Goal: Information Seeking & Learning: Find specific fact

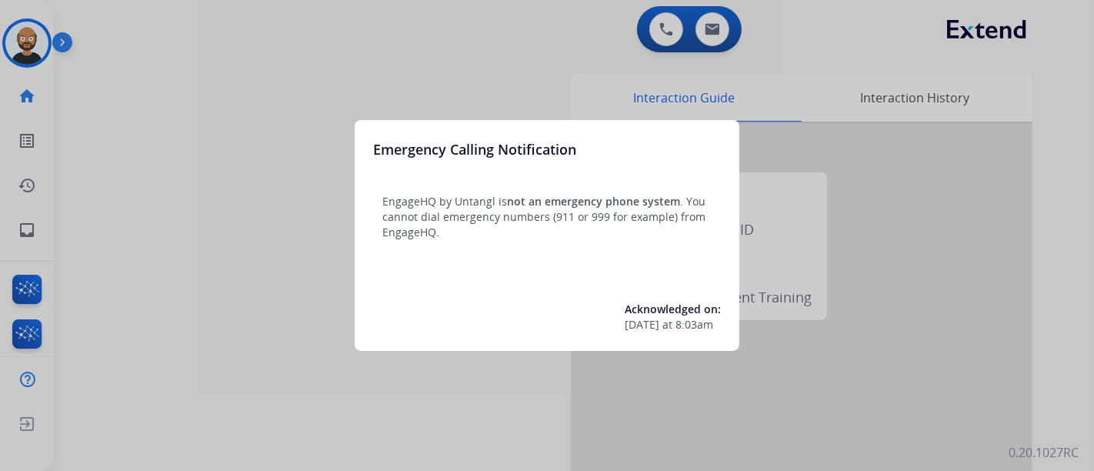
click at [289, 109] on div at bounding box center [547, 235] width 1094 height 471
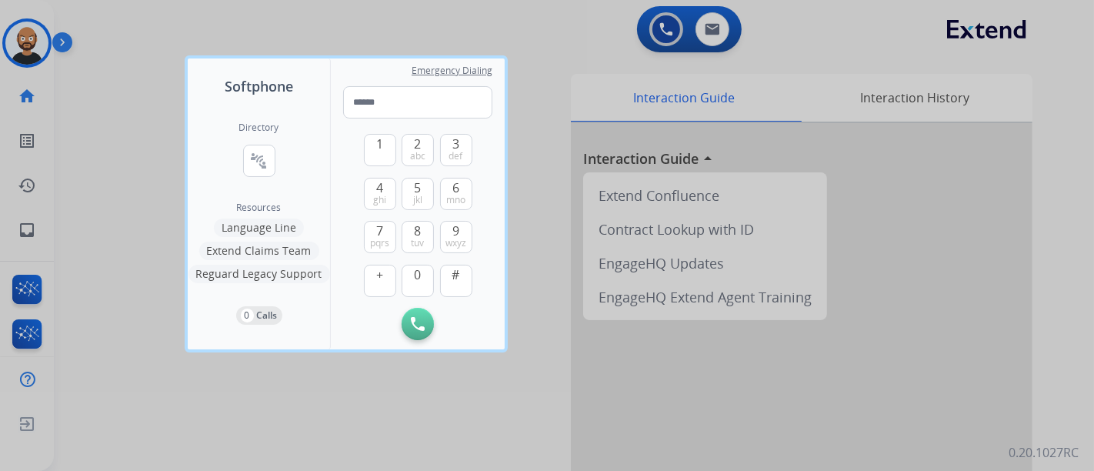
click at [129, 95] on div at bounding box center [547, 235] width 1094 height 471
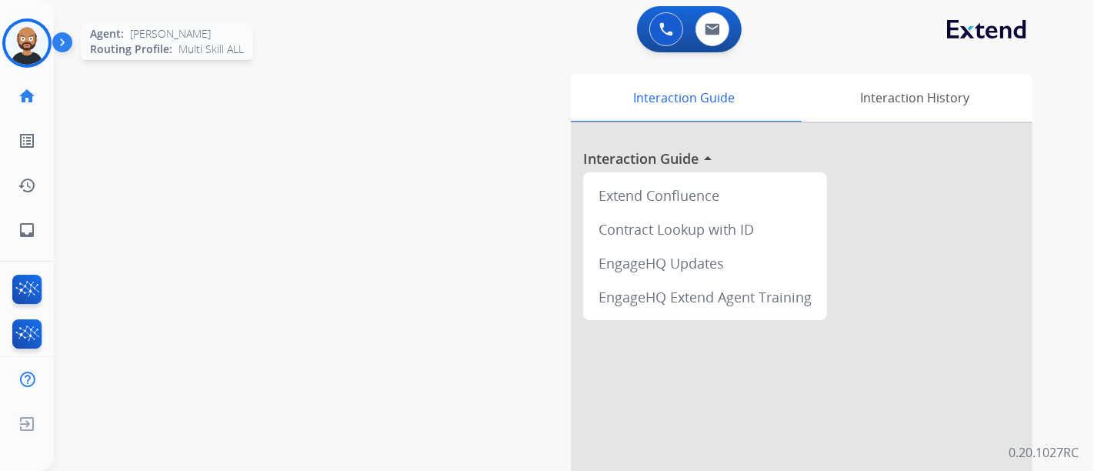
click at [43, 36] on img at bounding box center [26, 43] width 43 height 43
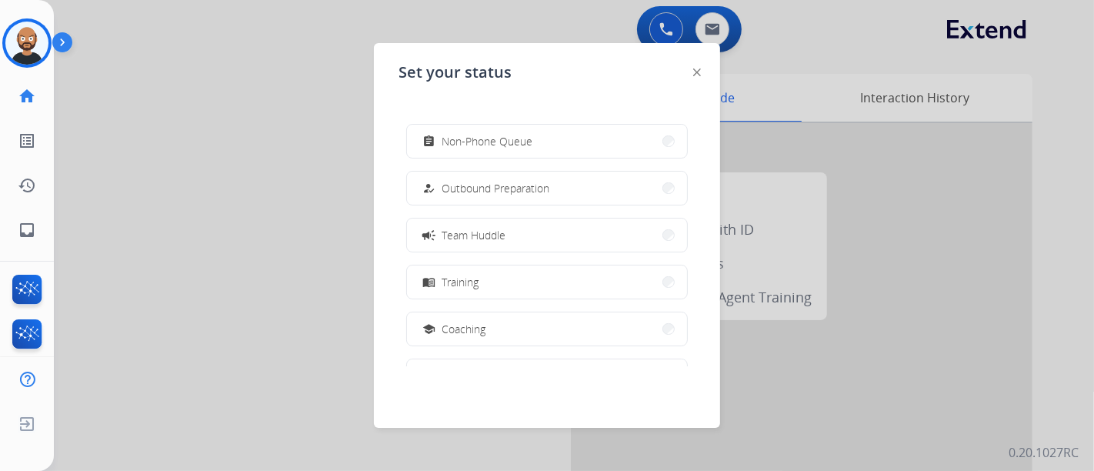
scroll to position [289, 0]
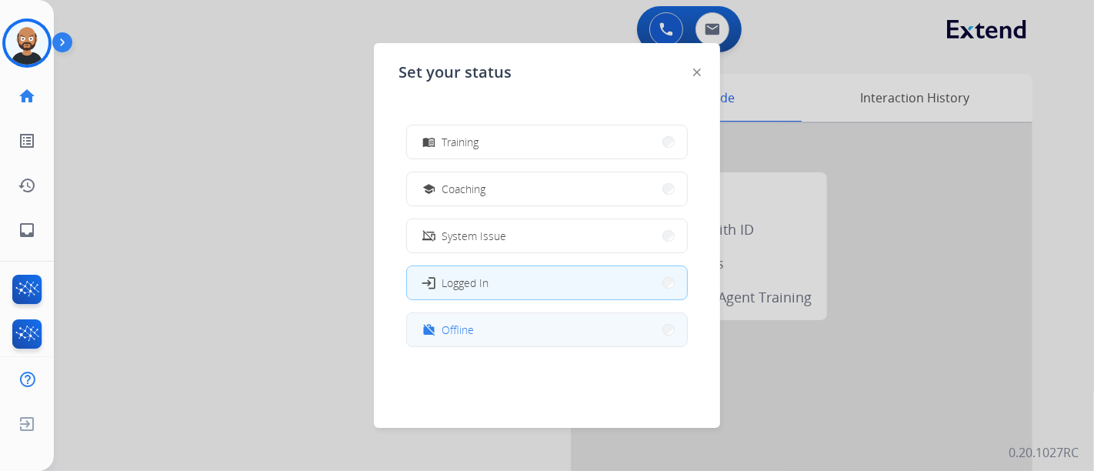
click at [536, 330] on button "work_off Offline" at bounding box center [547, 329] width 280 height 33
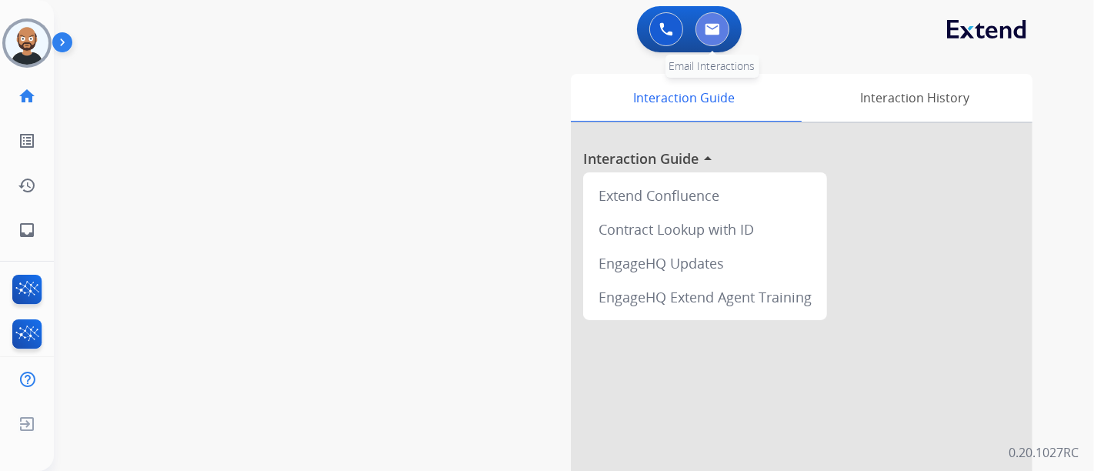
click at [700, 33] on button at bounding box center [713, 29] width 34 height 34
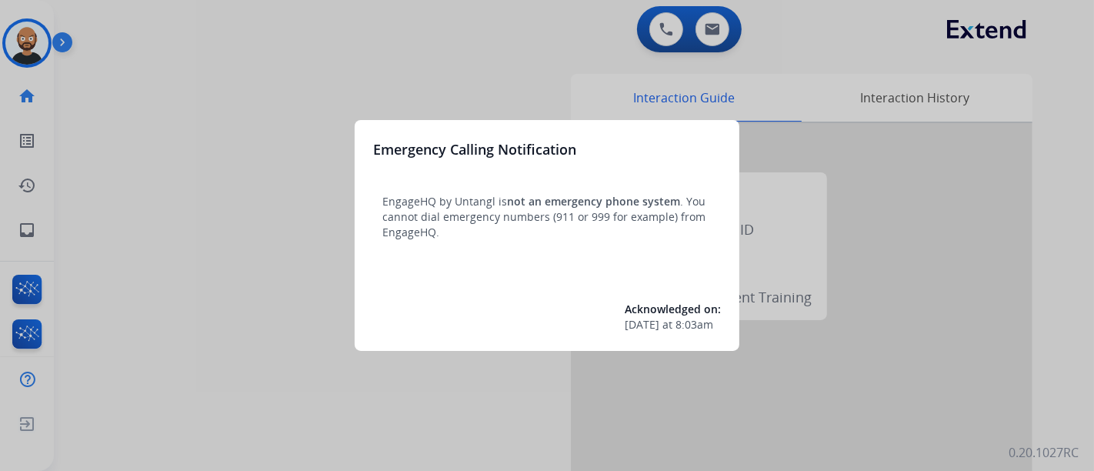
click at [257, 299] on div at bounding box center [547, 235] width 1094 height 471
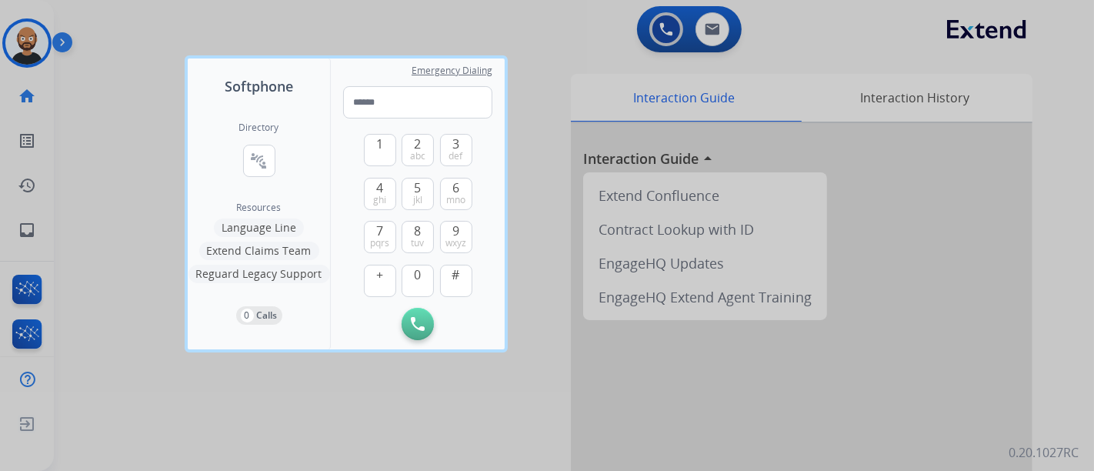
click at [121, 283] on div at bounding box center [547, 235] width 1094 height 471
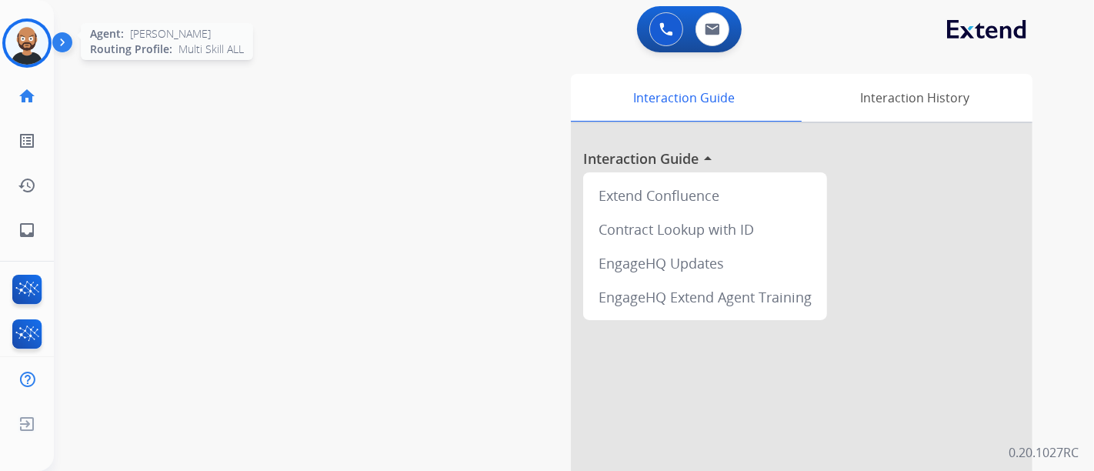
click at [20, 32] on img at bounding box center [26, 43] width 43 height 43
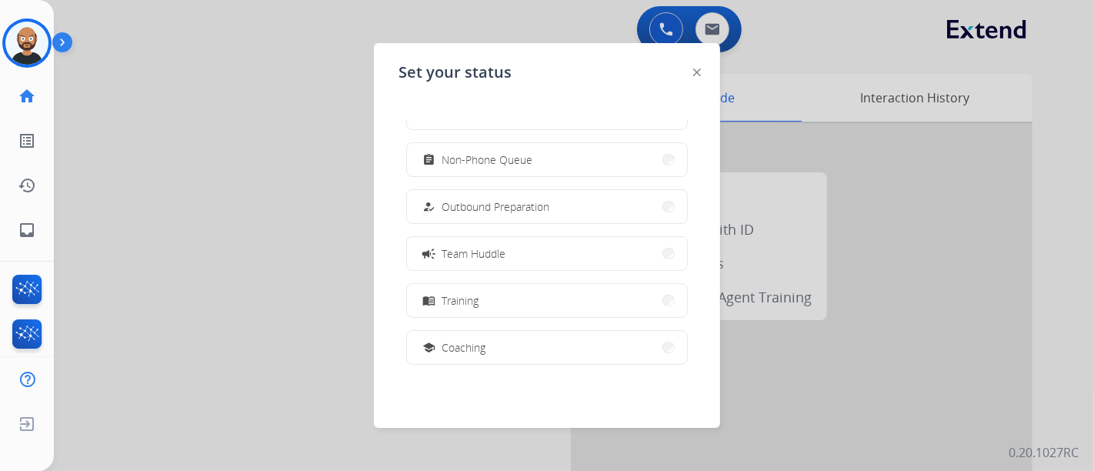
scroll to position [289, 0]
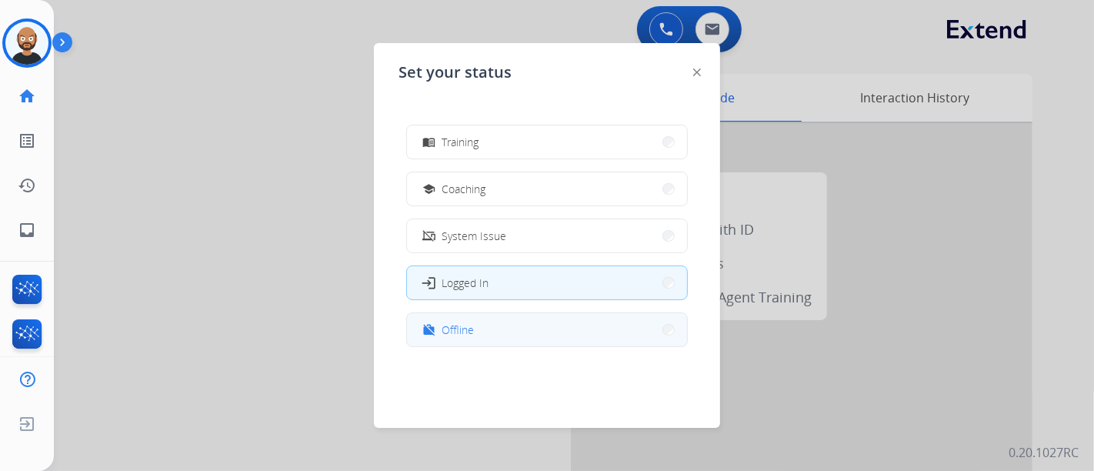
click at [473, 336] on span "Offline" at bounding box center [458, 330] width 32 height 16
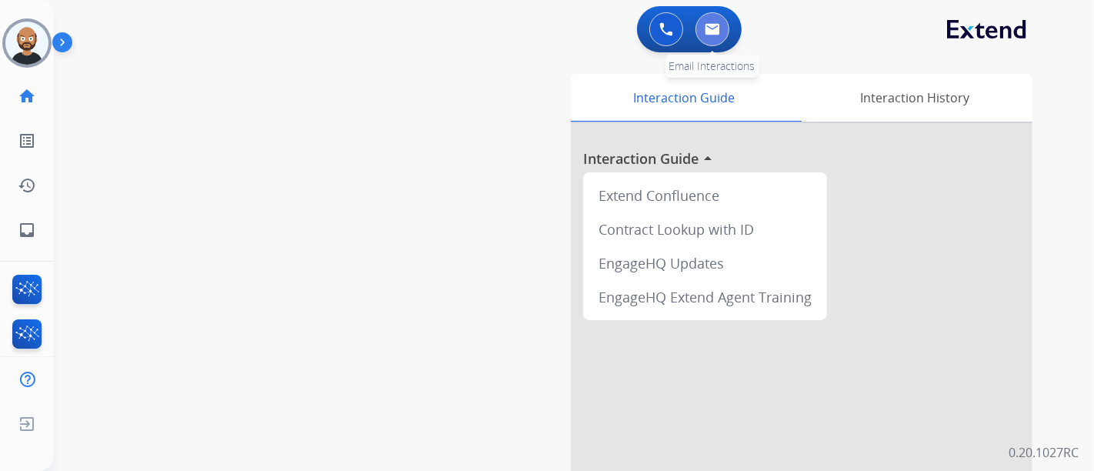
click at [723, 36] on button at bounding box center [713, 29] width 34 height 34
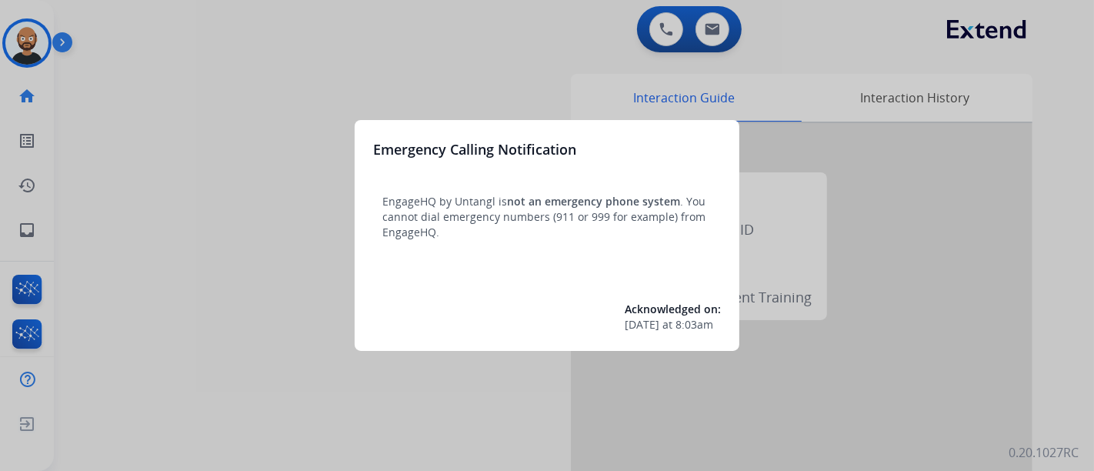
drag, startPoint x: 380, startPoint y: 111, endPoint x: 369, endPoint y: 104, distance: 12.8
click at [369, 104] on div at bounding box center [547, 235] width 1094 height 471
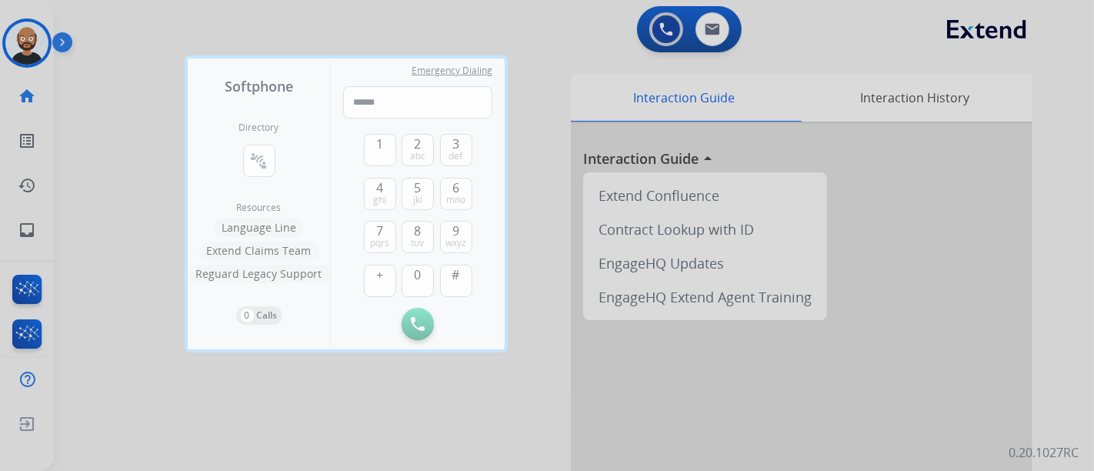
click at [141, 86] on div at bounding box center [547, 235] width 1094 height 471
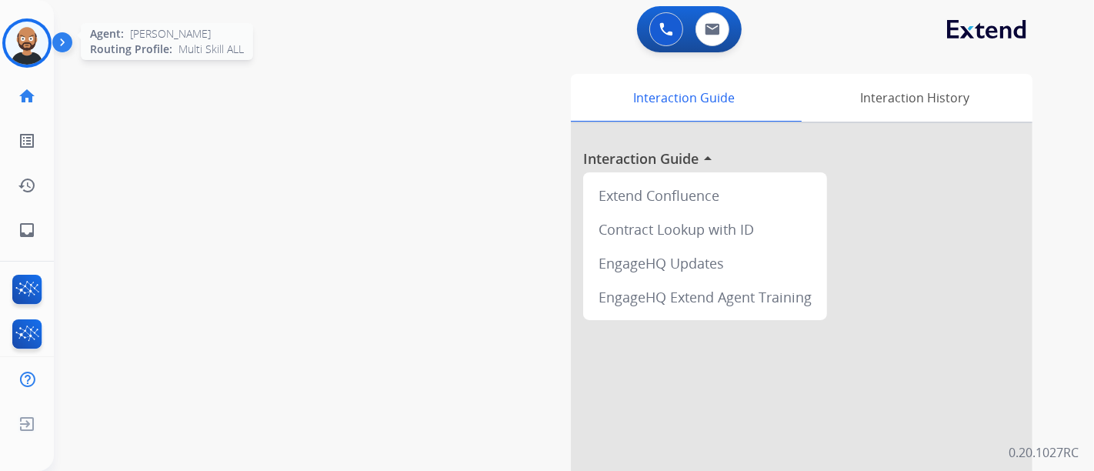
click at [25, 52] on img at bounding box center [26, 43] width 43 height 43
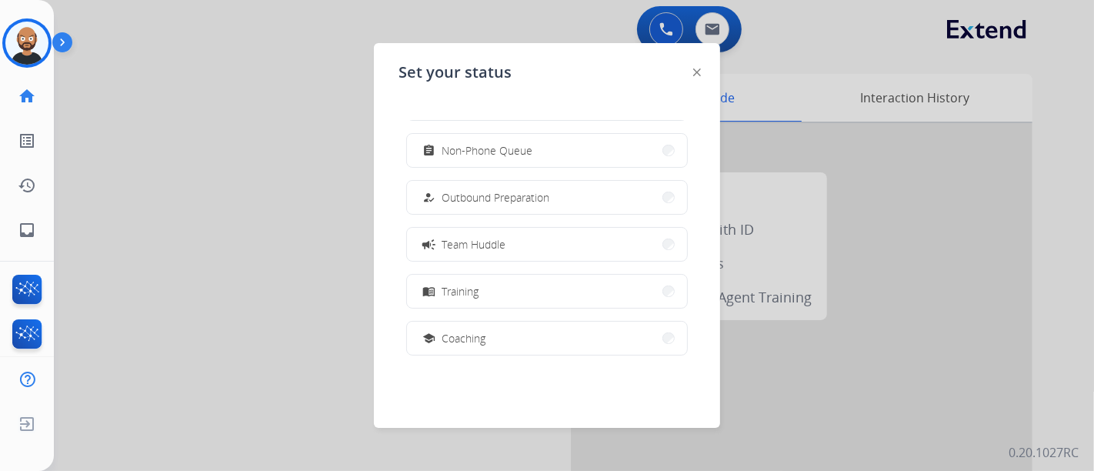
scroll to position [289, 0]
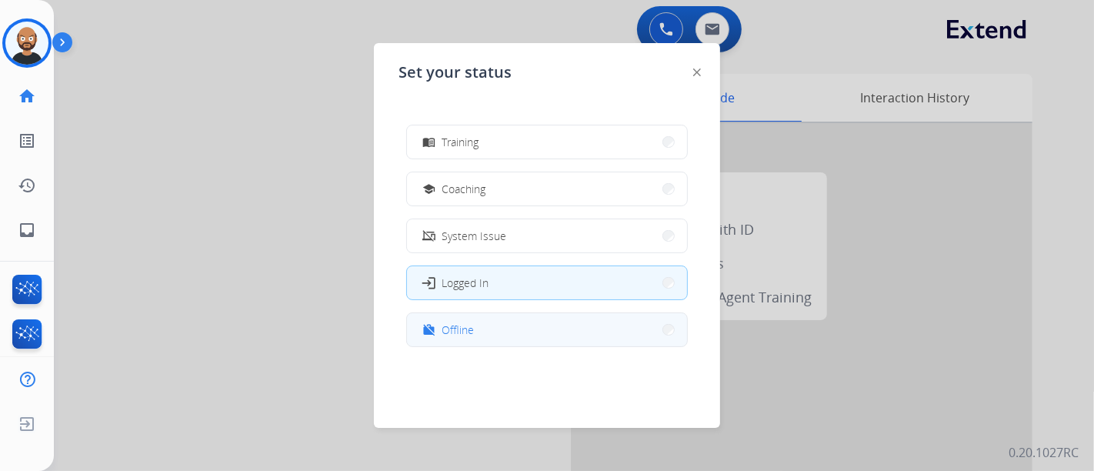
click at [508, 334] on button "work_off Offline" at bounding box center [547, 329] width 280 height 33
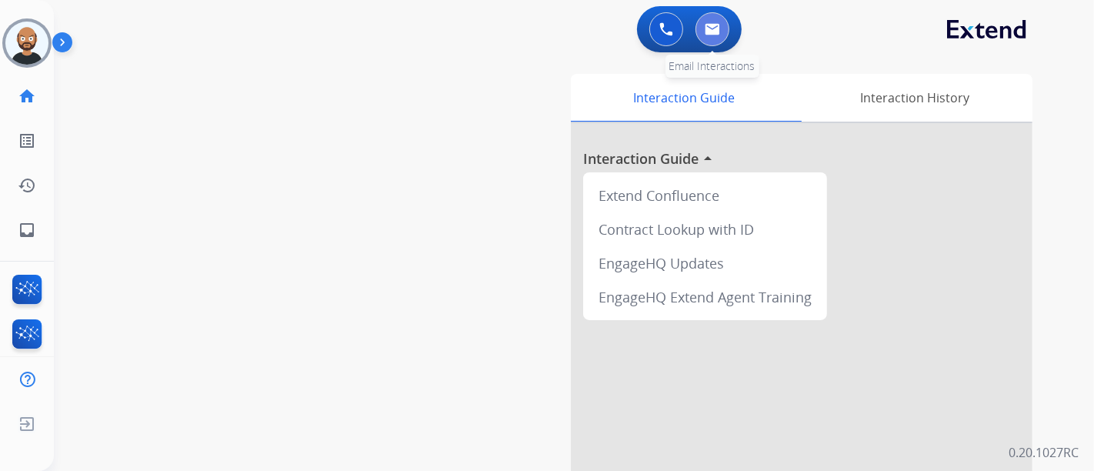
click at [719, 25] on img at bounding box center [712, 29] width 15 height 12
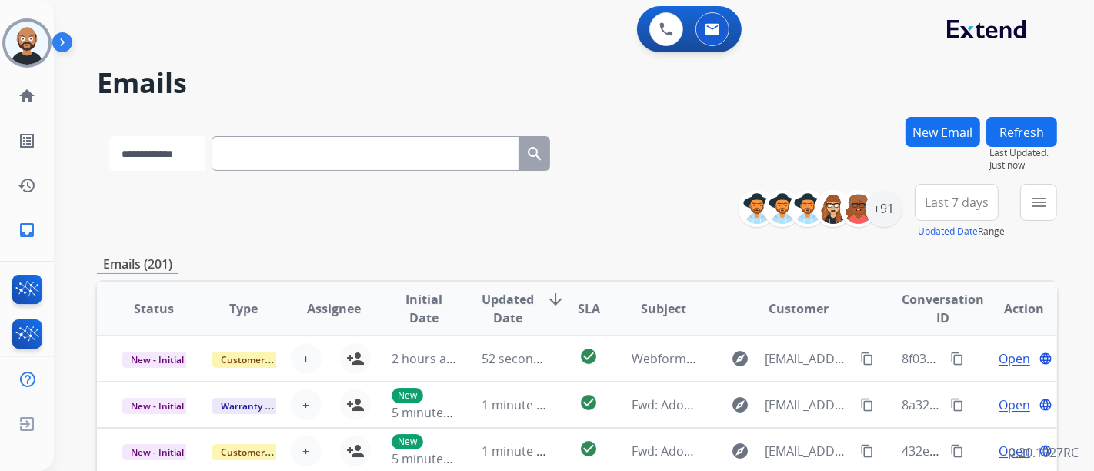
click at [183, 169] on select "**********" at bounding box center [157, 153] width 96 height 35
select select "**********"
click at [109, 136] on select "**********" at bounding box center [157, 153] width 96 height 35
click at [325, 159] on input "text" at bounding box center [367, 153] width 308 height 35
paste input "**********"
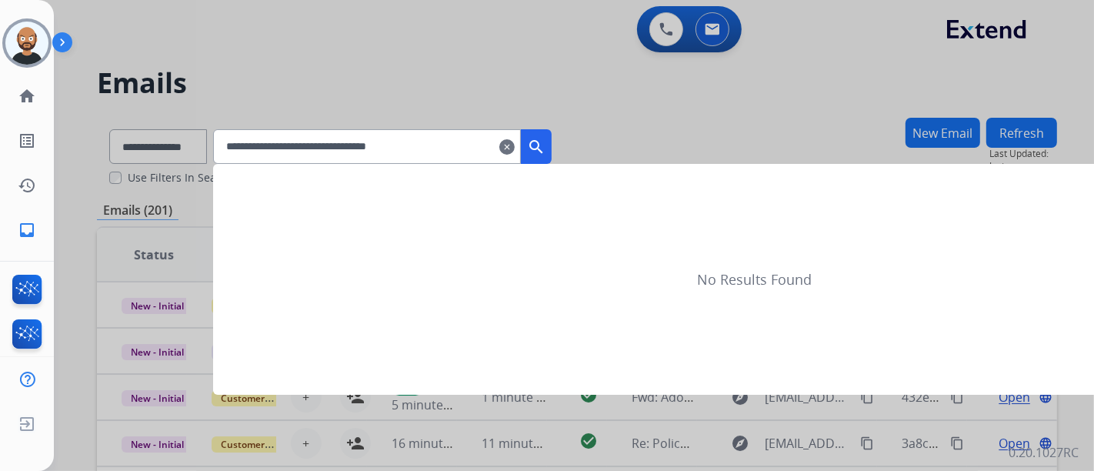
click at [546, 139] on mat-icon "search" at bounding box center [536, 147] width 18 height 18
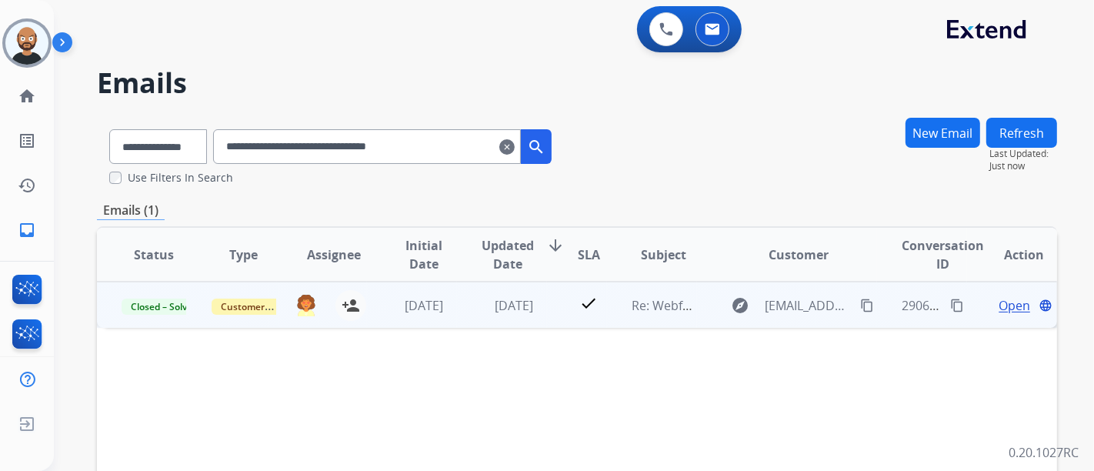
click at [999, 305] on span "Open" at bounding box center [1015, 305] width 32 height 18
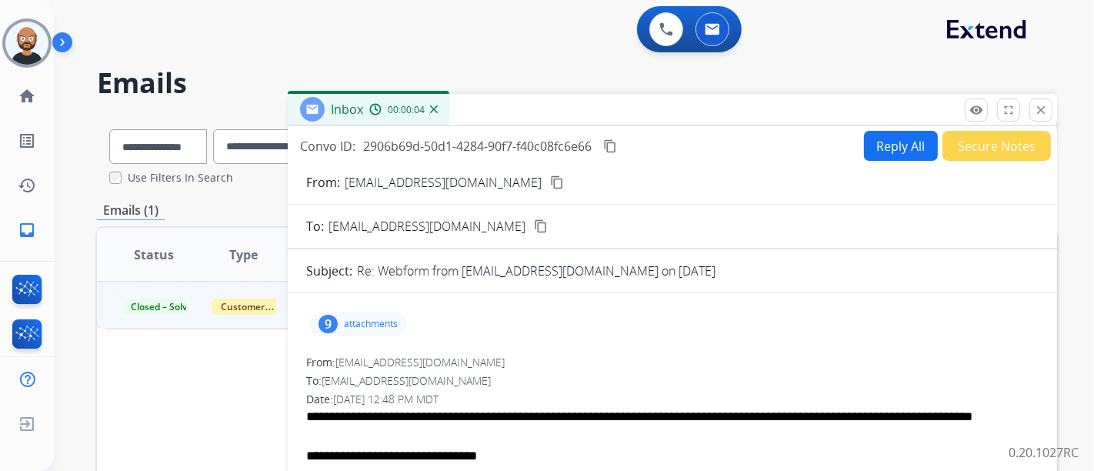
click at [550, 183] on mat-icon "content_copy" at bounding box center [557, 182] width 14 height 14
drag, startPoint x: 1041, startPoint y: 110, endPoint x: 829, endPoint y: 136, distance: 214.0
click at [1042, 110] on mat-icon "close" at bounding box center [1041, 110] width 14 height 14
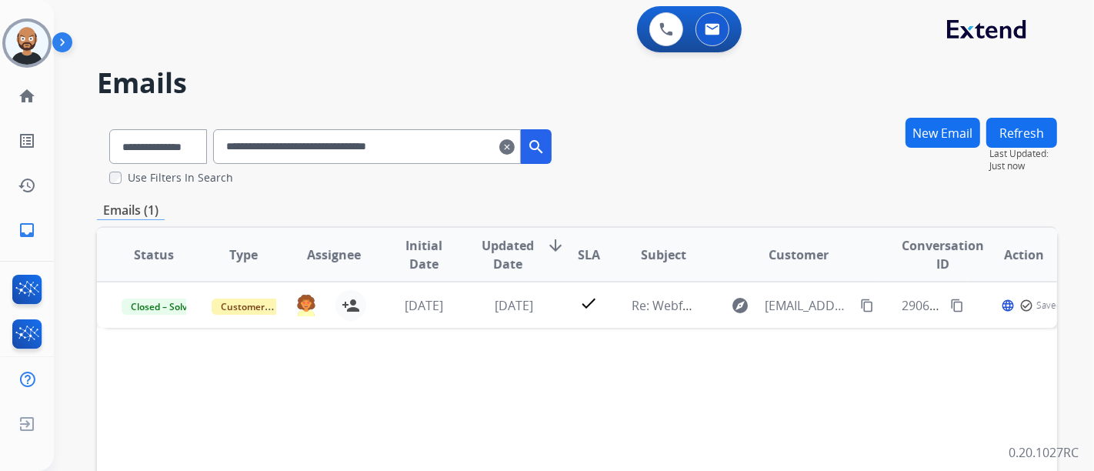
click at [349, 162] on input "**********" at bounding box center [367, 146] width 308 height 35
paste input "text"
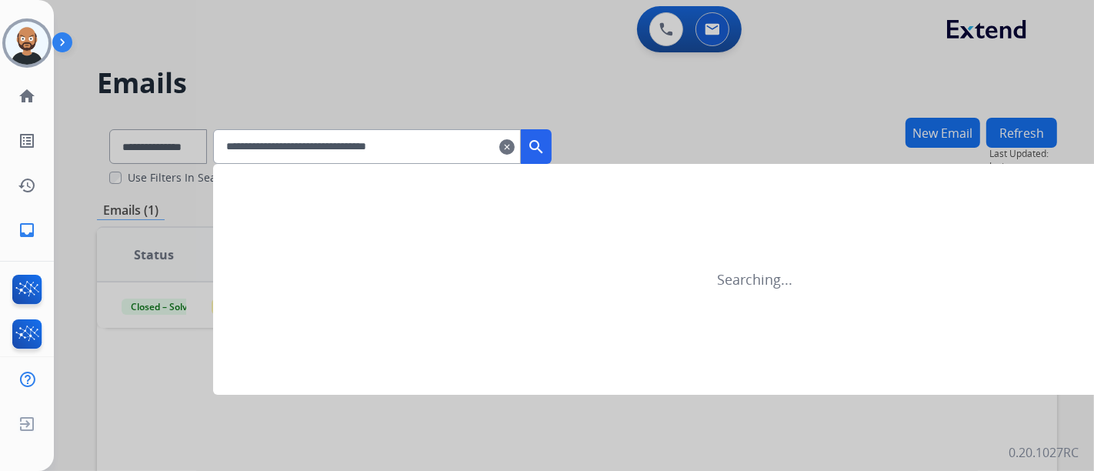
click at [546, 142] on mat-icon "search" at bounding box center [536, 147] width 18 height 18
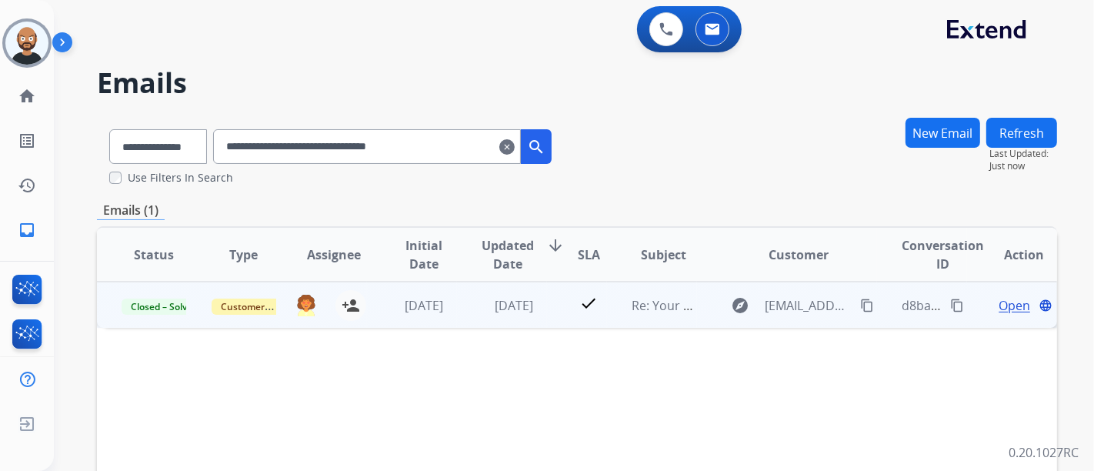
click at [1002, 311] on span "Open" at bounding box center [1015, 305] width 32 height 18
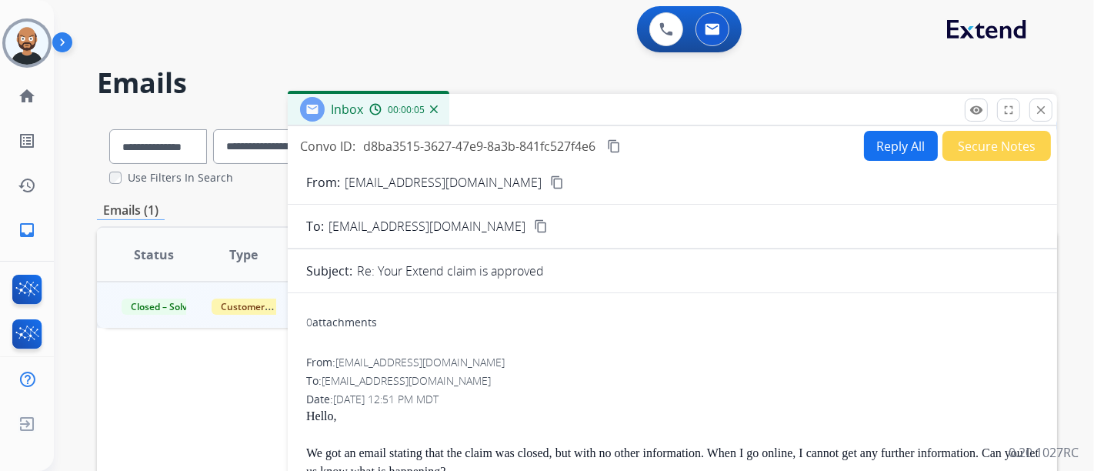
click at [548, 190] on button "content_copy" at bounding box center [557, 182] width 18 height 18
drag, startPoint x: 1031, startPoint y: 112, endPoint x: 899, endPoint y: 126, distance: 133.1
click at [1031, 112] on button "close Close" at bounding box center [1041, 110] width 23 height 23
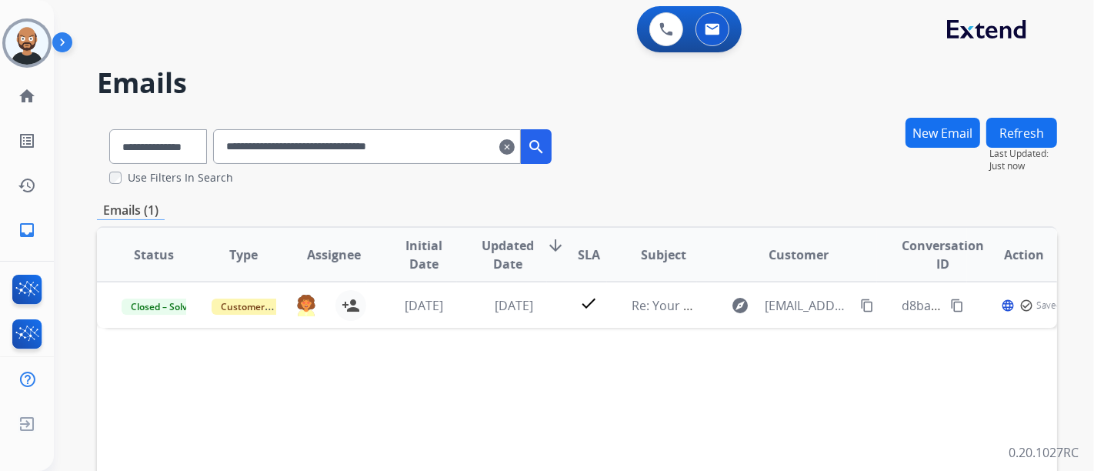
click at [321, 152] on input "**********" at bounding box center [367, 146] width 308 height 35
paste input "text"
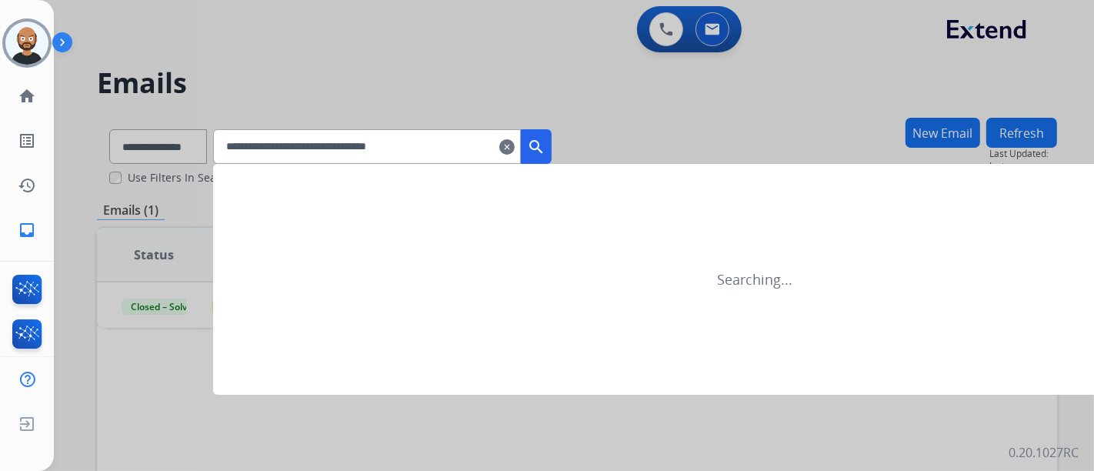
click at [546, 142] on mat-icon "search" at bounding box center [536, 147] width 18 height 18
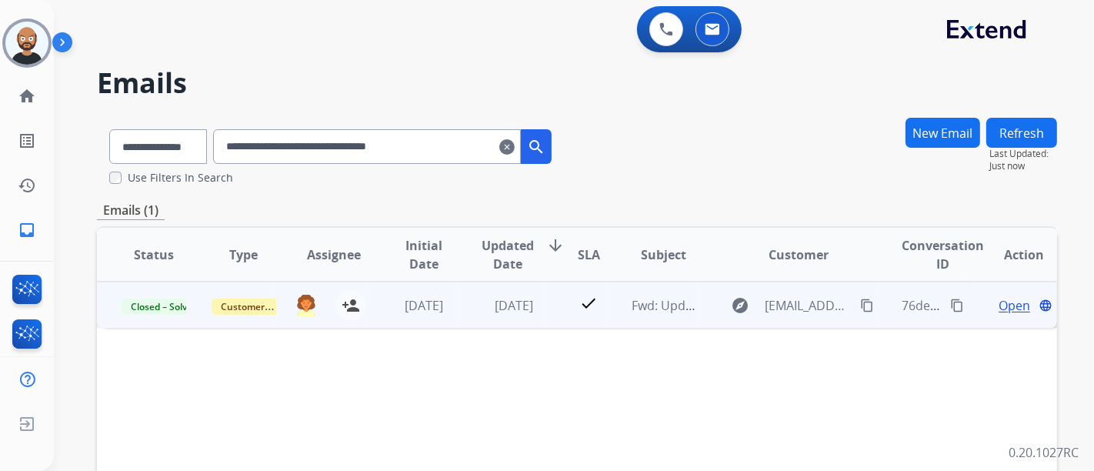
click at [999, 306] on span "Open" at bounding box center [1015, 305] width 32 height 18
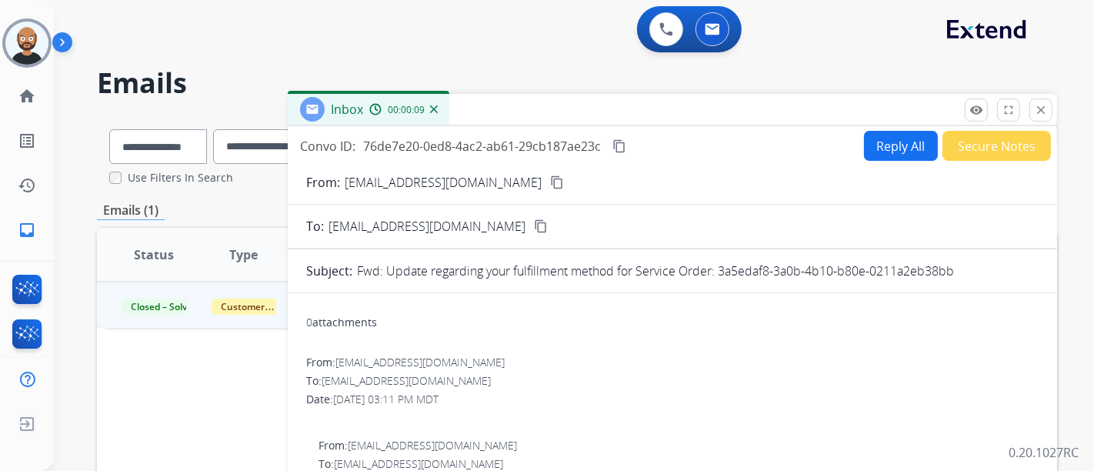
click at [550, 180] on mat-icon "content_copy" at bounding box center [557, 182] width 14 height 14
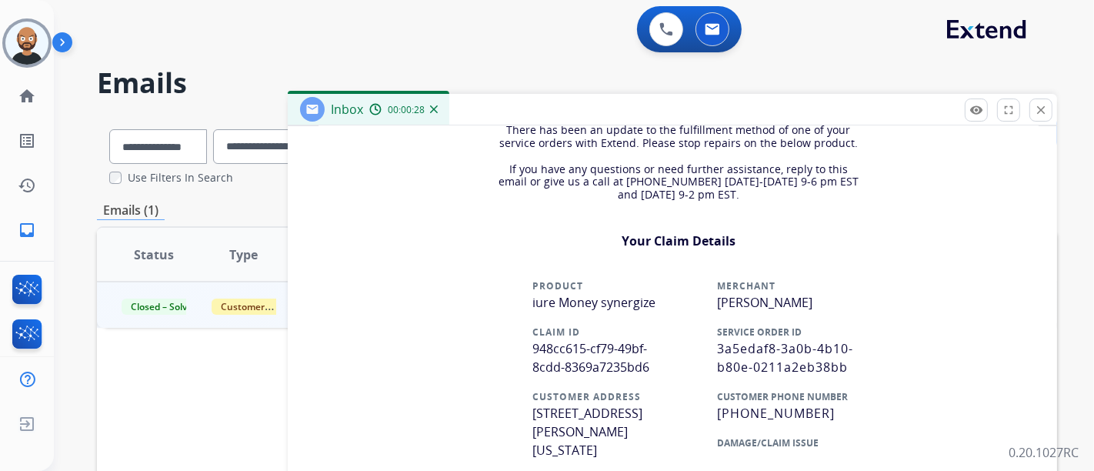
scroll to position [670, 0]
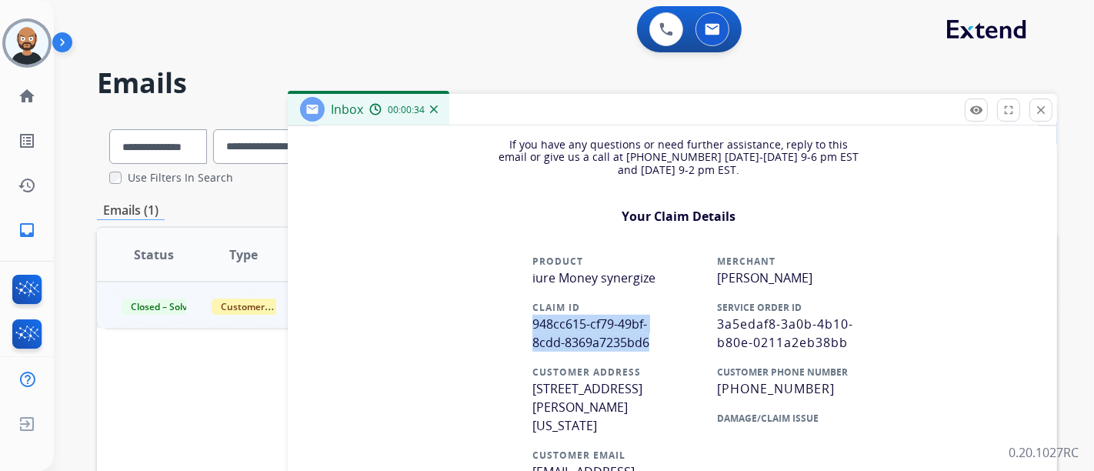
drag, startPoint x: 643, startPoint y: 339, endPoint x: 521, endPoint y: 326, distance: 123.1
click at [521, 326] on td "PRODUCT iure Money synergize CLAIM ID 948cc615-cf79-49bf-8cdd-8369a7235bd6 CUST…" at bounding box center [594, 382] width 169 height 279
copy span "948cc615-cf79-49bf-8cdd-8369a7235bd6"
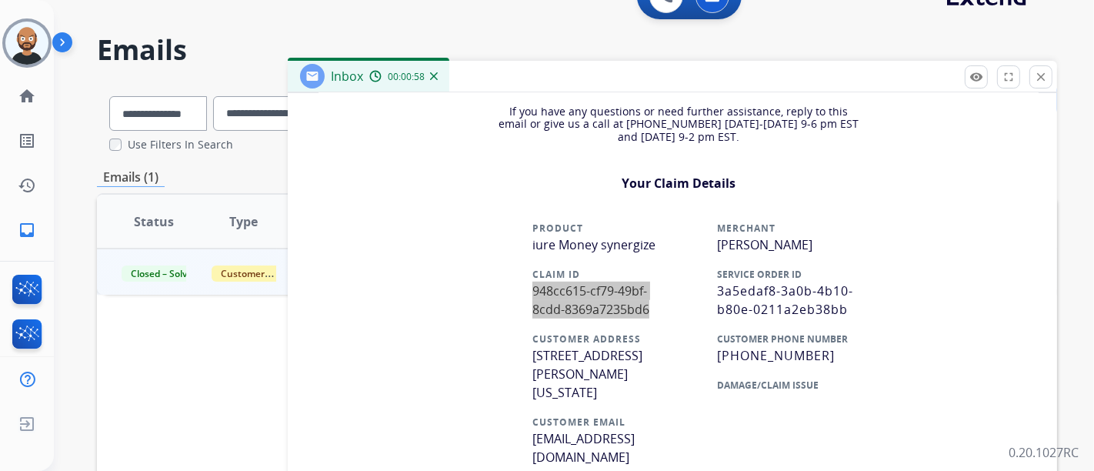
scroll to position [85, 0]
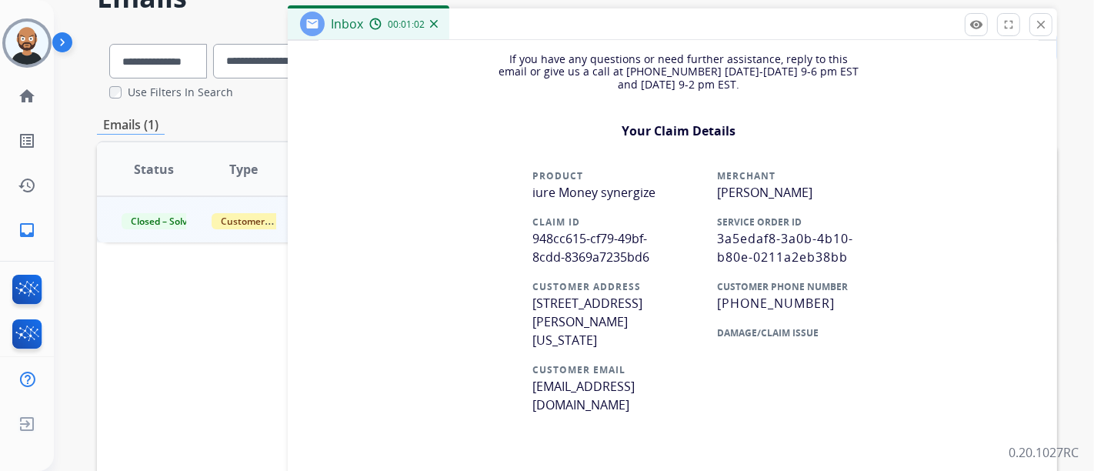
click at [799, 301] on span "[PHONE_NUMBER]" at bounding box center [776, 303] width 118 height 17
drag, startPoint x: 663, startPoint y: 388, endPoint x: 520, endPoint y: 386, distance: 143.2
click at [520, 386] on td "PRODUCT iure Money synergize CLAIM ID 948cc615-cf79-49bf-8cdd-8369a7235bd6 CUST…" at bounding box center [594, 297] width 169 height 279
copy link "[EMAIL_ADDRESS][DOMAIN_NAME]"
drag, startPoint x: 812, startPoint y: 302, endPoint x: 730, endPoint y: 302, distance: 82.4
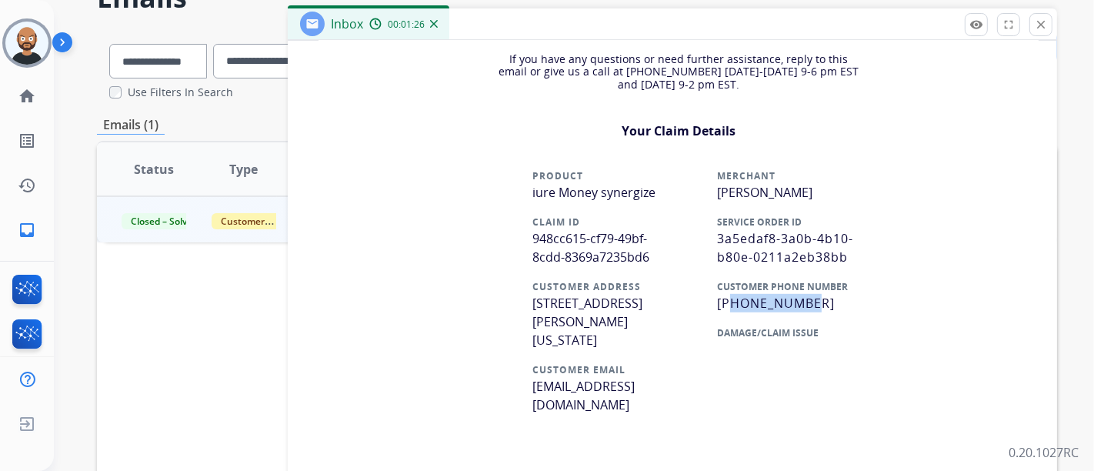
click at [730, 302] on p "[PHONE_NUMBER]" at bounding box center [794, 303] width 154 height 18
copy span "4305396168"
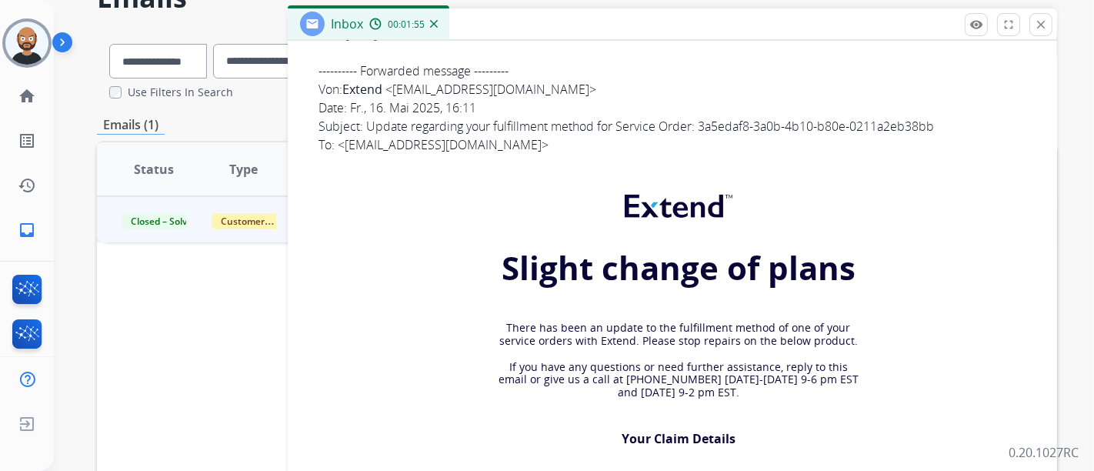
scroll to position [242, 0]
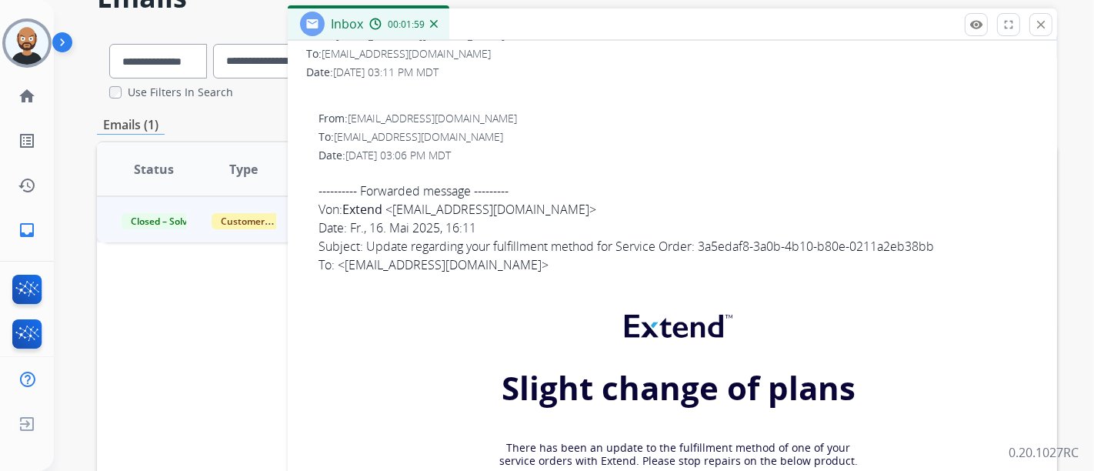
click at [1050, 25] on button "close Close" at bounding box center [1041, 24] width 23 height 23
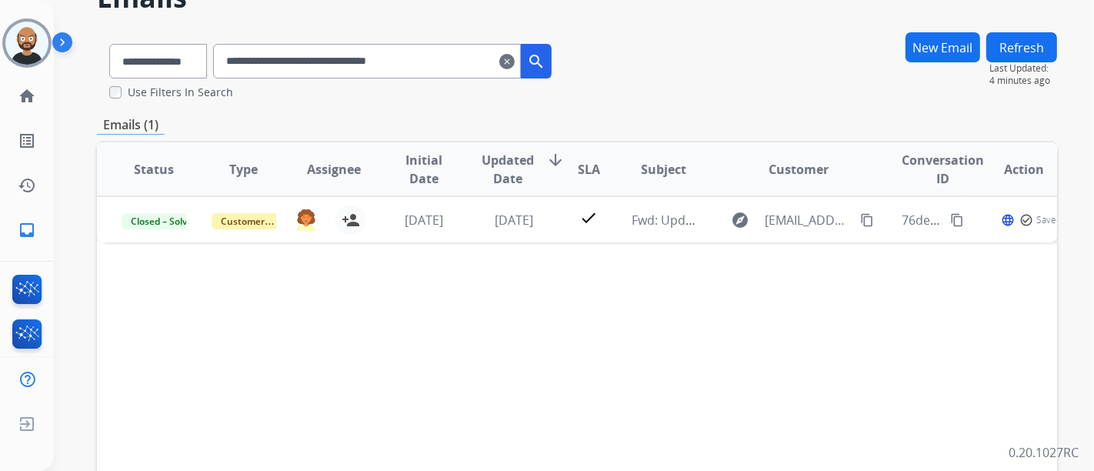
click at [313, 71] on input "**********" at bounding box center [367, 61] width 308 height 35
paste input "text"
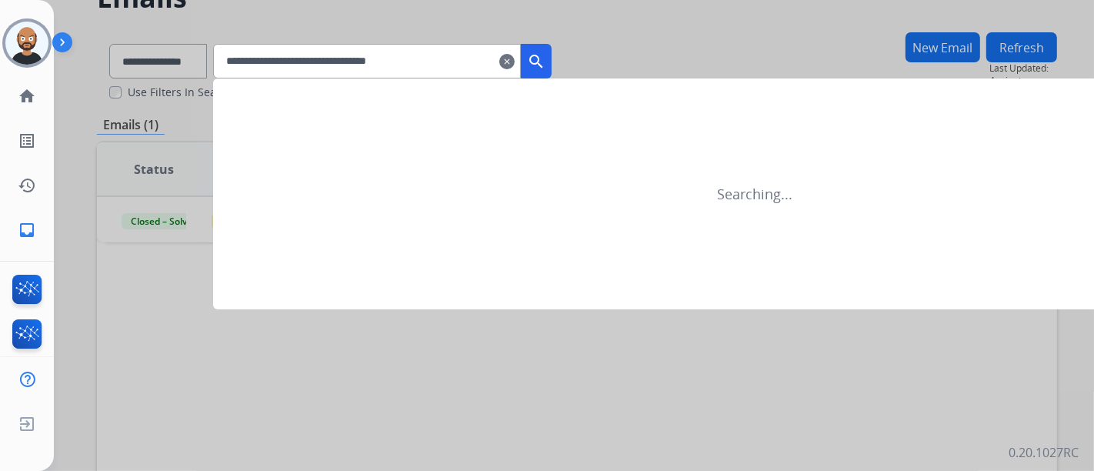
click at [546, 62] on mat-icon "search" at bounding box center [536, 61] width 18 height 18
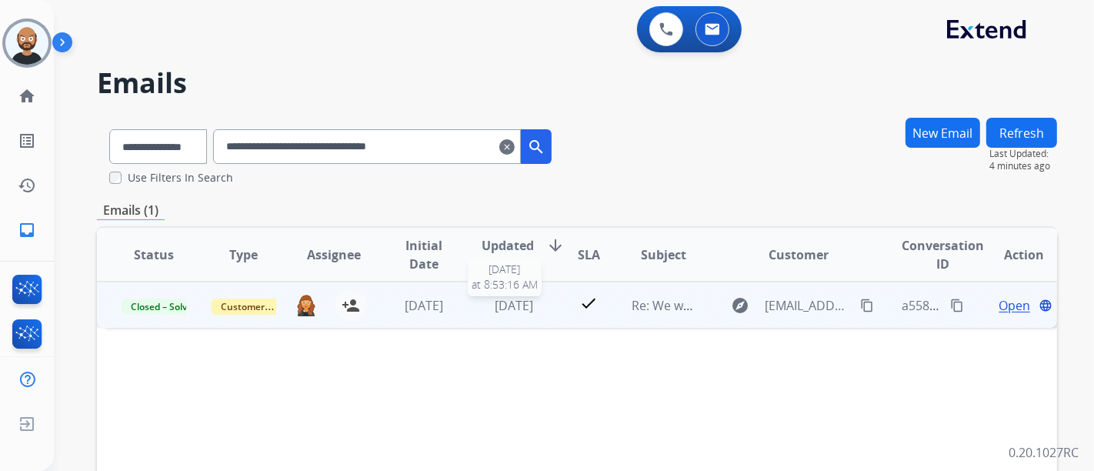
click at [533, 304] on span "[DATE]" at bounding box center [514, 305] width 38 height 17
click at [495, 305] on span "[DATE]" at bounding box center [514, 304] width 38 height 17
click at [1004, 305] on span "Open" at bounding box center [1015, 305] width 32 height 18
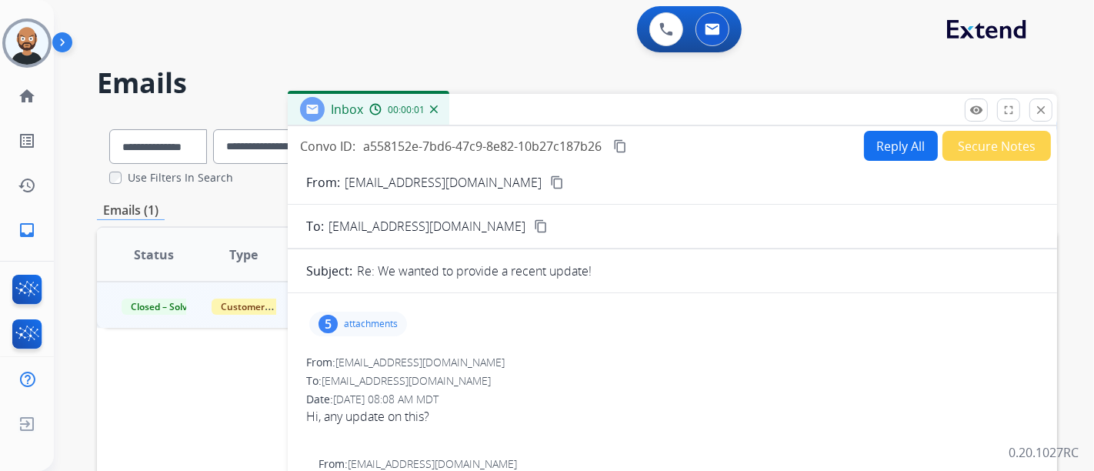
click at [550, 178] on mat-icon "content_copy" at bounding box center [557, 182] width 14 height 14
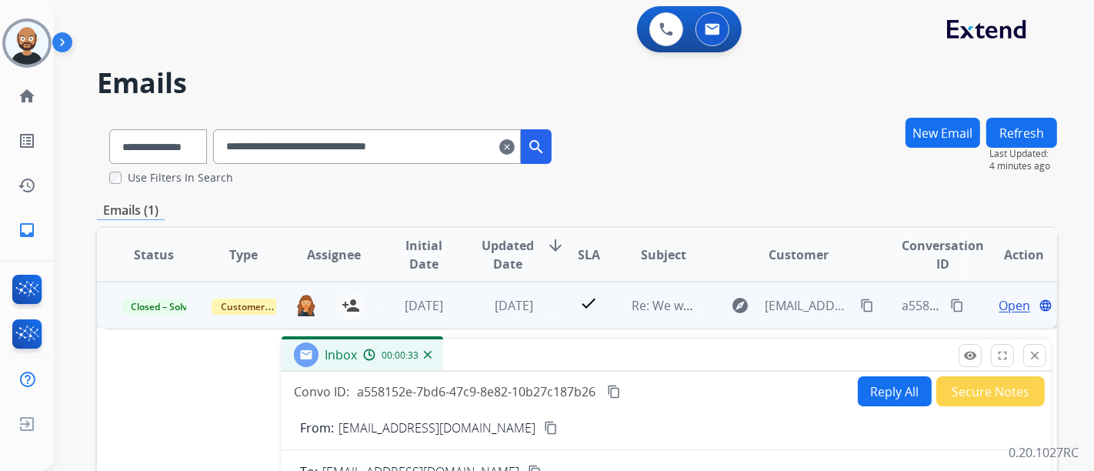
drag, startPoint x: 697, startPoint y: 125, endPoint x: 687, endPoint y: 358, distance: 233.4
click at [687, 358] on div "Inbox 00:00:33" at bounding box center [667, 355] width 770 height 32
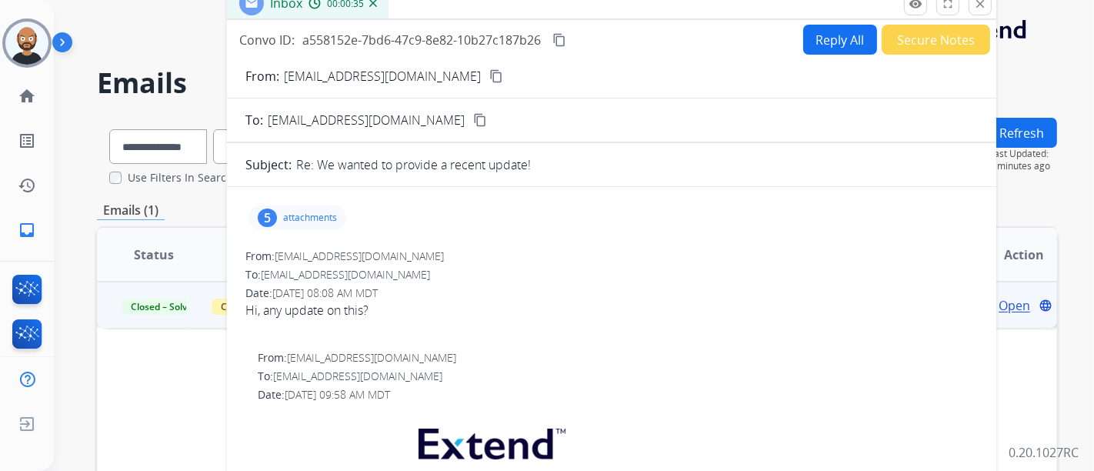
drag, startPoint x: 575, startPoint y: 353, endPoint x: 525, endPoint y: -5, distance: 362.1
click at [525, 0] on html "**********" at bounding box center [547, 235] width 1094 height 471
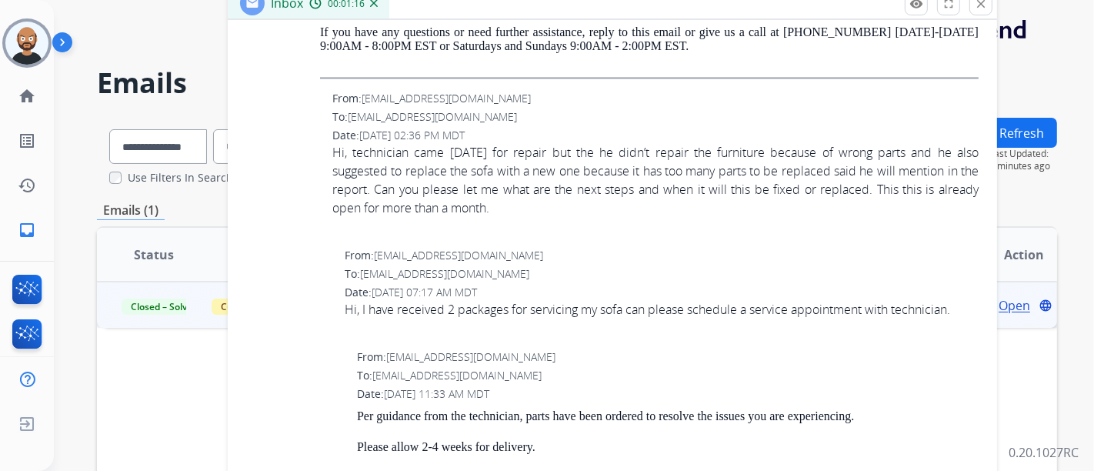
scroll to position [2675, 0]
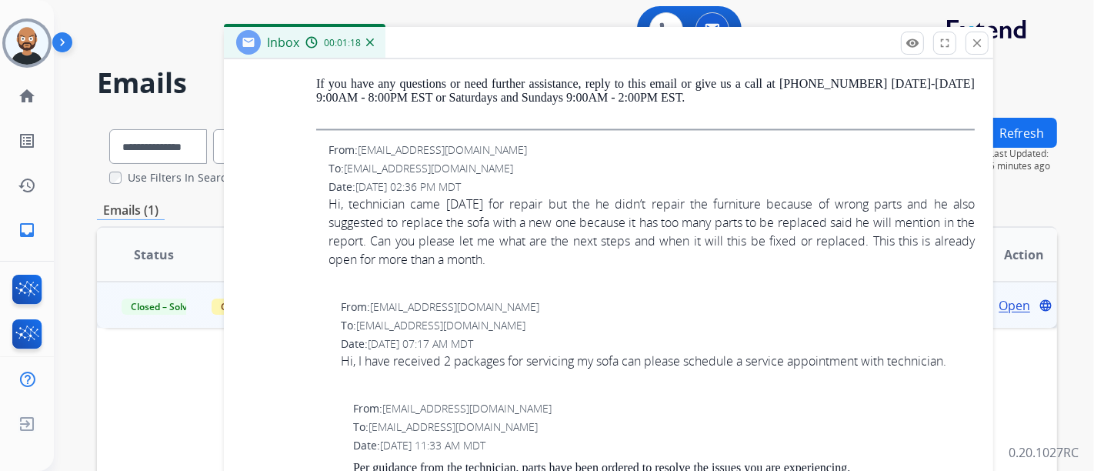
drag, startPoint x: 866, startPoint y: 36, endPoint x: 865, endPoint y: 49, distance: 13.1
click at [865, 49] on div "Inbox 00:01:18" at bounding box center [609, 43] width 770 height 32
click at [974, 42] on mat-icon "close" at bounding box center [978, 43] width 14 height 14
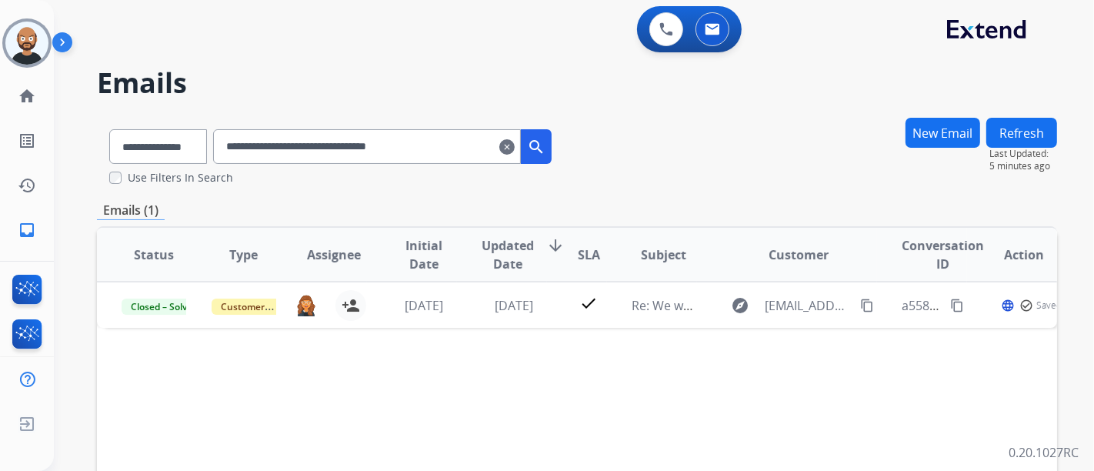
click at [285, 150] on input "**********" at bounding box center [367, 146] width 308 height 35
paste input "text"
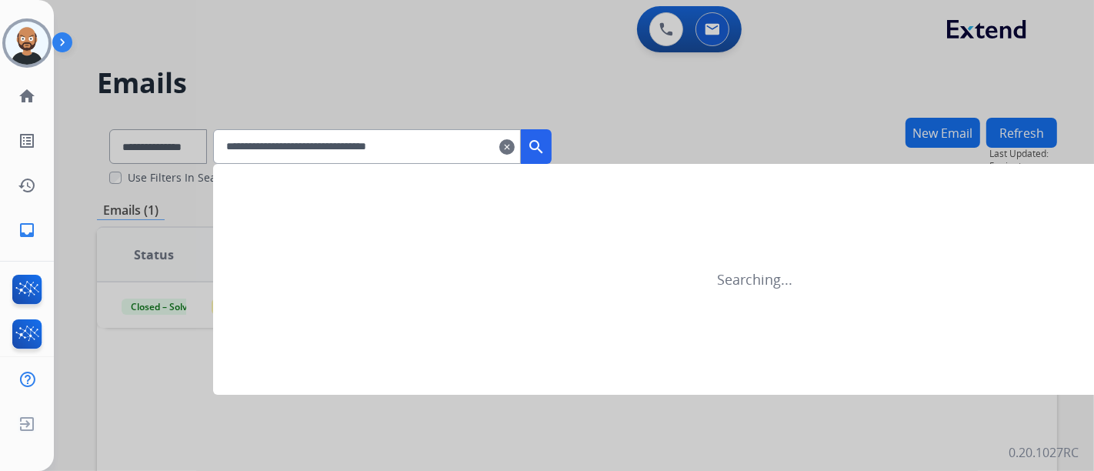
click at [552, 146] on button "search" at bounding box center [536, 146] width 31 height 35
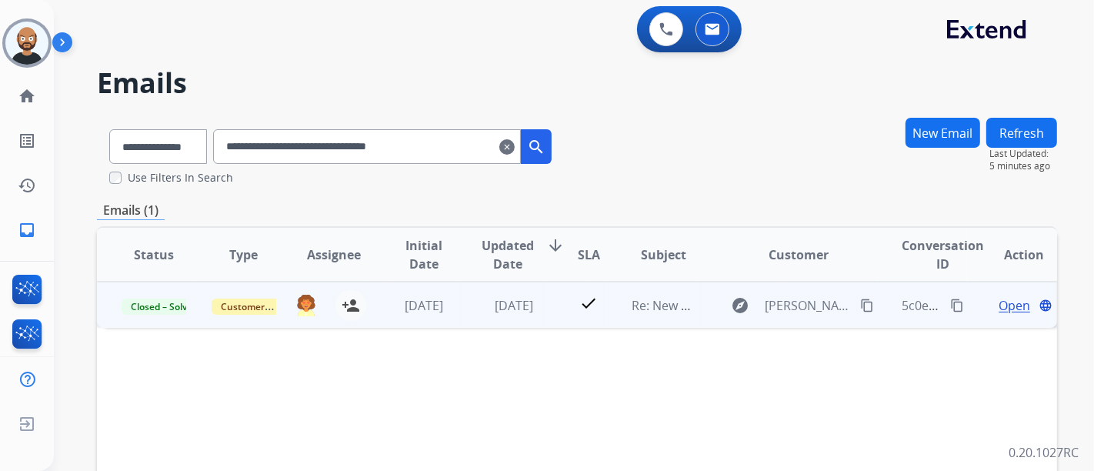
click at [1001, 309] on span "Open" at bounding box center [1015, 305] width 32 height 18
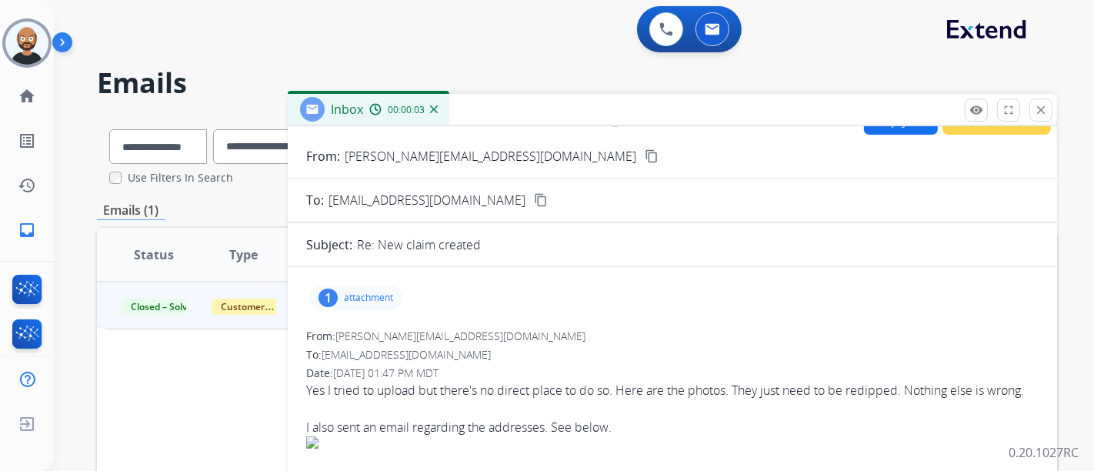
scroll to position [0, 0]
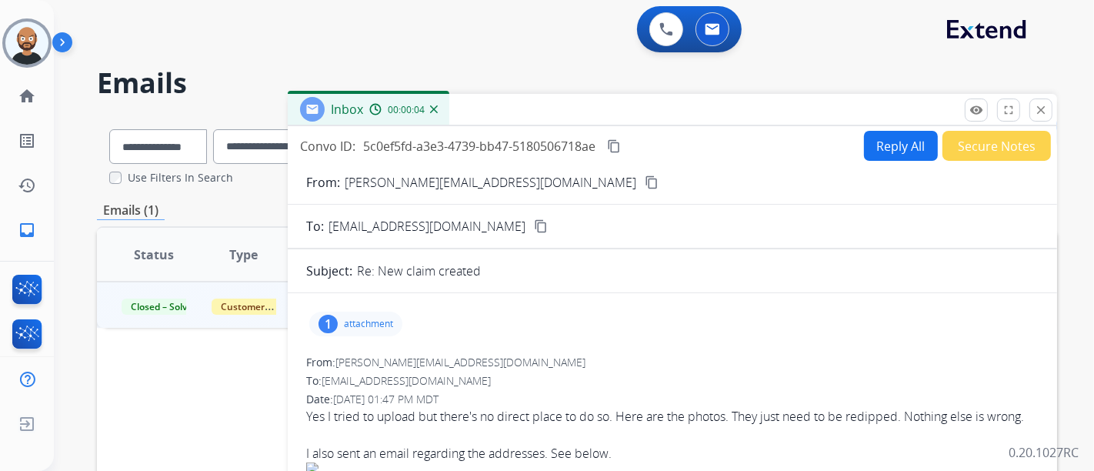
click at [645, 185] on mat-icon "content_copy" at bounding box center [652, 182] width 14 height 14
click at [1048, 105] on button "close Close" at bounding box center [1041, 110] width 23 height 23
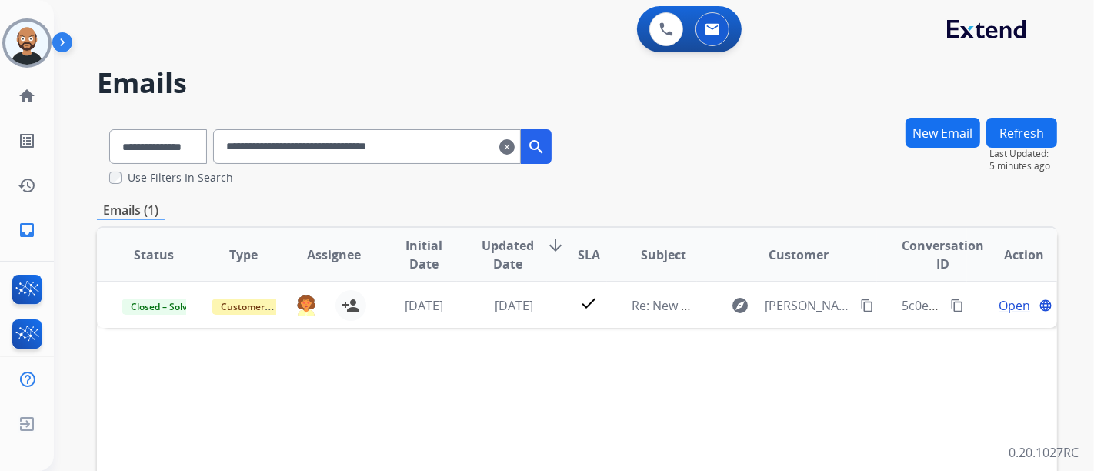
click at [308, 145] on input "**********" at bounding box center [367, 146] width 308 height 35
paste input "text"
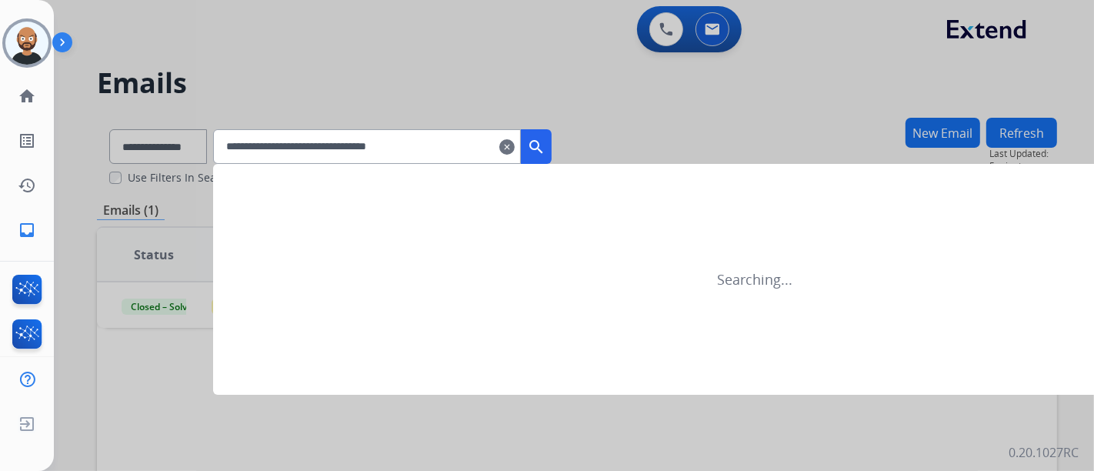
click at [546, 142] on mat-icon "search" at bounding box center [536, 147] width 18 height 18
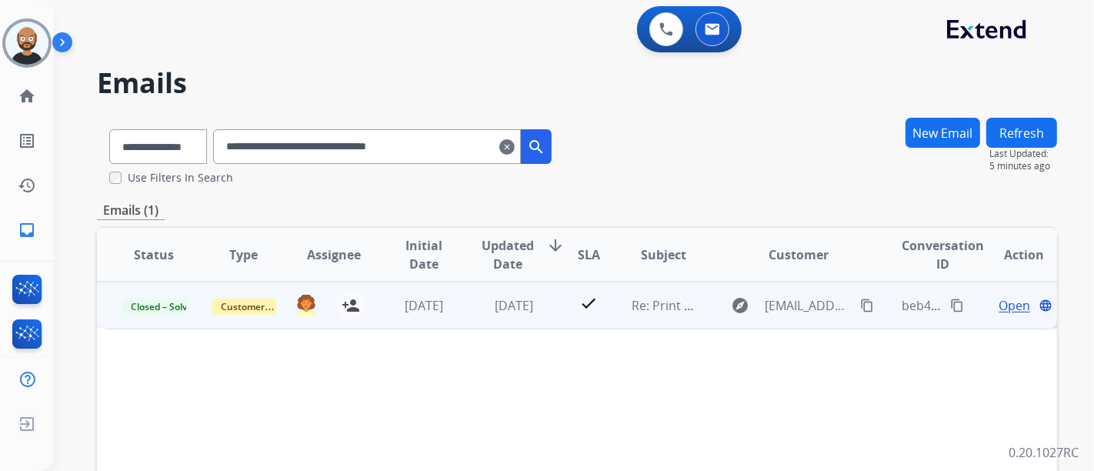
click at [1014, 300] on span "Open" at bounding box center [1015, 305] width 32 height 18
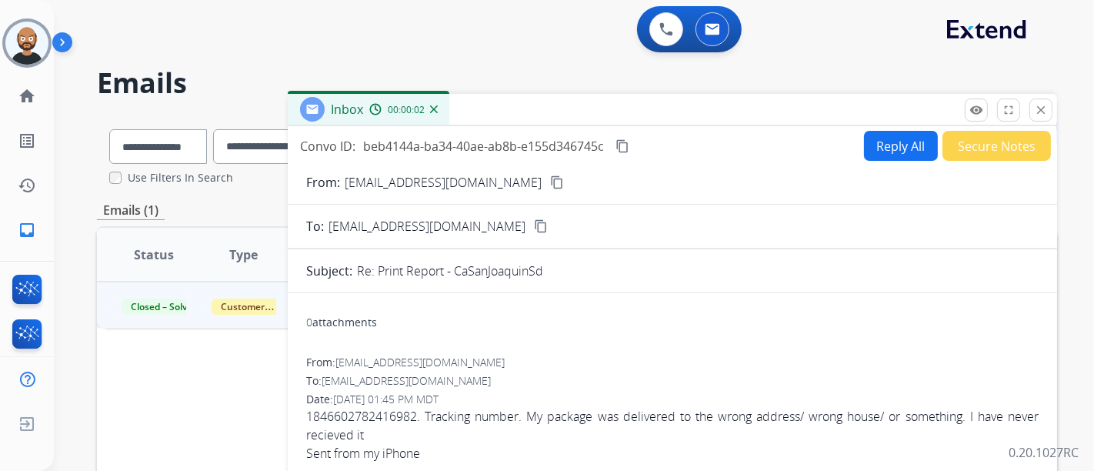
click at [550, 179] on mat-icon "content_copy" at bounding box center [557, 182] width 14 height 14
click at [1033, 109] on button "close Close" at bounding box center [1041, 110] width 23 height 23
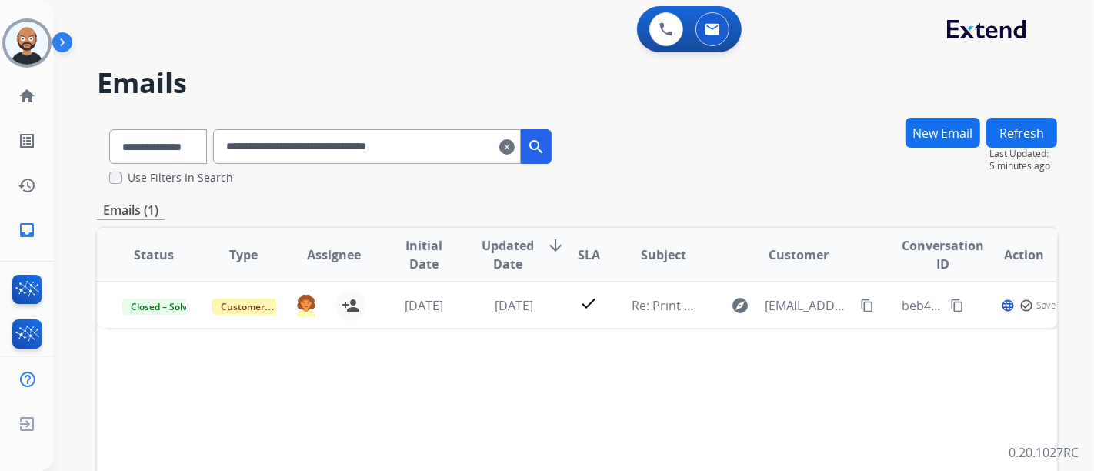
click at [403, 151] on input "**********" at bounding box center [367, 146] width 308 height 35
paste input "text"
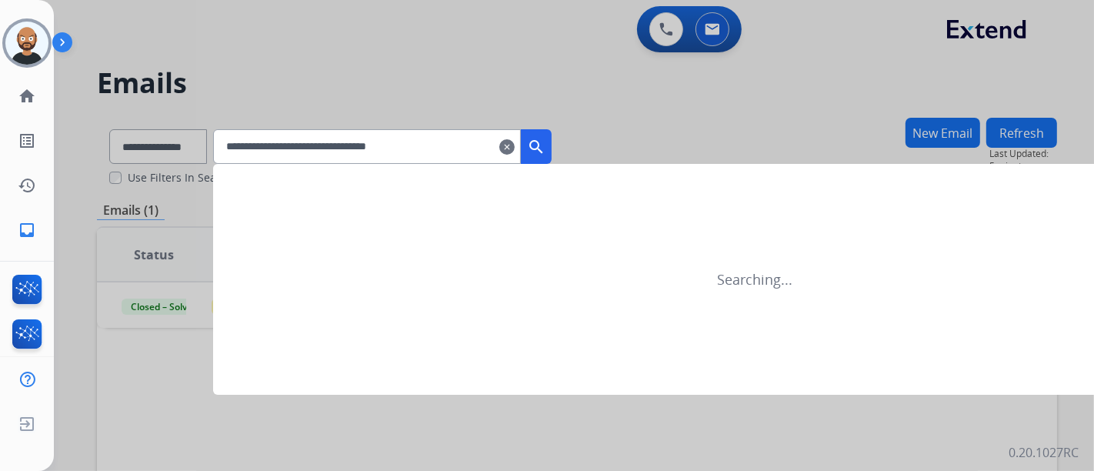
click at [546, 143] on mat-icon "search" at bounding box center [536, 147] width 18 height 18
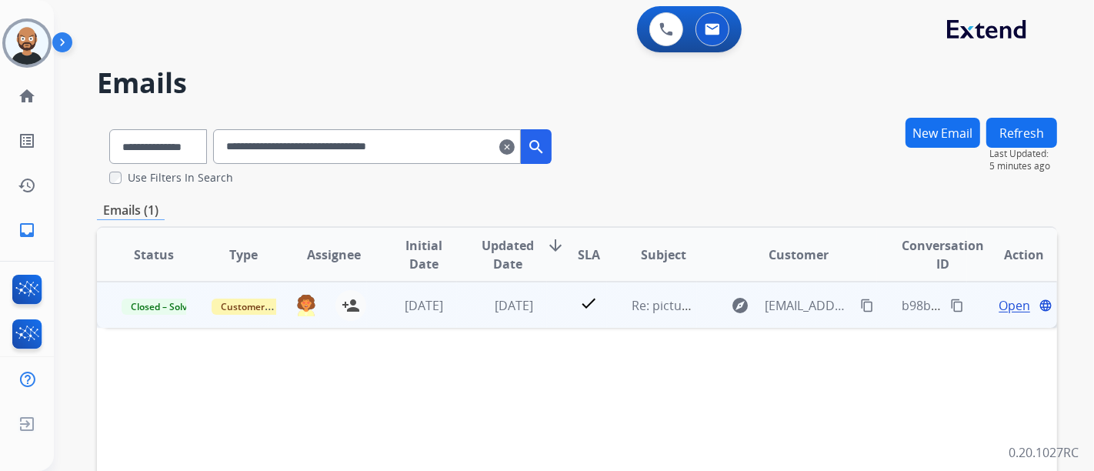
click at [1000, 302] on span "Open" at bounding box center [1015, 305] width 32 height 18
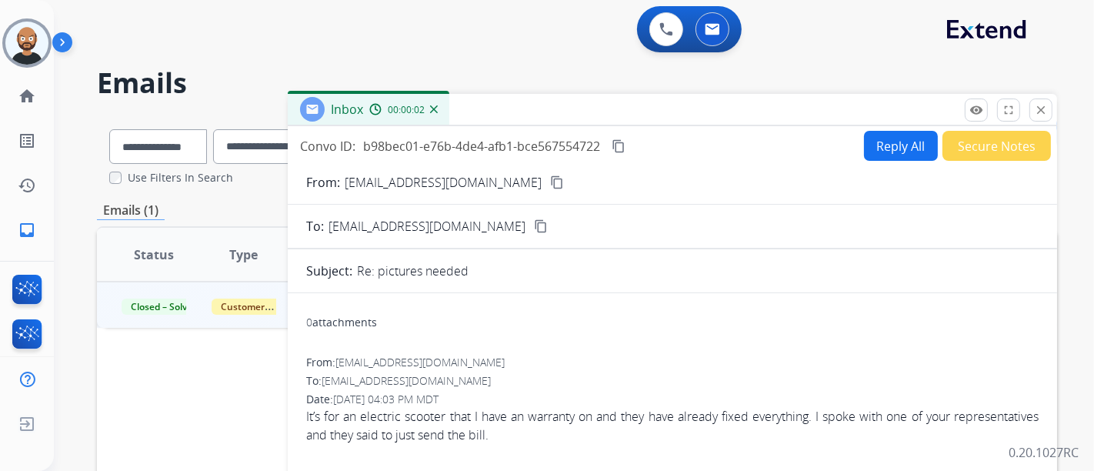
click at [550, 181] on mat-icon "content_copy" at bounding box center [557, 182] width 14 height 14
drag, startPoint x: 1039, startPoint y: 109, endPoint x: 852, endPoint y: 152, distance: 192.1
click at [1039, 109] on mat-icon "close" at bounding box center [1041, 110] width 14 height 14
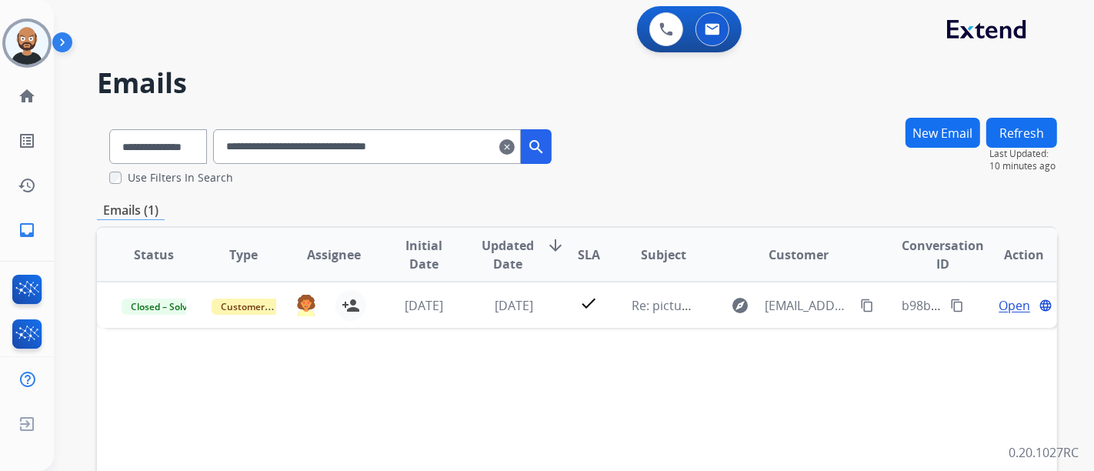
click at [329, 144] on input "**********" at bounding box center [367, 146] width 308 height 35
paste input "text"
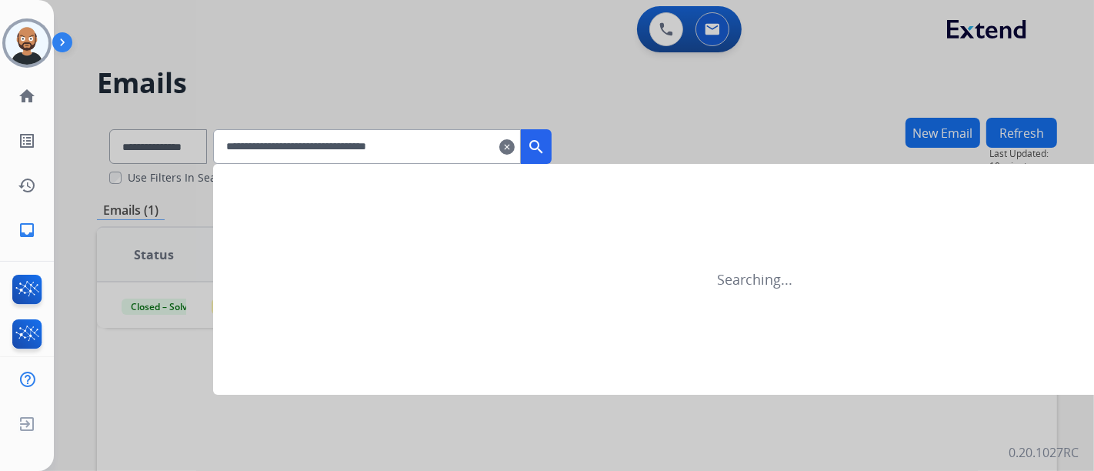
click at [546, 144] on mat-icon "search" at bounding box center [536, 147] width 18 height 18
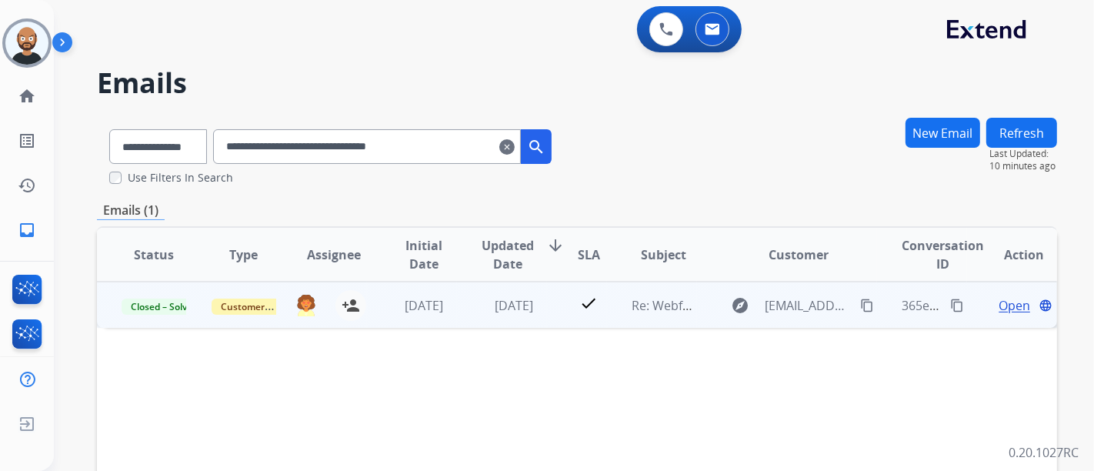
click at [999, 302] on span "Open" at bounding box center [1015, 305] width 32 height 18
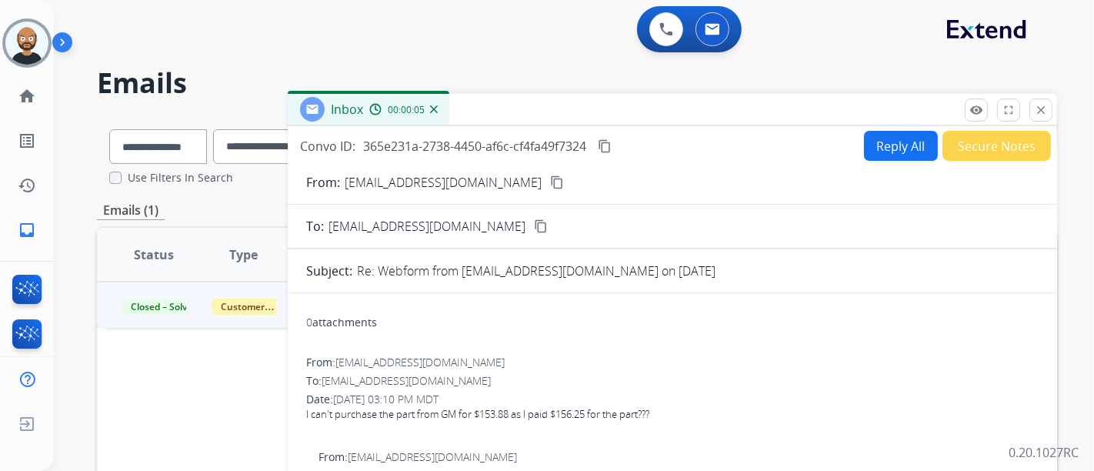
click at [550, 179] on mat-icon "content_copy" at bounding box center [557, 182] width 14 height 14
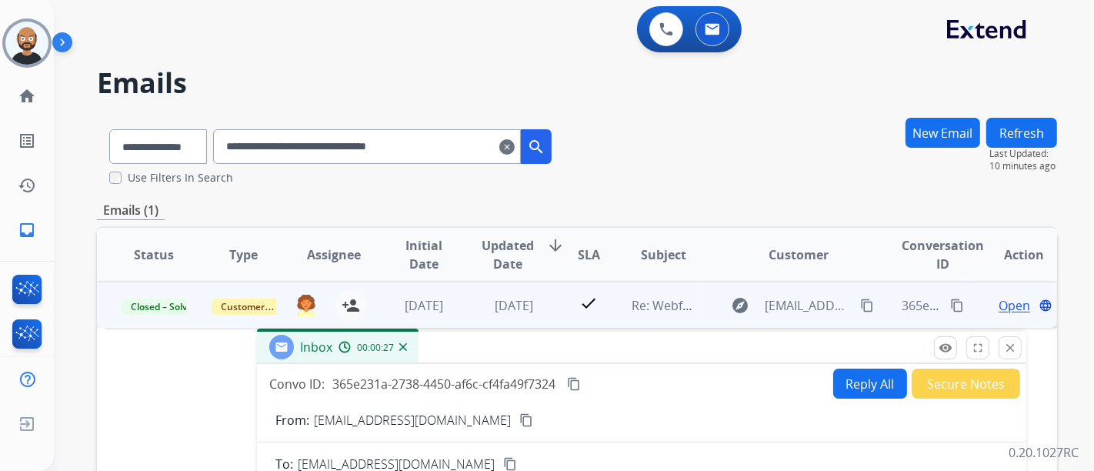
drag, startPoint x: 690, startPoint y: 139, endPoint x: 635, endPoint y: 360, distance: 228.5
click at [647, 361] on div "Inbox 00:00:27" at bounding box center [642, 348] width 770 height 32
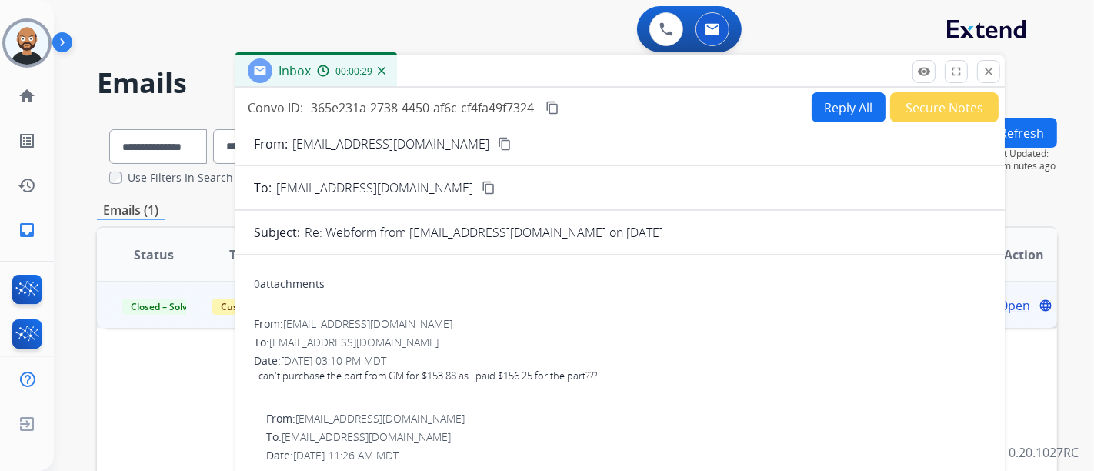
drag, startPoint x: 535, startPoint y: 363, endPoint x: 523, endPoint y: 69, distance: 294.3
click at [523, 69] on div "Inbox 00:00:29" at bounding box center [621, 71] width 770 height 32
click at [498, 141] on mat-icon "content_copy" at bounding box center [505, 144] width 14 height 14
click at [989, 65] on mat-icon "close" at bounding box center [989, 72] width 14 height 14
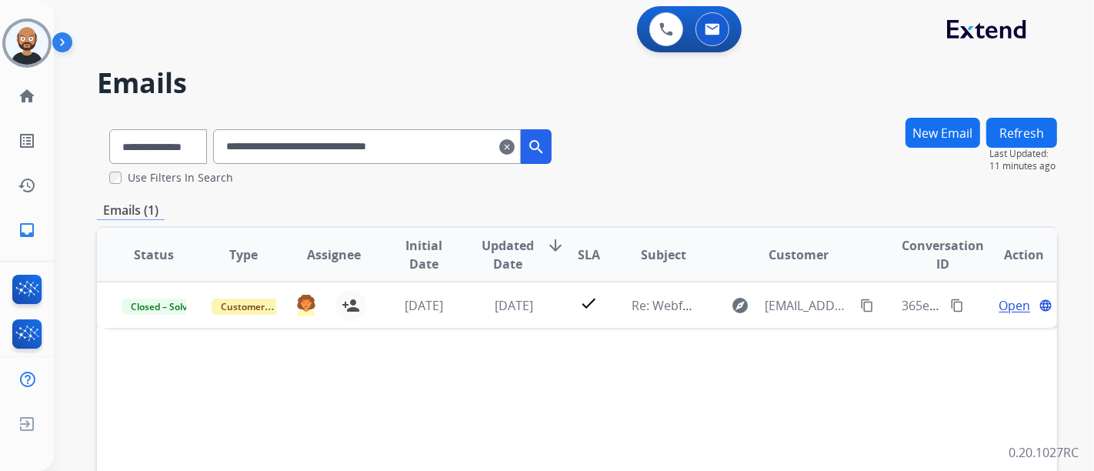
click at [354, 148] on input "**********" at bounding box center [367, 146] width 308 height 35
paste input "text"
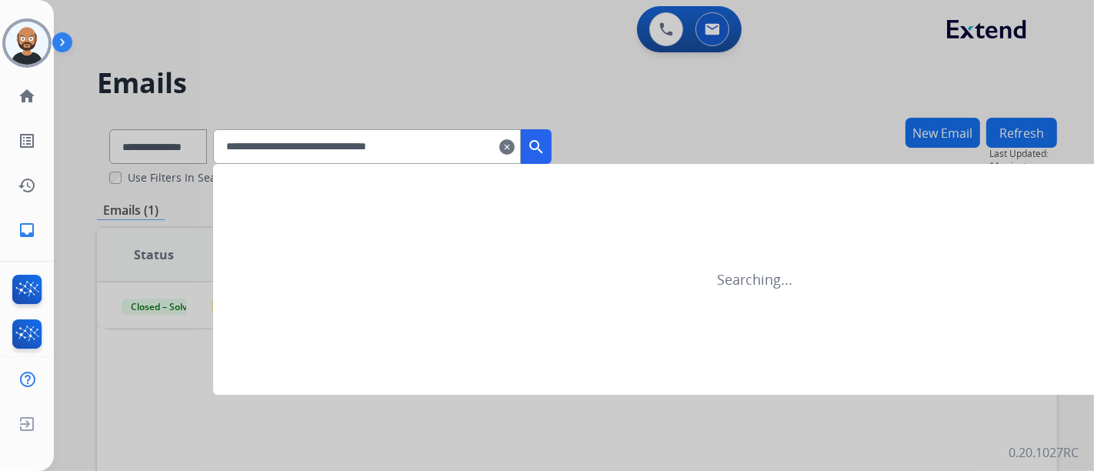
click at [546, 144] on mat-icon "search" at bounding box center [536, 147] width 18 height 18
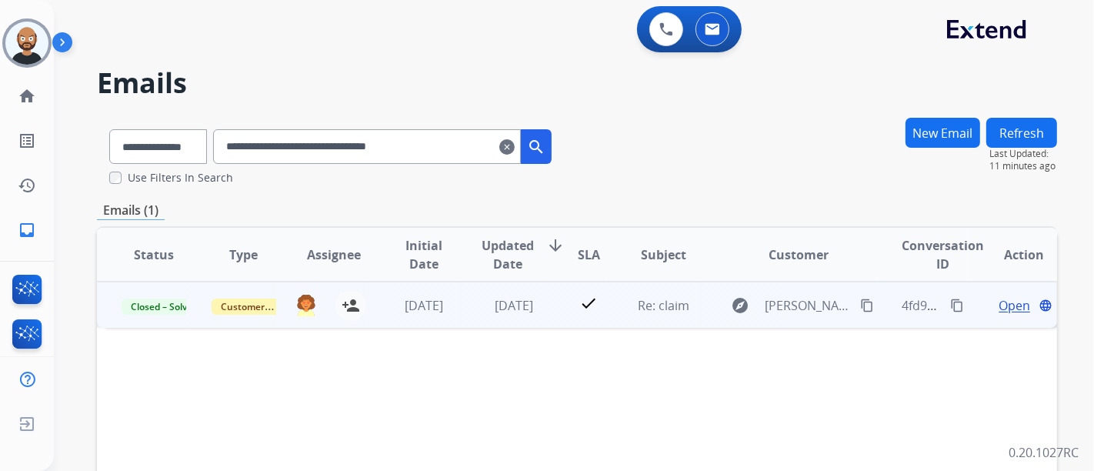
click at [1009, 306] on span "Open" at bounding box center [1015, 305] width 32 height 18
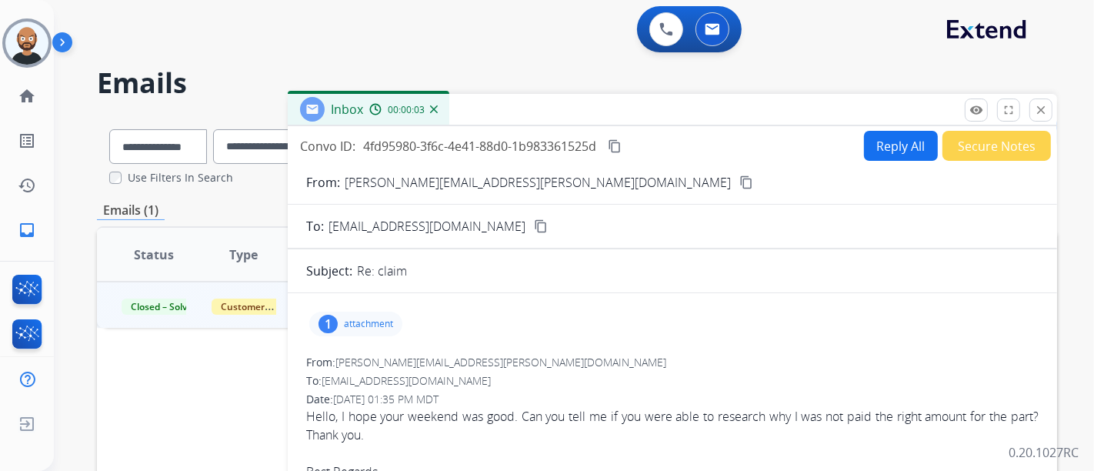
click at [740, 183] on mat-icon "content_copy" at bounding box center [747, 182] width 14 height 14
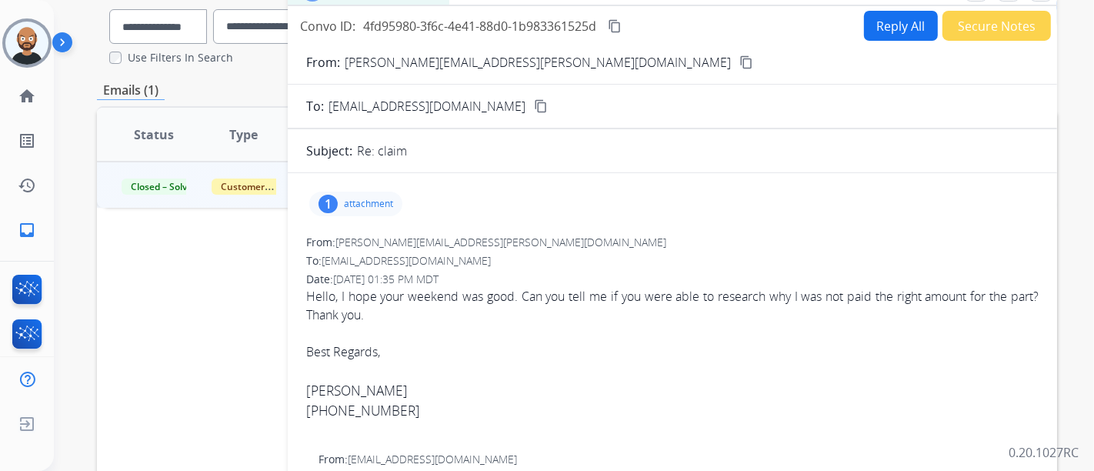
scroll to position [93, 0]
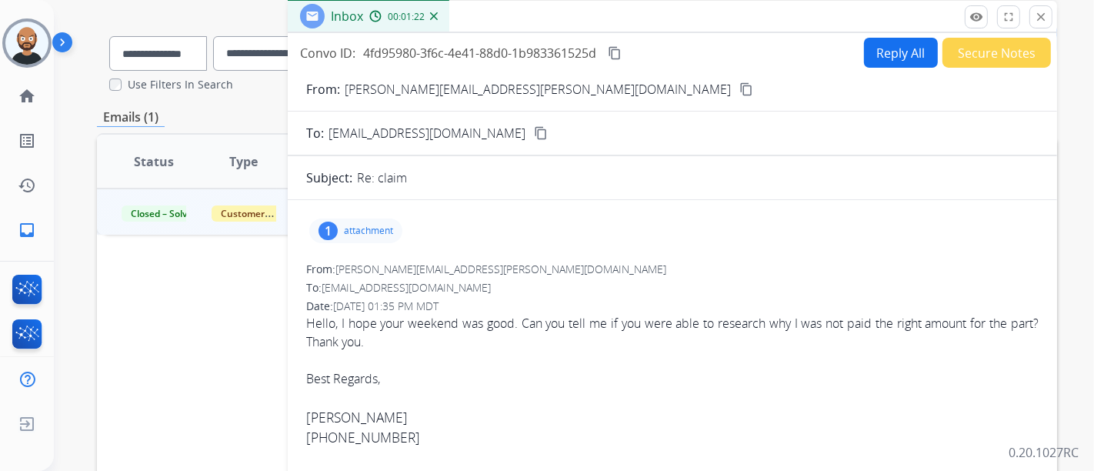
click at [552, 93] on div "From: [PERSON_NAME][EMAIL_ADDRESS][PERSON_NAME][DOMAIN_NAME] content_copy" at bounding box center [673, 89] width 770 height 18
drag, startPoint x: 543, startPoint y: 93, endPoint x: 489, endPoint y: 12, distance: 97.8
click at [740, 93] on mat-icon "content_copy" at bounding box center [747, 89] width 14 height 14
click at [1042, 16] on mat-icon "close" at bounding box center [1041, 17] width 14 height 14
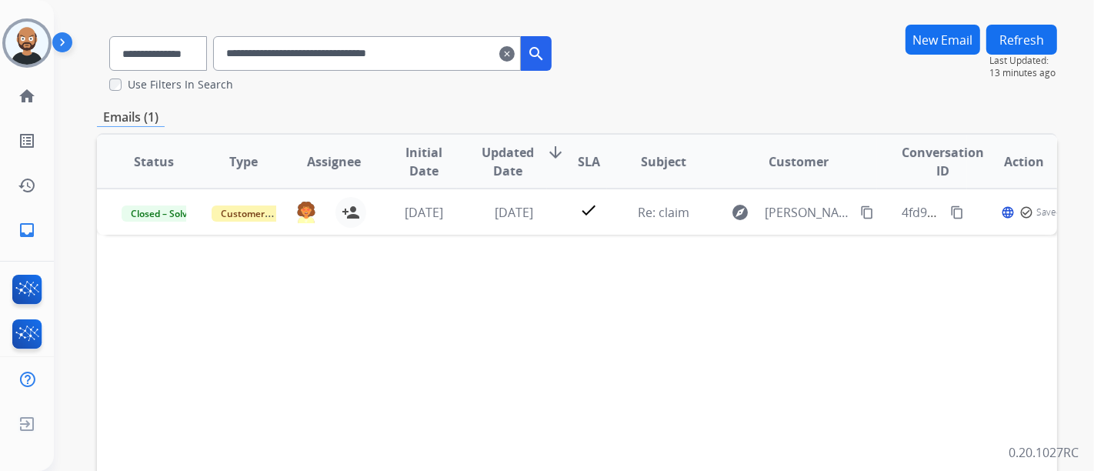
click at [362, 58] on input "**********" at bounding box center [367, 53] width 308 height 35
paste input "text"
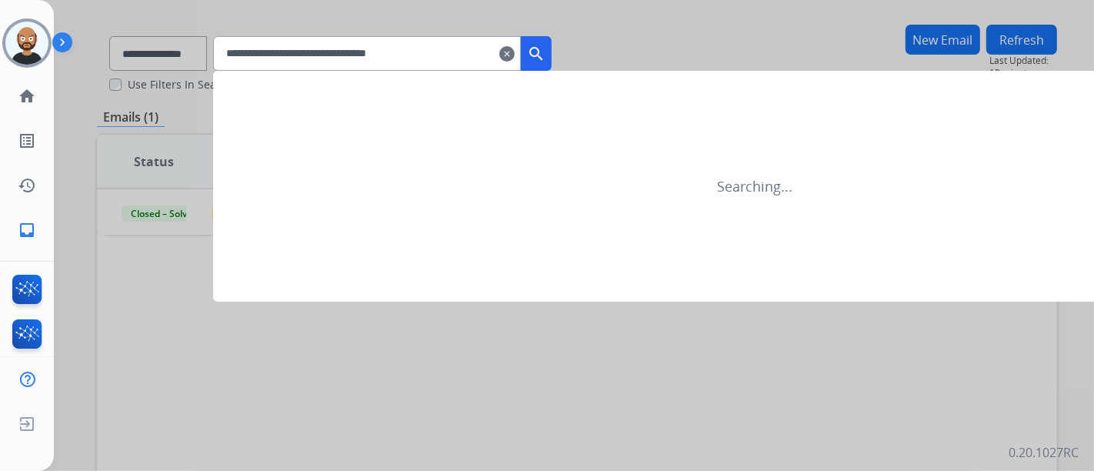
click at [546, 45] on mat-icon "search" at bounding box center [536, 54] width 18 height 18
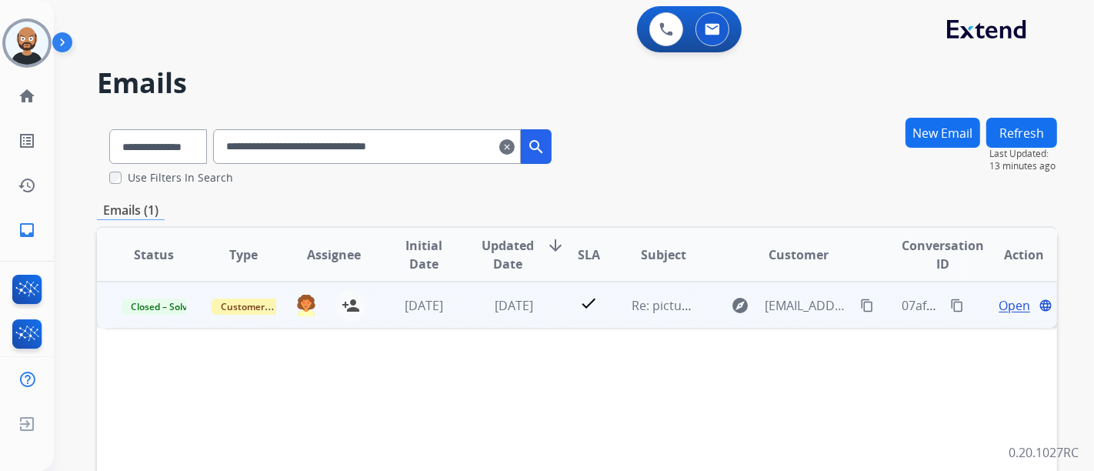
click at [547, 304] on td "check" at bounding box center [577, 305] width 60 height 46
click at [860, 302] on mat-icon "content_copy" at bounding box center [867, 305] width 14 height 14
click at [861, 306] on mat-icon "content_copy" at bounding box center [867, 305] width 14 height 14
click at [1001, 309] on span "Open" at bounding box center [1015, 305] width 32 height 18
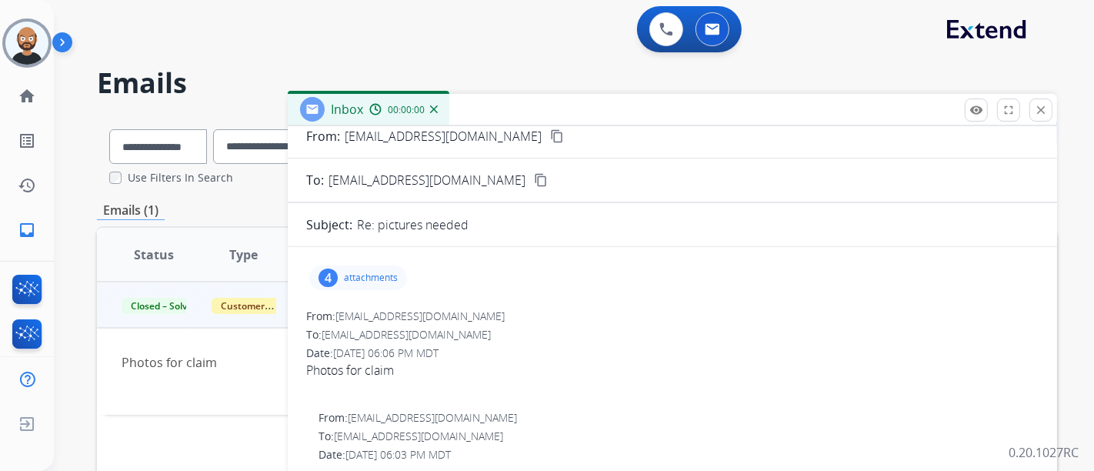
scroll to position [85, 0]
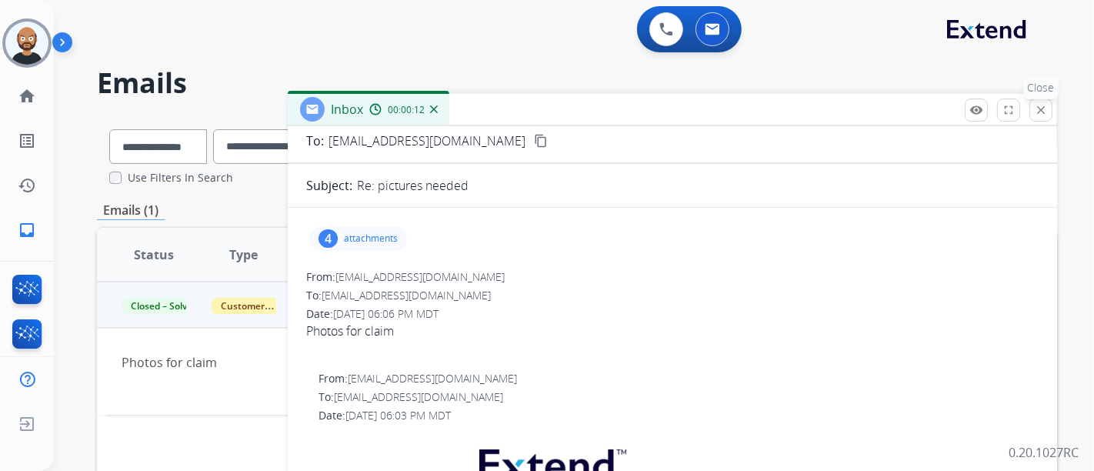
click at [1038, 106] on mat-icon "close" at bounding box center [1041, 110] width 14 height 14
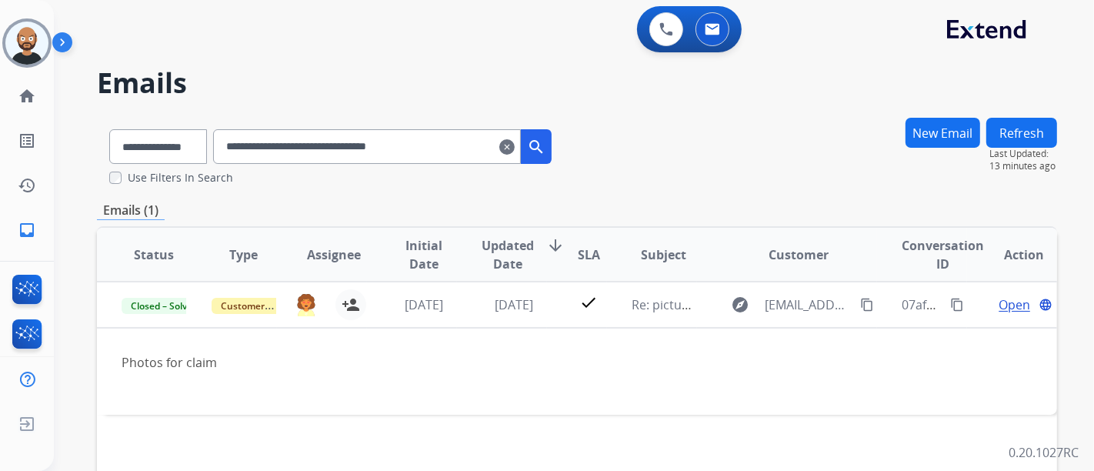
drag, startPoint x: 453, startPoint y: 302, endPoint x: 432, endPoint y: 255, distance: 52.0
click at [457, 302] on td "[DATE]" at bounding box center [502, 305] width 90 height 46
click at [424, 143] on input "**********" at bounding box center [367, 146] width 308 height 35
click at [424, 144] on input "**********" at bounding box center [367, 146] width 308 height 35
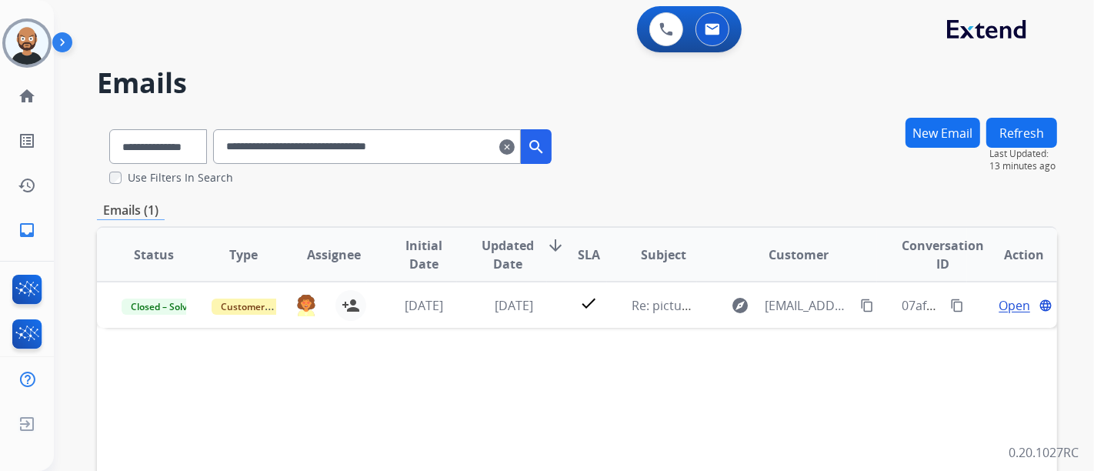
paste input "text"
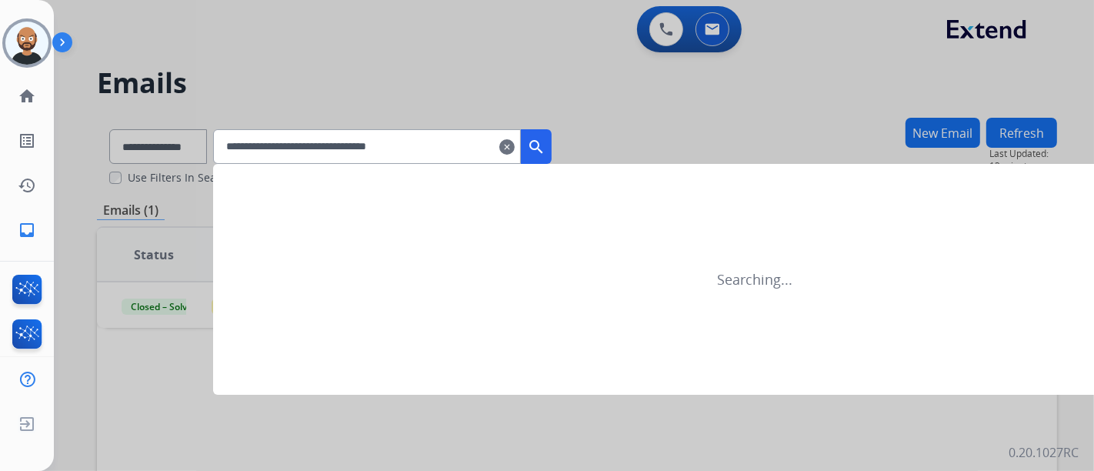
click at [552, 135] on button "search" at bounding box center [536, 146] width 31 height 35
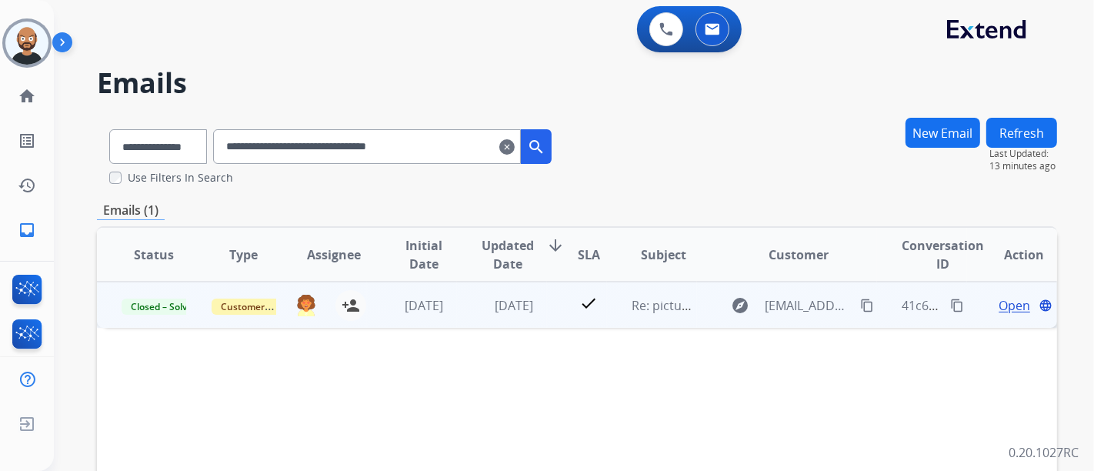
click at [999, 308] on span "Open" at bounding box center [1015, 305] width 32 height 18
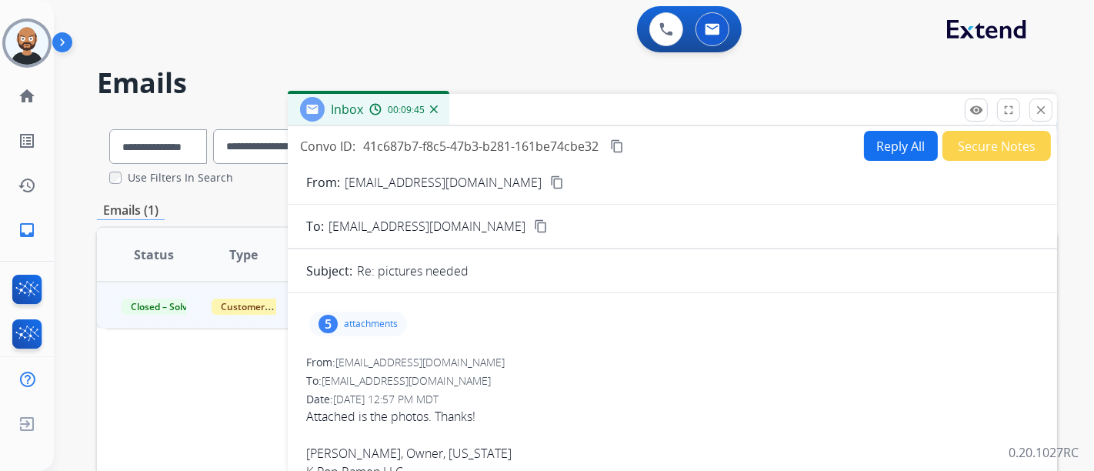
click at [550, 181] on mat-icon "content_copy" at bounding box center [557, 182] width 14 height 14
click at [1037, 105] on mat-icon "close" at bounding box center [1041, 110] width 14 height 14
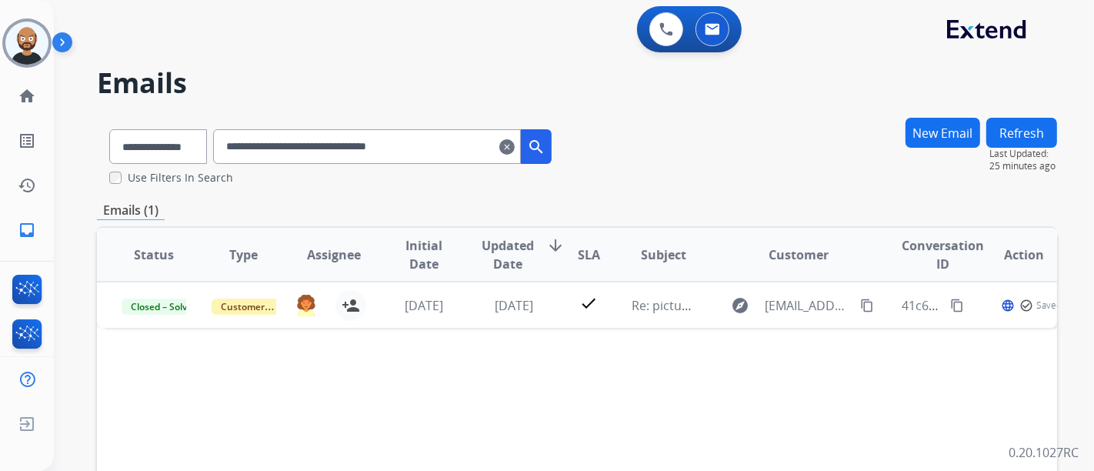
click at [342, 157] on input "**********" at bounding box center [367, 146] width 308 height 35
paste input "text"
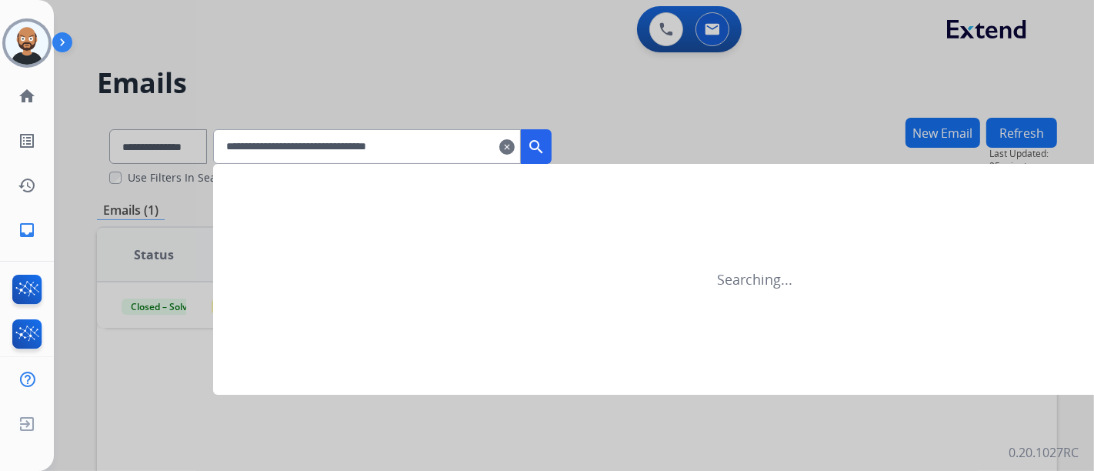
click at [546, 140] on mat-icon "search" at bounding box center [536, 147] width 18 height 18
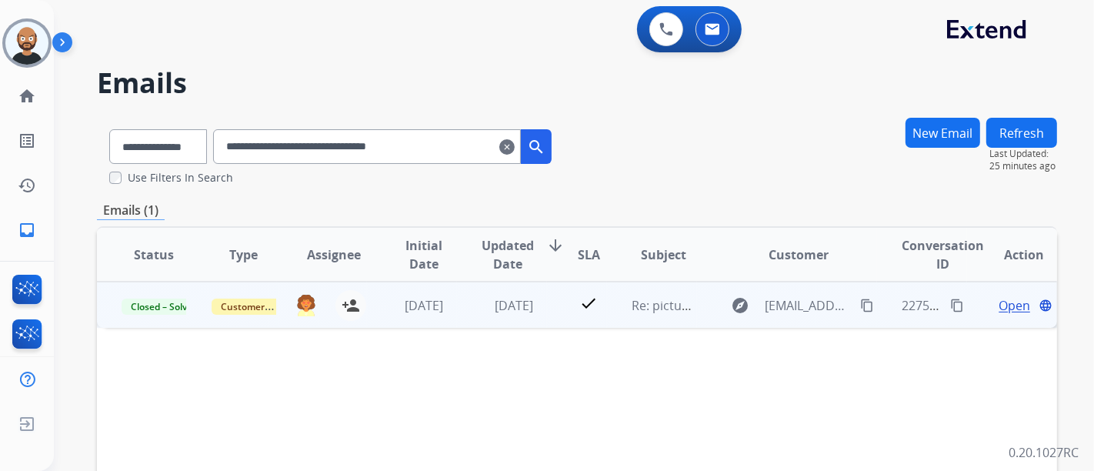
click at [1001, 302] on span "Open" at bounding box center [1015, 305] width 32 height 18
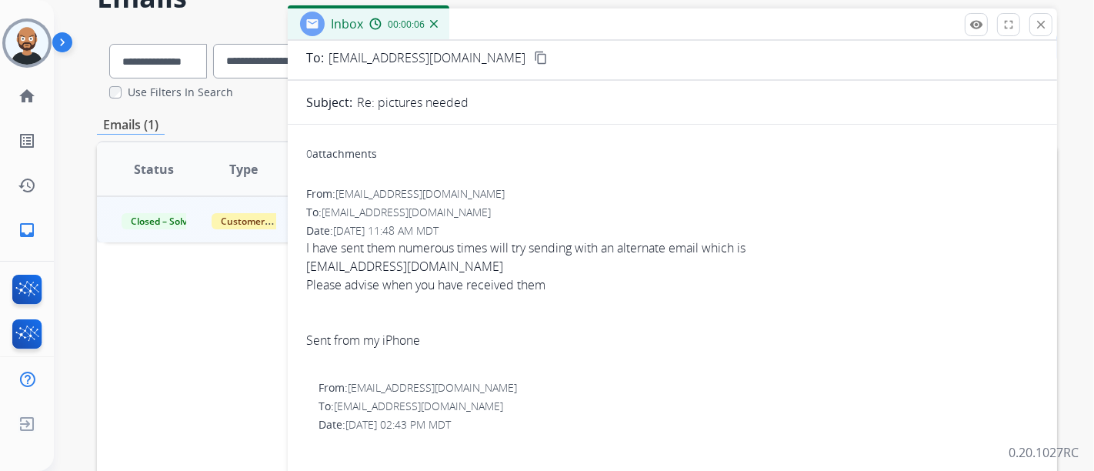
scroll to position [83, 0]
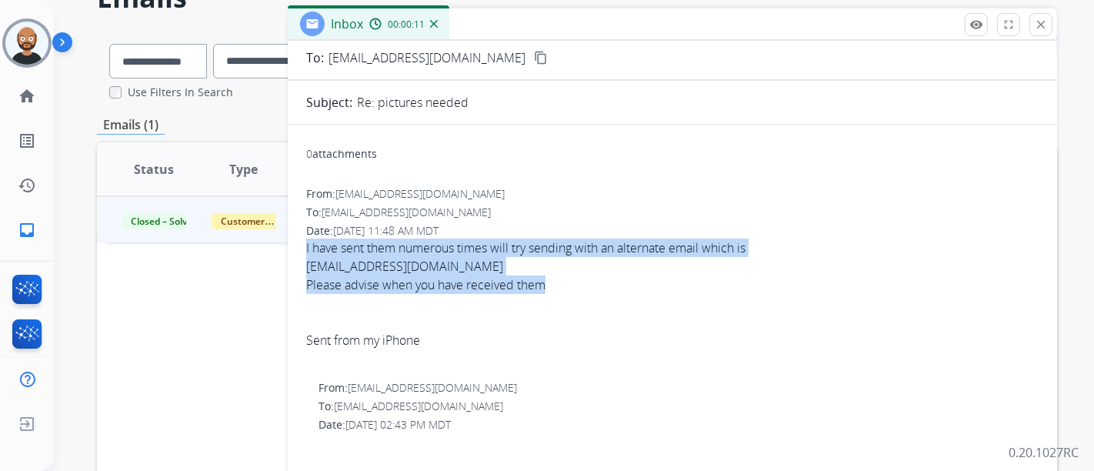
drag, startPoint x: 547, startPoint y: 281, endPoint x: 303, endPoint y: 246, distance: 246.4
click at [303, 246] on div "0 attachments From: [EMAIL_ADDRESS][DOMAIN_NAME] To: [EMAIL_ADDRESS][DOMAIN_NAM…" at bounding box center [673, 435] width 770 height 596
click at [376, 258] on div "[EMAIL_ADDRESS][DOMAIN_NAME]" at bounding box center [672, 266] width 733 height 18
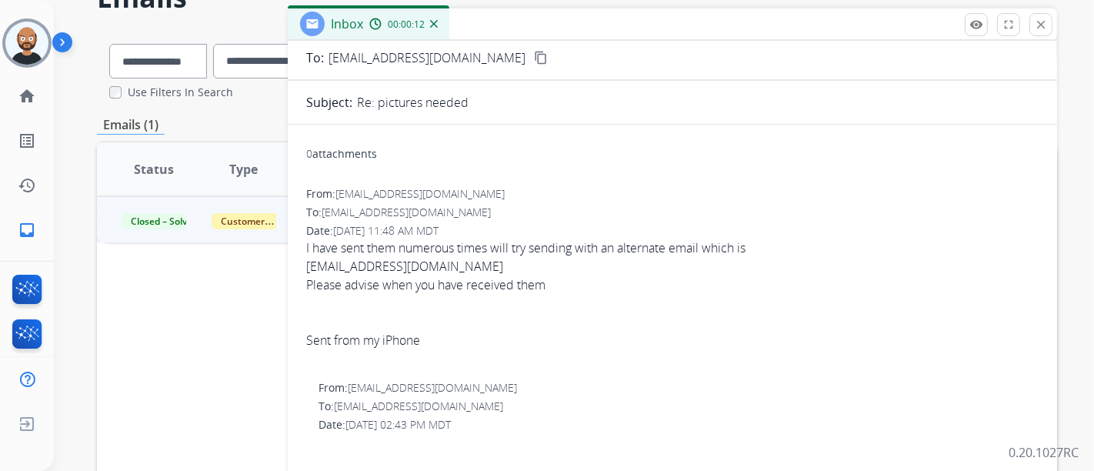
click at [386, 264] on div "[EMAIL_ADDRESS][DOMAIN_NAME]" at bounding box center [672, 266] width 733 height 18
click at [380, 264] on div "[EMAIL_ADDRESS][DOMAIN_NAME]" at bounding box center [672, 266] width 733 height 18
click at [376, 265] on div "[EMAIL_ADDRESS][DOMAIN_NAME]" at bounding box center [672, 266] width 733 height 18
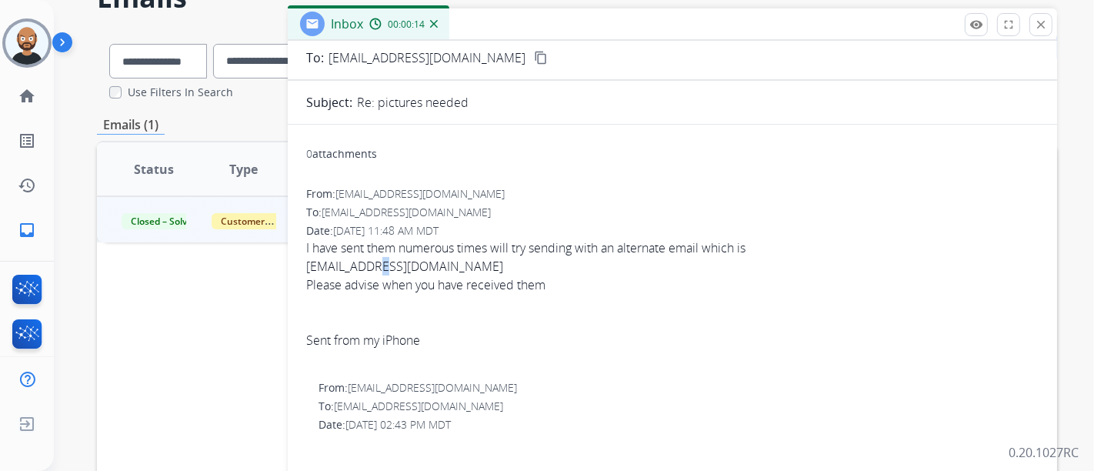
click at [376, 265] on div "[EMAIL_ADDRESS][DOMAIN_NAME]" at bounding box center [672, 266] width 733 height 18
click at [349, 262] on div "[EMAIL_ADDRESS][DOMAIN_NAME]" at bounding box center [672, 266] width 733 height 18
click at [393, 262] on div "[EMAIL_ADDRESS][DOMAIN_NAME]" at bounding box center [672, 266] width 733 height 18
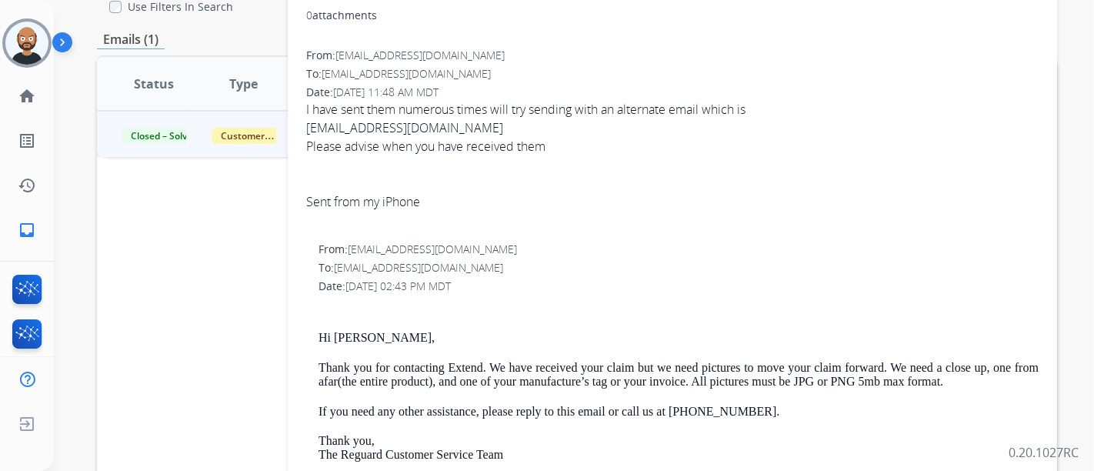
scroll to position [254, 0]
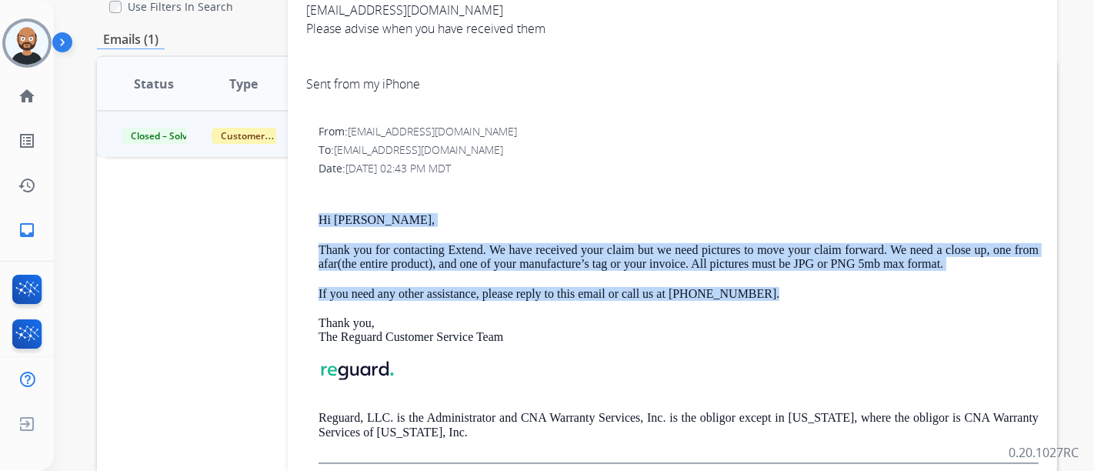
drag, startPoint x: 769, startPoint y: 291, endPoint x: 321, endPoint y: 222, distance: 453.1
click at [321, 222] on div "Hi [PERSON_NAME], Thank you for contacting Extend. We have received your claim …" at bounding box center [679, 324] width 720 height 280
click at [316, 218] on div "From: [EMAIL_ADDRESS][DOMAIN_NAME] To: [EMAIL_ADDRESS][DOMAIN_NAME] Date: [DATE…" at bounding box center [672, 294] width 733 height 340
drag, startPoint x: 316, startPoint y: 219, endPoint x: 504, endPoint y: 339, distance: 223.3
click at [504, 339] on div "From: [EMAIL_ADDRESS][DOMAIN_NAME] To: [EMAIL_ADDRESS][DOMAIN_NAME] Date: [DATE…" at bounding box center [672, 294] width 733 height 340
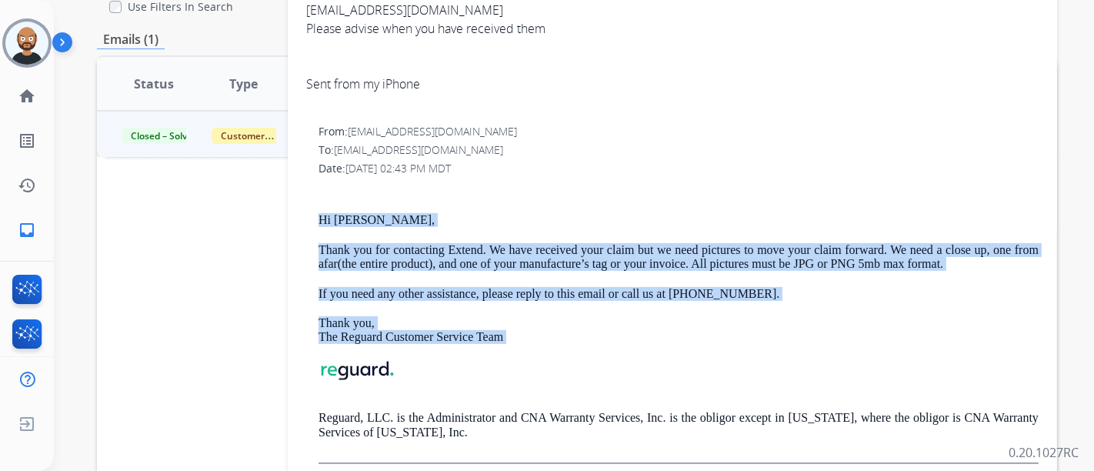
click at [556, 291] on p "If you need any other assistance, please reply to this email or call us at [PHO…" at bounding box center [679, 294] width 720 height 14
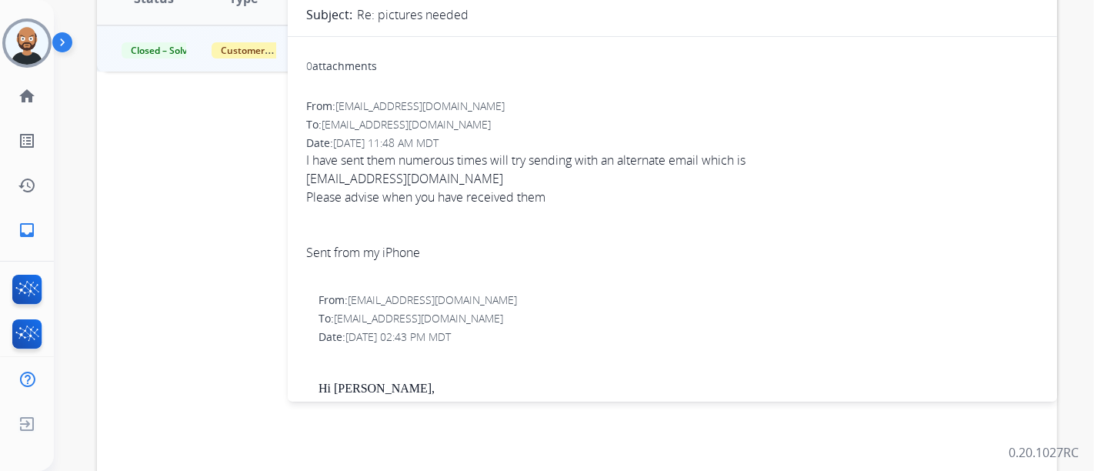
scroll to position [0, 0]
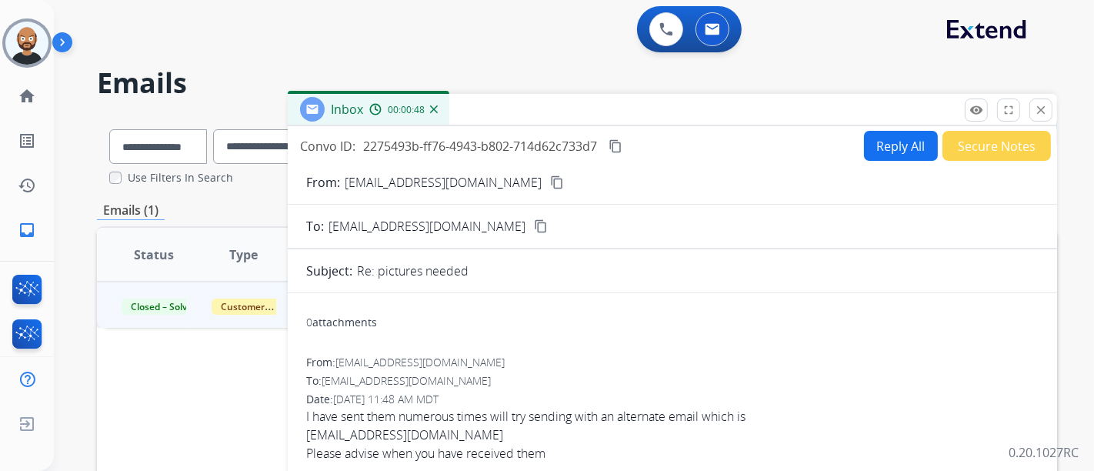
click at [550, 182] on mat-icon "content_copy" at bounding box center [557, 182] width 14 height 14
drag, startPoint x: 1044, startPoint y: 100, endPoint x: 996, endPoint y: 131, distance: 57.4
click at [1045, 100] on button "close Close" at bounding box center [1041, 110] width 23 height 23
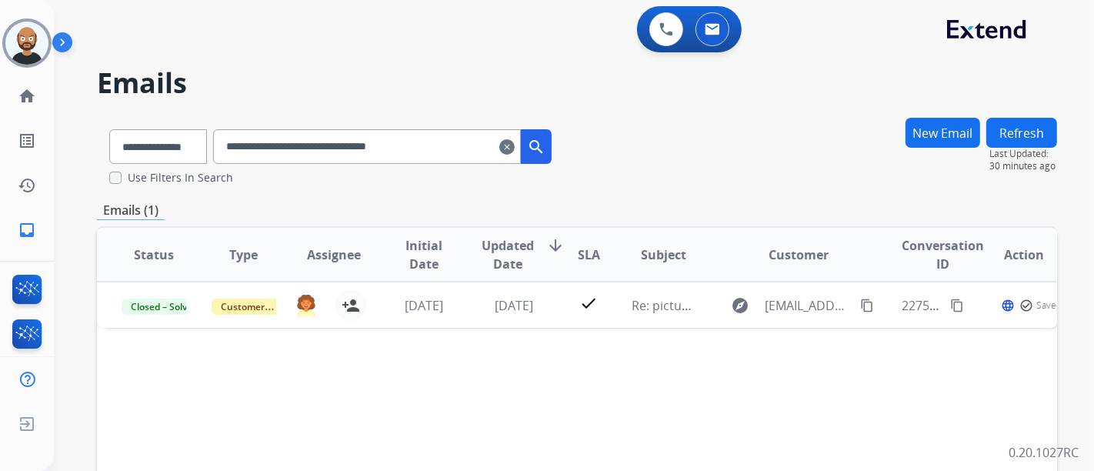
click at [355, 149] on input "**********" at bounding box center [367, 146] width 308 height 35
paste input "text"
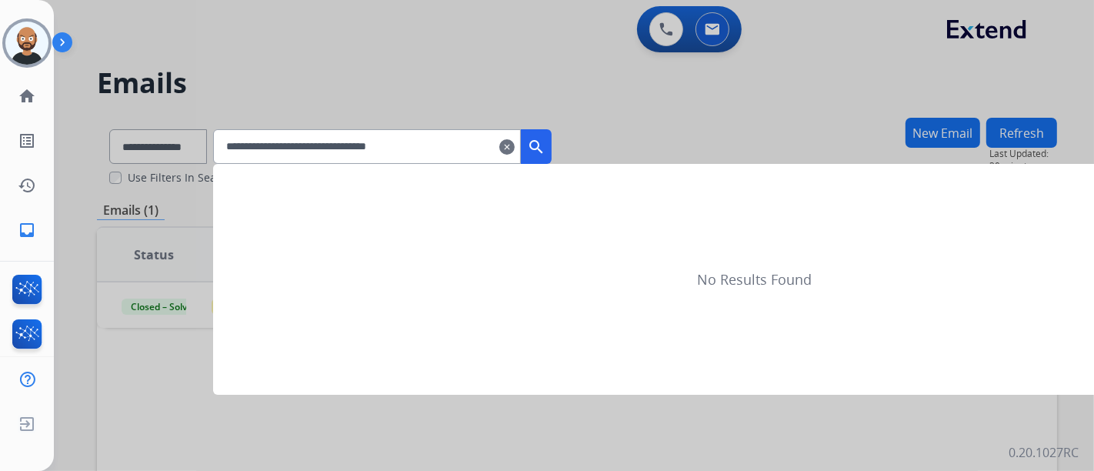
click at [546, 142] on mat-icon "search" at bounding box center [536, 147] width 18 height 18
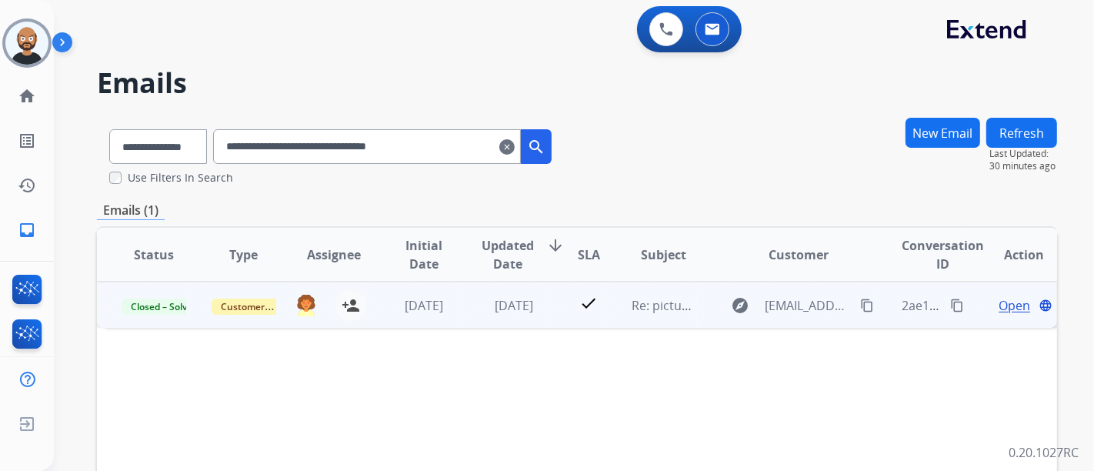
click at [999, 303] on span "Open" at bounding box center [1015, 305] width 32 height 18
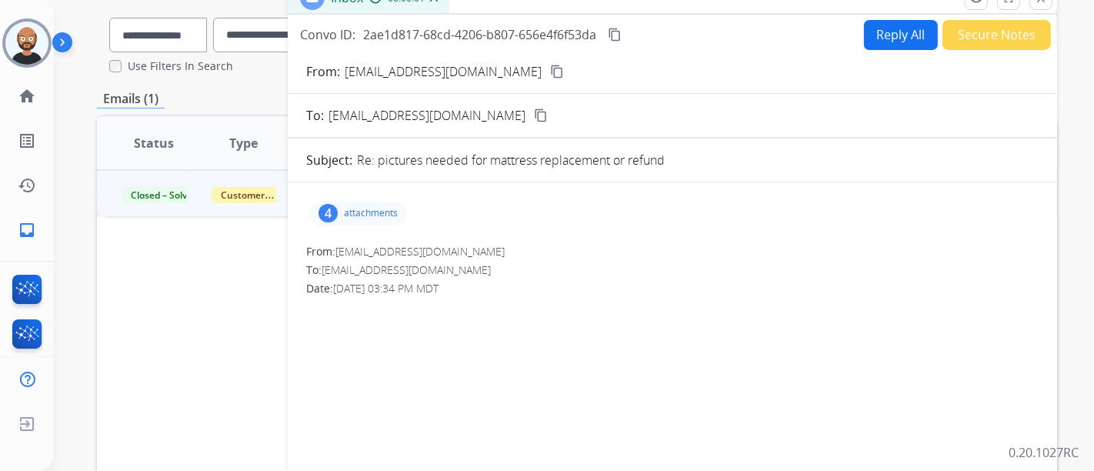
scroll to position [85, 0]
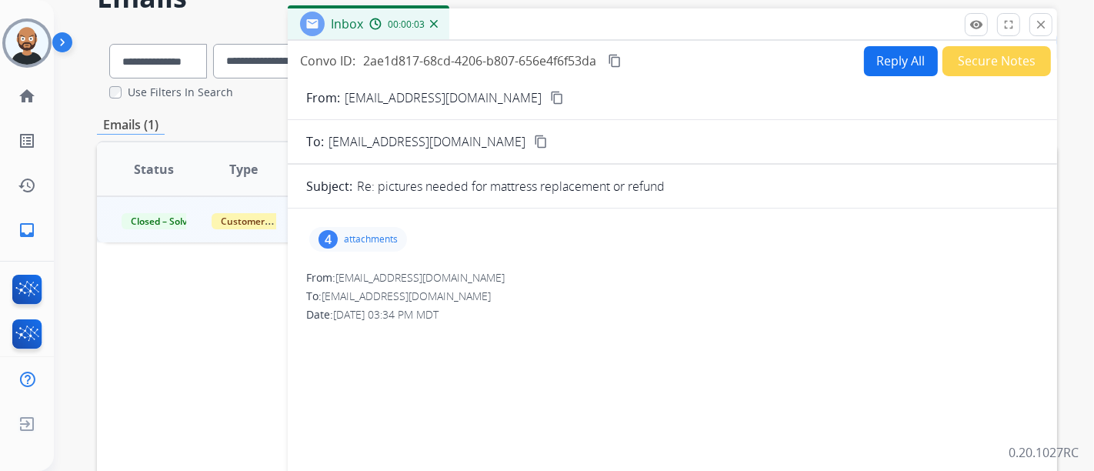
click at [550, 98] on mat-icon "content_copy" at bounding box center [557, 98] width 14 height 14
click at [1043, 36] on div "Inbox 00:00:26" at bounding box center [673, 24] width 770 height 32
click at [1043, 32] on button "close Close" at bounding box center [1041, 24] width 23 height 23
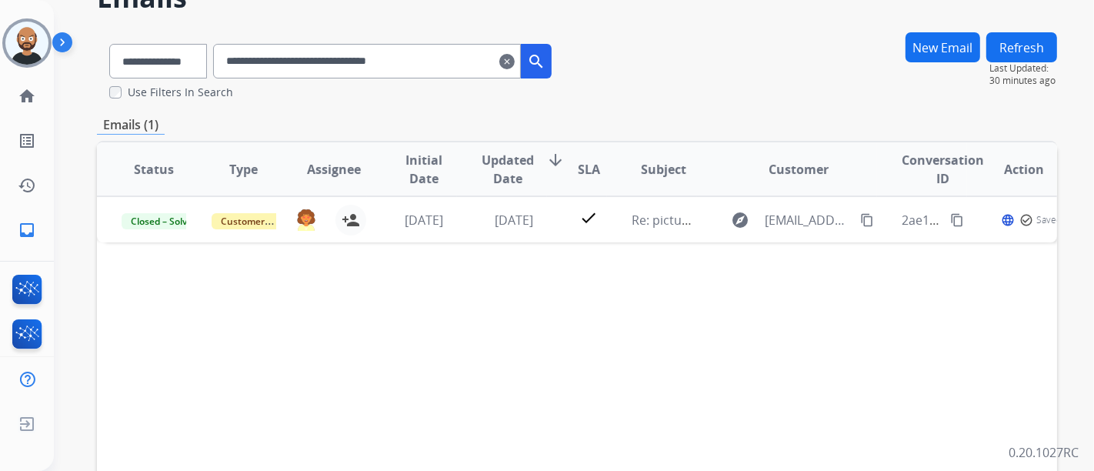
click at [450, 65] on input "**********" at bounding box center [367, 61] width 308 height 35
paste input "text"
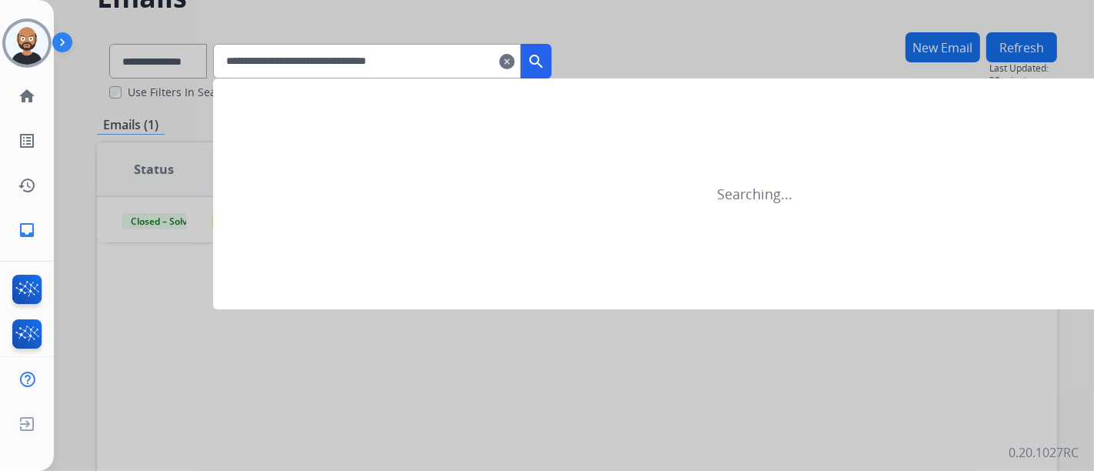
click at [546, 64] on mat-icon "search" at bounding box center [536, 61] width 18 height 18
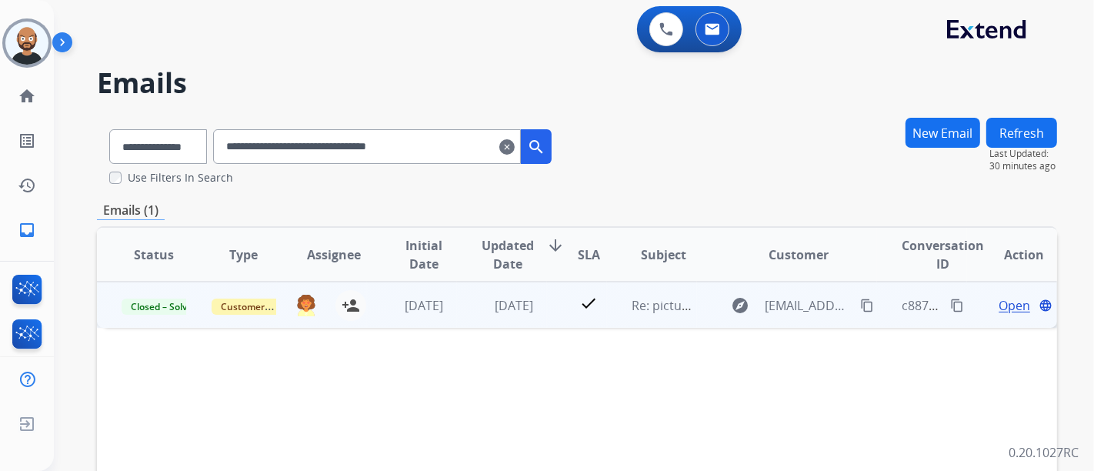
click at [1010, 308] on span "Open" at bounding box center [1015, 305] width 32 height 18
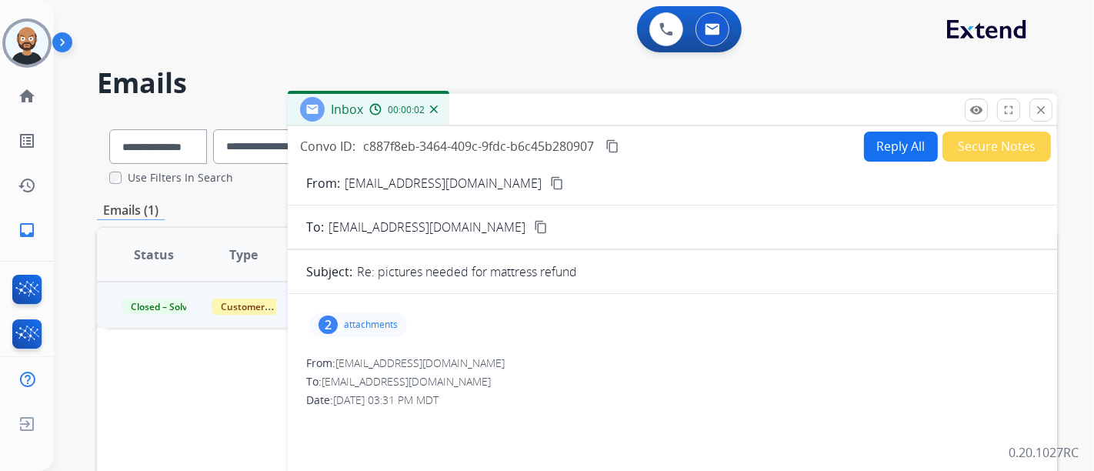
click at [550, 183] on mat-icon "content_copy" at bounding box center [557, 183] width 14 height 14
drag, startPoint x: 1041, startPoint y: 114, endPoint x: 948, endPoint y: 129, distance: 93.6
click at [1041, 113] on mat-icon "close" at bounding box center [1041, 110] width 14 height 14
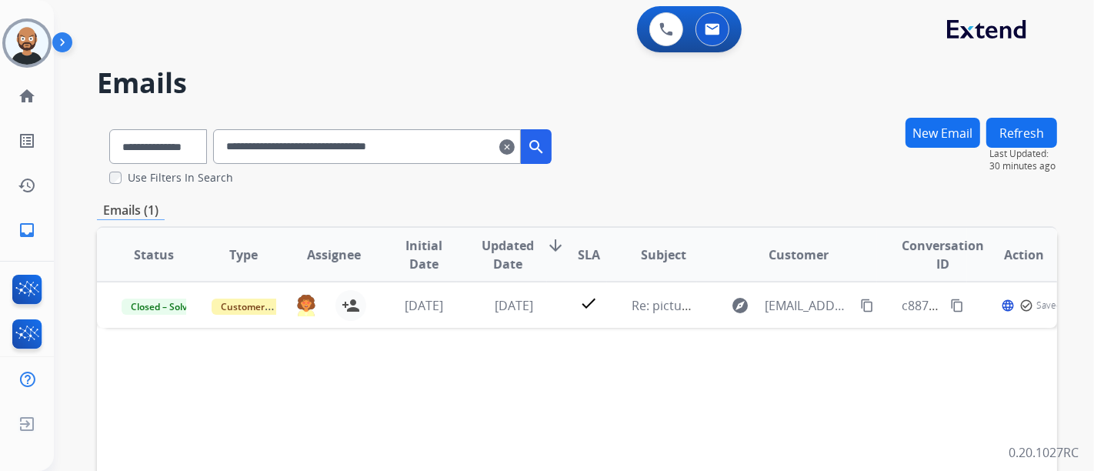
click at [312, 139] on input "**********" at bounding box center [367, 146] width 308 height 35
paste input "text"
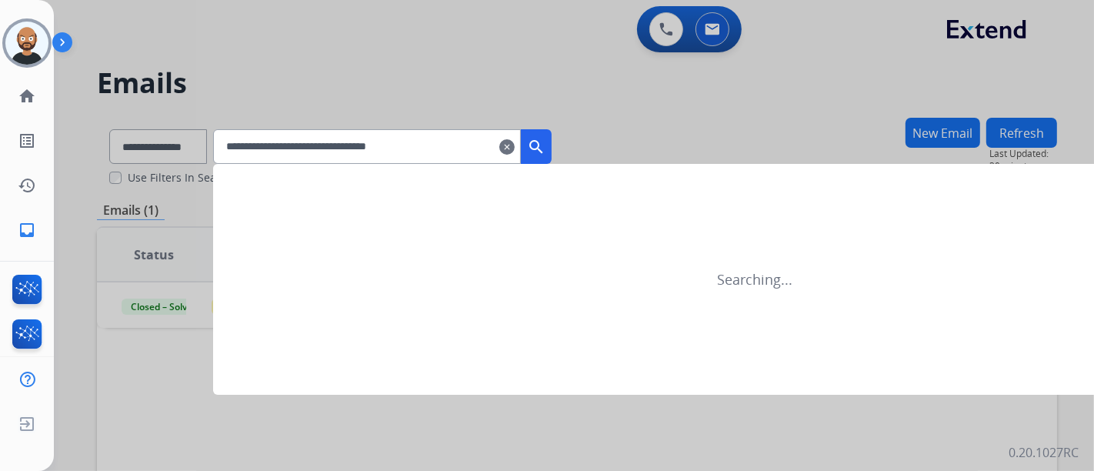
click at [546, 142] on mat-icon "search" at bounding box center [536, 147] width 18 height 18
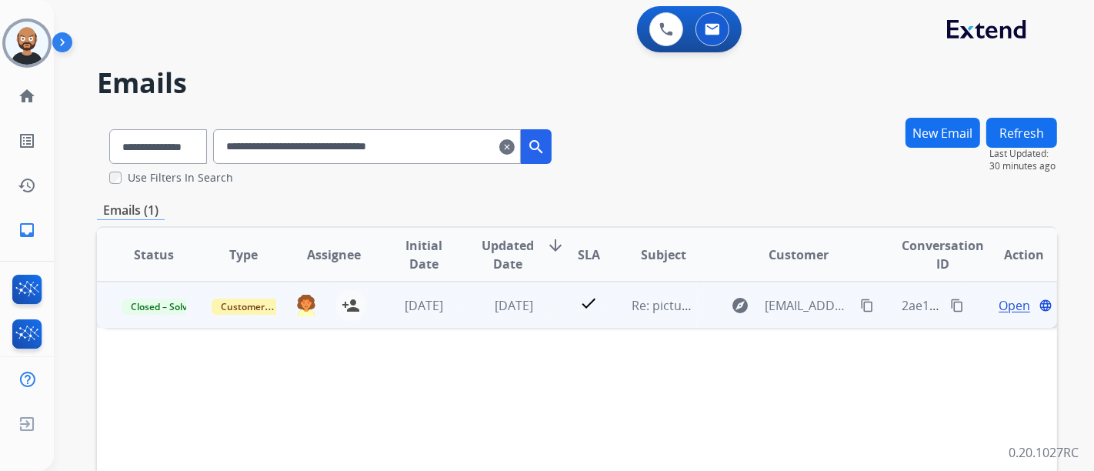
click at [1001, 309] on span "Open" at bounding box center [1015, 305] width 32 height 18
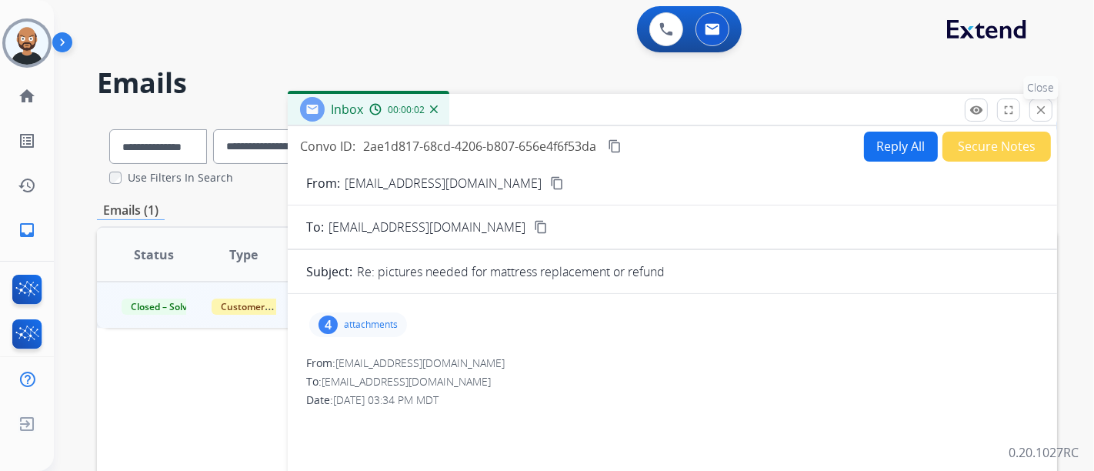
click at [1035, 106] on mat-icon "close" at bounding box center [1041, 110] width 14 height 14
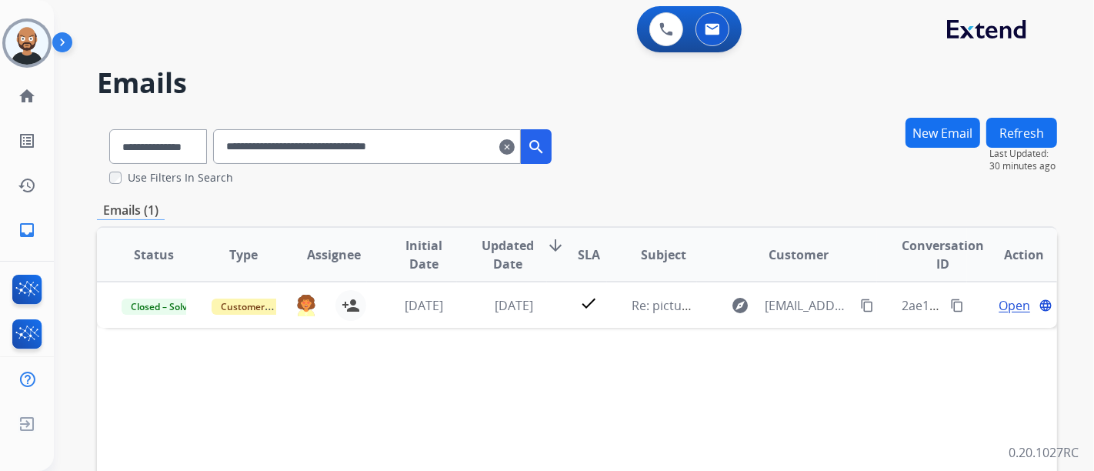
click at [405, 145] on input "**********" at bounding box center [367, 146] width 308 height 35
paste input "text"
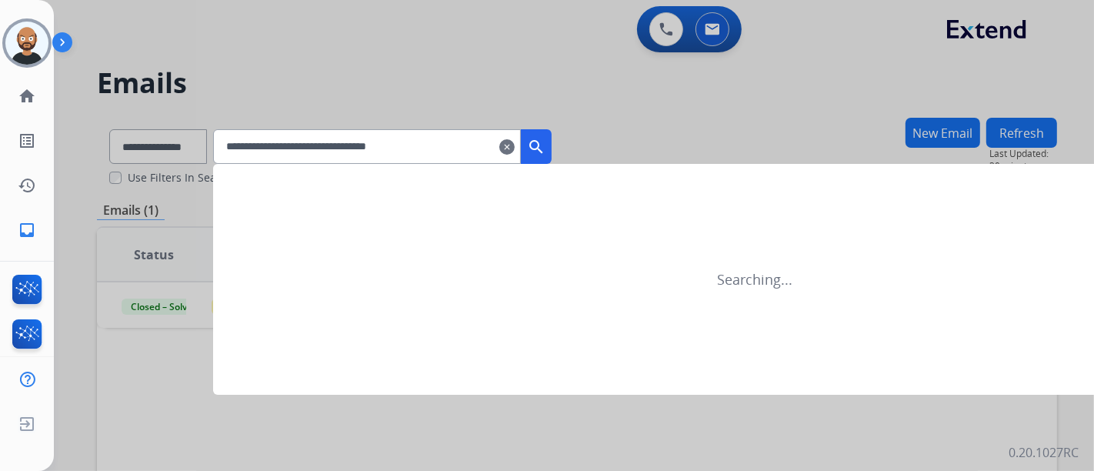
click at [546, 145] on mat-icon "search" at bounding box center [536, 147] width 18 height 18
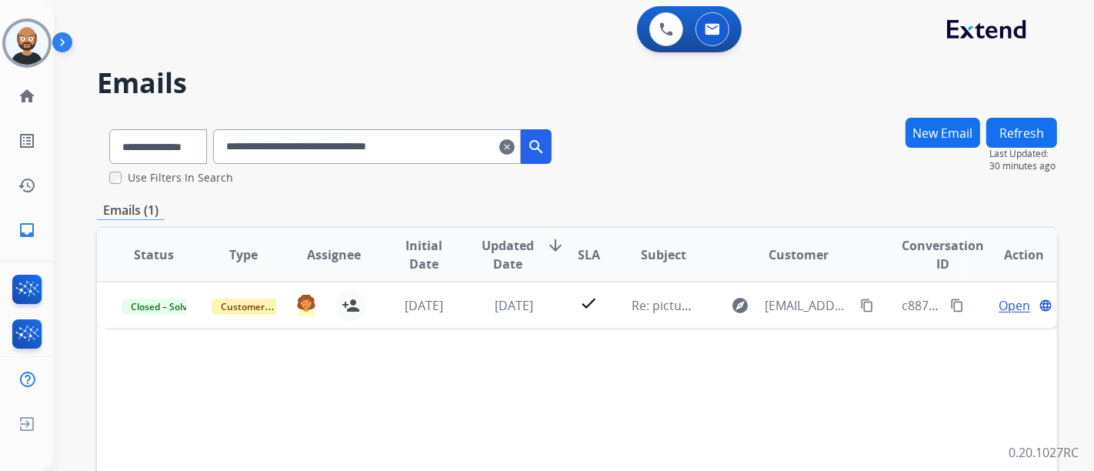
click at [316, 136] on input "**********" at bounding box center [367, 146] width 308 height 35
click at [316, 135] on input "**********" at bounding box center [367, 146] width 308 height 35
paste input "text"
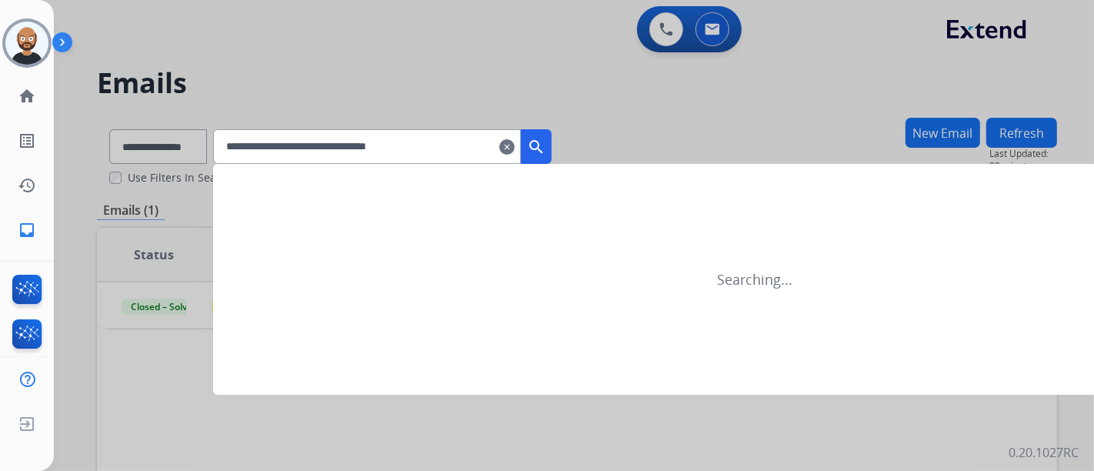
click at [552, 148] on button "search" at bounding box center [536, 146] width 31 height 35
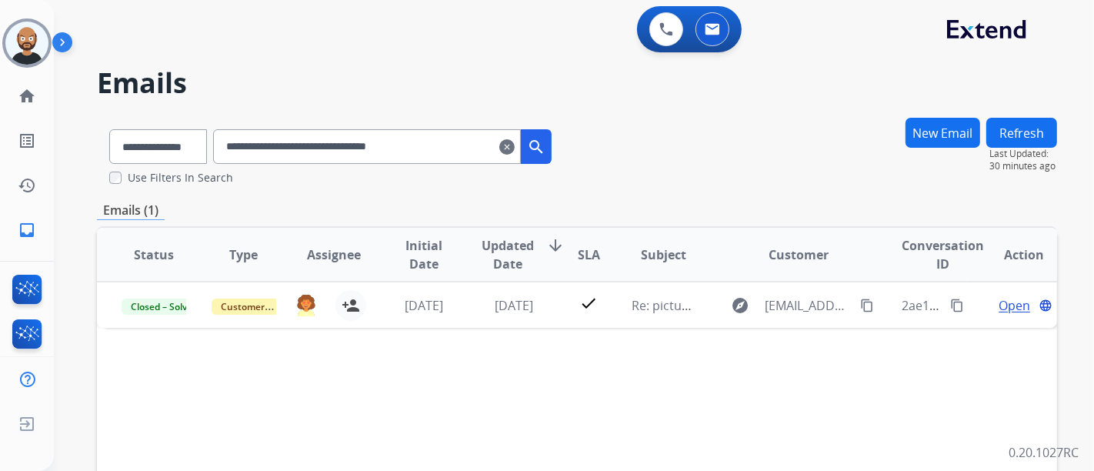
click at [439, 158] on input "**********" at bounding box center [367, 146] width 308 height 35
click at [439, 157] on input "**********" at bounding box center [367, 146] width 308 height 35
paste input "text"
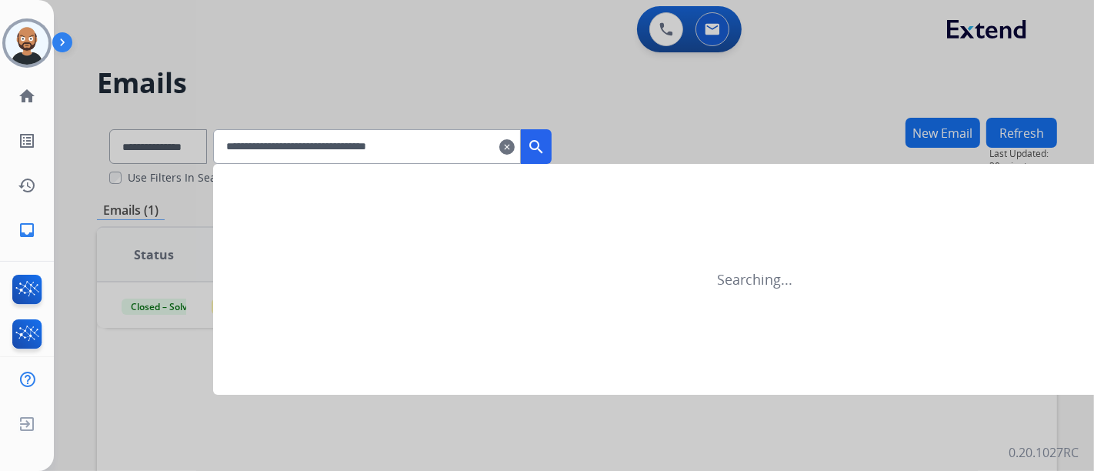
click at [546, 153] on mat-icon "search" at bounding box center [536, 147] width 18 height 18
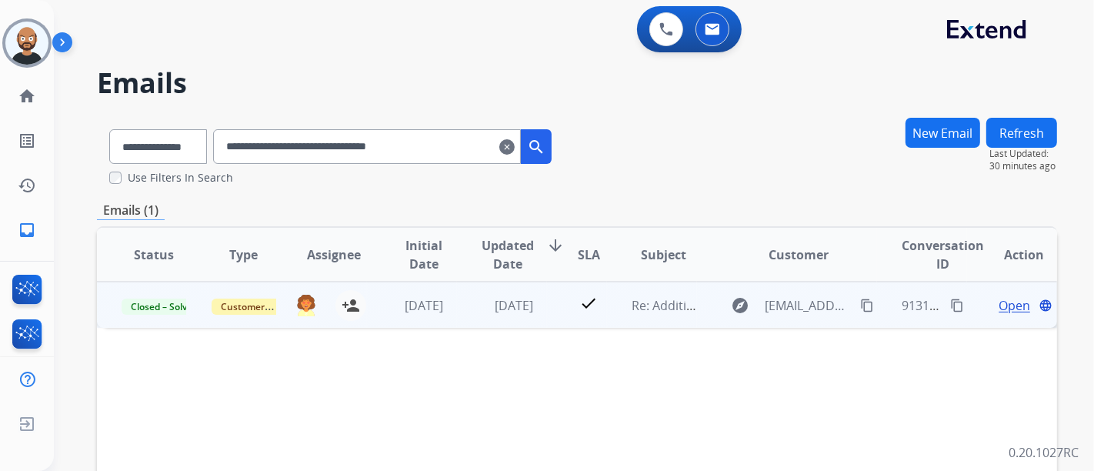
click at [999, 303] on span "Open" at bounding box center [1015, 305] width 32 height 18
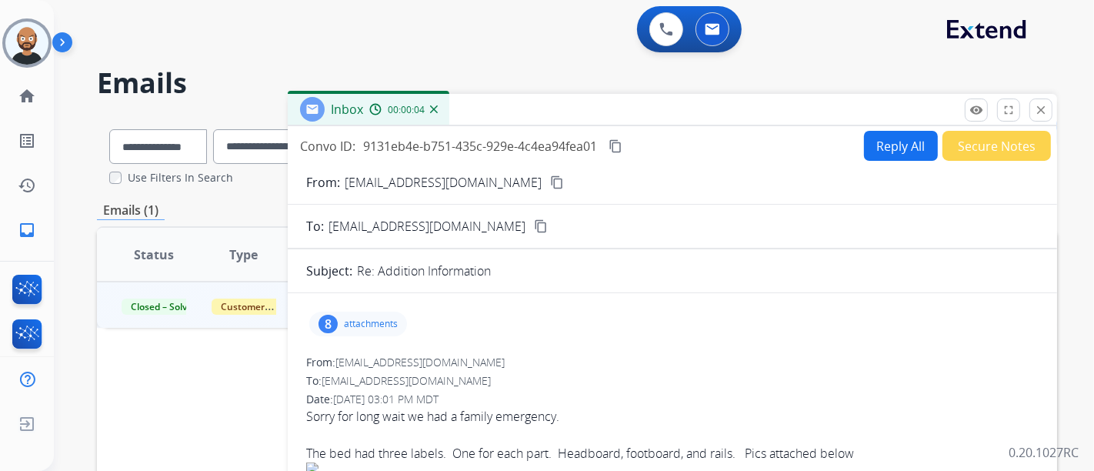
click at [550, 179] on mat-icon "content_copy" at bounding box center [557, 182] width 14 height 14
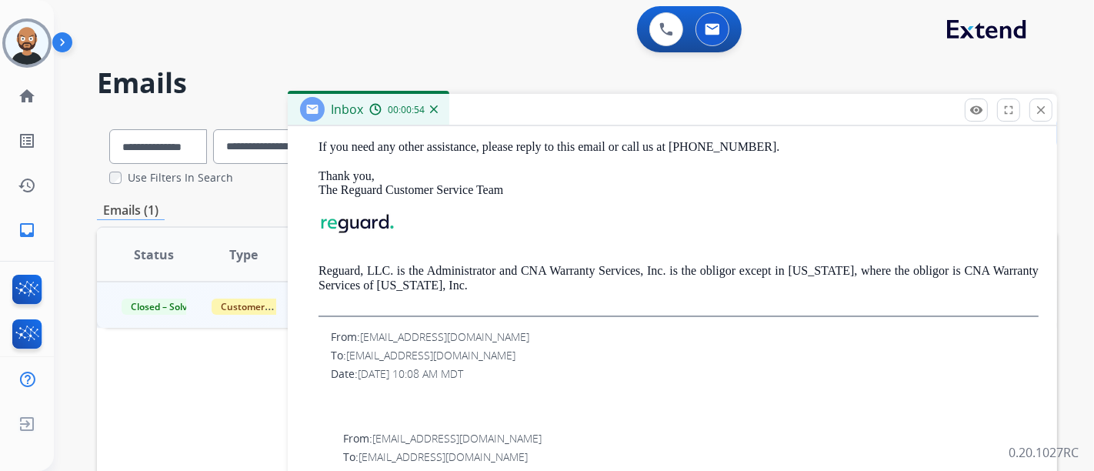
scroll to position [496, 0]
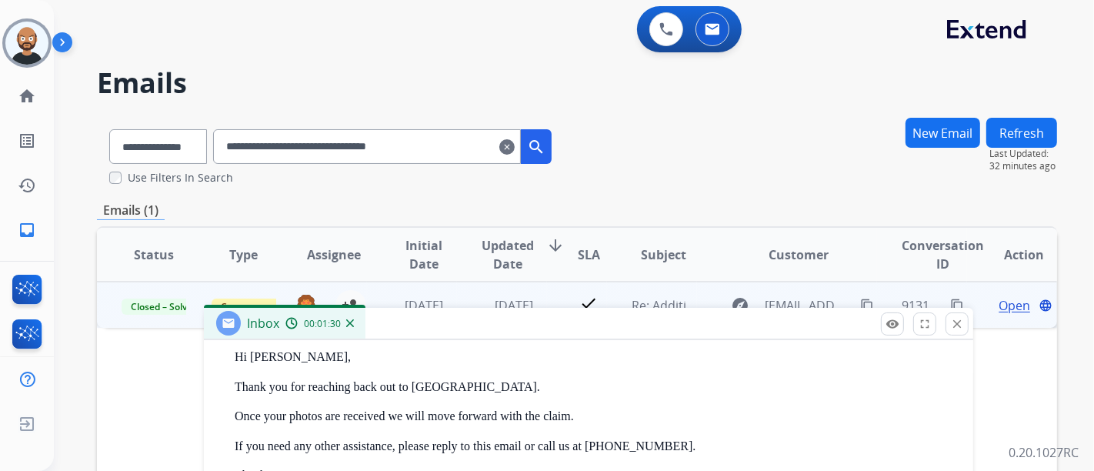
drag, startPoint x: 618, startPoint y: 106, endPoint x: 336, endPoint y: 293, distance: 338.1
click at [535, 316] on div "Inbox 00:01:30" at bounding box center [589, 324] width 770 height 32
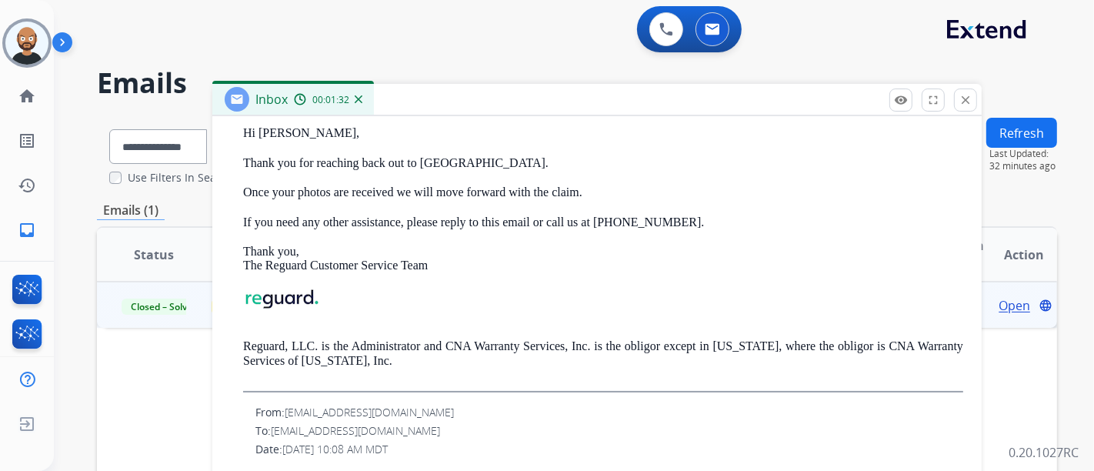
drag, startPoint x: 446, startPoint y: 319, endPoint x: 456, endPoint y: 95, distance: 224.2
click at [456, 95] on div "Inbox 00:01:32" at bounding box center [597, 100] width 770 height 32
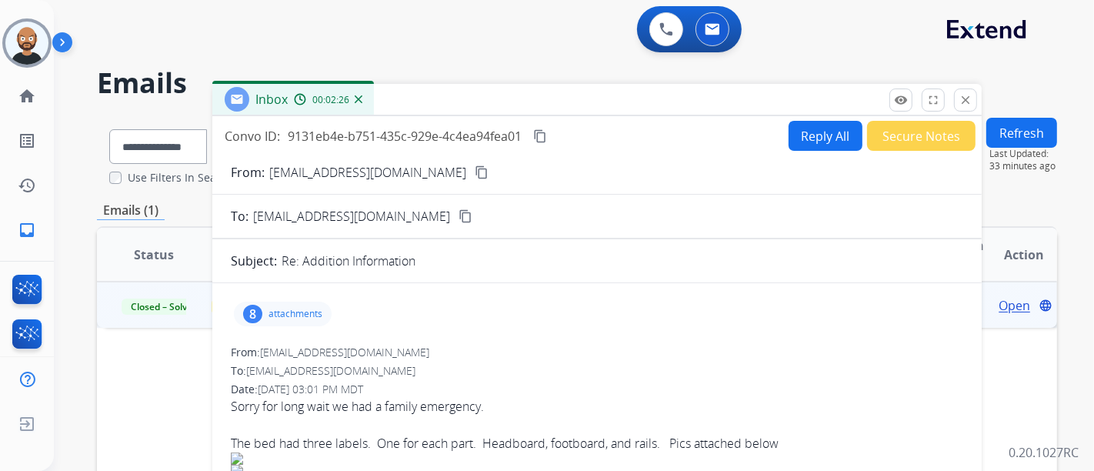
click at [967, 100] on mat-icon "close" at bounding box center [966, 100] width 14 height 14
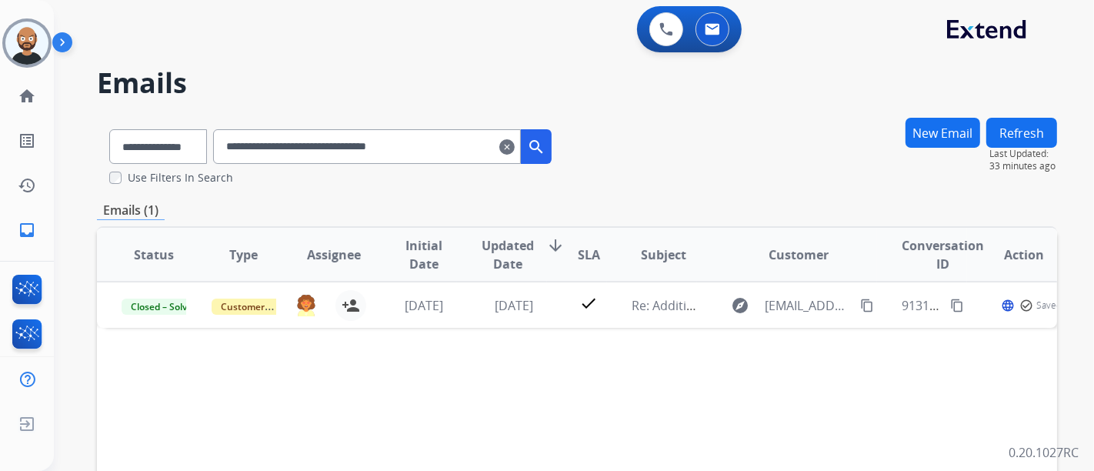
click at [358, 150] on input "**********" at bounding box center [367, 146] width 308 height 35
paste input "text"
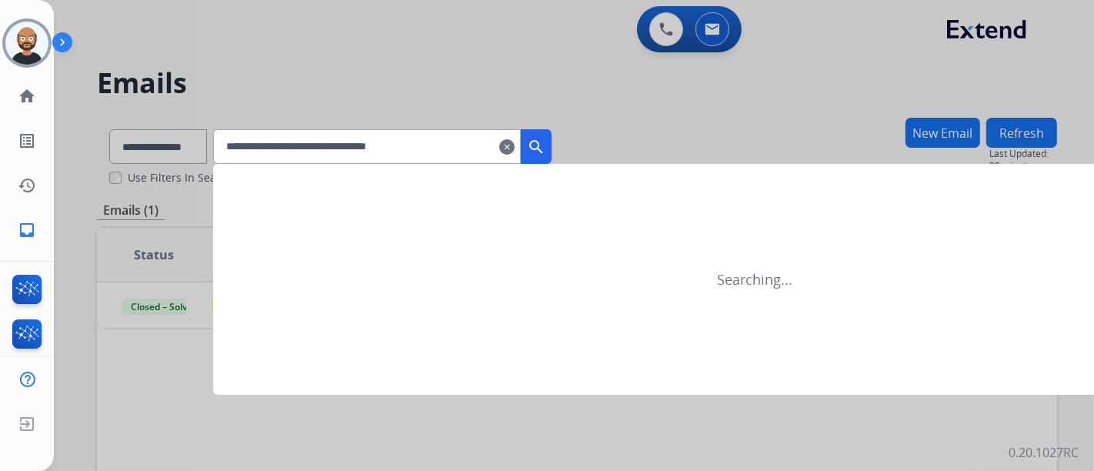
click at [546, 145] on mat-icon "search" at bounding box center [536, 147] width 18 height 18
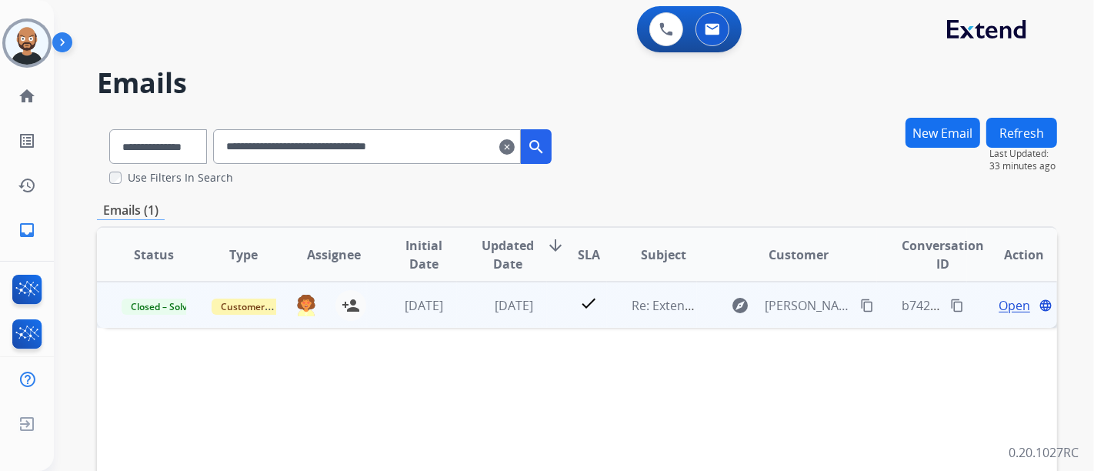
click at [999, 310] on span "Open" at bounding box center [1015, 305] width 32 height 18
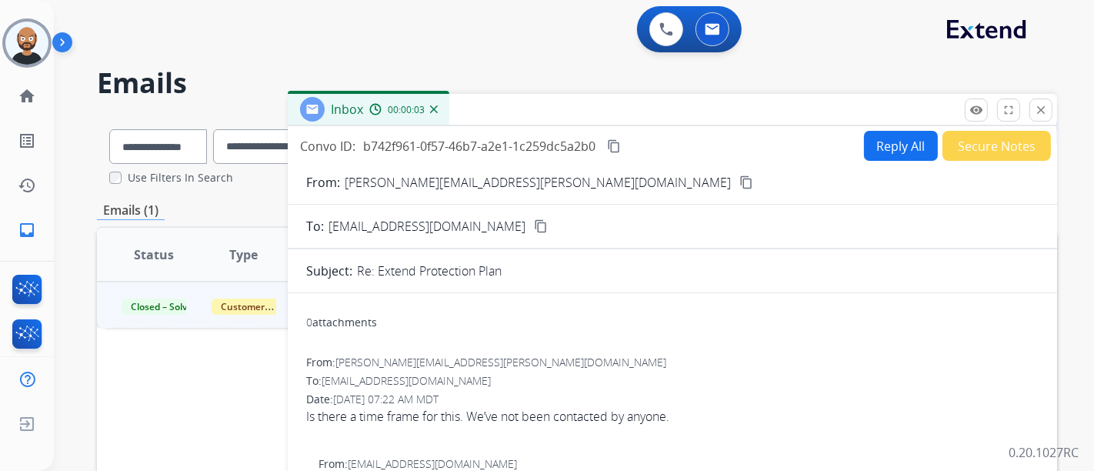
click at [737, 183] on button "content_copy" at bounding box center [746, 182] width 18 height 18
click at [1044, 104] on mat-icon "close" at bounding box center [1041, 110] width 14 height 14
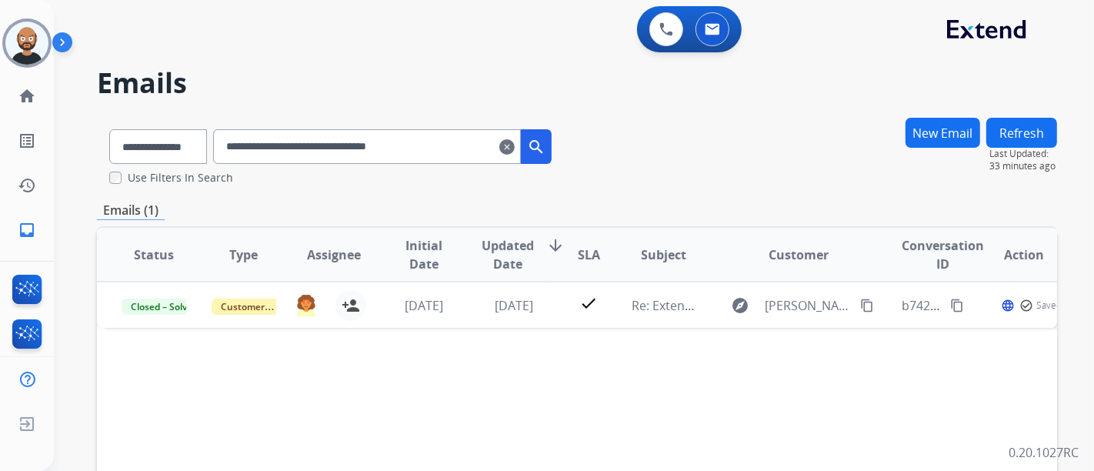
click at [383, 149] on input "**********" at bounding box center [367, 146] width 308 height 35
paste input "text"
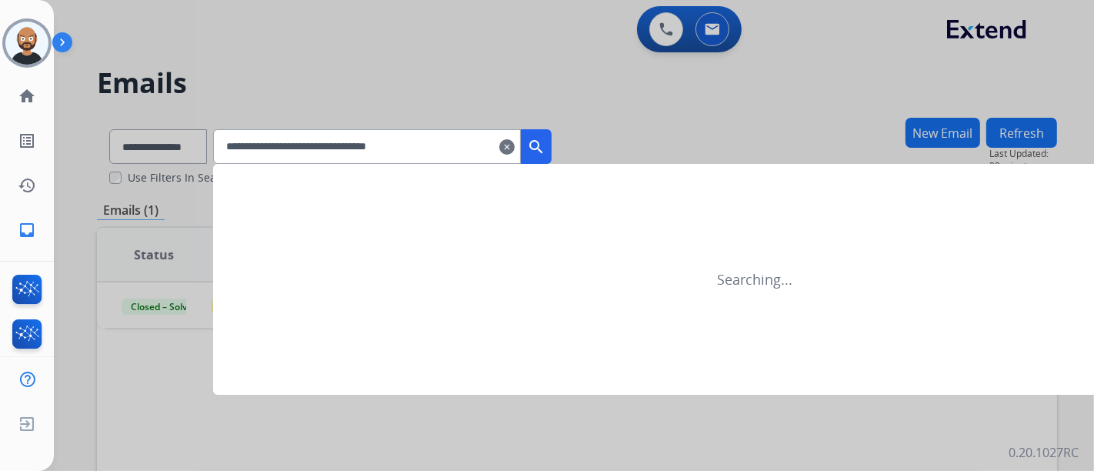
click at [543, 145] on button "search" at bounding box center [536, 146] width 31 height 35
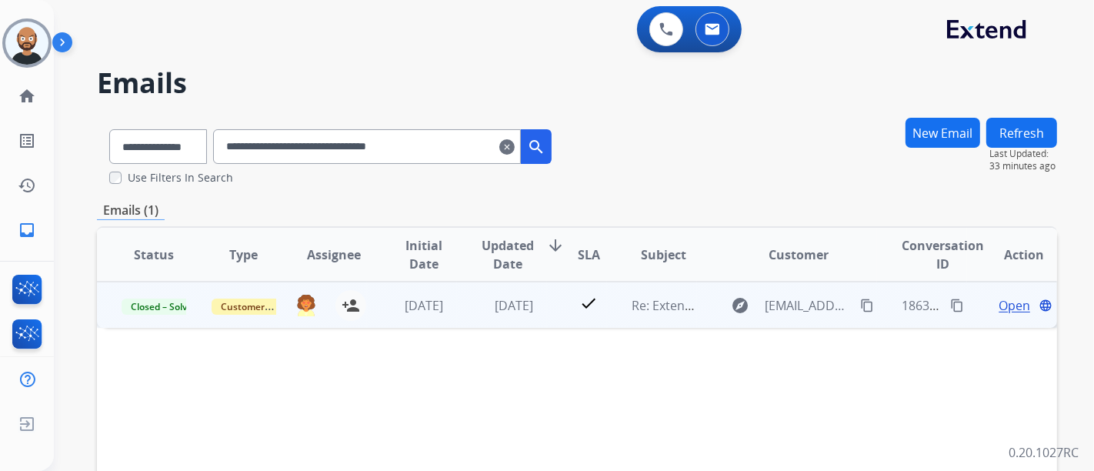
click at [999, 309] on span "Open" at bounding box center [1015, 305] width 32 height 18
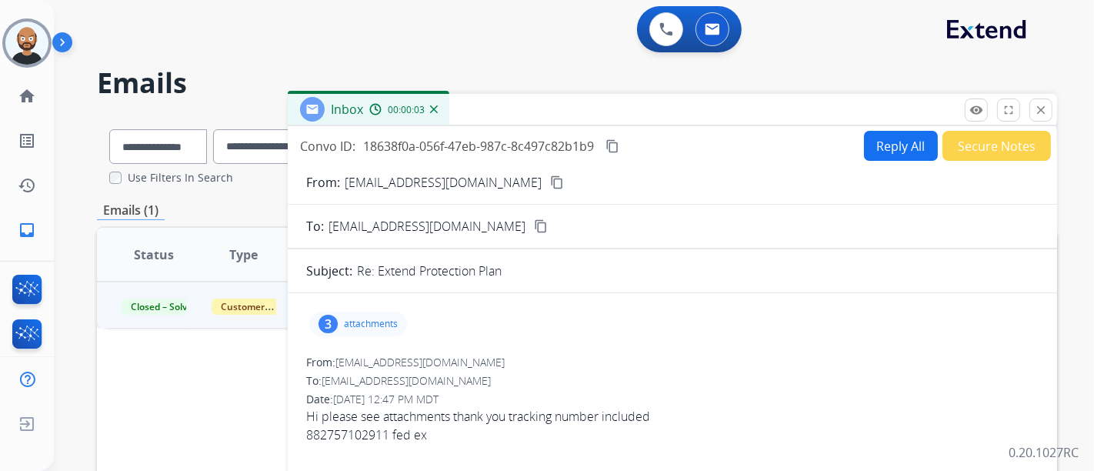
click at [550, 186] on mat-icon "content_copy" at bounding box center [557, 182] width 14 height 14
drag, startPoint x: 1043, startPoint y: 104, endPoint x: 675, endPoint y: 183, distance: 376.3
click at [1043, 104] on mat-icon "close" at bounding box center [1041, 110] width 14 height 14
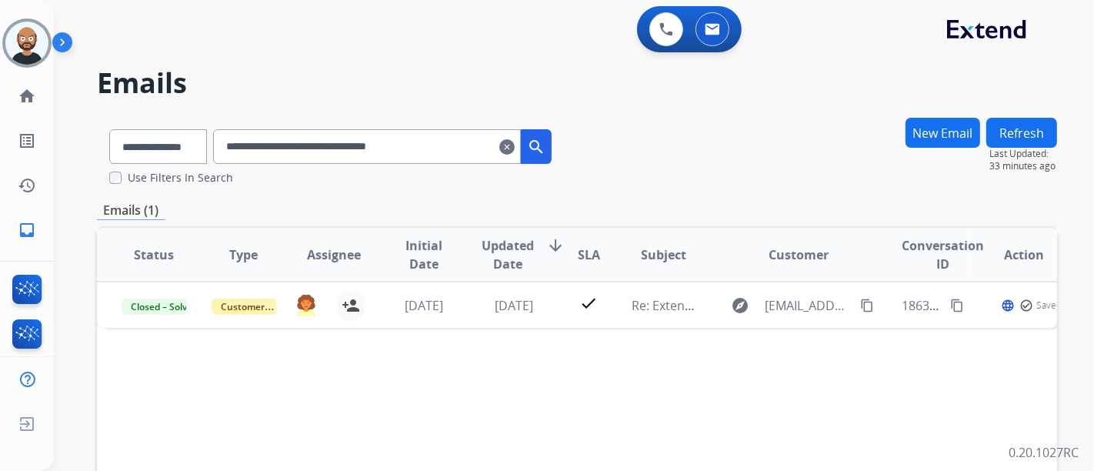
click at [323, 136] on input "**********" at bounding box center [367, 146] width 308 height 35
click at [324, 136] on input "**********" at bounding box center [367, 146] width 308 height 35
paste input "text"
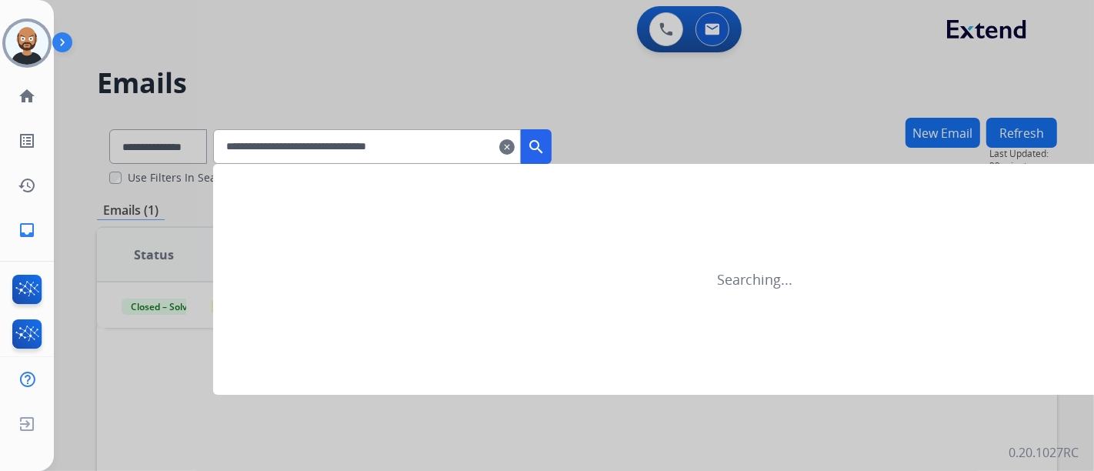
click at [546, 139] on mat-icon "search" at bounding box center [536, 147] width 18 height 18
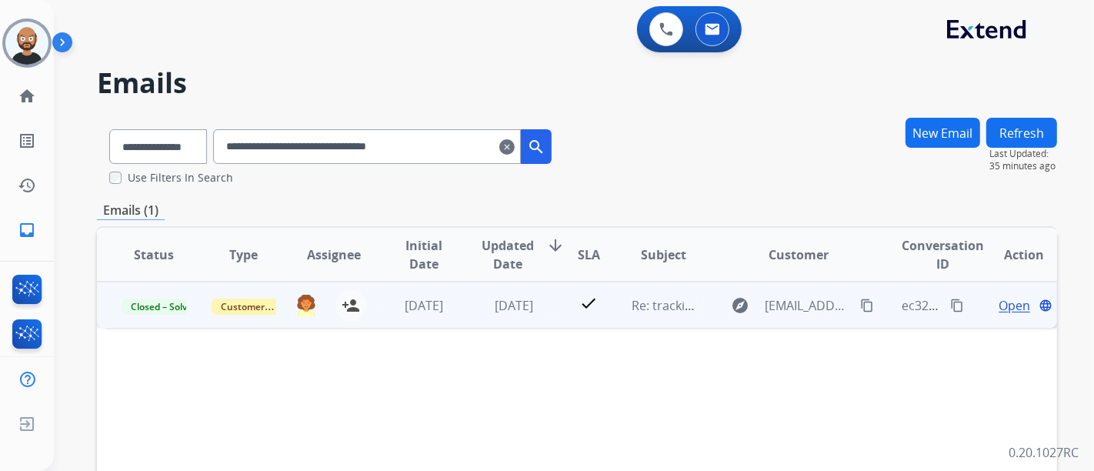
click at [1004, 302] on span "Open" at bounding box center [1015, 305] width 32 height 18
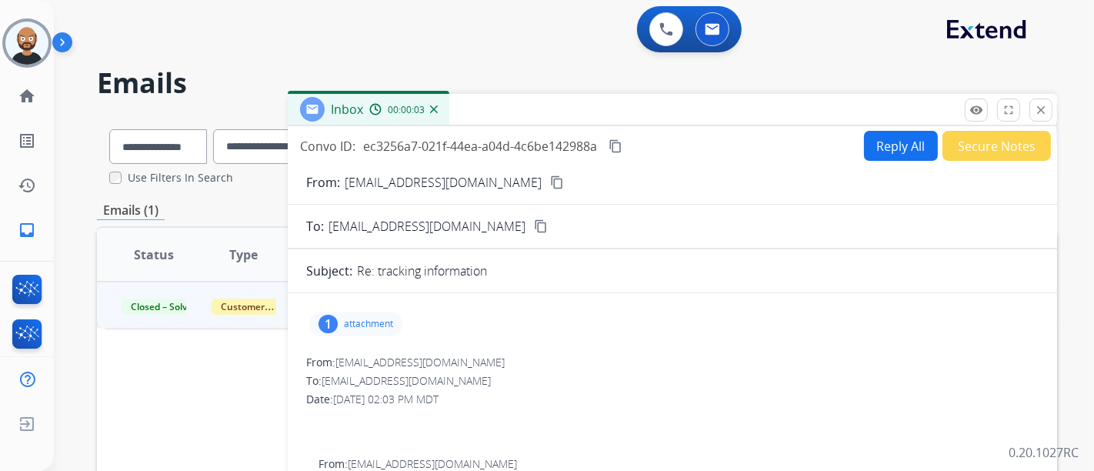
click at [550, 181] on mat-icon "content_copy" at bounding box center [557, 182] width 14 height 14
click at [1062, 109] on div "**********" at bounding box center [574, 235] width 1041 height 471
click at [1053, 109] on div "remove_red_eye Logs fullscreen Expand close Close" at bounding box center [1009, 110] width 88 height 23
click at [1037, 107] on mat-icon "close" at bounding box center [1041, 110] width 14 height 14
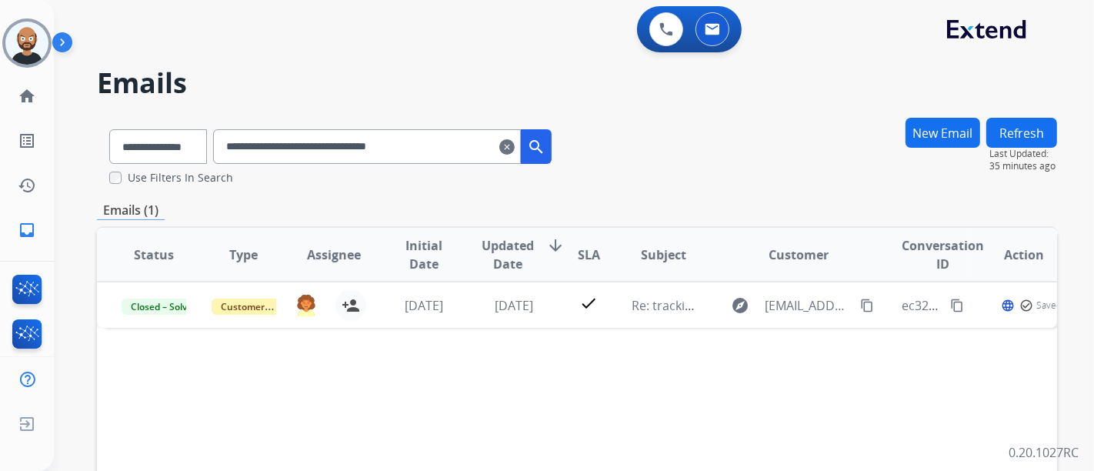
click at [324, 138] on input "**********" at bounding box center [367, 146] width 308 height 35
paste input "text"
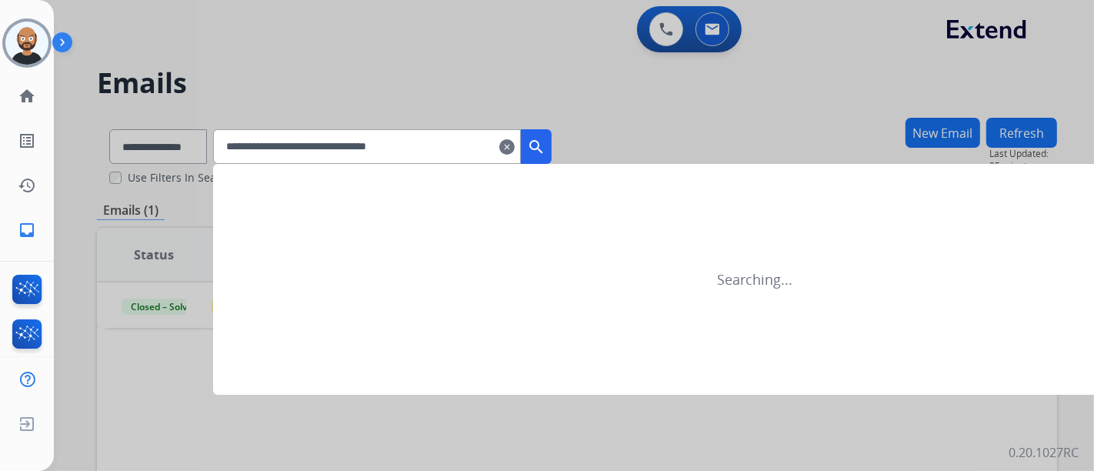
click at [546, 146] on mat-icon "search" at bounding box center [536, 147] width 18 height 18
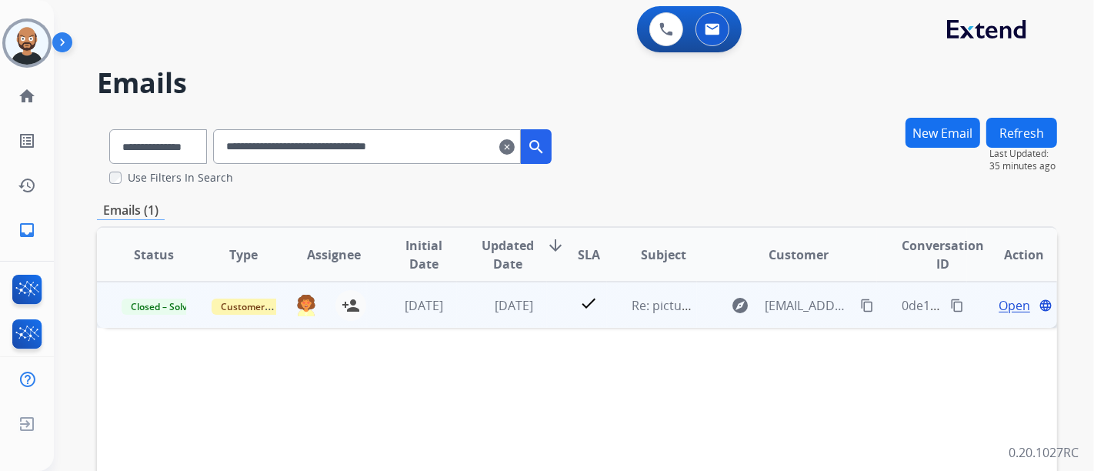
click at [1002, 306] on span "Open" at bounding box center [1015, 305] width 32 height 18
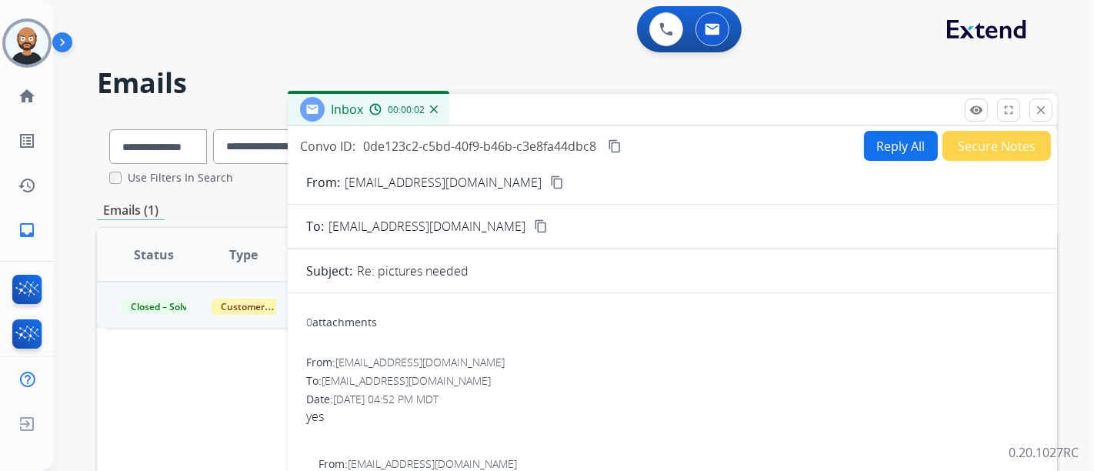
click at [550, 182] on mat-icon "content_copy" at bounding box center [557, 182] width 14 height 14
click at [1036, 104] on mat-icon "close" at bounding box center [1041, 110] width 14 height 14
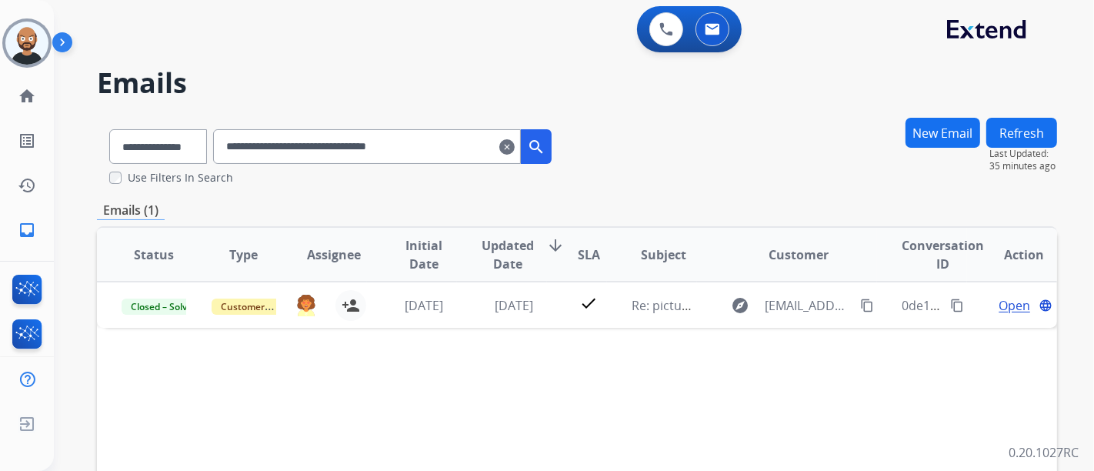
click at [398, 143] on input "**********" at bounding box center [367, 146] width 308 height 35
click at [399, 143] on input "**********" at bounding box center [367, 146] width 308 height 35
drag, startPoint x: 399, startPoint y: 143, endPoint x: 483, endPoint y: 149, distance: 84.9
click at [399, 143] on input "**********" at bounding box center [367, 146] width 308 height 35
paste input "text"
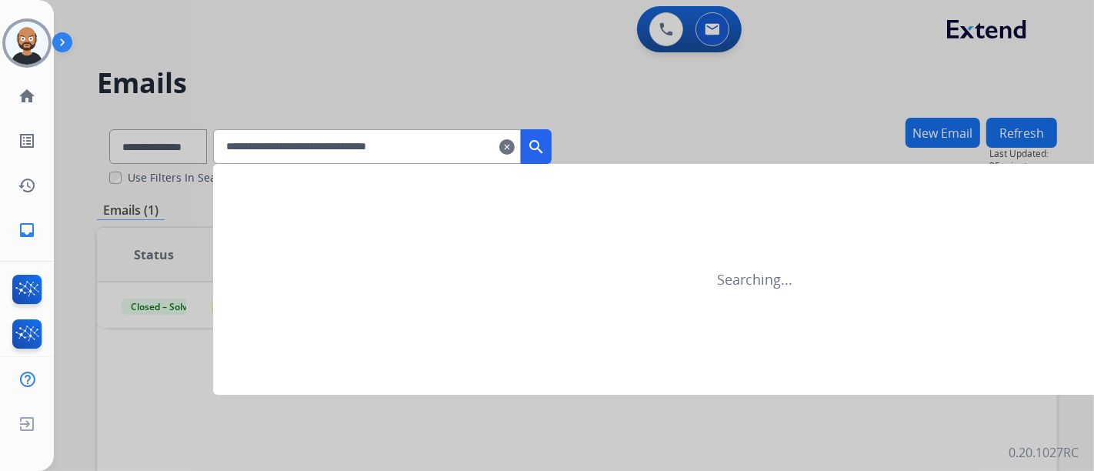
click at [546, 144] on mat-icon "search" at bounding box center [536, 147] width 18 height 18
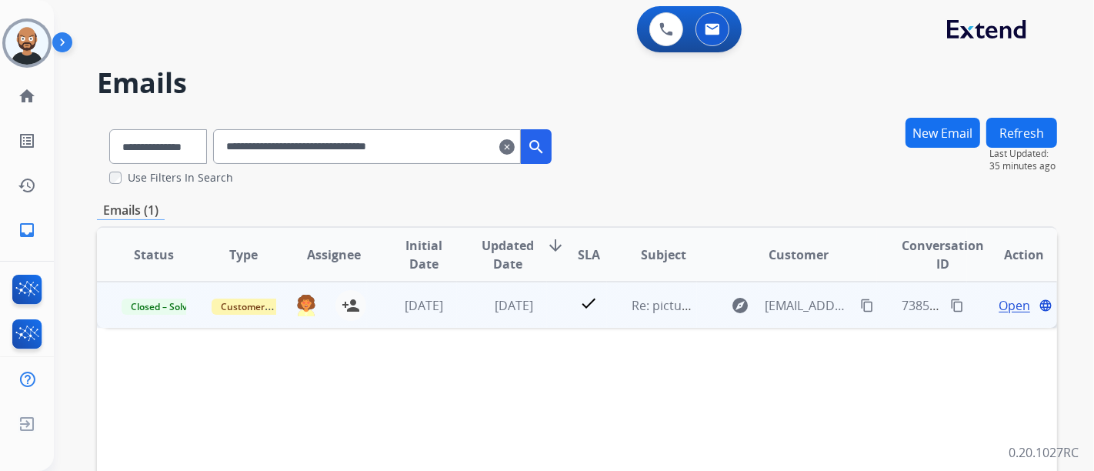
click at [1004, 299] on span "Open" at bounding box center [1015, 305] width 32 height 18
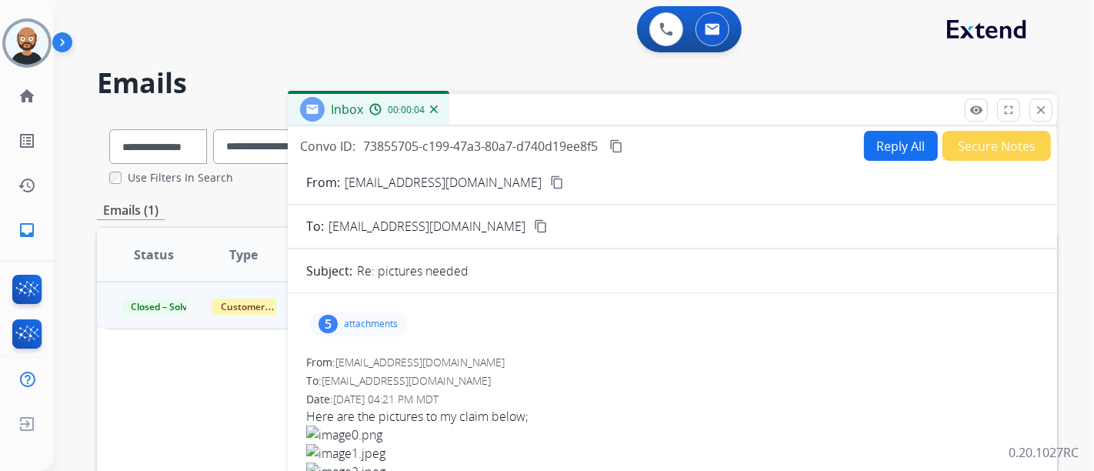
click at [550, 183] on mat-icon "content_copy" at bounding box center [557, 182] width 14 height 14
drag, startPoint x: 1042, startPoint y: 112, endPoint x: 783, endPoint y: 89, distance: 260.5
click at [1041, 112] on mat-icon "close" at bounding box center [1041, 110] width 14 height 14
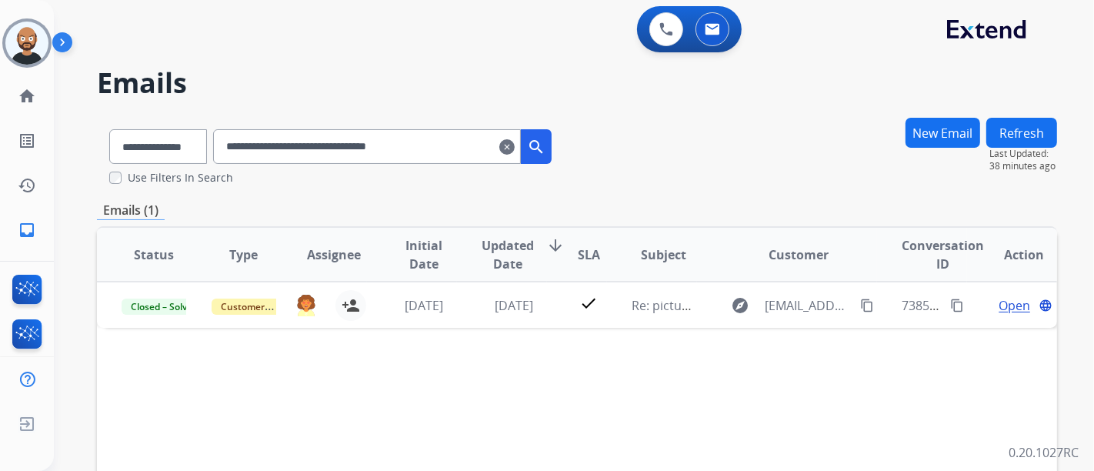
click at [269, 148] on input "**********" at bounding box center [367, 146] width 308 height 35
paste input "text"
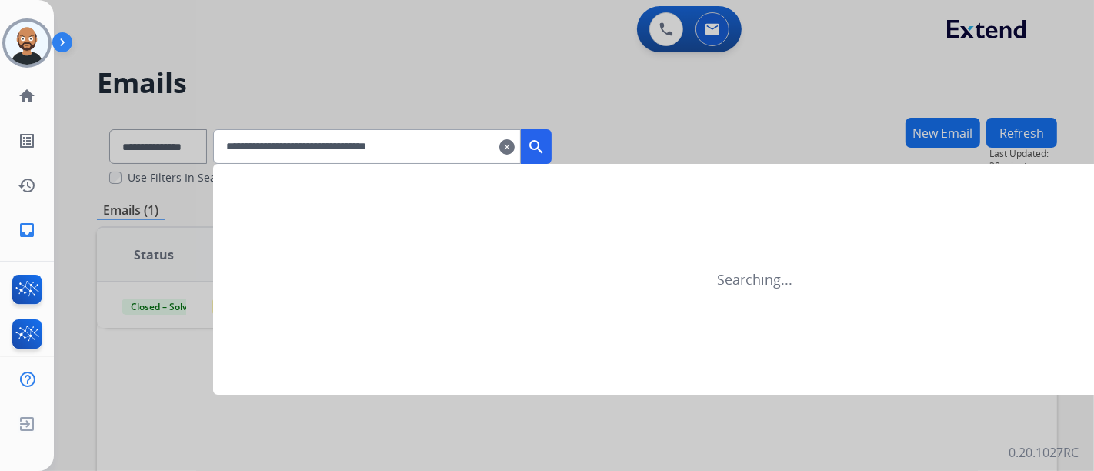
click at [552, 142] on button "search" at bounding box center [536, 146] width 31 height 35
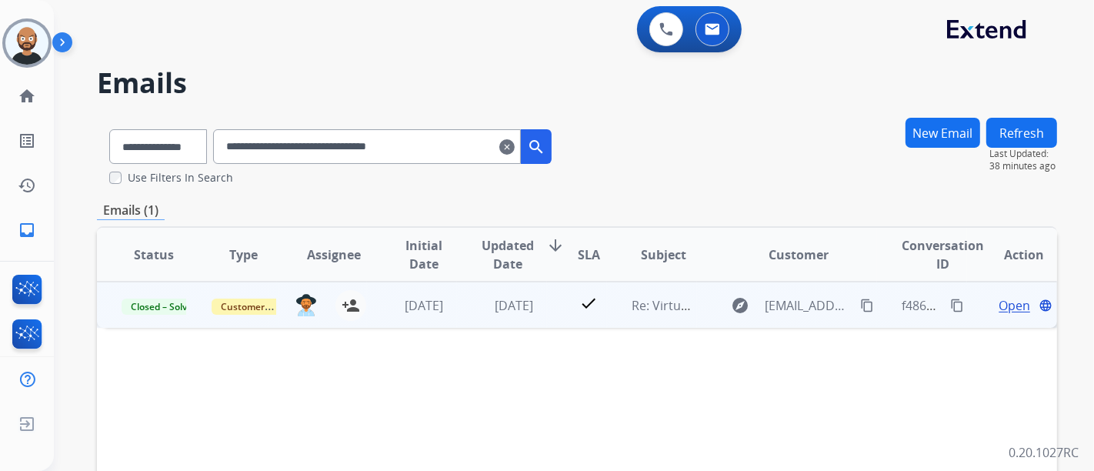
click at [999, 302] on span "Open" at bounding box center [1015, 305] width 32 height 18
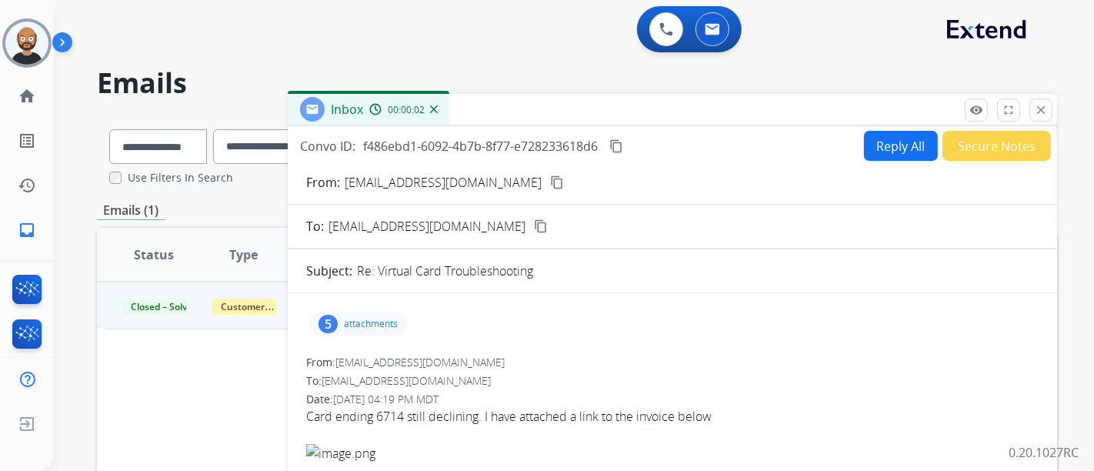
click at [550, 178] on mat-icon "content_copy" at bounding box center [557, 182] width 14 height 14
click at [550, 182] on mat-icon "content_copy" at bounding box center [557, 182] width 14 height 14
drag, startPoint x: 1046, startPoint y: 109, endPoint x: 876, endPoint y: 170, distance: 180.9
click at [1046, 109] on mat-icon "close" at bounding box center [1041, 110] width 14 height 14
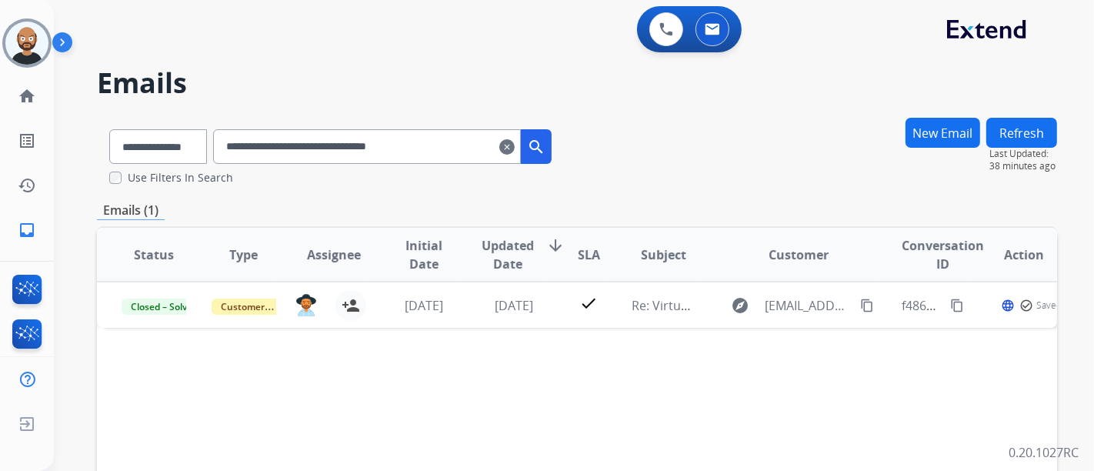
click at [393, 161] on input "**********" at bounding box center [367, 146] width 308 height 35
paste input "text"
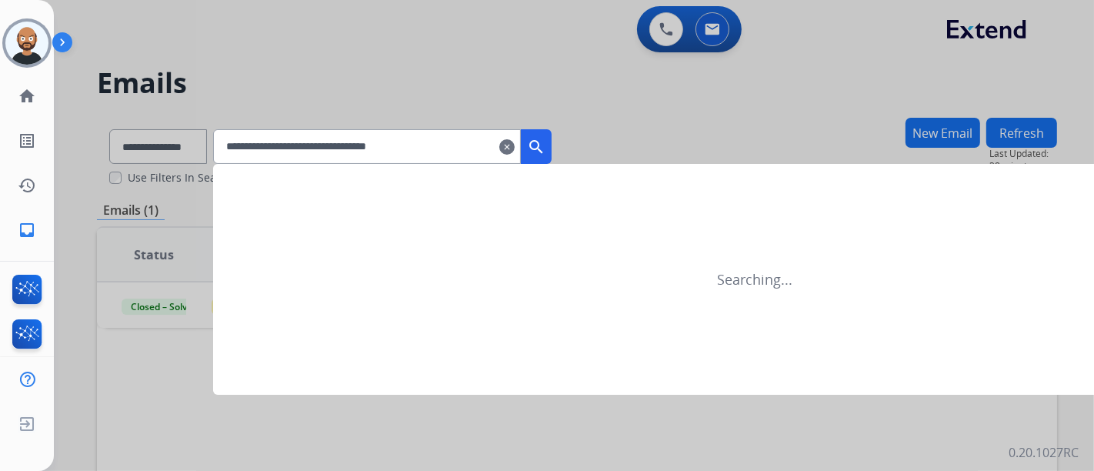
click at [552, 150] on button "search" at bounding box center [536, 146] width 31 height 35
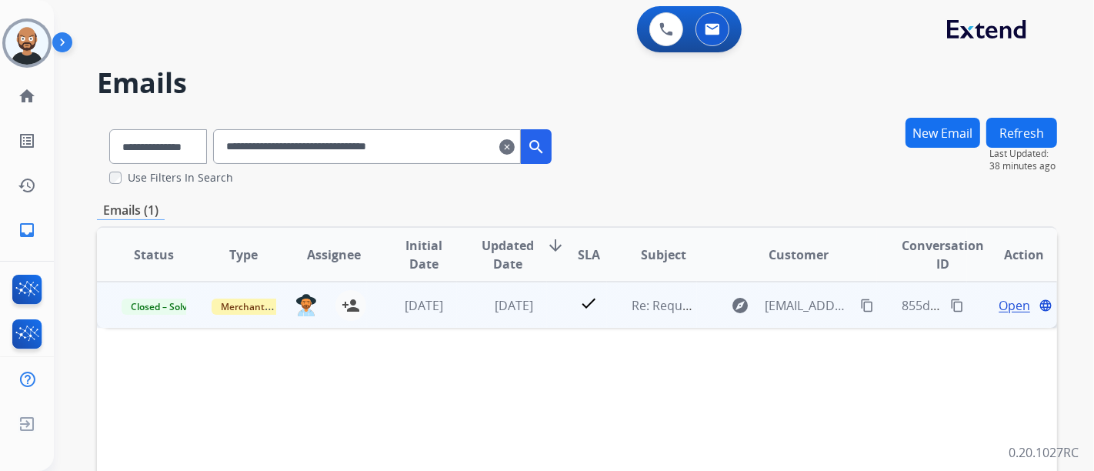
click at [1004, 302] on span "Open" at bounding box center [1015, 305] width 32 height 18
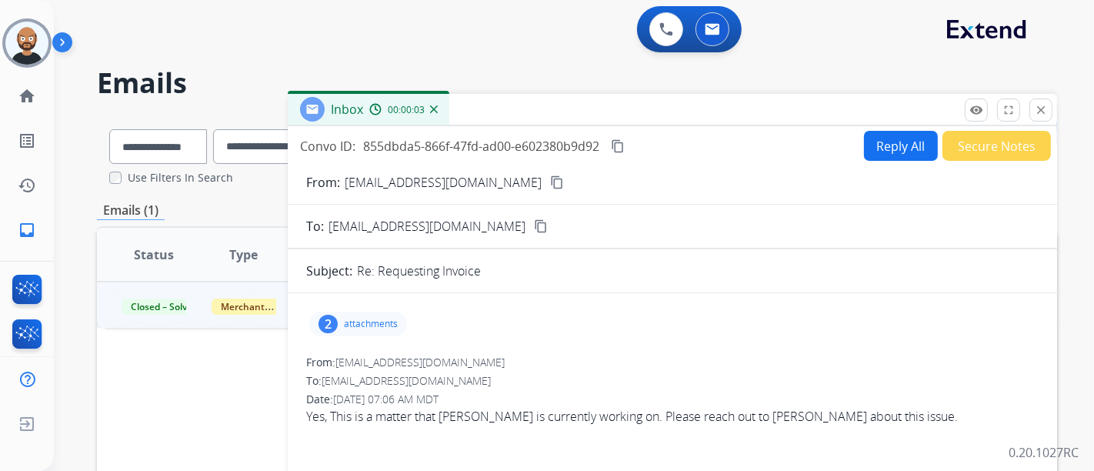
click at [550, 181] on mat-icon "content_copy" at bounding box center [557, 182] width 14 height 14
click at [1035, 104] on mat-icon "close" at bounding box center [1041, 110] width 14 height 14
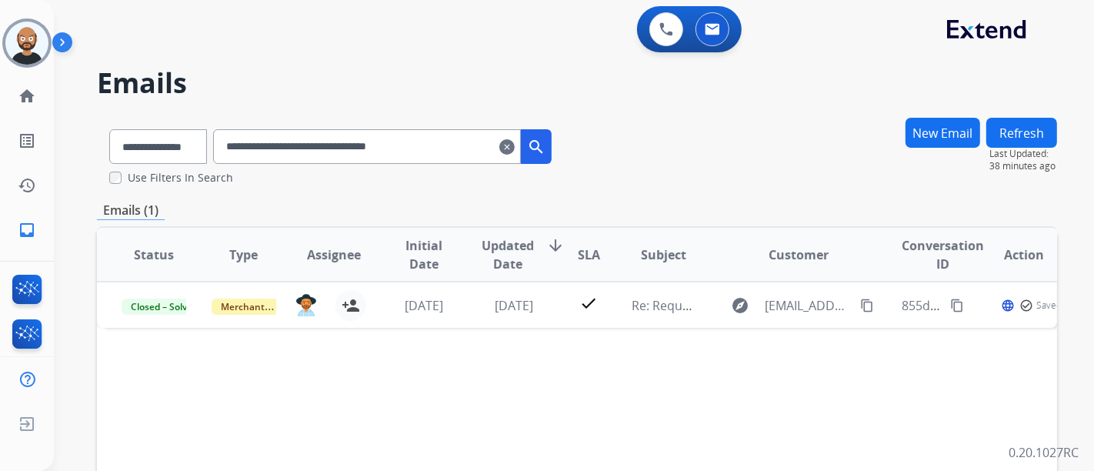
click at [326, 133] on input "**********" at bounding box center [367, 146] width 308 height 35
paste input "text"
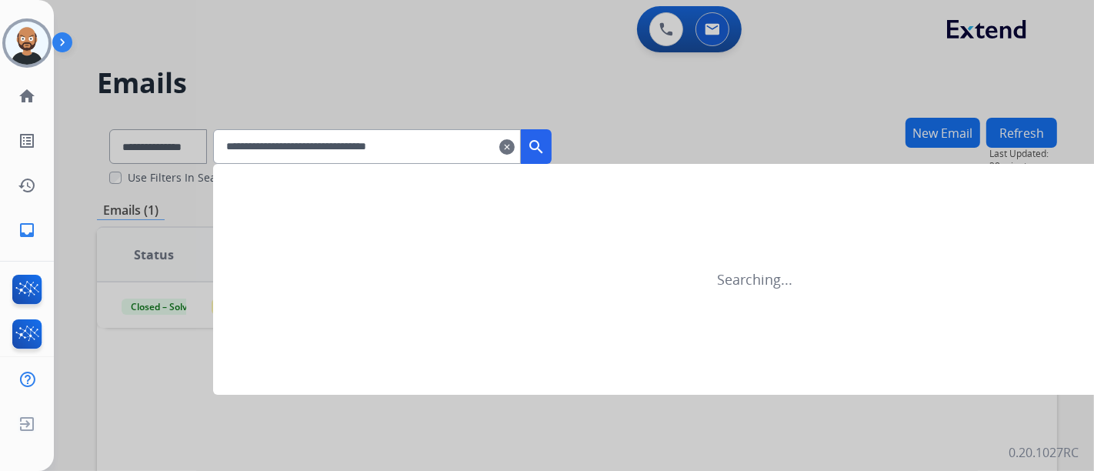
click at [546, 145] on mat-icon "search" at bounding box center [536, 147] width 18 height 18
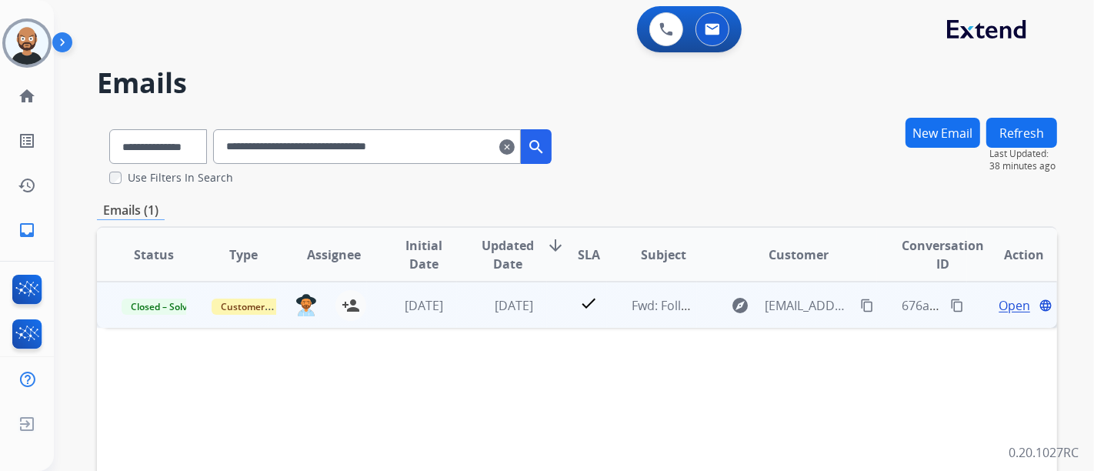
click at [1003, 296] on span "Open" at bounding box center [1015, 305] width 32 height 18
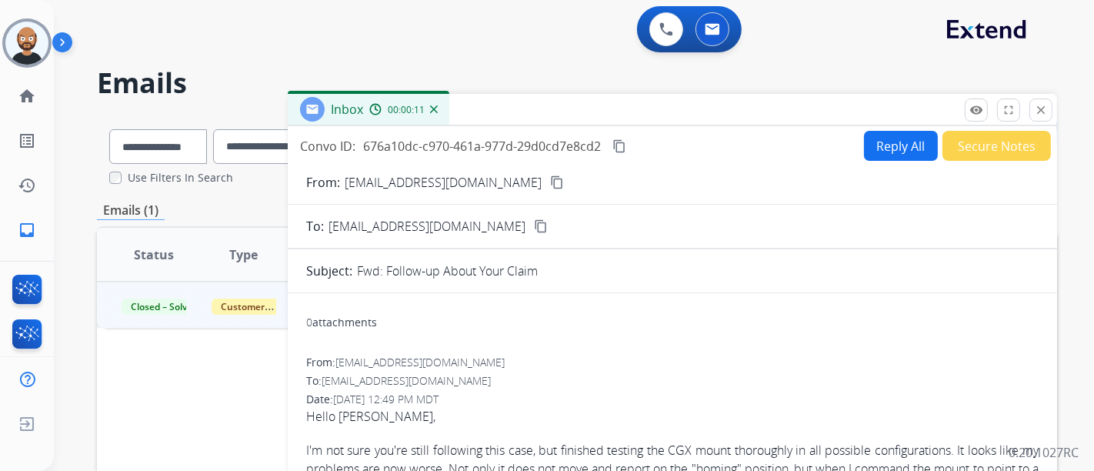
click at [550, 185] on mat-icon "content_copy" at bounding box center [557, 182] width 14 height 14
click at [1034, 112] on button "close Close" at bounding box center [1041, 110] width 23 height 23
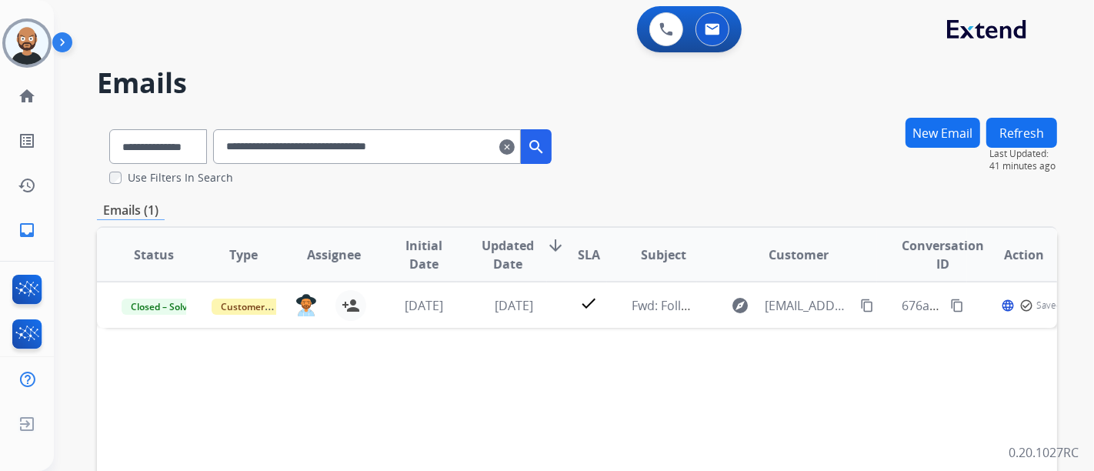
click at [340, 139] on input "**********" at bounding box center [367, 146] width 308 height 35
paste input "text"
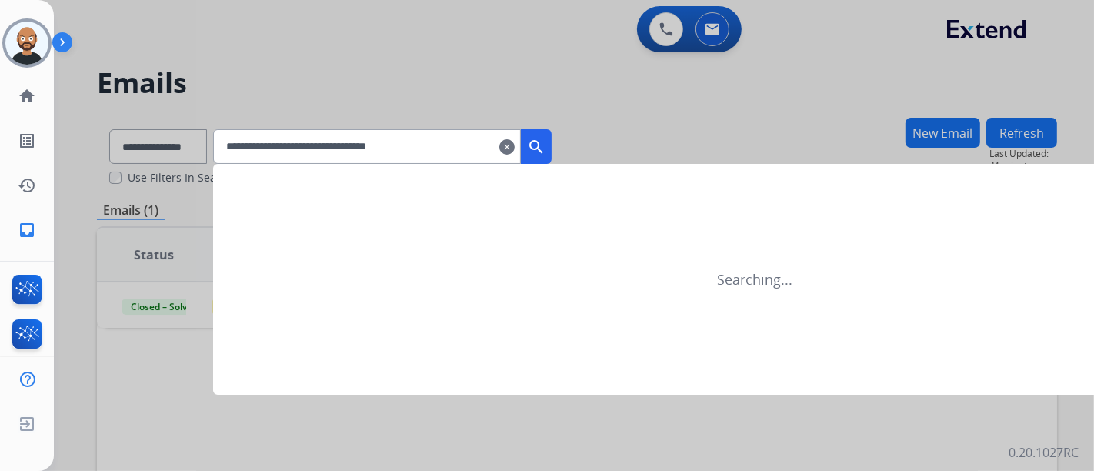
click at [546, 142] on mat-icon "search" at bounding box center [536, 147] width 18 height 18
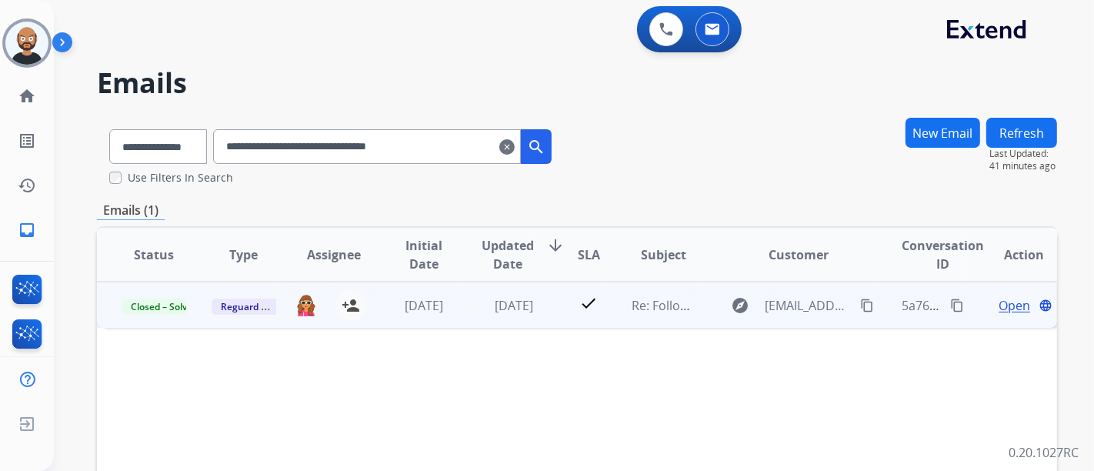
click at [999, 296] on span "Open" at bounding box center [1015, 305] width 32 height 18
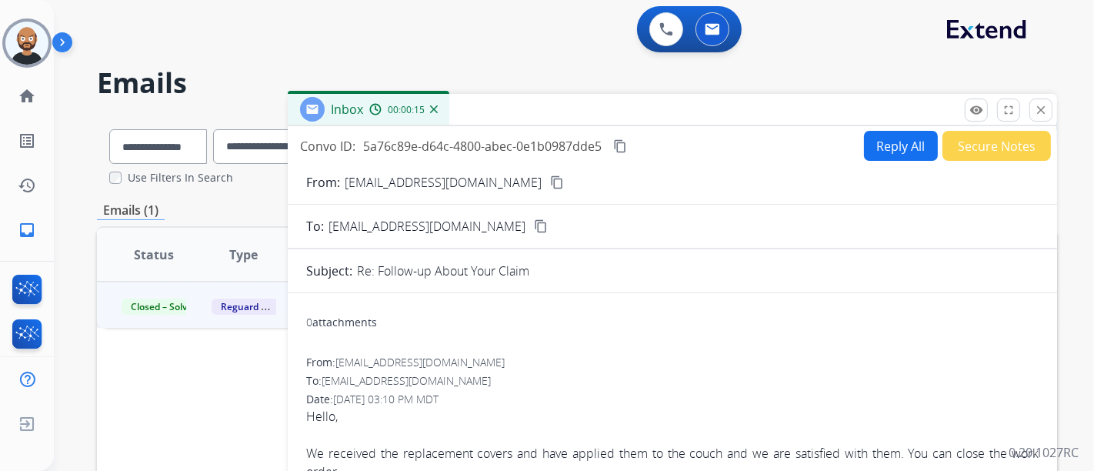
click at [550, 182] on mat-icon "content_copy" at bounding box center [557, 182] width 14 height 14
click at [550, 179] on mat-icon "content_copy" at bounding box center [557, 182] width 14 height 14
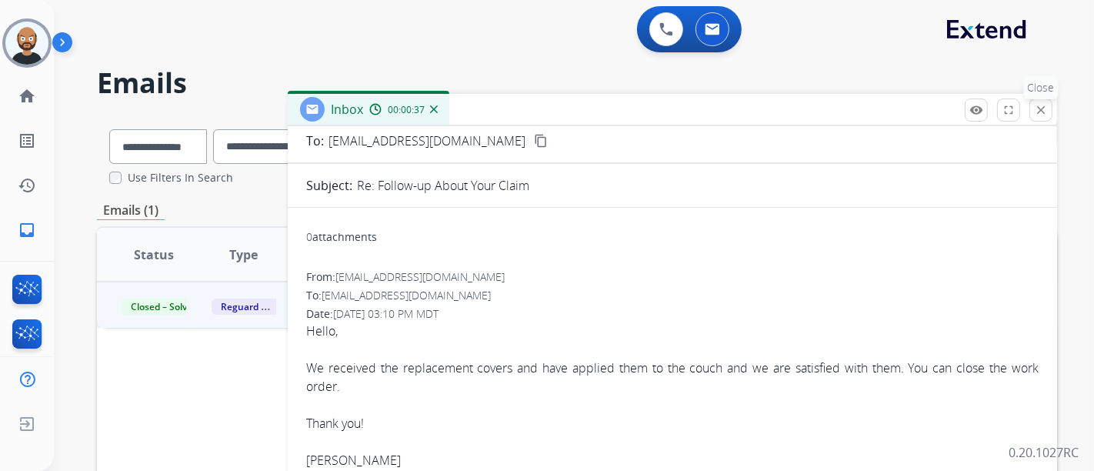
click at [1031, 113] on button "close Close" at bounding box center [1041, 110] width 23 height 23
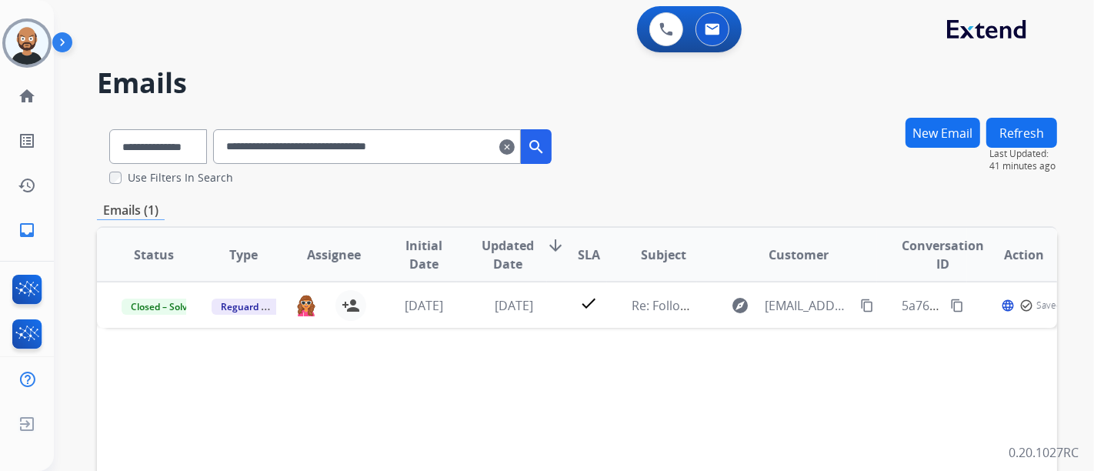
click at [424, 137] on input "**********" at bounding box center [367, 146] width 308 height 35
paste input "text"
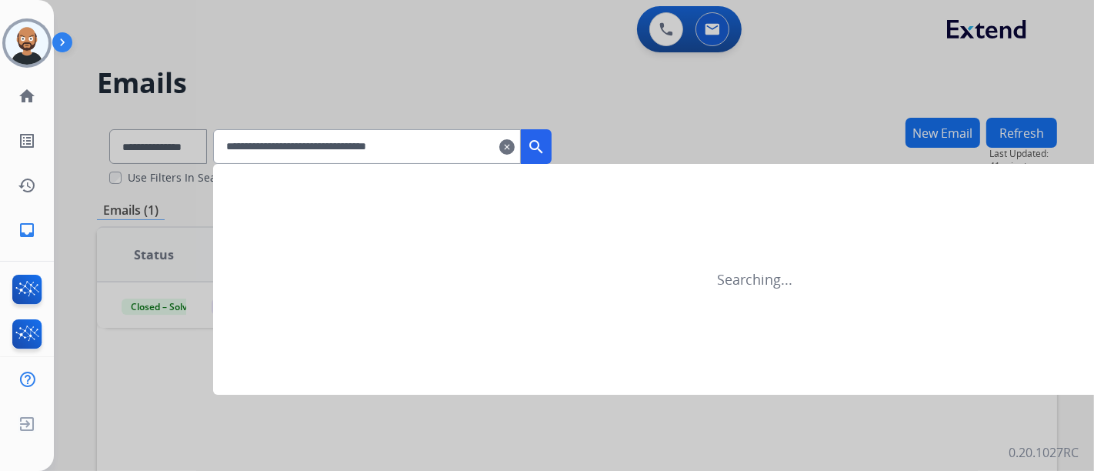
click at [546, 140] on mat-icon "search" at bounding box center [536, 147] width 18 height 18
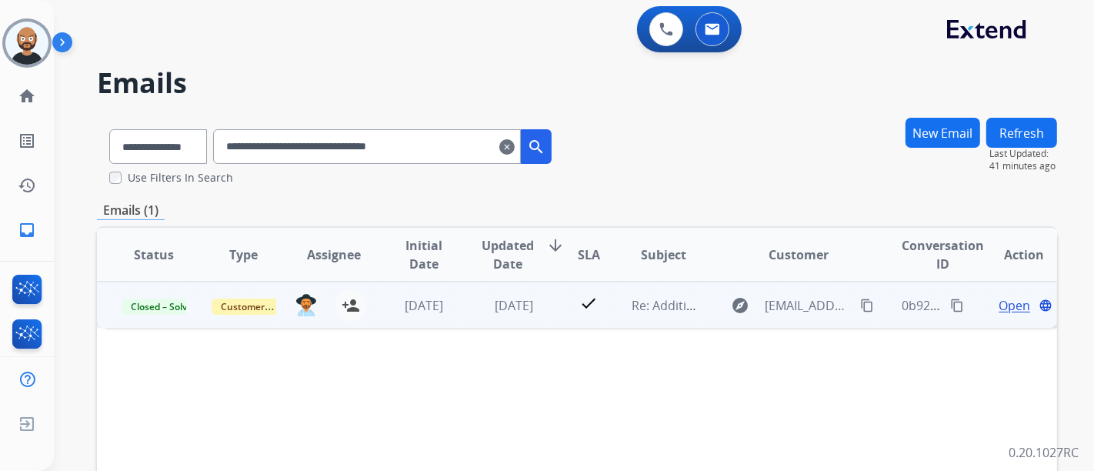
click at [999, 304] on span "Open" at bounding box center [1015, 305] width 32 height 18
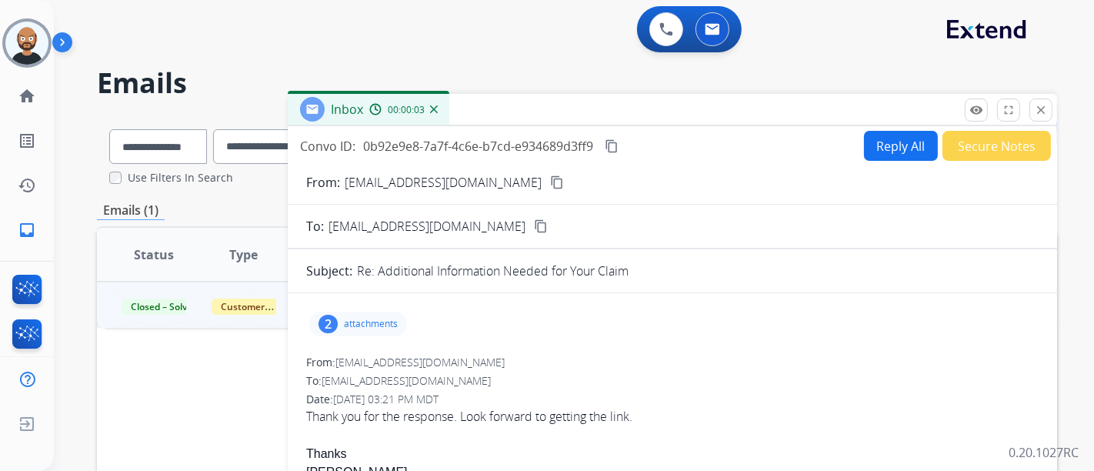
click at [550, 185] on mat-icon "content_copy" at bounding box center [557, 182] width 14 height 14
click at [1037, 113] on mat-icon "close" at bounding box center [1041, 110] width 14 height 14
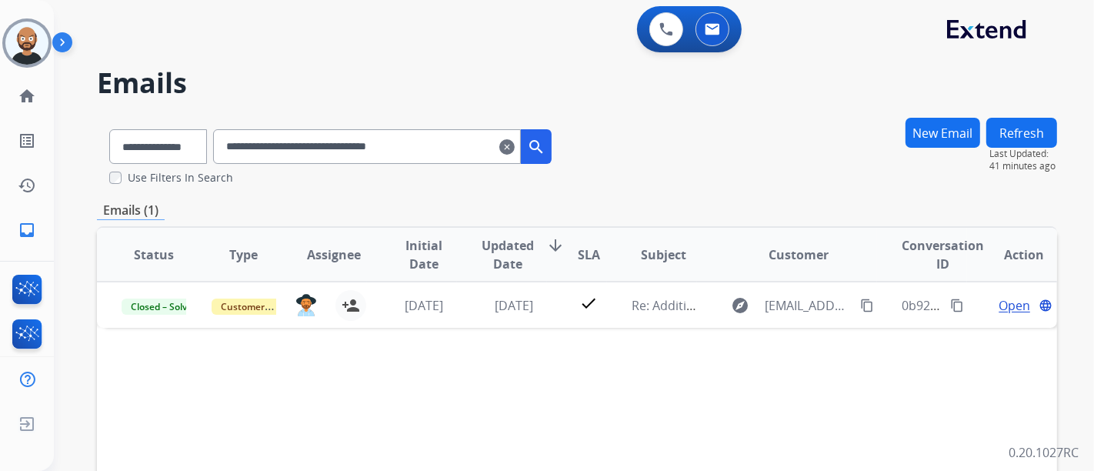
click at [440, 148] on input "**********" at bounding box center [367, 146] width 308 height 35
drag, startPoint x: 440, startPoint y: 148, endPoint x: 516, endPoint y: 155, distance: 75.7
click at [440, 148] on input "**********" at bounding box center [367, 146] width 308 height 35
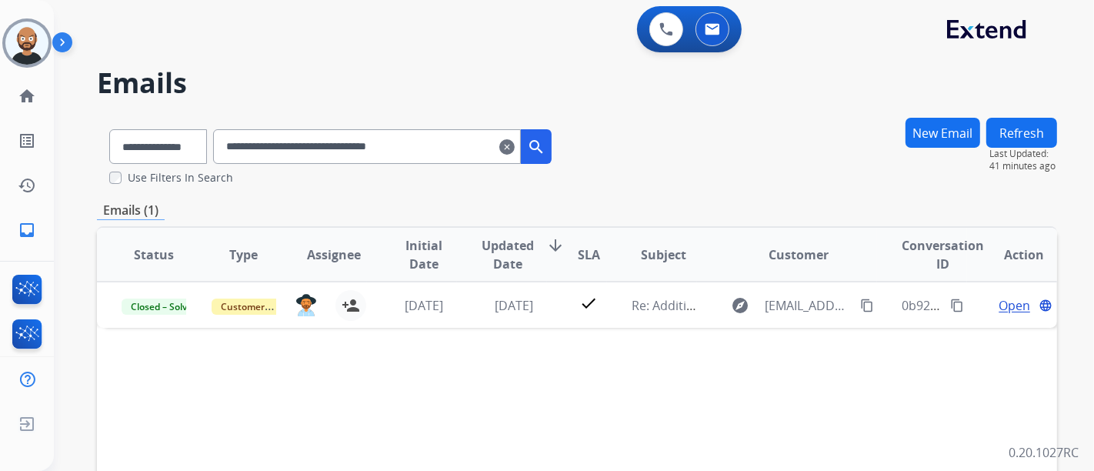
paste input "text"
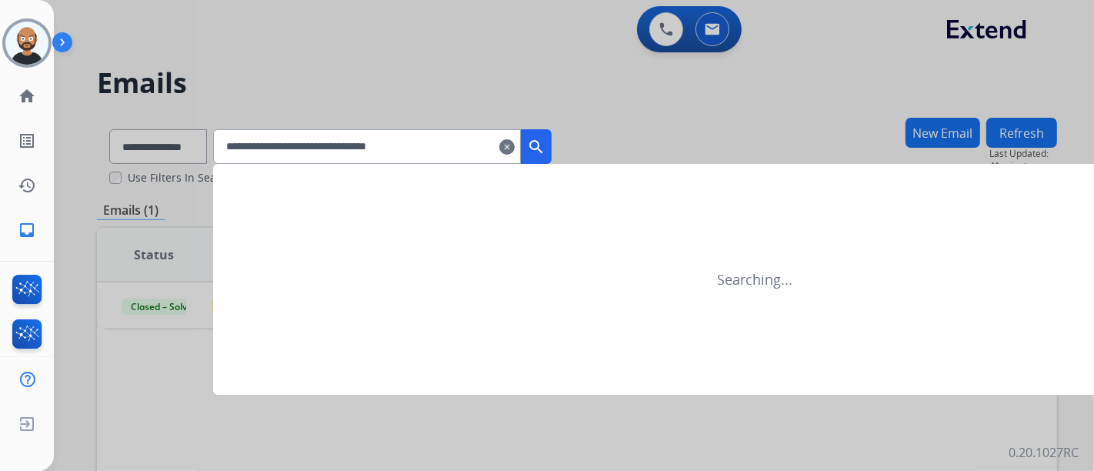
click at [546, 152] on mat-icon "search" at bounding box center [536, 147] width 18 height 18
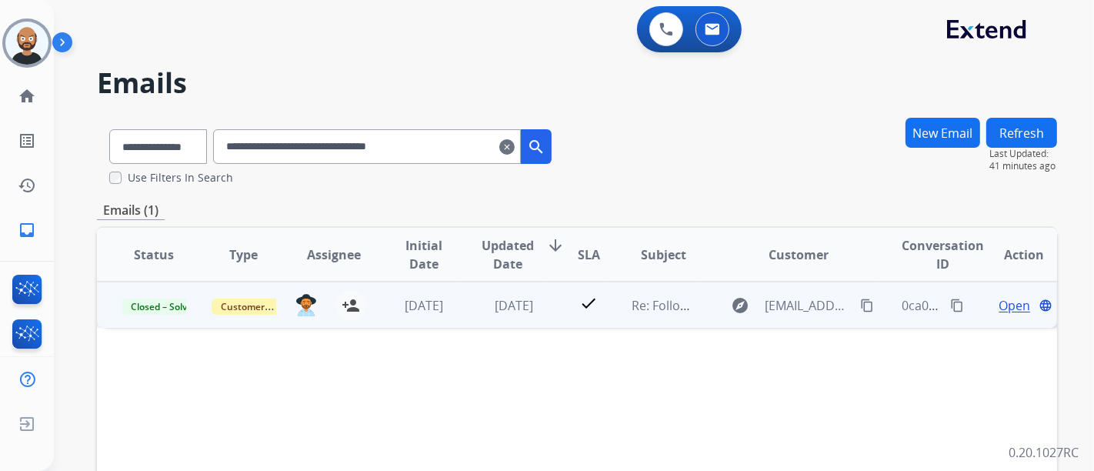
click at [1006, 302] on span "Open" at bounding box center [1015, 305] width 32 height 18
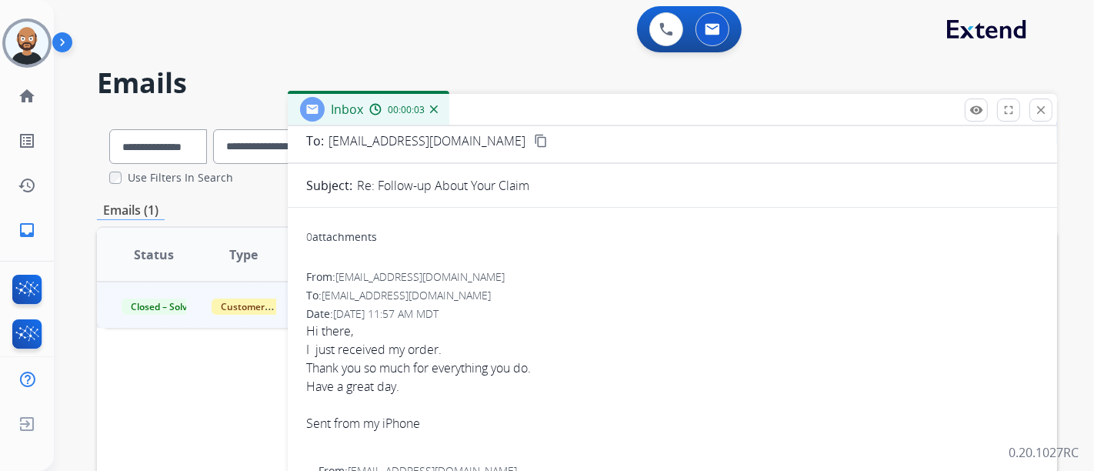
scroll to position [0, 0]
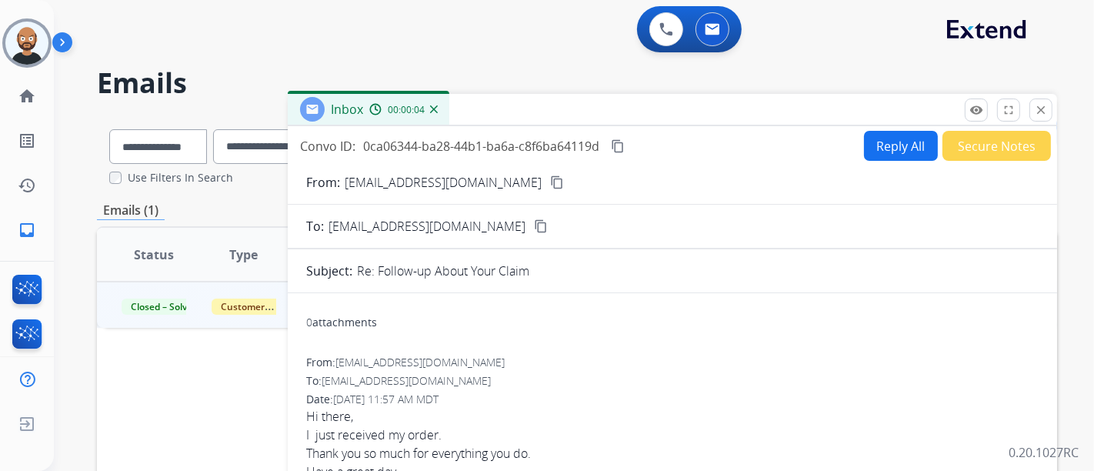
click at [550, 175] on mat-icon "content_copy" at bounding box center [557, 182] width 14 height 14
drag, startPoint x: 1036, startPoint y: 109, endPoint x: 778, endPoint y: 165, distance: 264.0
click at [1033, 111] on button "close Close" at bounding box center [1041, 110] width 23 height 23
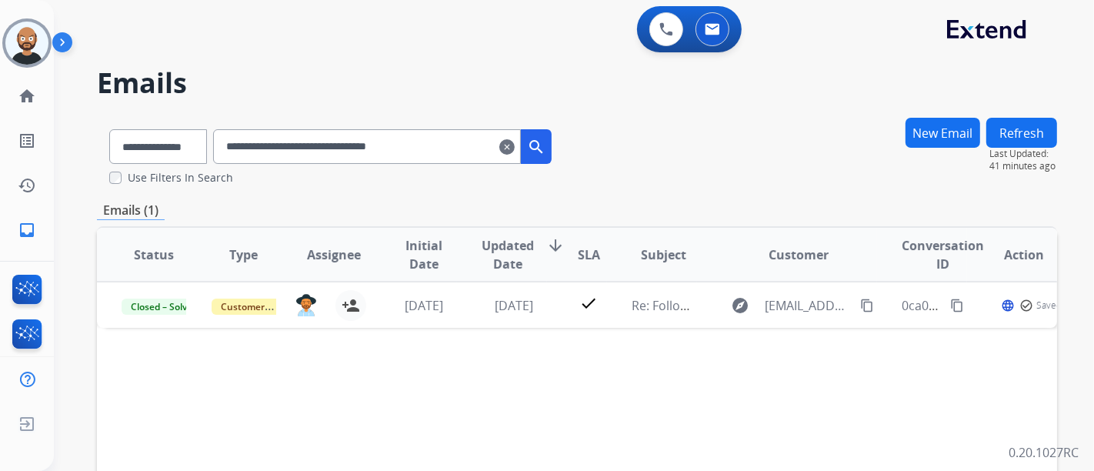
click at [309, 145] on input "**********" at bounding box center [367, 146] width 308 height 35
click at [310, 145] on input "**********" at bounding box center [367, 146] width 308 height 35
paste input "text"
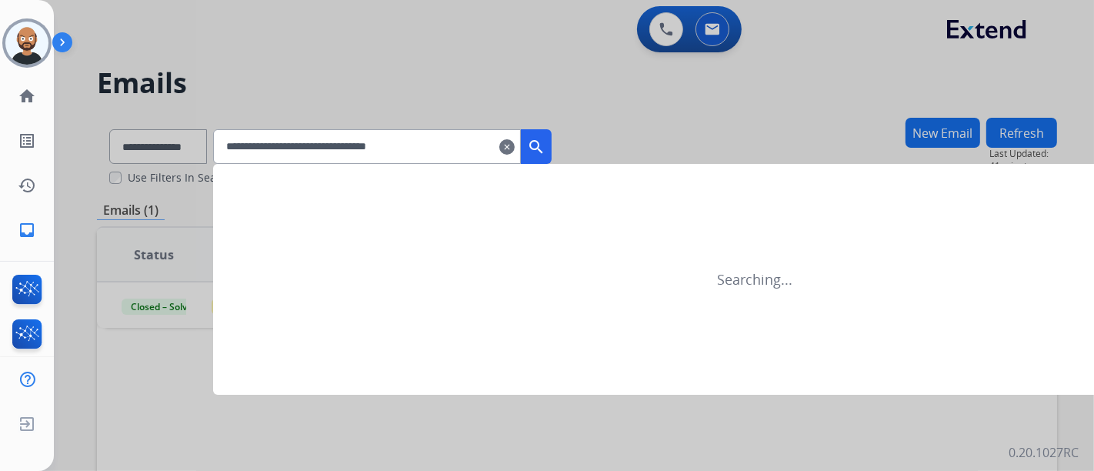
click at [546, 144] on mat-icon "search" at bounding box center [536, 147] width 18 height 18
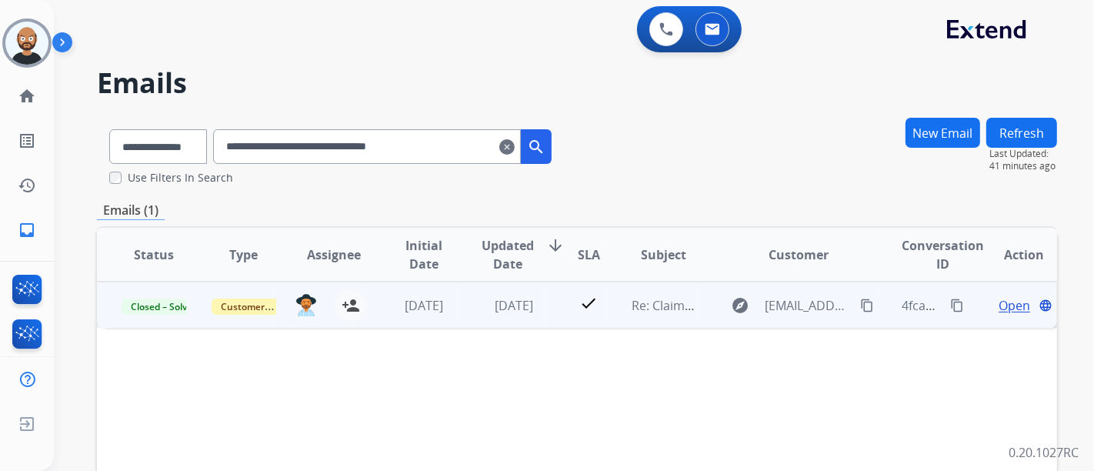
click at [1000, 305] on span "Open" at bounding box center [1015, 305] width 32 height 18
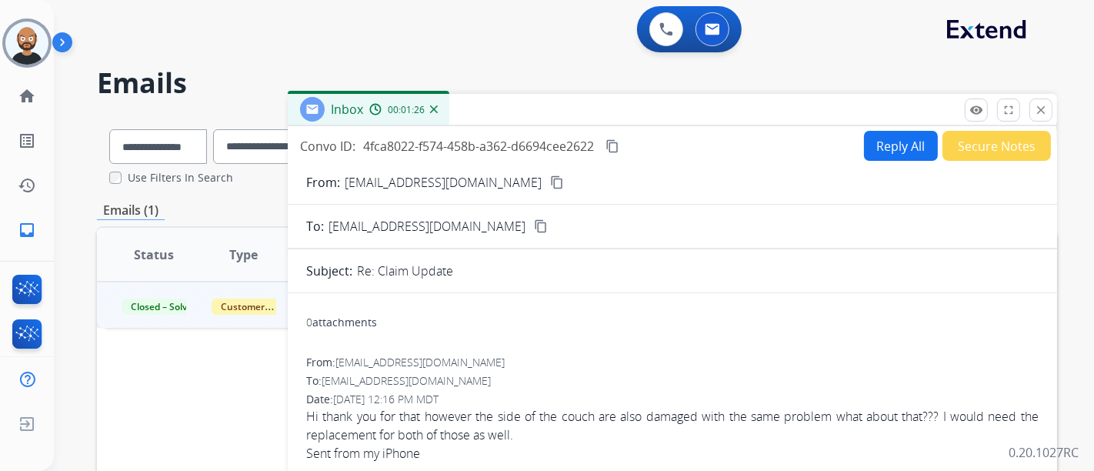
click at [550, 182] on mat-icon "content_copy" at bounding box center [557, 182] width 14 height 14
click at [1035, 113] on mat-icon "close" at bounding box center [1041, 110] width 14 height 14
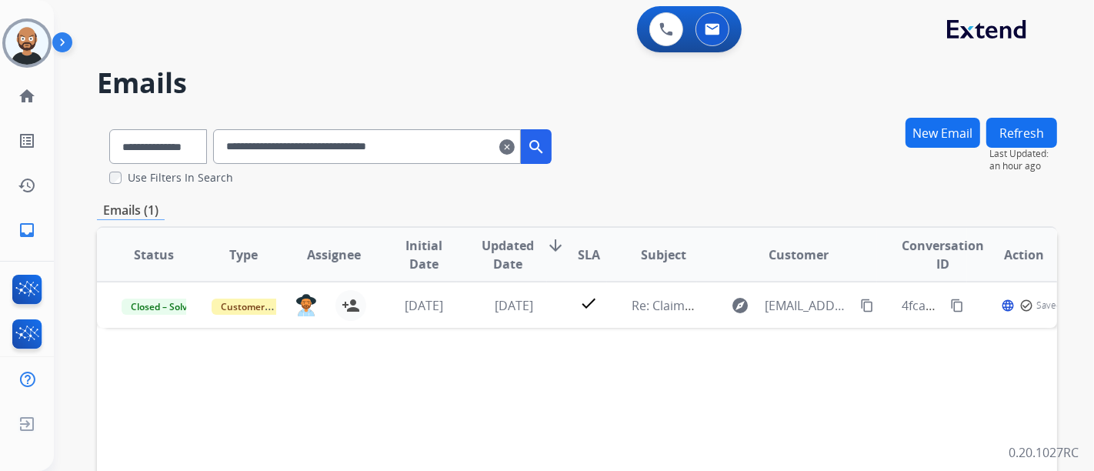
click at [306, 149] on input "**********" at bounding box center [367, 146] width 308 height 35
paste input "text"
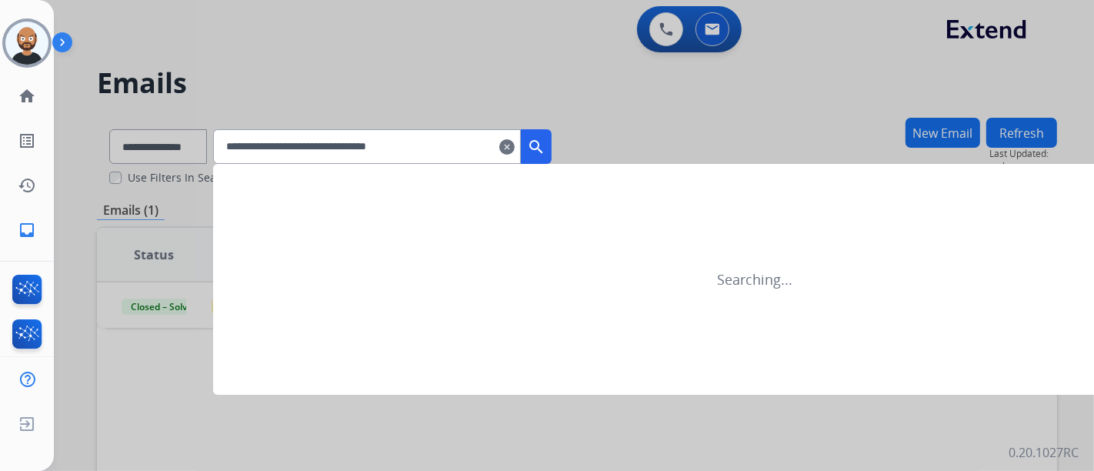
click at [546, 139] on mat-icon "search" at bounding box center [536, 147] width 18 height 18
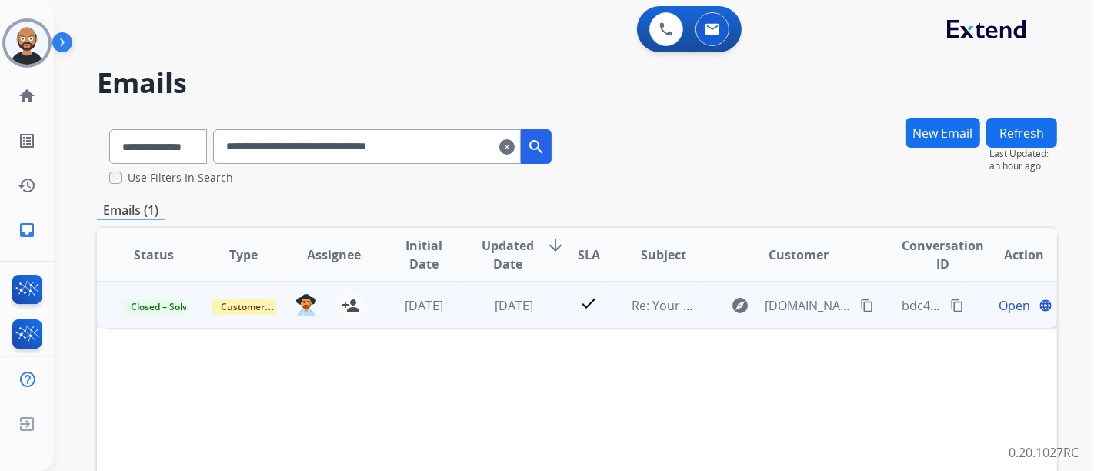
click at [999, 311] on span "Open" at bounding box center [1015, 305] width 32 height 18
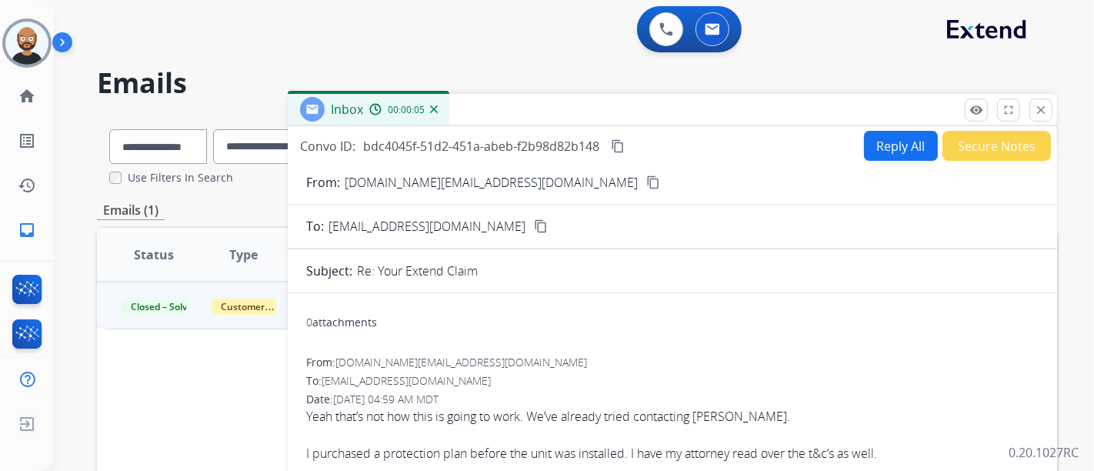
click at [647, 179] on mat-icon "content_copy" at bounding box center [654, 182] width 14 height 14
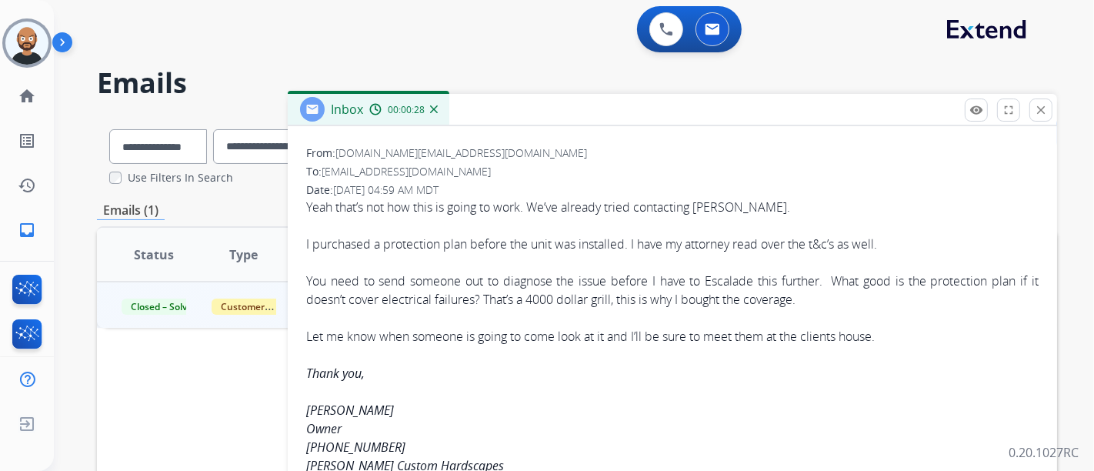
scroll to position [171, 0]
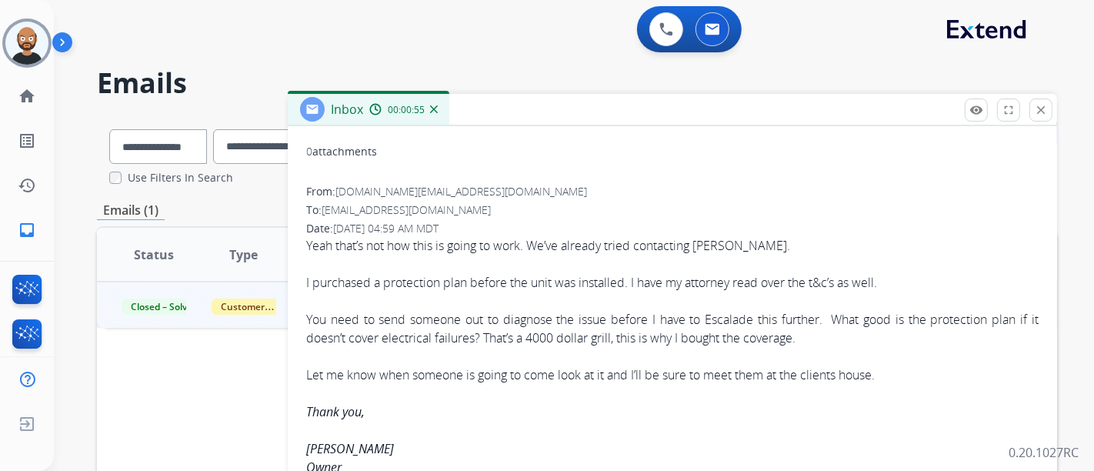
drag, startPoint x: 1051, startPoint y: 106, endPoint x: 1042, endPoint y: 109, distance: 9.0
click at [1050, 106] on button "close Close" at bounding box center [1041, 110] width 23 height 23
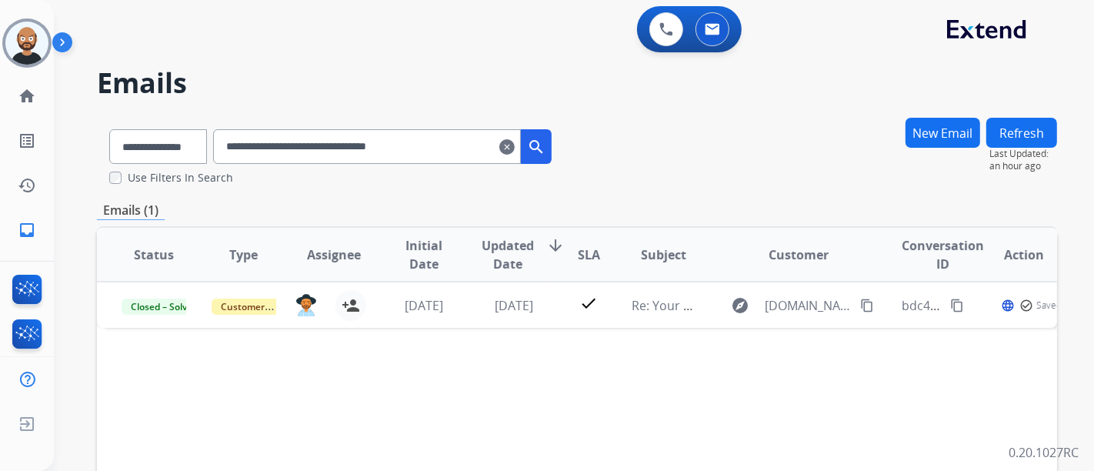
click at [336, 139] on input "**********" at bounding box center [367, 146] width 308 height 35
paste input "text"
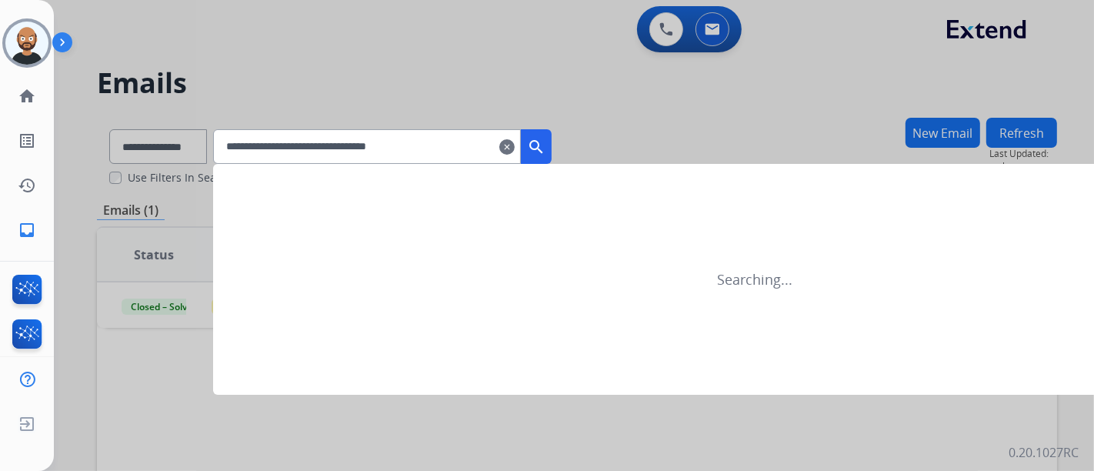
click at [546, 145] on mat-icon "search" at bounding box center [536, 147] width 18 height 18
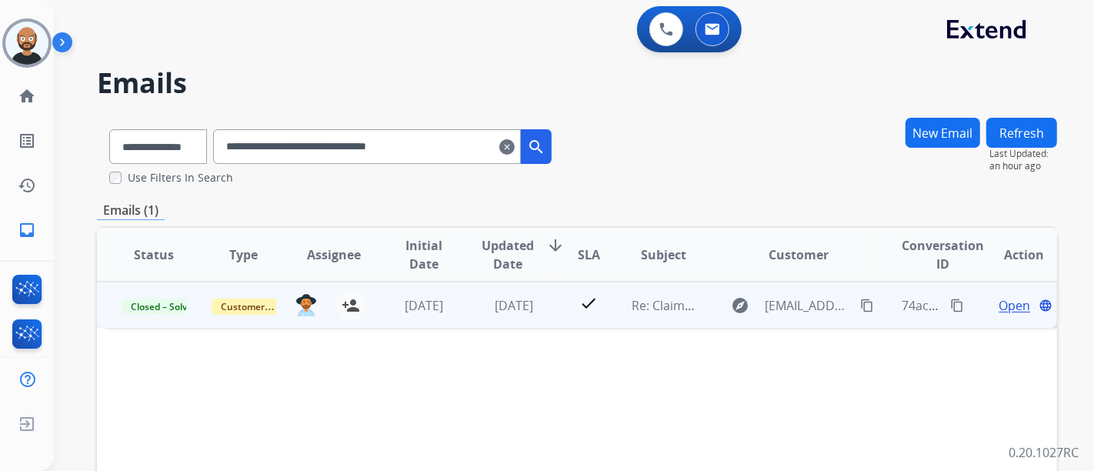
click at [999, 303] on span "Open" at bounding box center [1015, 305] width 32 height 18
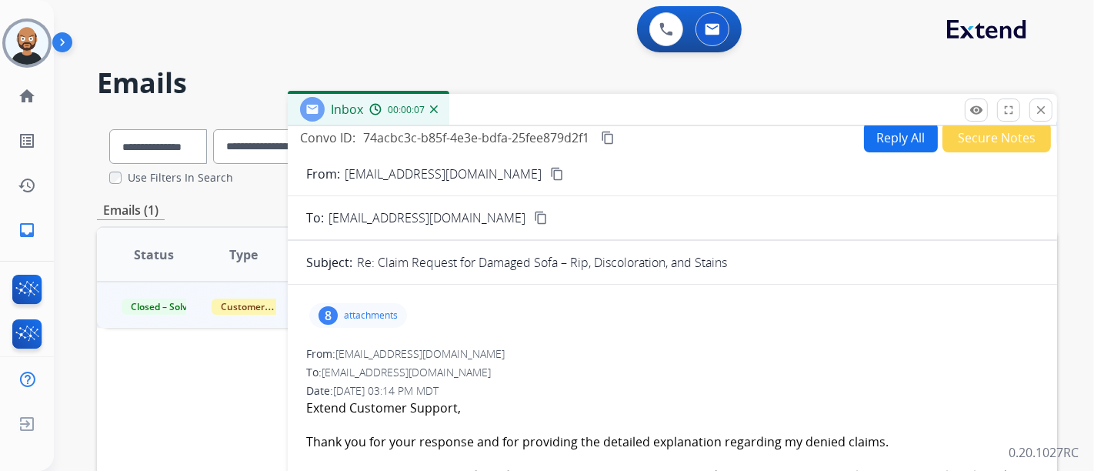
scroll to position [0, 0]
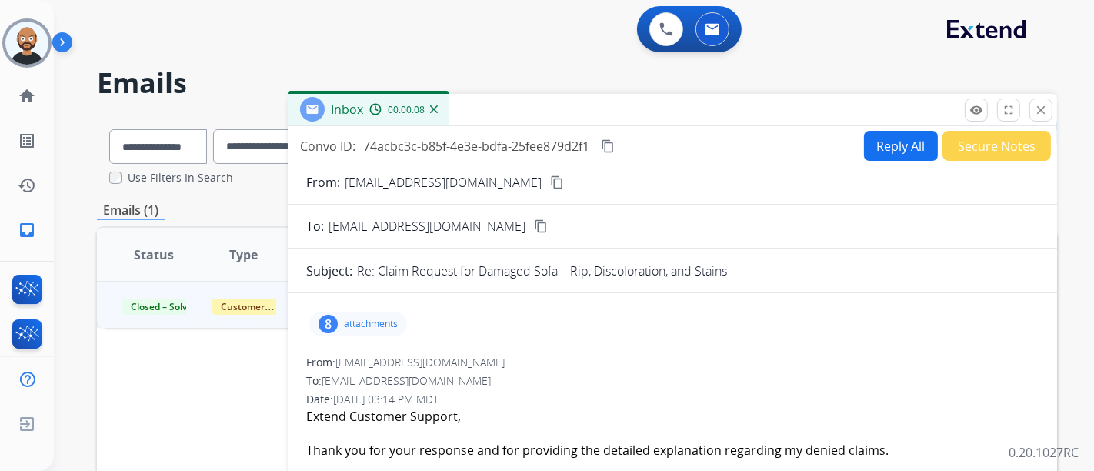
click at [550, 181] on mat-icon "content_copy" at bounding box center [557, 182] width 14 height 14
click at [1048, 119] on button "close Close" at bounding box center [1041, 110] width 23 height 23
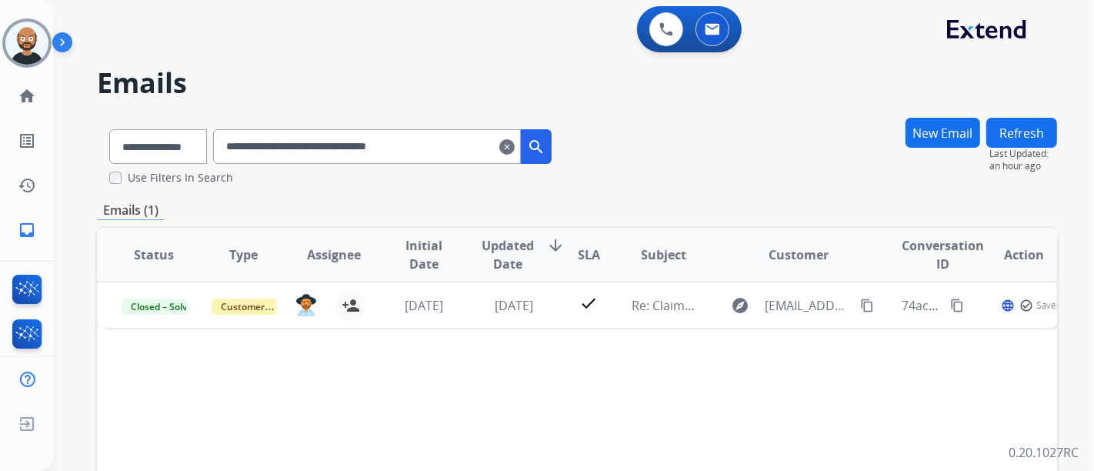
click at [322, 149] on input "**********" at bounding box center [367, 146] width 308 height 35
paste input "text"
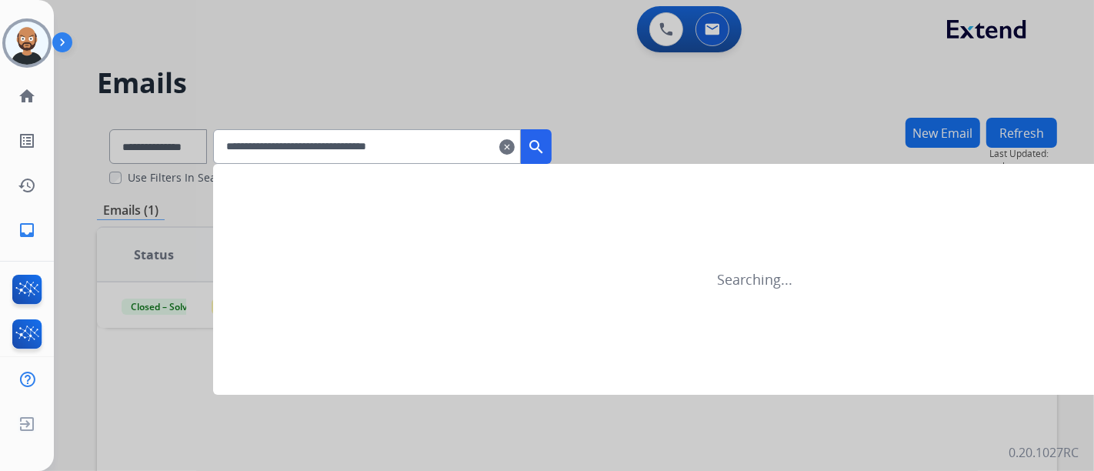
click at [546, 145] on mat-icon "search" at bounding box center [536, 147] width 18 height 18
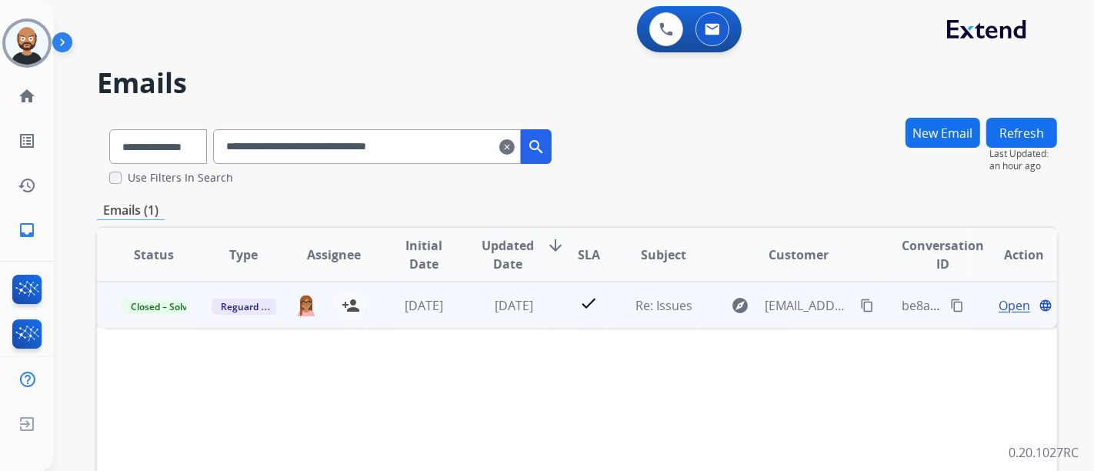
click at [999, 306] on span "Open" at bounding box center [1015, 305] width 32 height 18
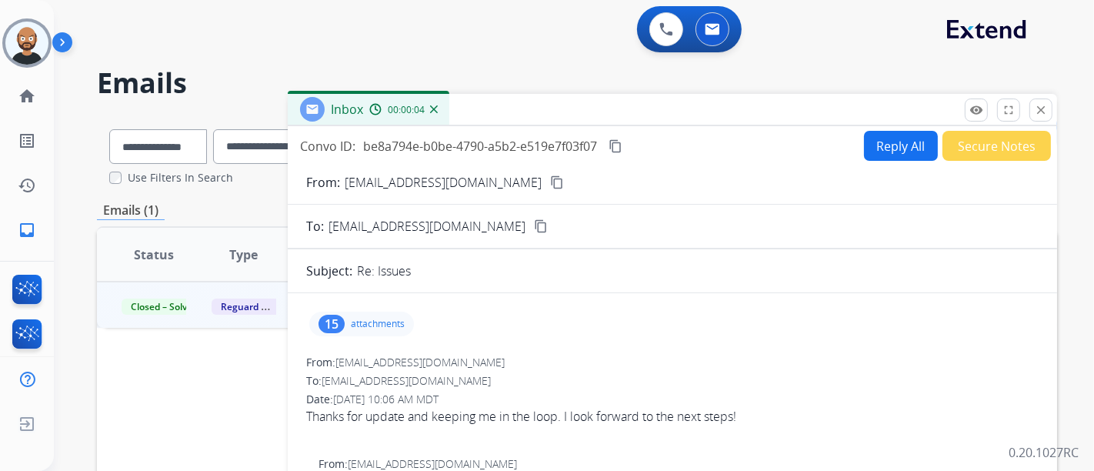
click at [548, 181] on button "content_copy" at bounding box center [557, 182] width 18 height 18
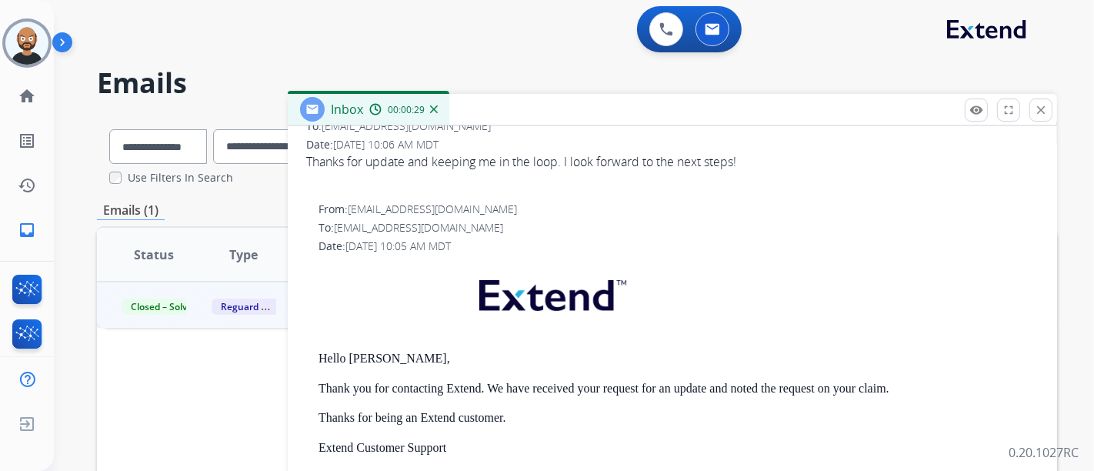
scroll to position [256, 0]
drag, startPoint x: 1040, startPoint y: 106, endPoint x: 1075, endPoint y: 98, distance: 36.4
click at [1040, 107] on mat-icon "close" at bounding box center [1041, 110] width 14 height 14
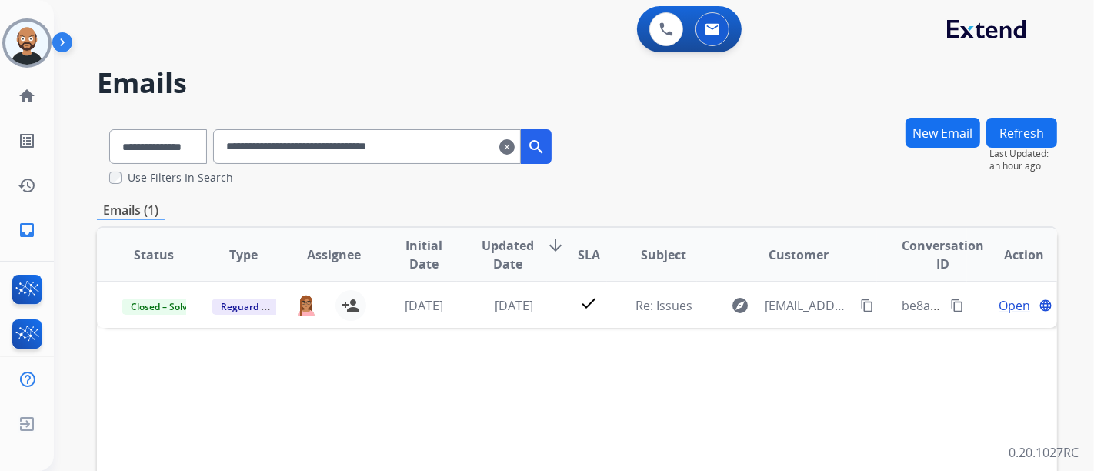
click at [393, 135] on input "**********" at bounding box center [367, 146] width 308 height 35
paste input "text"
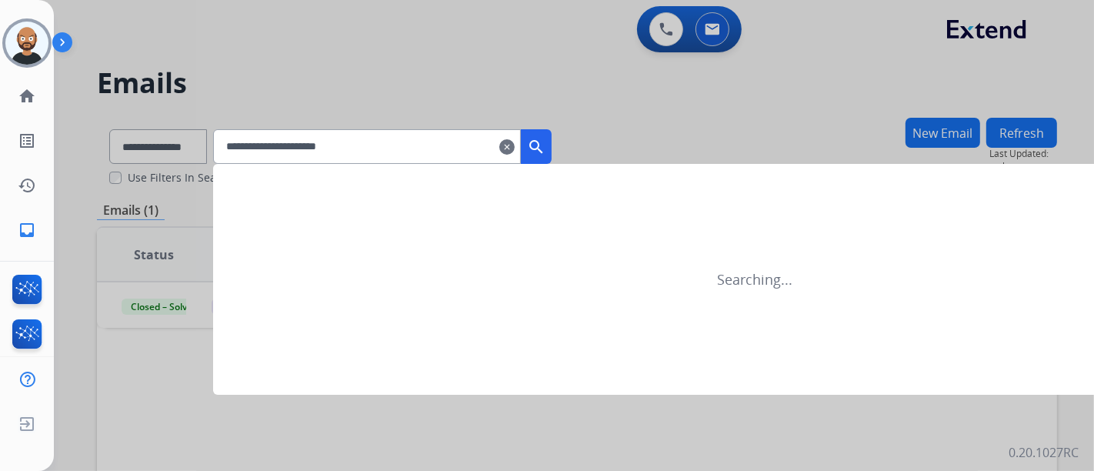
click at [546, 143] on mat-icon "search" at bounding box center [536, 147] width 18 height 18
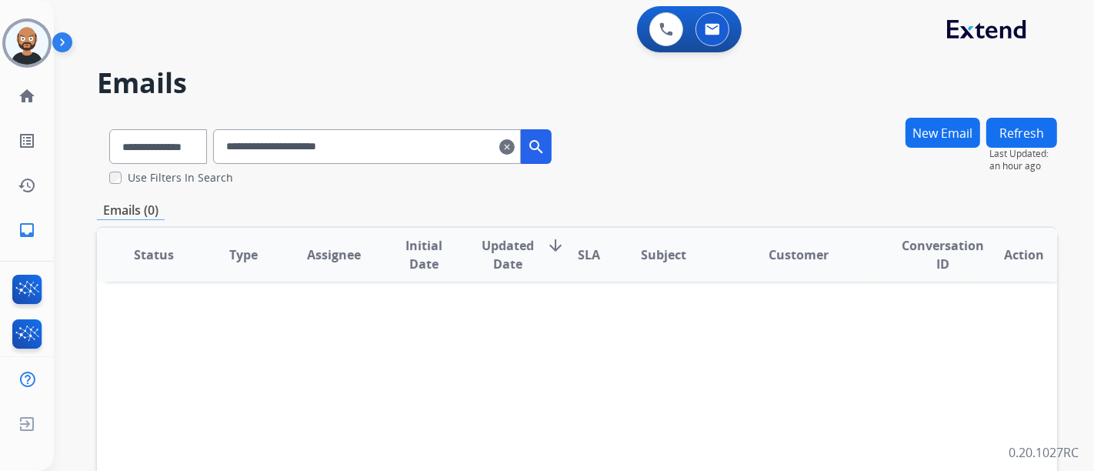
click at [401, 141] on input "**********" at bounding box center [367, 146] width 308 height 35
click at [405, 142] on input "**********" at bounding box center [367, 146] width 308 height 35
paste input "**********"
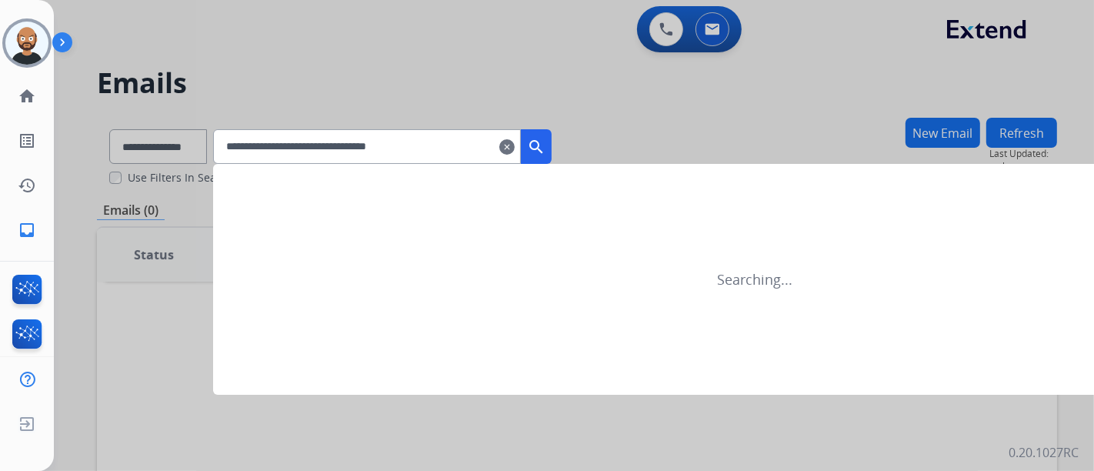
click at [546, 142] on mat-icon "search" at bounding box center [536, 147] width 18 height 18
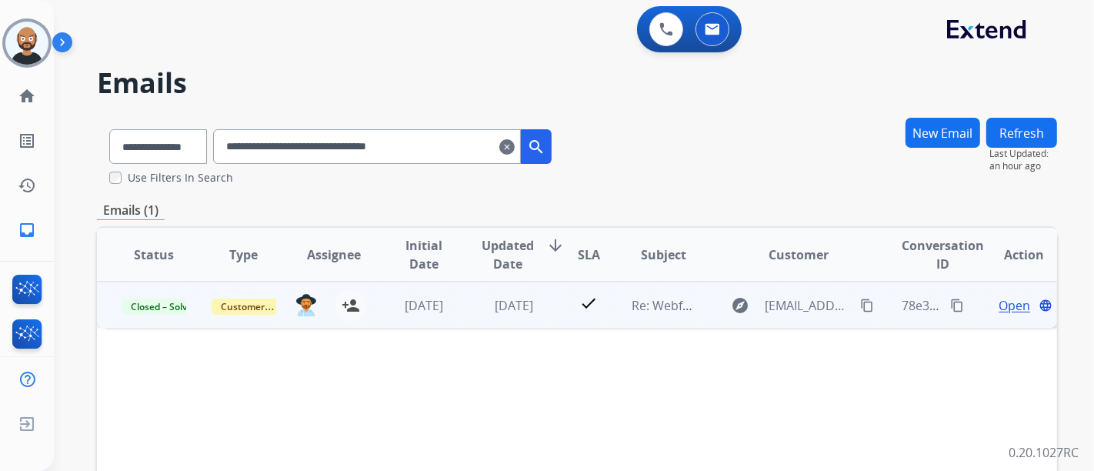
click at [999, 302] on span "Open" at bounding box center [1015, 305] width 32 height 18
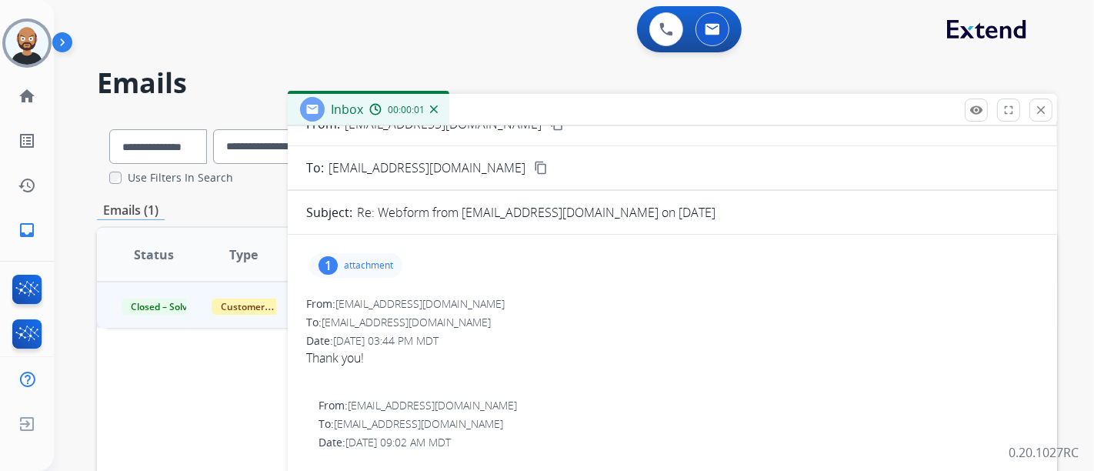
scroll to position [85, 0]
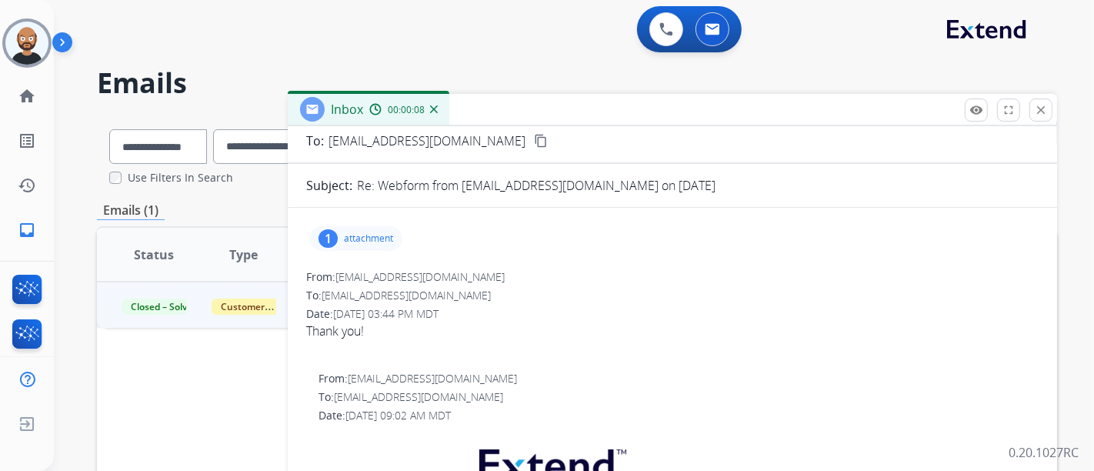
drag, startPoint x: 1034, startPoint y: 115, endPoint x: 752, endPoint y: 159, distance: 285.8
click at [1035, 115] on mat-icon "close" at bounding box center [1041, 110] width 14 height 14
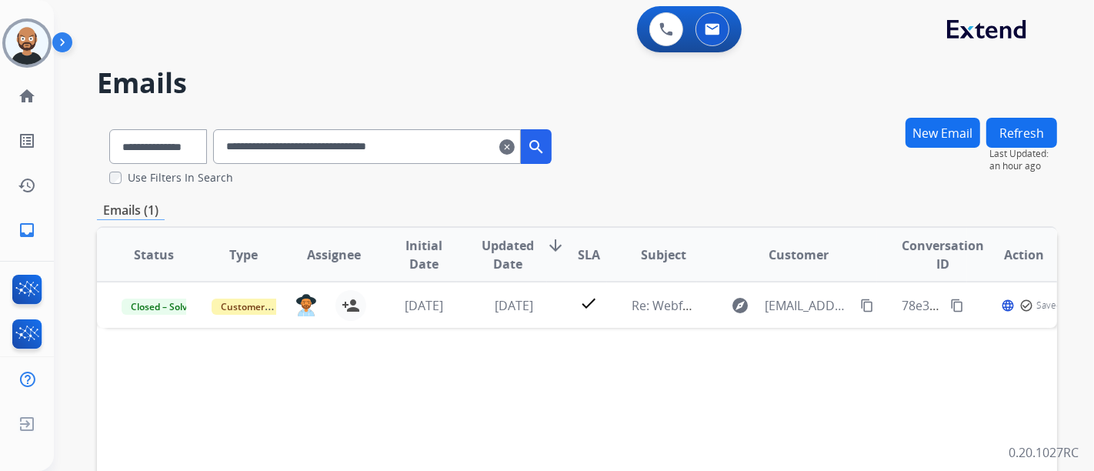
click at [363, 155] on input "**********" at bounding box center [367, 146] width 308 height 35
paste input "text"
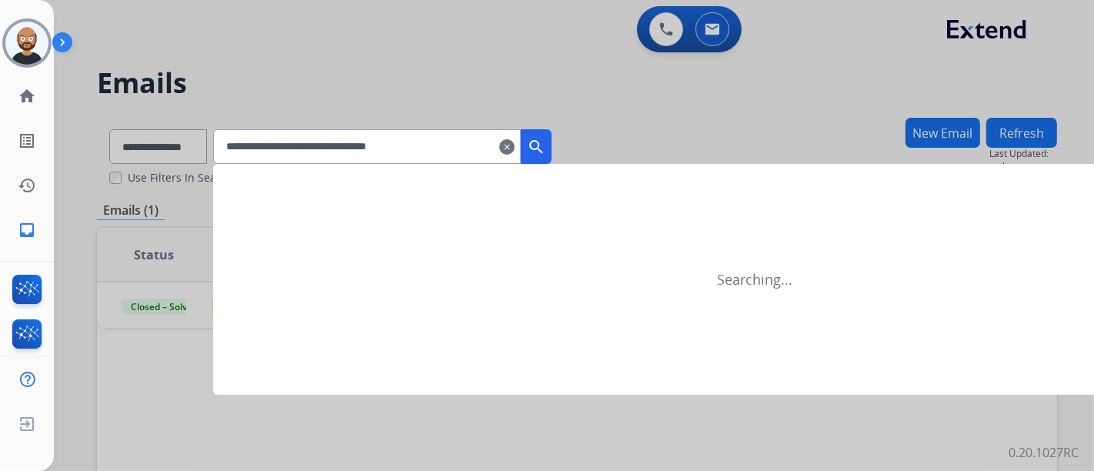
click at [546, 145] on mat-icon "search" at bounding box center [536, 147] width 18 height 18
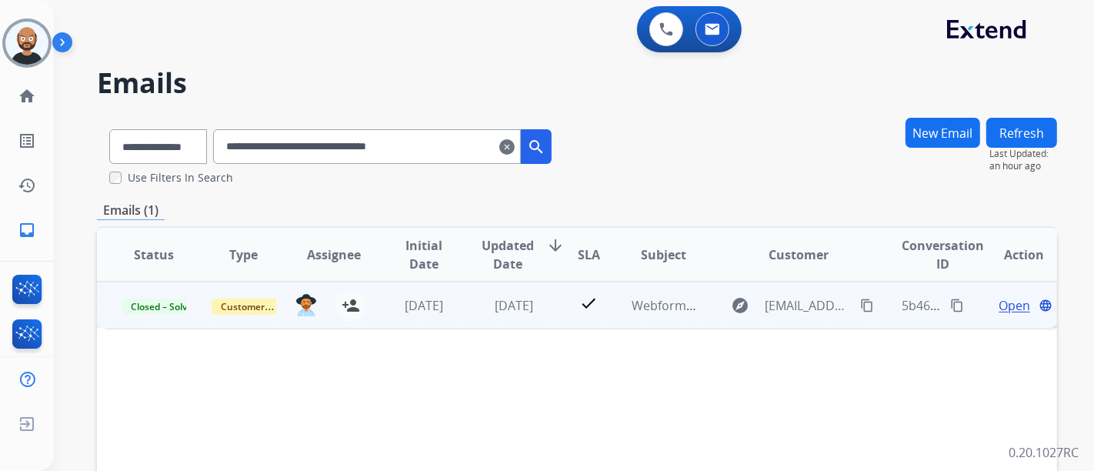
click at [1011, 302] on span "Open" at bounding box center [1015, 305] width 32 height 18
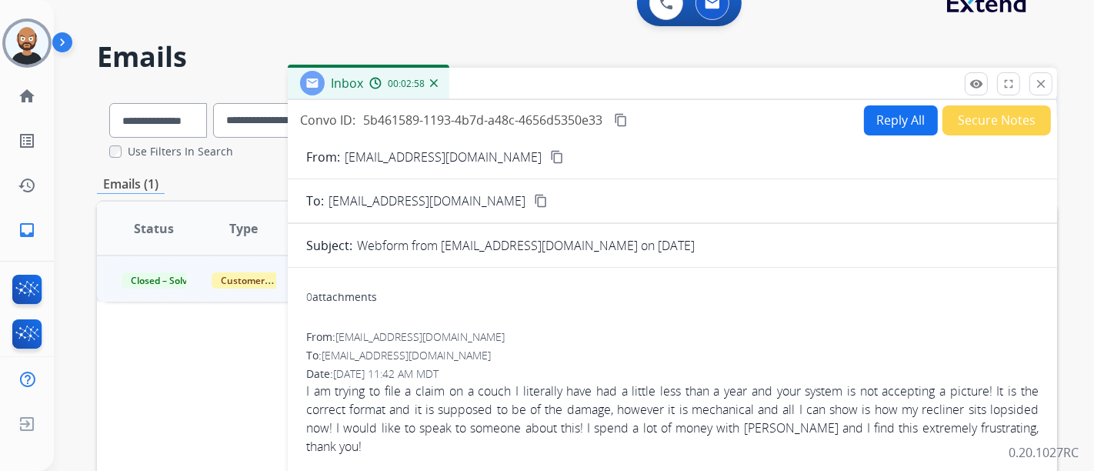
scroll to position [0, 0]
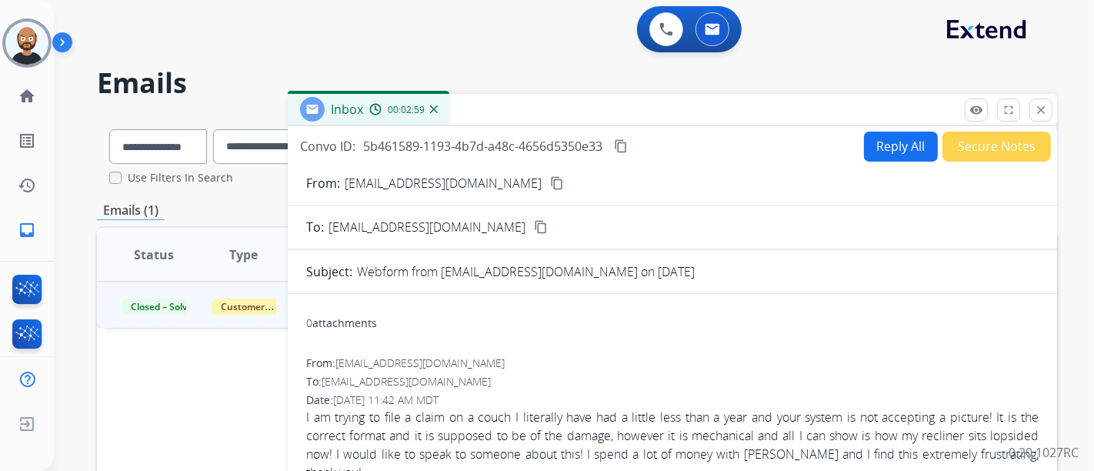
click at [550, 179] on mat-icon "content_copy" at bounding box center [557, 183] width 14 height 14
click at [1034, 106] on mat-icon "close" at bounding box center [1041, 110] width 14 height 14
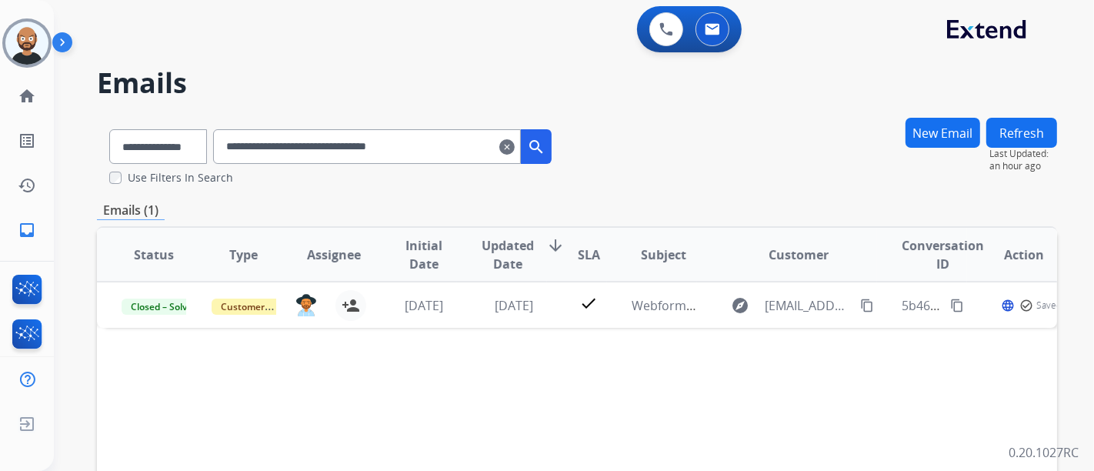
click at [369, 145] on input "**********" at bounding box center [367, 146] width 308 height 35
drag, startPoint x: 369, startPoint y: 145, endPoint x: 470, endPoint y: 150, distance: 100.9
click at [369, 146] on input "**********" at bounding box center [367, 146] width 308 height 35
paste input "text"
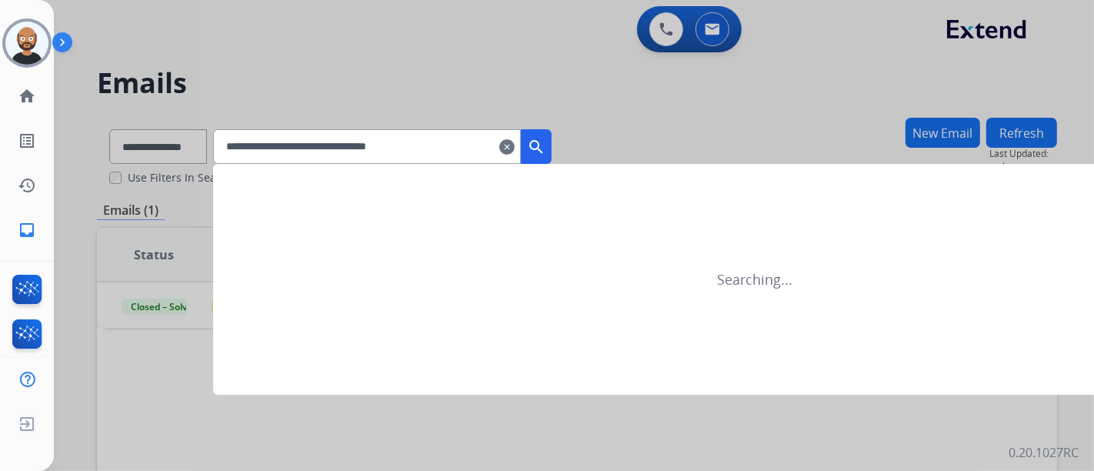
click at [552, 146] on button "search" at bounding box center [536, 146] width 31 height 35
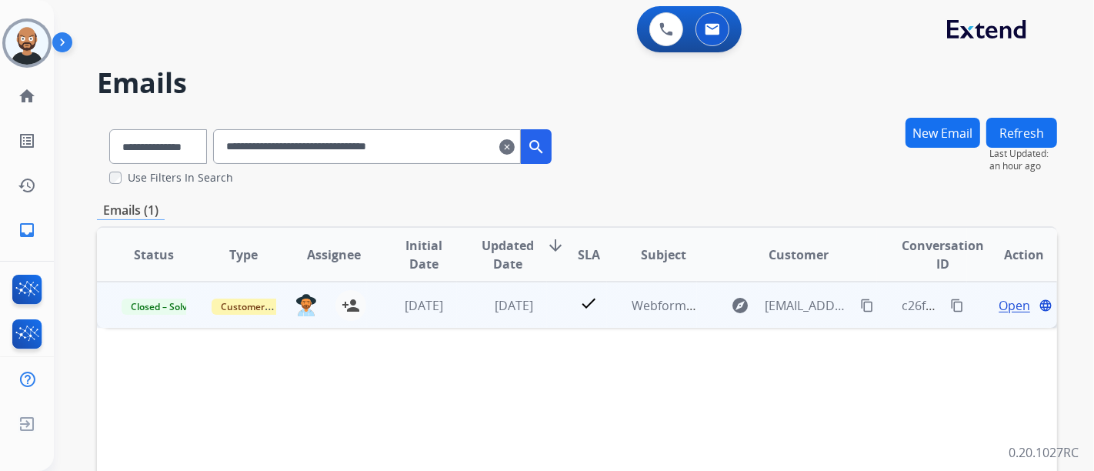
click at [999, 304] on span "Open" at bounding box center [1015, 305] width 32 height 18
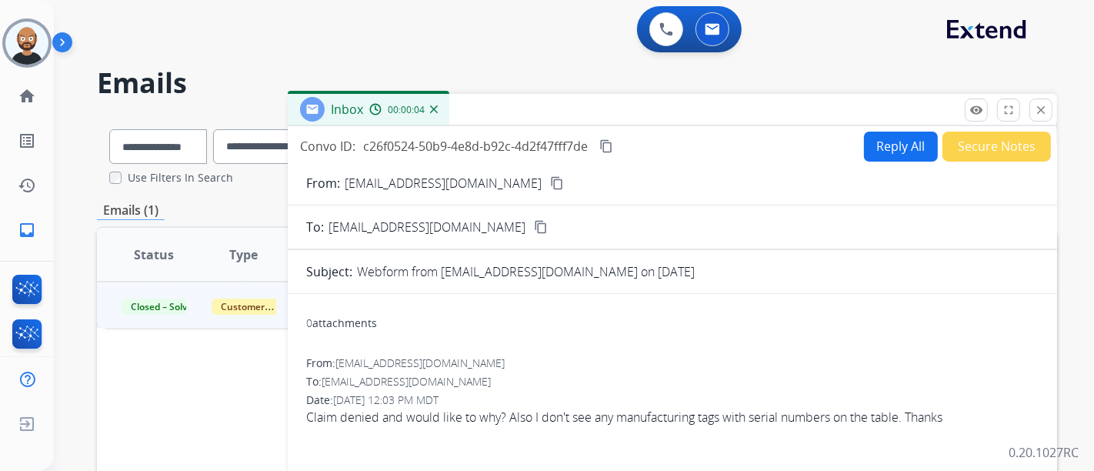
click at [550, 183] on mat-icon "content_copy" at bounding box center [557, 183] width 14 height 14
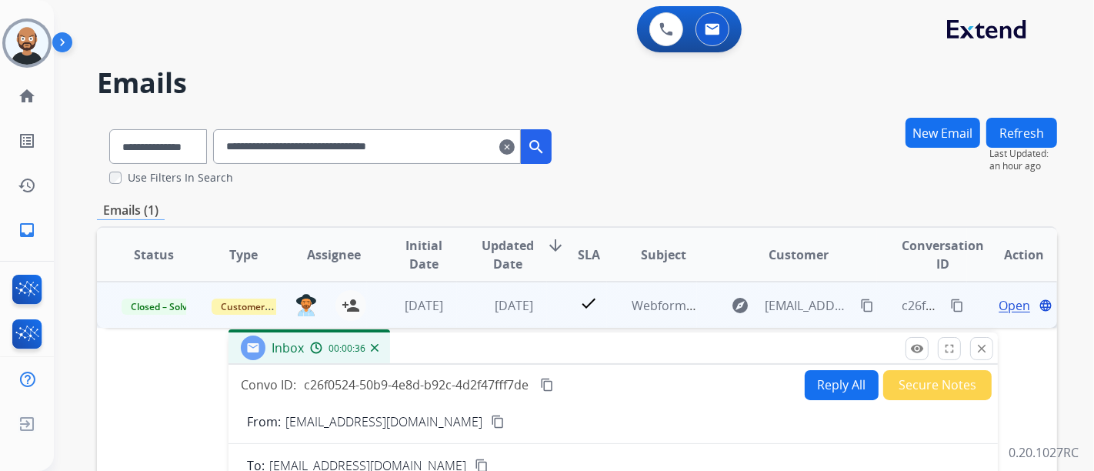
drag, startPoint x: 657, startPoint y: 276, endPoint x: 545, endPoint y: 359, distance: 139.8
click at [573, 363] on div "Inbox 00:00:36" at bounding box center [614, 348] width 770 height 32
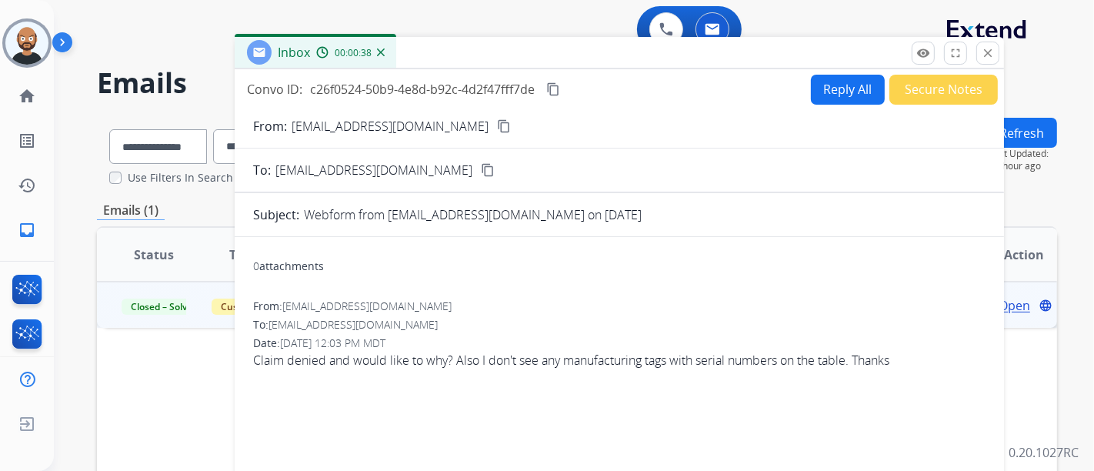
drag, startPoint x: 511, startPoint y: 372, endPoint x: 570, endPoint y: 40, distance: 336.8
click at [570, 40] on div "Inbox 00:00:38" at bounding box center [620, 53] width 770 height 32
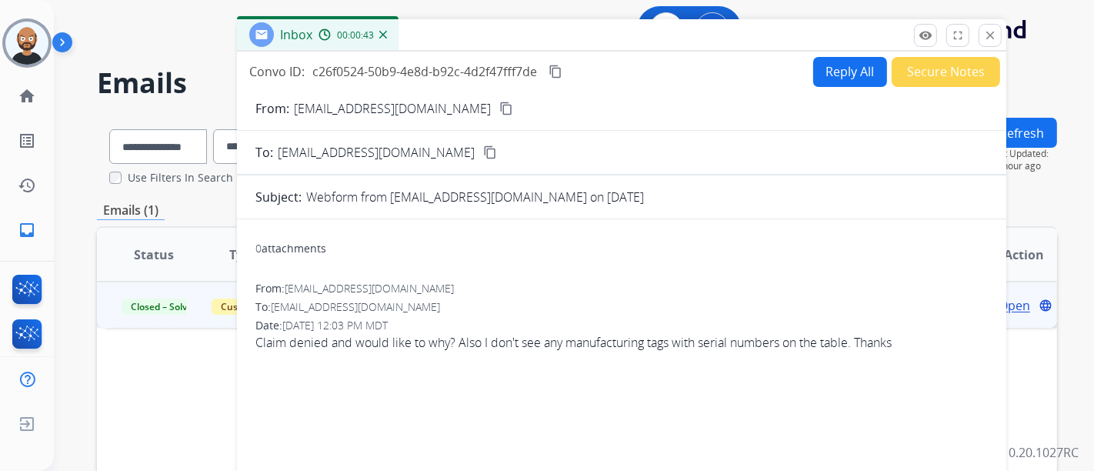
drag, startPoint x: 988, startPoint y: 31, endPoint x: 974, endPoint y: 35, distance: 15.3
click at [989, 31] on mat-icon "close" at bounding box center [991, 35] width 14 height 14
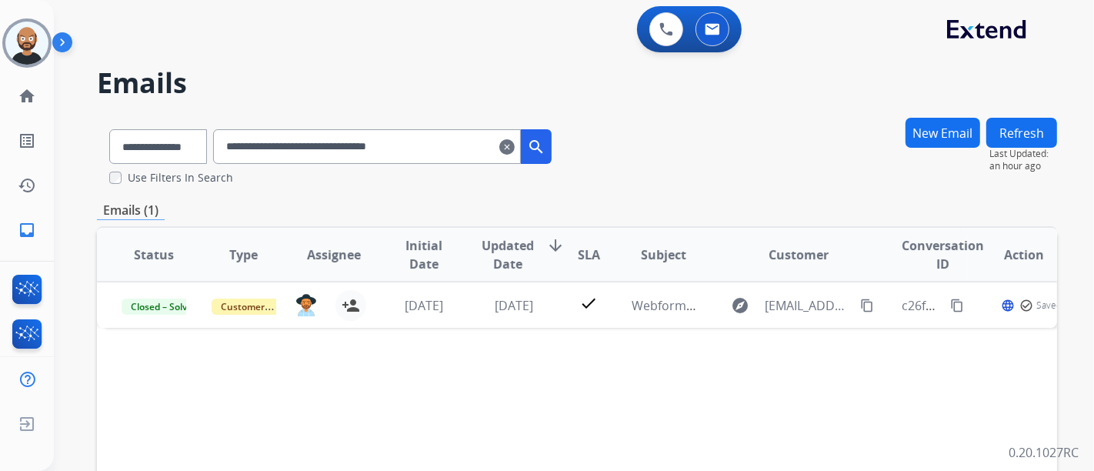
click at [359, 142] on input "**********" at bounding box center [367, 146] width 308 height 35
paste input "text"
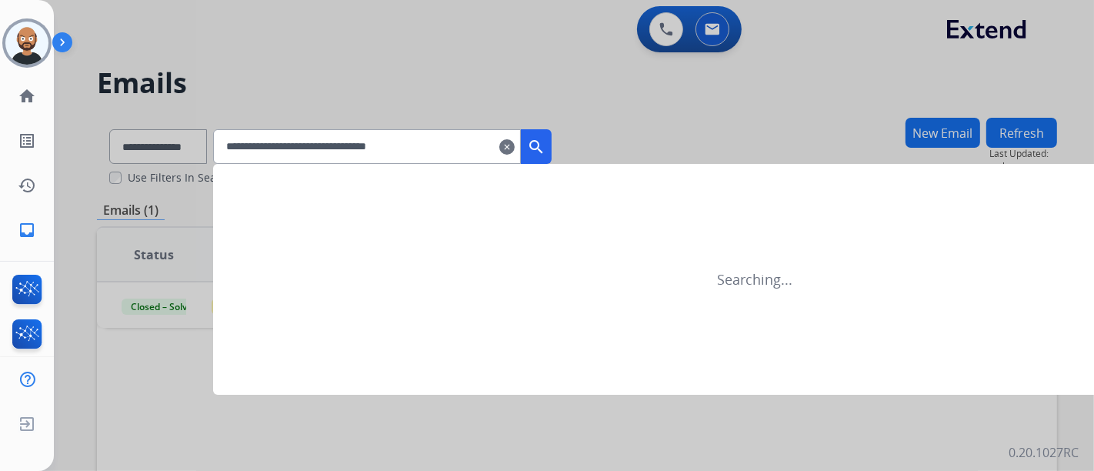
click at [546, 145] on mat-icon "search" at bounding box center [536, 147] width 18 height 18
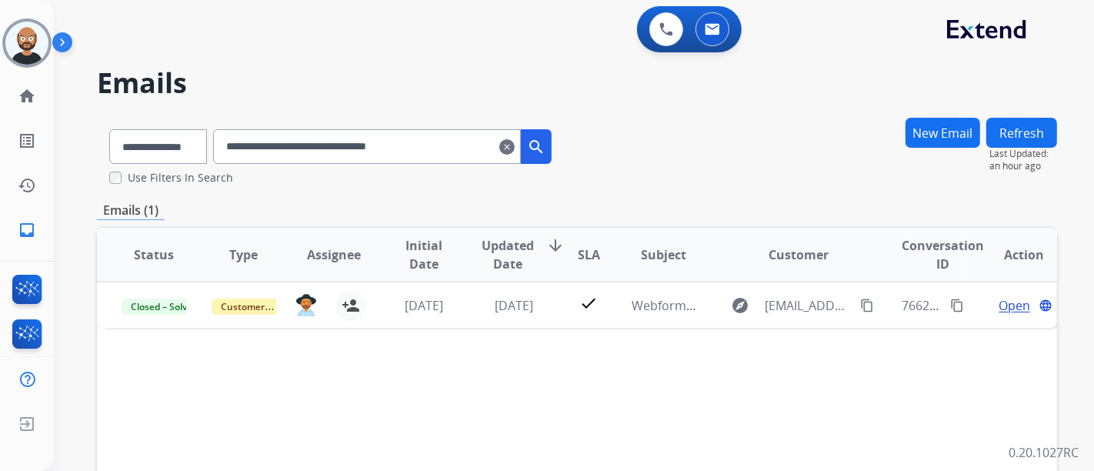
click at [481, 143] on input "**********" at bounding box center [367, 146] width 308 height 35
click at [464, 147] on input "**********" at bounding box center [367, 146] width 308 height 35
click at [611, 117] on div "**********" at bounding box center [577, 151] width 961 height 68
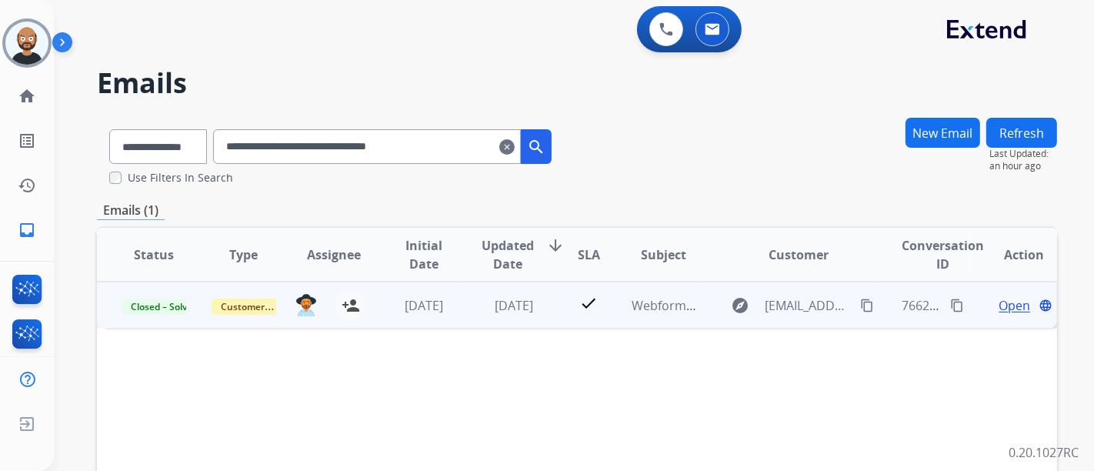
click at [999, 300] on span "Open" at bounding box center [1015, 305] width 32 height 18
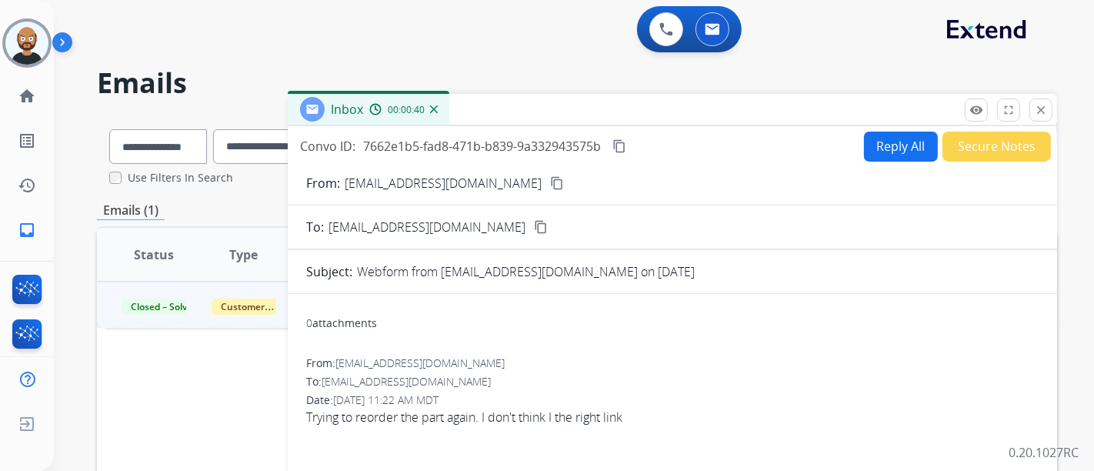
click at [550, 185] on mat-icon "content_copy" at bounding box center [557, 183] width 14 height 14
click at [1037, 111] on mat-icon "close" at bounding box center [1041, 110] width 14 height 14
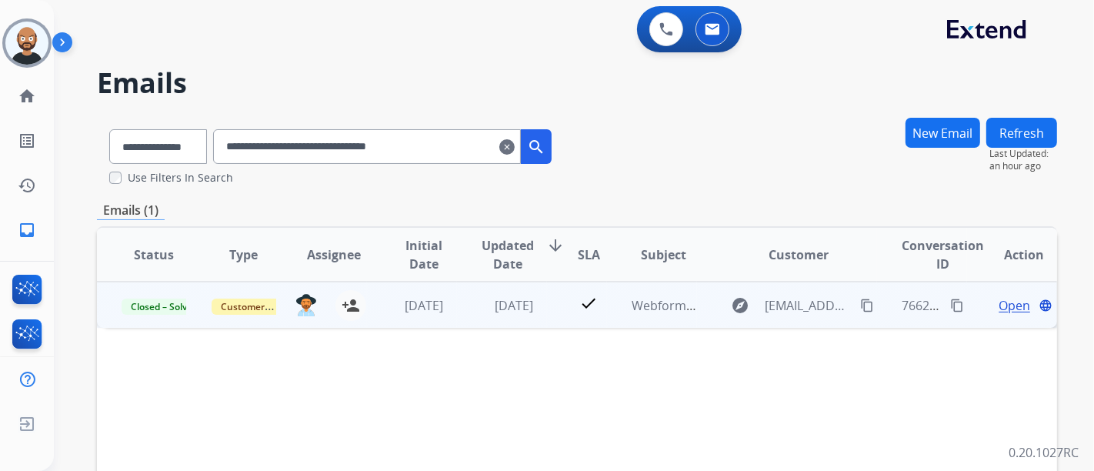
click at [999, 303] on span "Open" at bounding box center [1015, 305] width 32 height 18
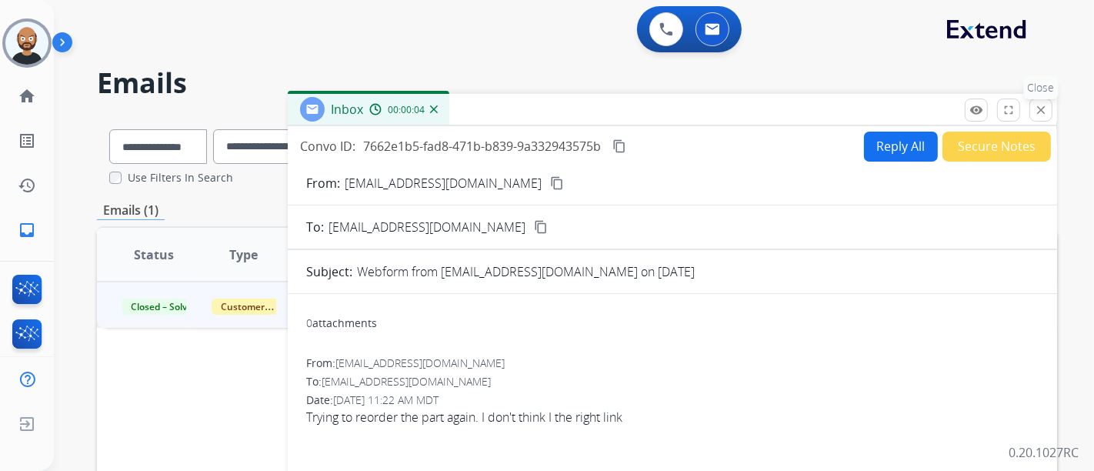
click at [1046, 115] on mat-icon "close" at bounding box center [1041, 110] width 14 height 14
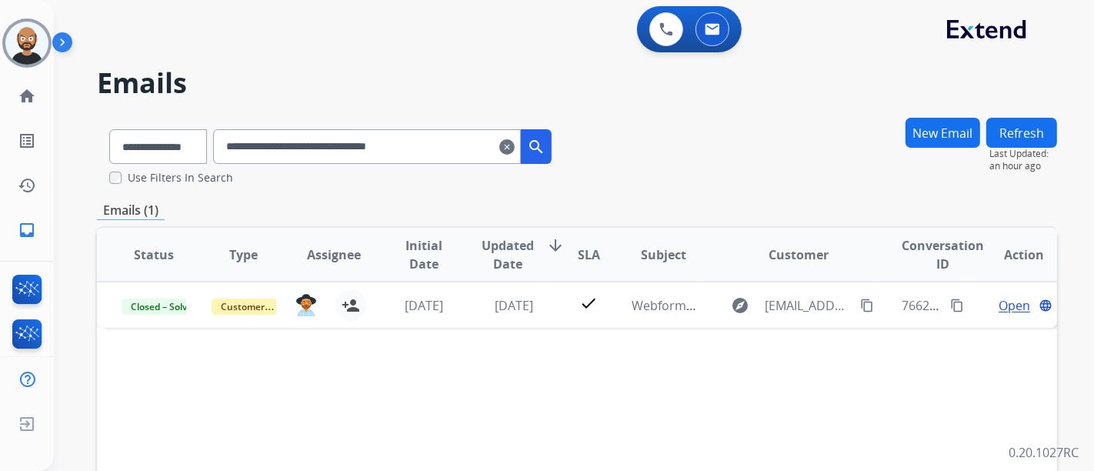
click at [374, 152] on input "**********" at bounding box center [367, 146] width 308 height 35
paste input "text"
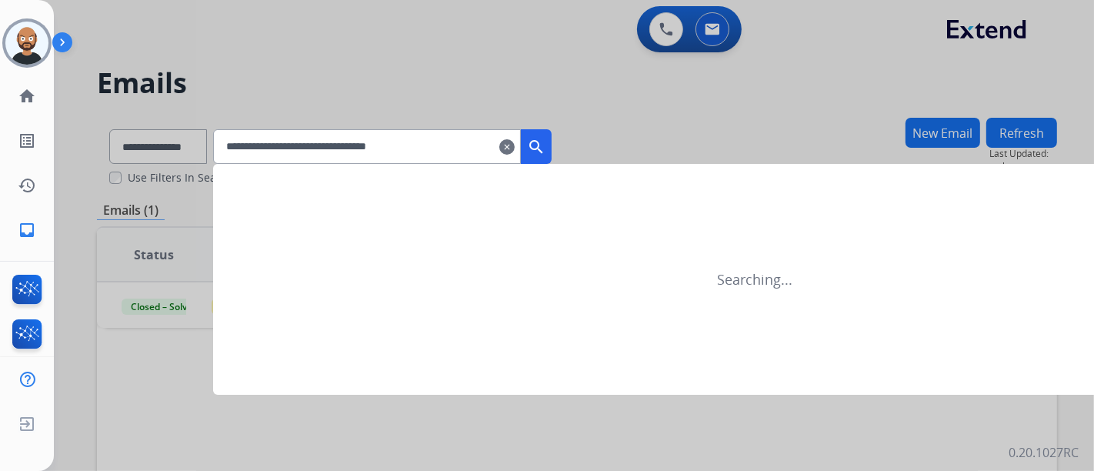
click at [546, 138] on mat-icon "search" at bounding box center [536, 147] width 18 height 18
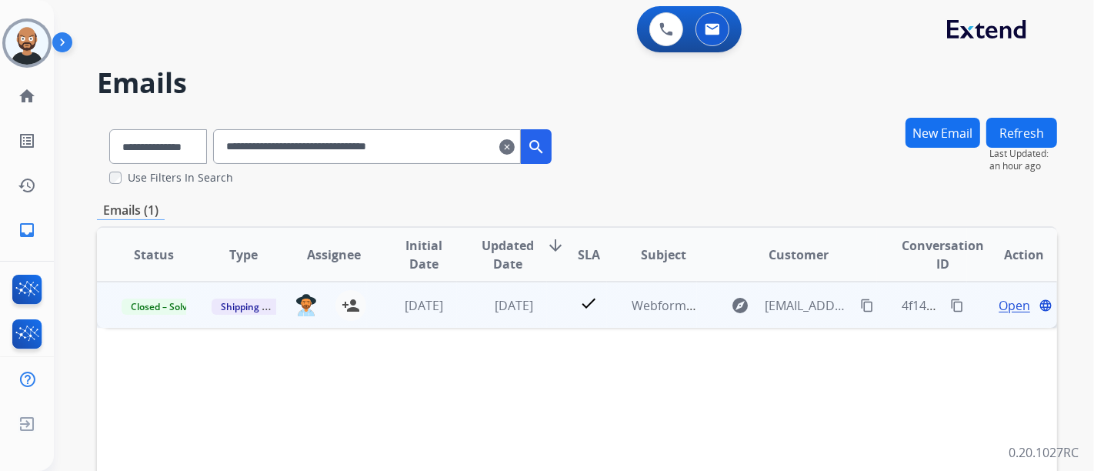
click at [999, 303] on span "Open" at bounding box center [1015, 305] width 32 height 18
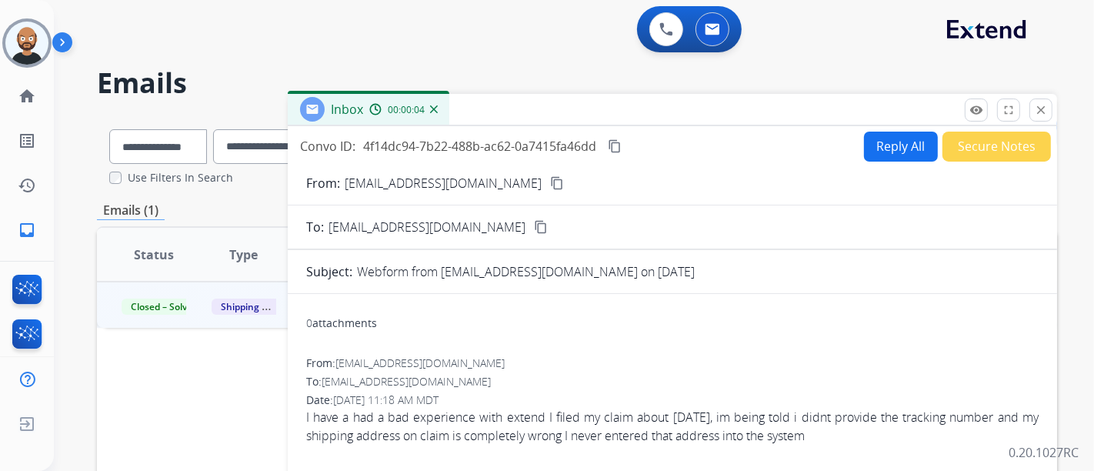
click at [550, 181] on mat-icon "content_copy" at bounding box center [557, 183] width 14 height 14
drag, startPoint x: 1034, startPoint y: 111, endPoint x: 1049, endPoint y: 117, distance: 15.9
click at [1034, 111] on mat-icon "close" at bounding box center [1041, 110] width 14 height 14
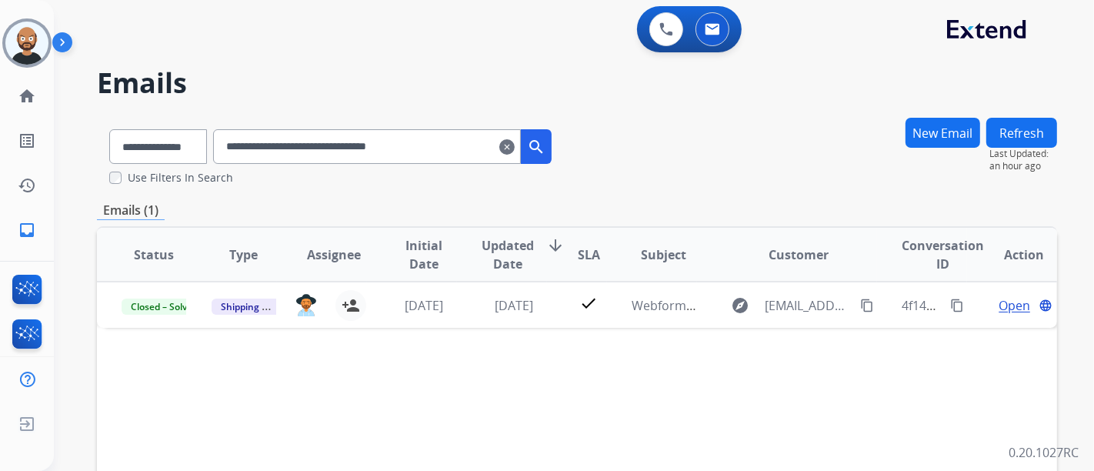
click at [329, 155] on input "**********" at bounding box center [367, 146] width 308 height 35
paste input "text"
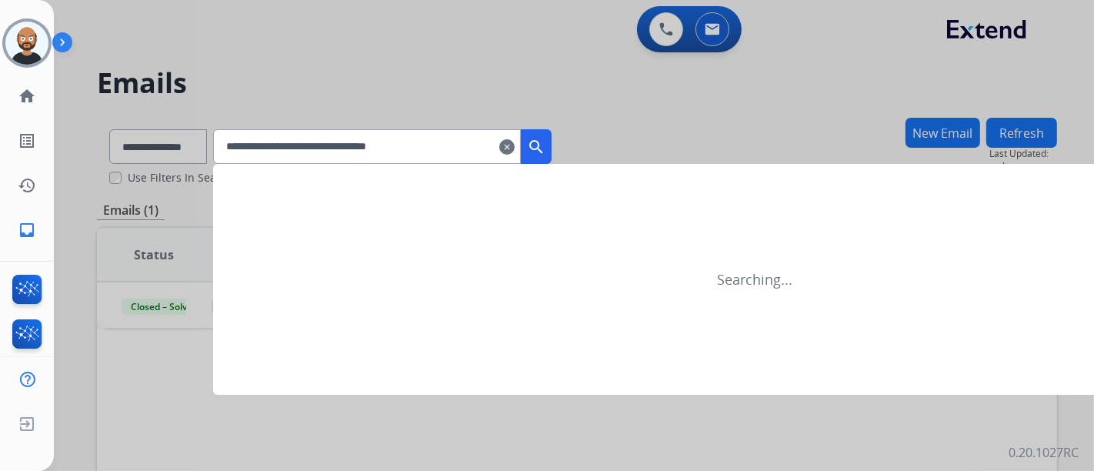
click at [546, 145] on mat-icon "search" at bounding box center [536, 147] width 18 height 18
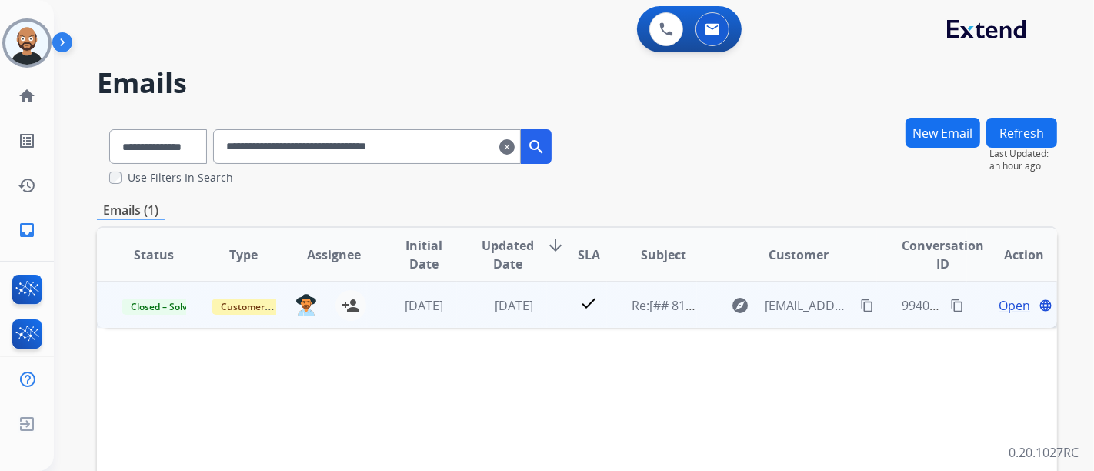
click at [1006, 305] on span "Open" at bounding box center [1015, 305] width 32 height 18
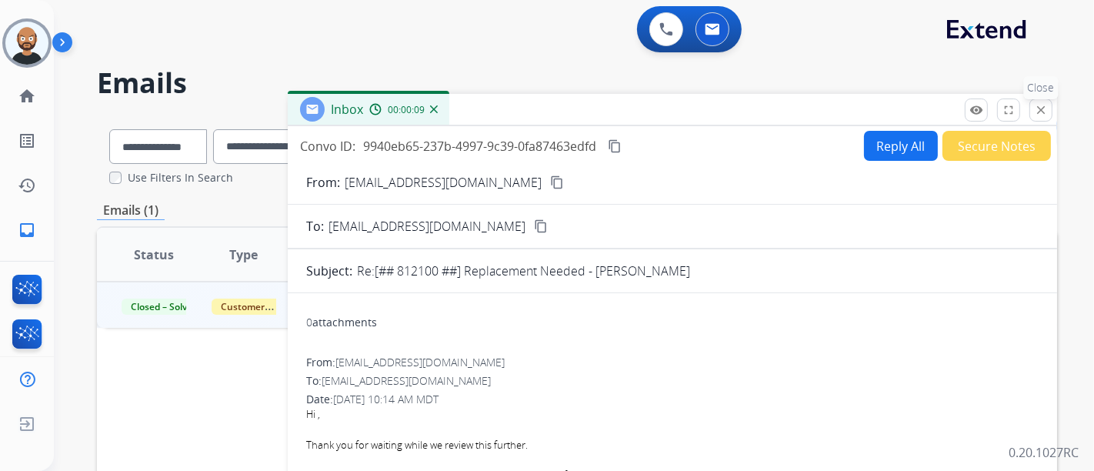
click at [1040, 114] on mat-icon "close" at bounding box center [1041, 110] width 14 height 14
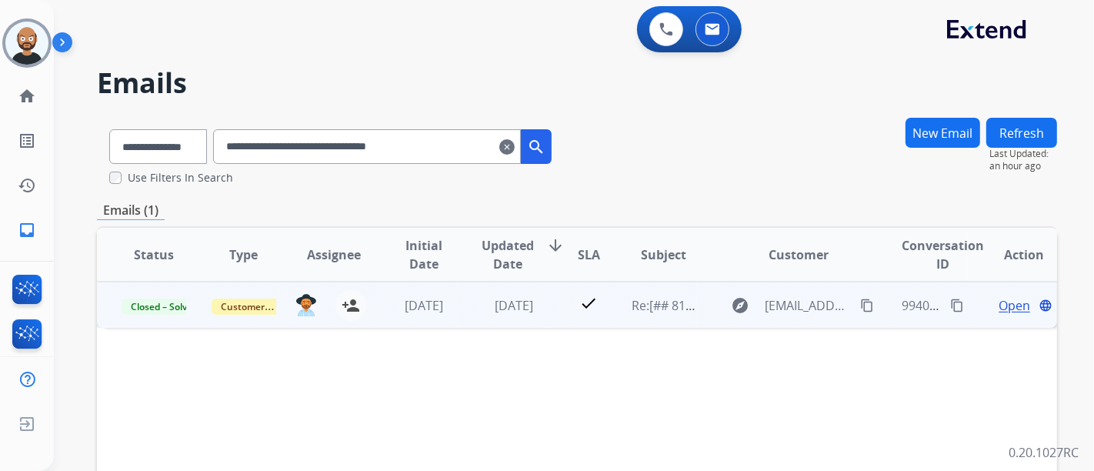
click at [1001, 302] on span "Open" at bounding box center [1015, 305] width 32 height 18
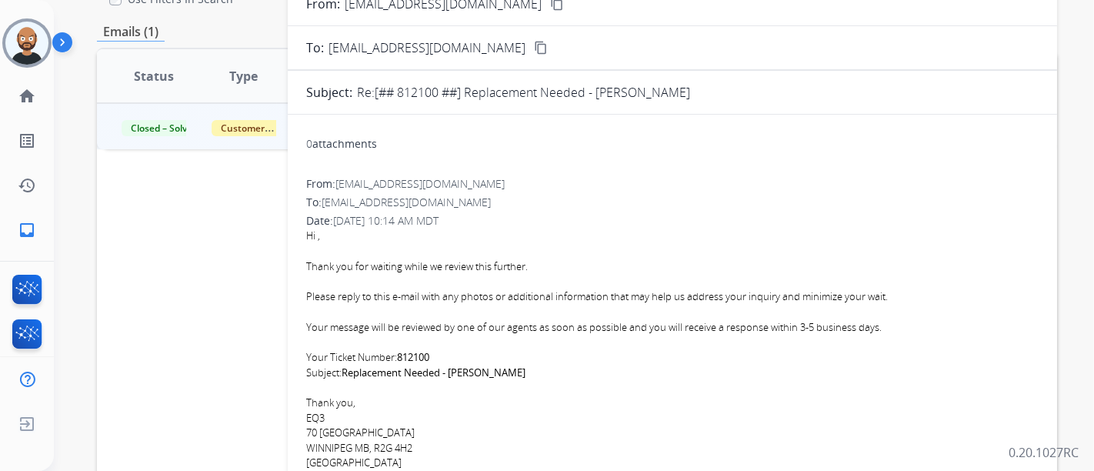
scroll to position [93, 0]
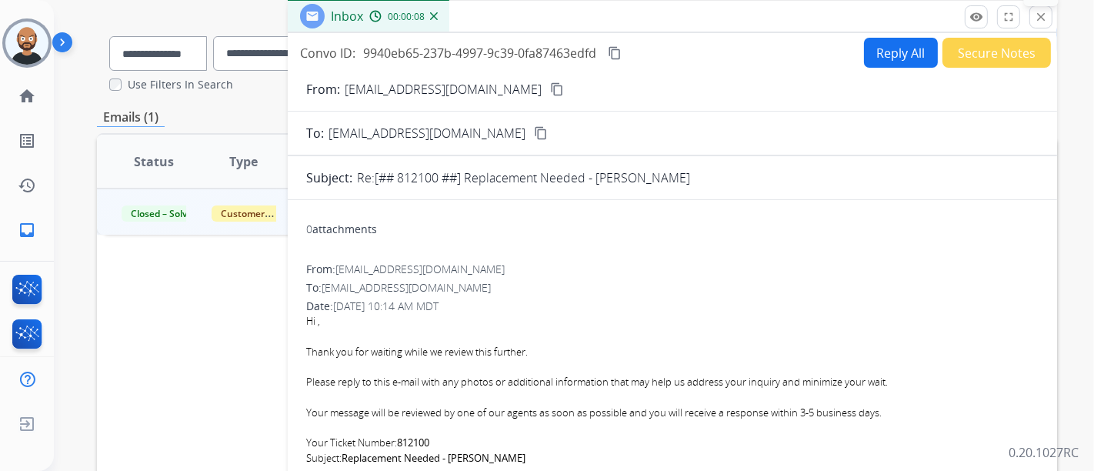
click at [1038, 18] on mat-icon "close" at bounding box center [1041, 17] width 14 height 14
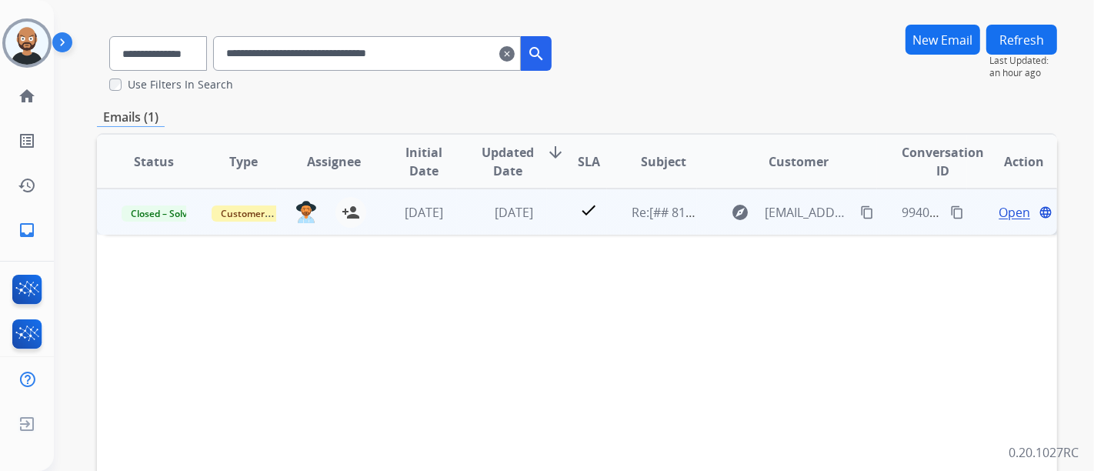
click at [1010, 208] on span "Open" at bounding box center [1015, 212] width 32 height 18
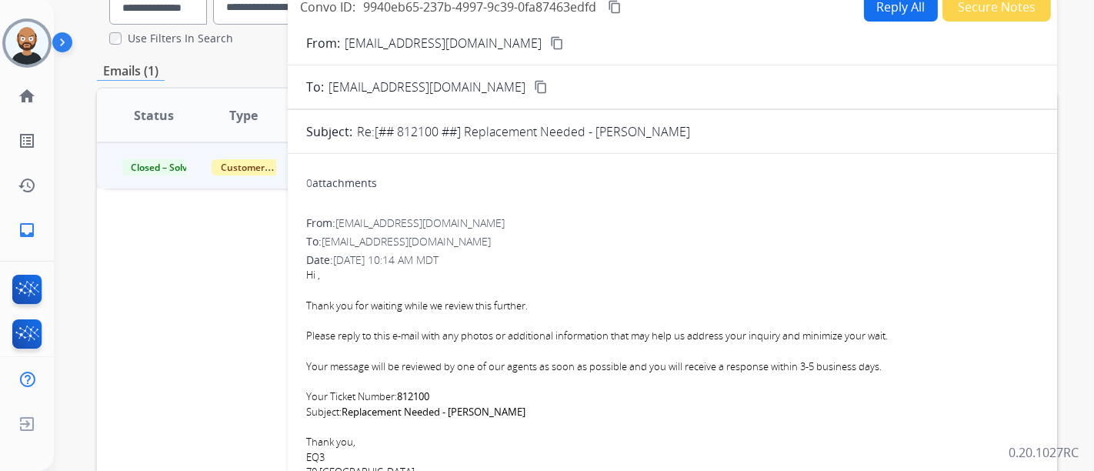
scroll to position [8, 0]
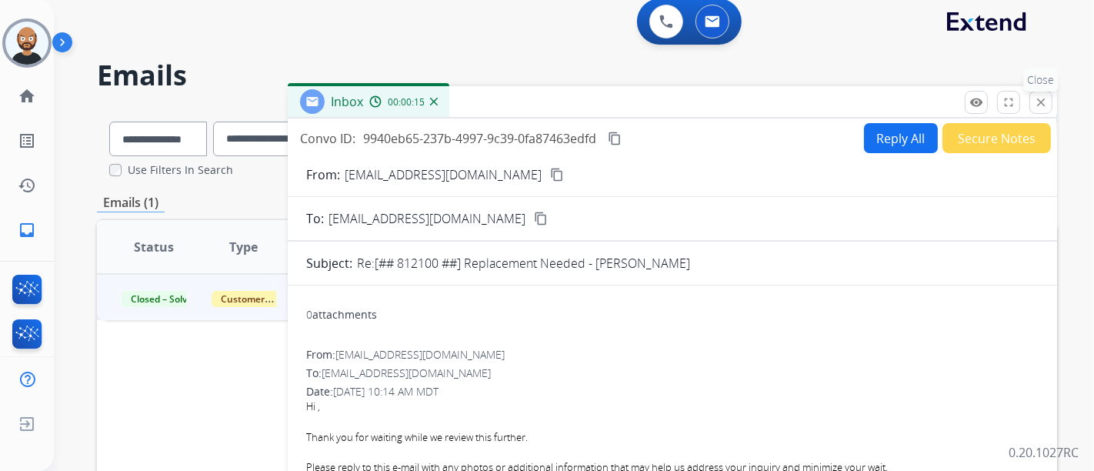
click at [1049, 102] on button "close Close" at bounding box center [1041, 102] width 23 height 23
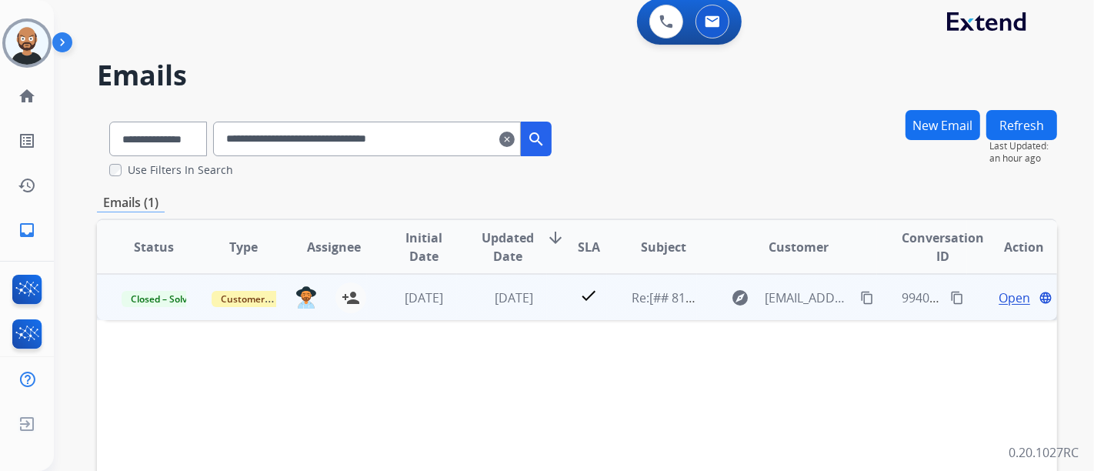
click at [1006, 297] on span "Open" at bounding box center [1015, 298] width 32 height 18
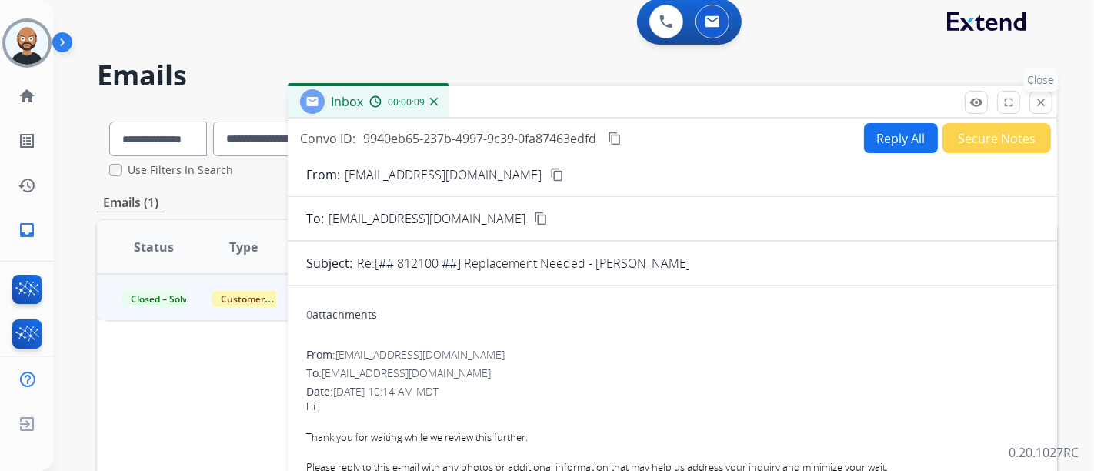
click at [1035, 100] on mat-icon "close" at bounding box center [1041, 102] width 14 height 14
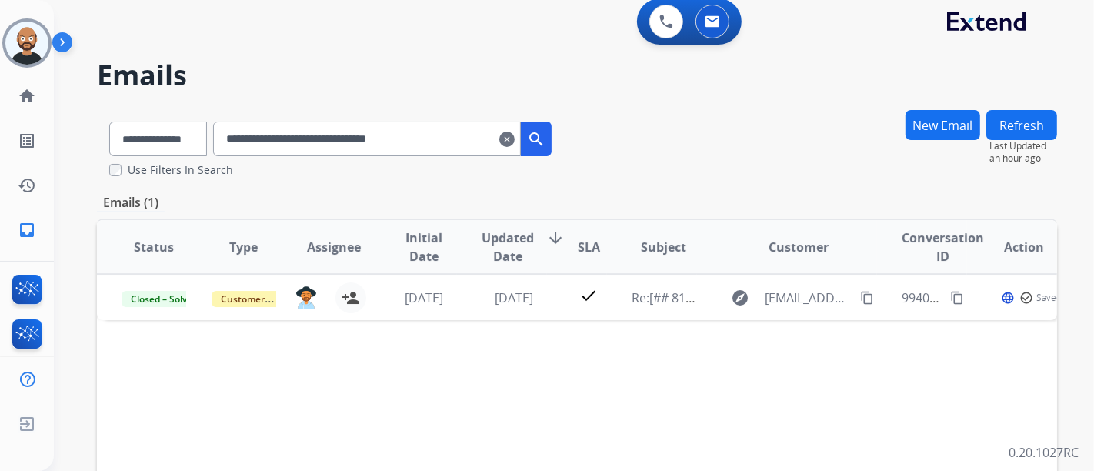
click at [390, 148] on input "**********" at bounding box center [367, 139] width 308 height 35
click at [390, 147] on input "**********" at bounding box center [367, 139] width 308 height 35
paste input "text"
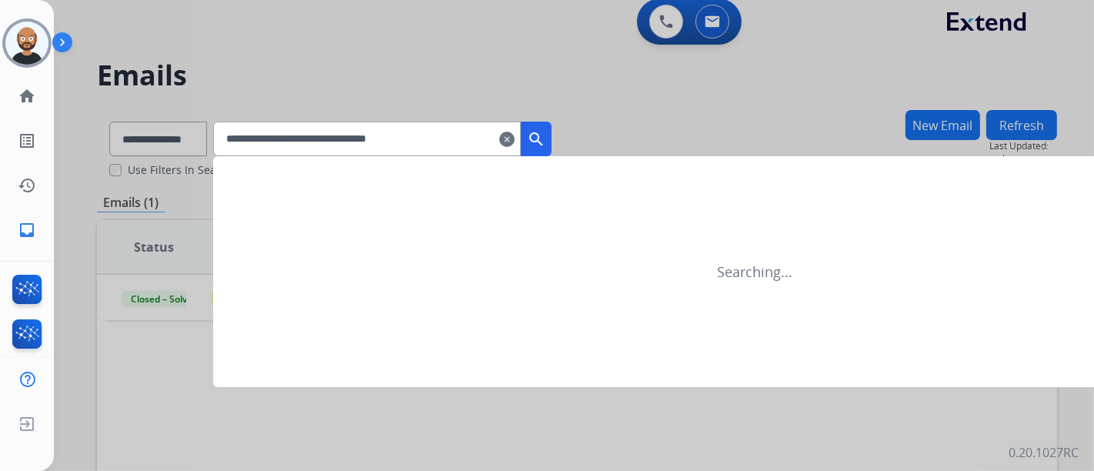
click at [552, 139] on button "search" at bounding box center [536, 139] width 31 height 35
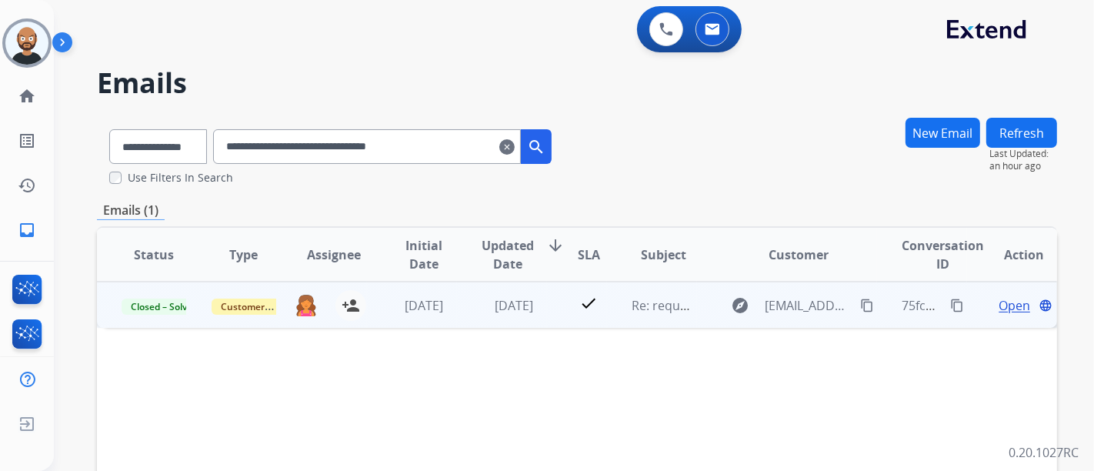
click at [1002, 304] on span "Open" at bounding box center [1015, 305] width 32 height 18
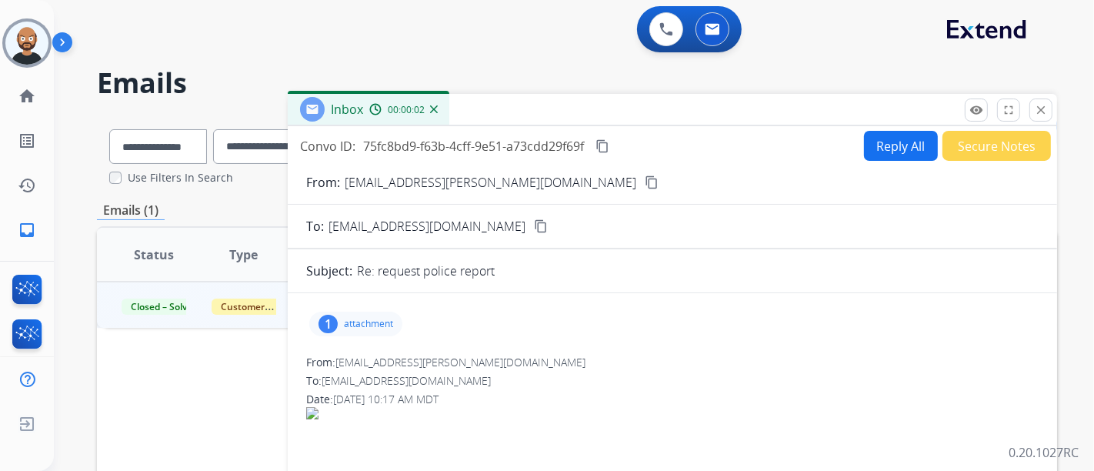
click at [645, 180] on mat-icon "content_copy" at bounding box center [652, 182] width 14 height 14
drag, startPoint x: 1045, startPoint y: 104, endPoint x: 1014, endPoint y: 114, distance: 33.1
click at [1045, 104] on mat-icon "close" at bounding box center [1041, 110] width 14 height 14
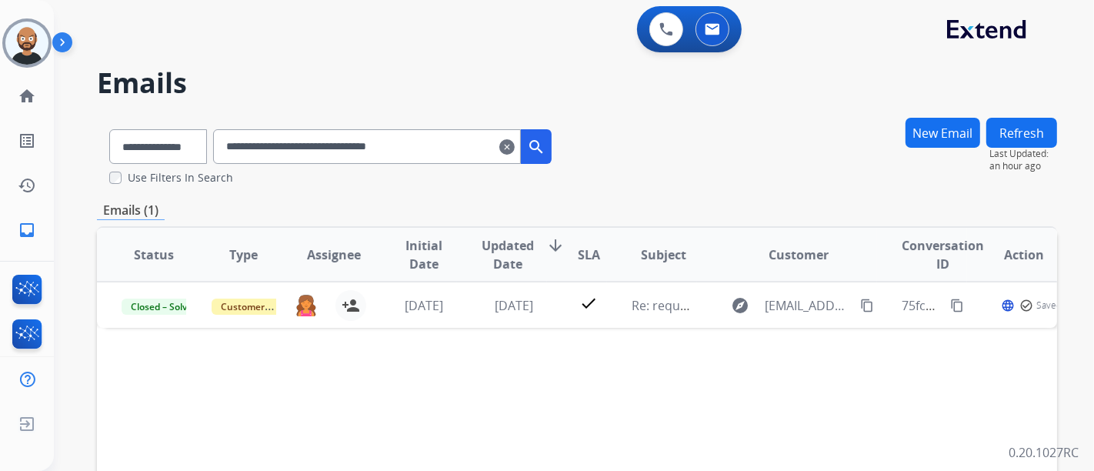
click at [334, 145] on input "**********" at bounding box center [367, 146] width 308 height 35
paste input "text"
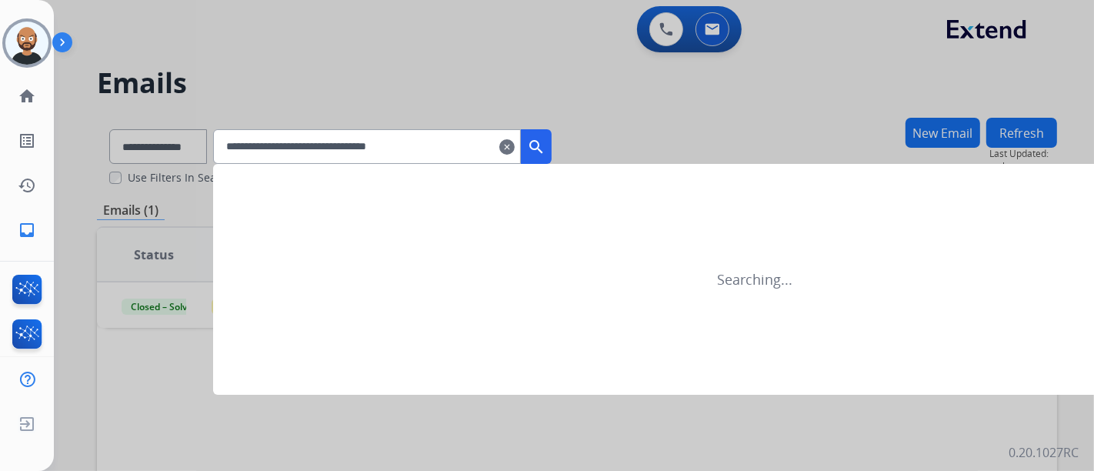
click at [546, 146] on mat-icon "search" at bounding box center [536, 147] width 18 height 18
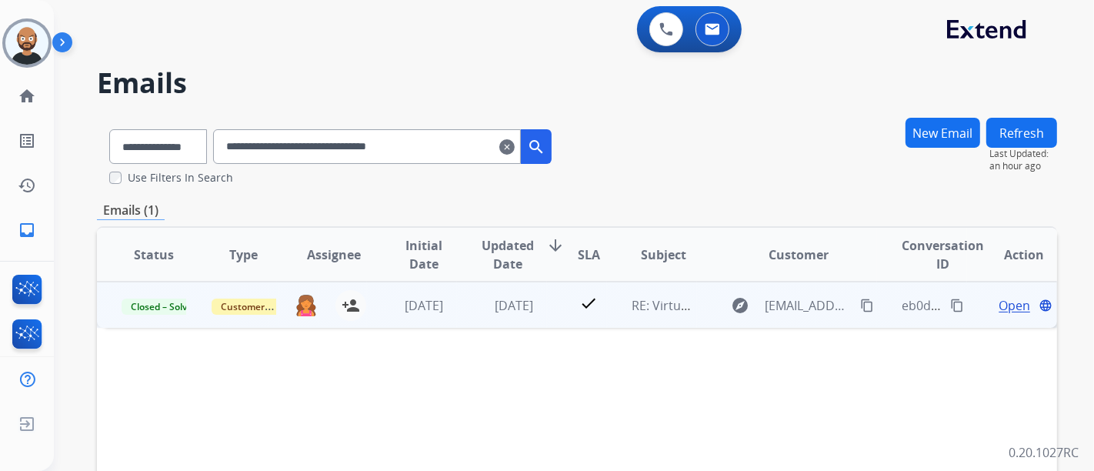
click at [1004, 305] on span "Open" at bounding box center [1015, 305] width 32 height 18
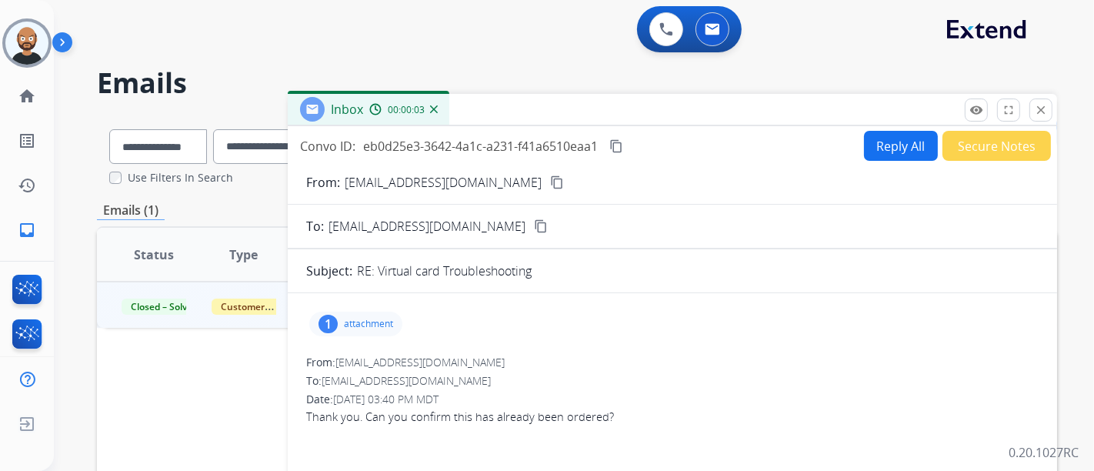
click at [550, 177] on mat-icon "content_copy" at bounding box center [557, 182] width 14 height 14
drag, startPoint x: 1042, startPoint y: 111, endPoint x: 788, endPoint y: 155, distance: 257.7
click at [1042, 111] on mat-icon "close" at bounding box center [1041, 110] width 14 height 14
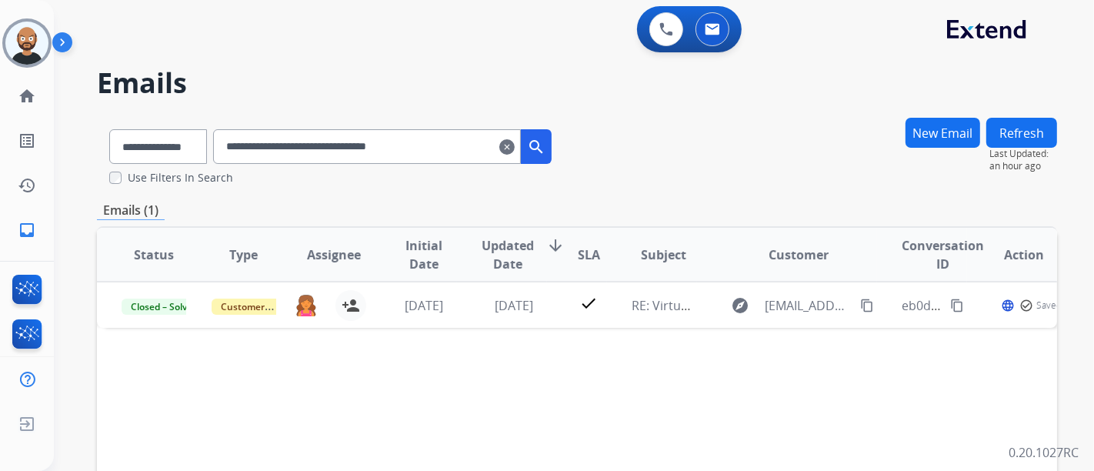
click at [389, 152] on input "**********" at bounding box center [367, 146] width 308 height 35
paste input "text"
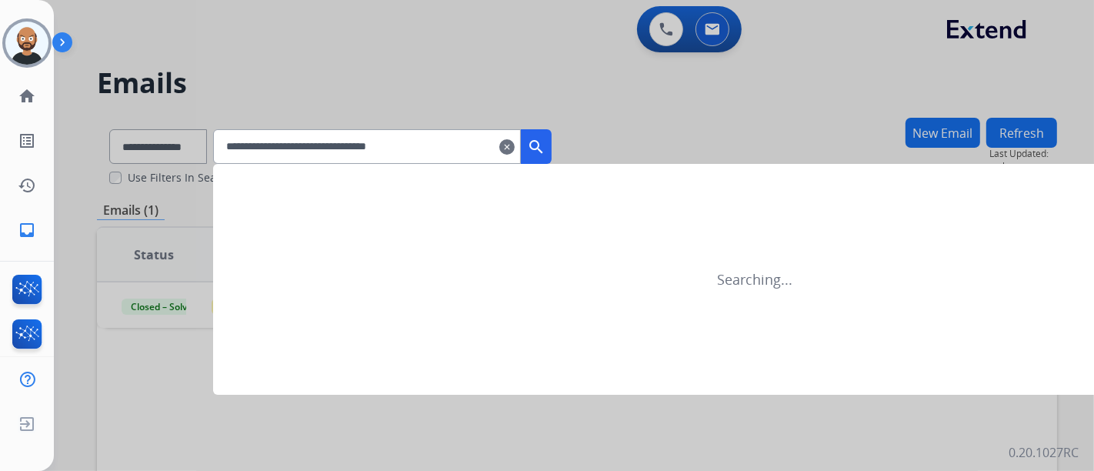
click at [546, 145] on mat-icon "search" at bounding box center [536, 147] width 18 height 18
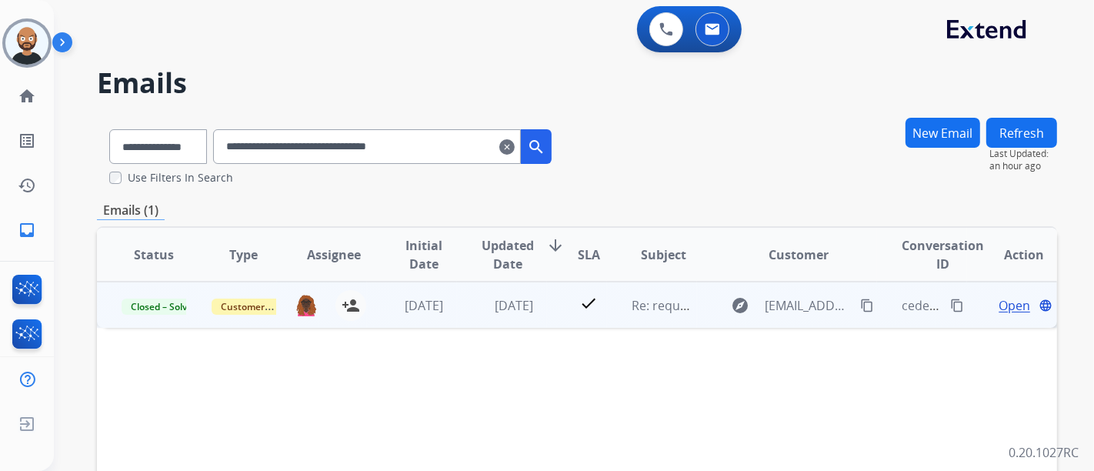
click at [999, 308] on span "Open" at bounding box center [1015, 305] width 32 height 18
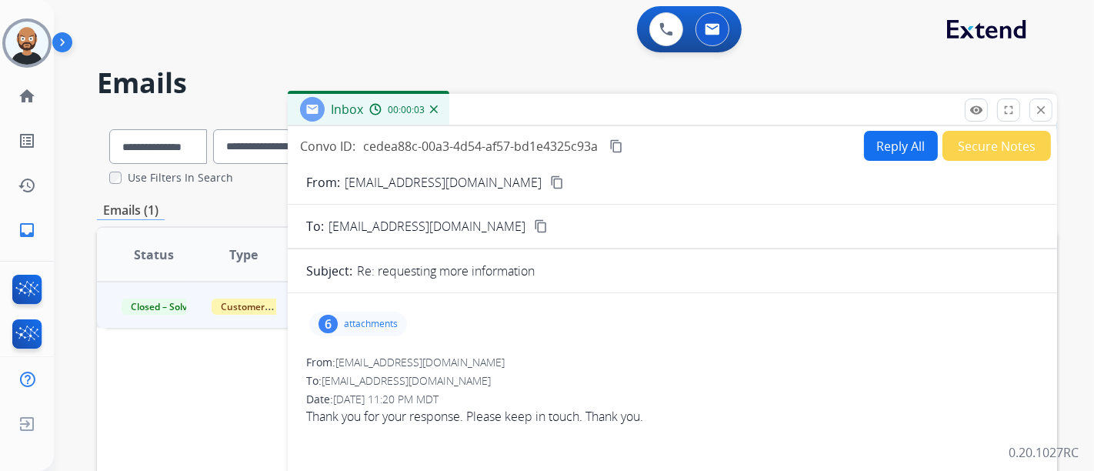
click at [550, 180] on mat-icon "content_copy" at bounding box center [557, 182] width 14 height 14
click at [1035, 111] on mat-icon "close" at bounding box center [1041, 110] width 14 height 14
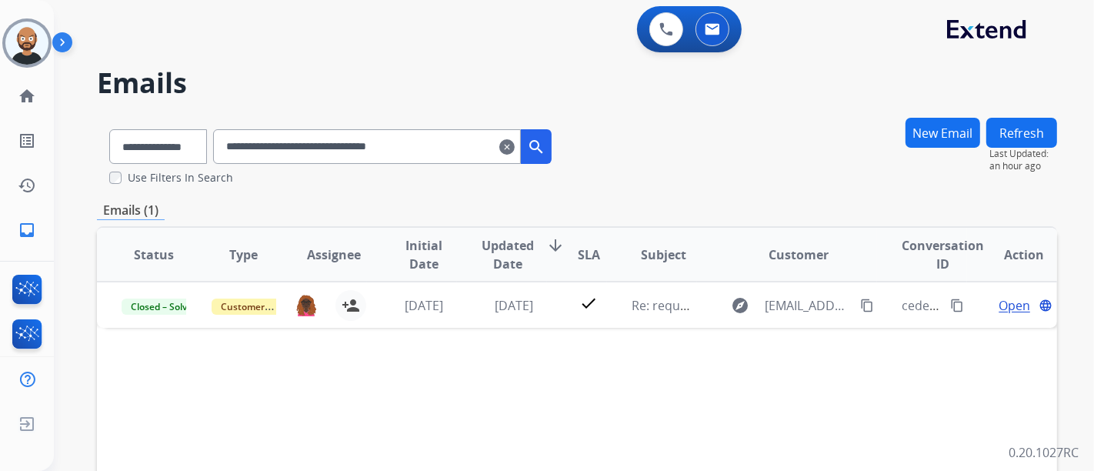
click at [462, 142] on input "**********" at bounding box center [367, 146] width 308 height 35
paste input "text"
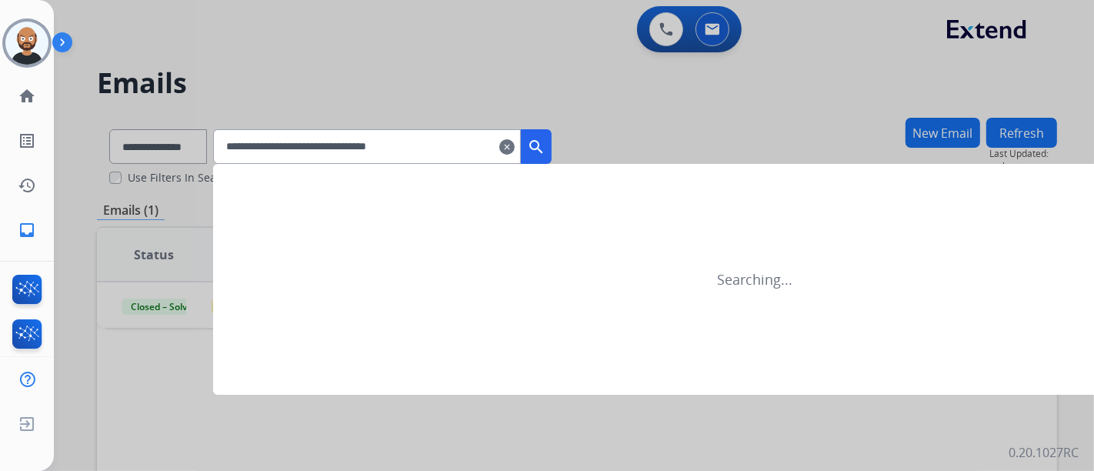
click at [552, 150] on button "search" at bounding box center [536, 146] width 31 height 35
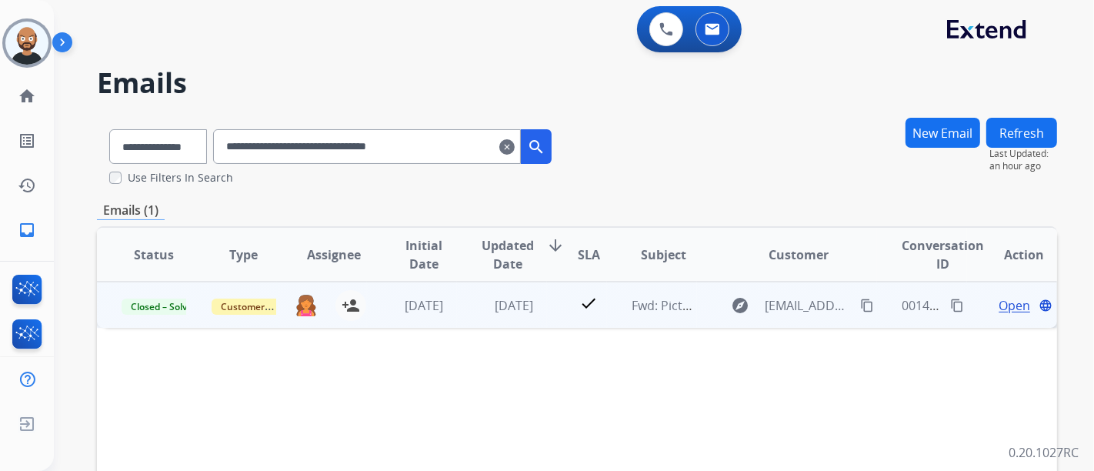
click at [1007, 304] on span "Open" at bounding box center [1015, 305] width 32 height 18
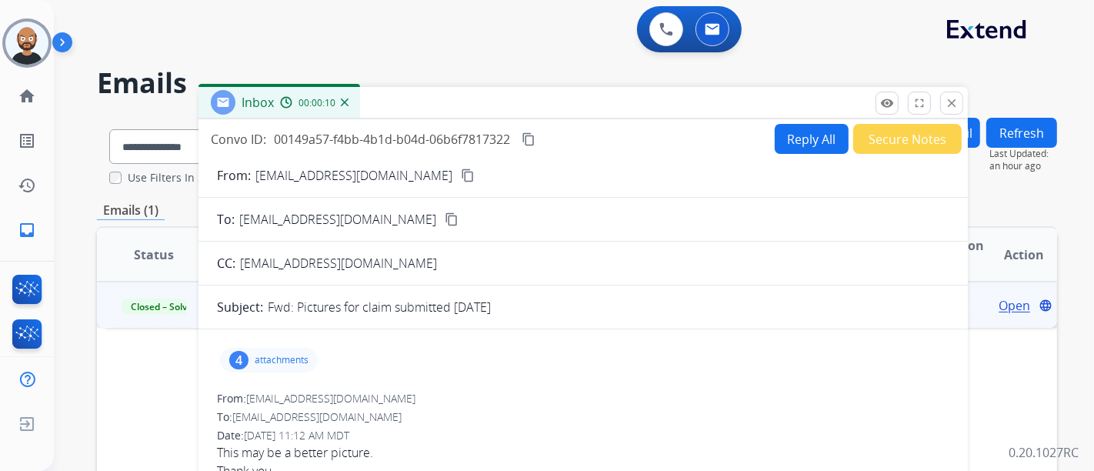
drag, startPoint x: 688, startPoint y: 115, endPoint x: 599, endPoint y: 112, distance: 89.3
click at [599, 112] on div "Inbox 00:00:10" at bounding box center [584, 103] width 770 height 32
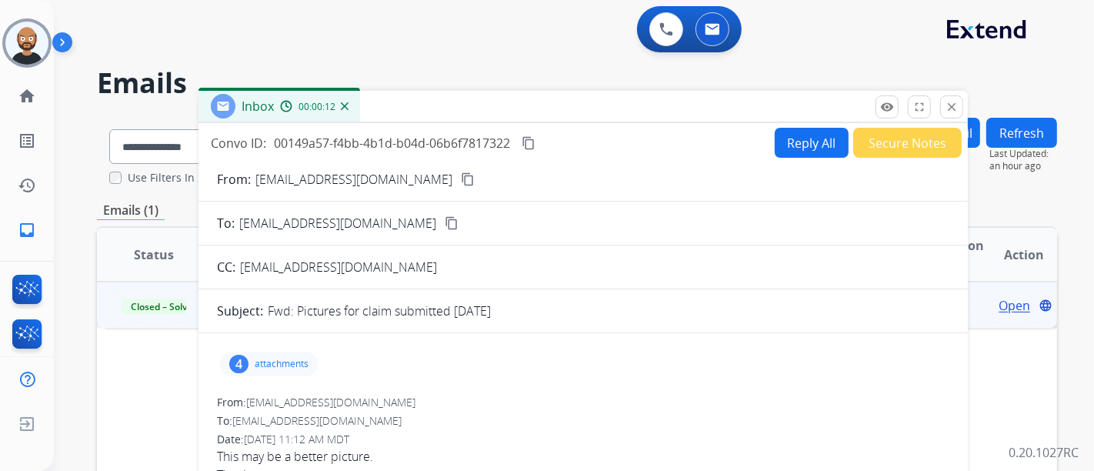
click at [461, 183] on mat-icon "content_copy" at bounding box center [468, 179] width 14 height 14
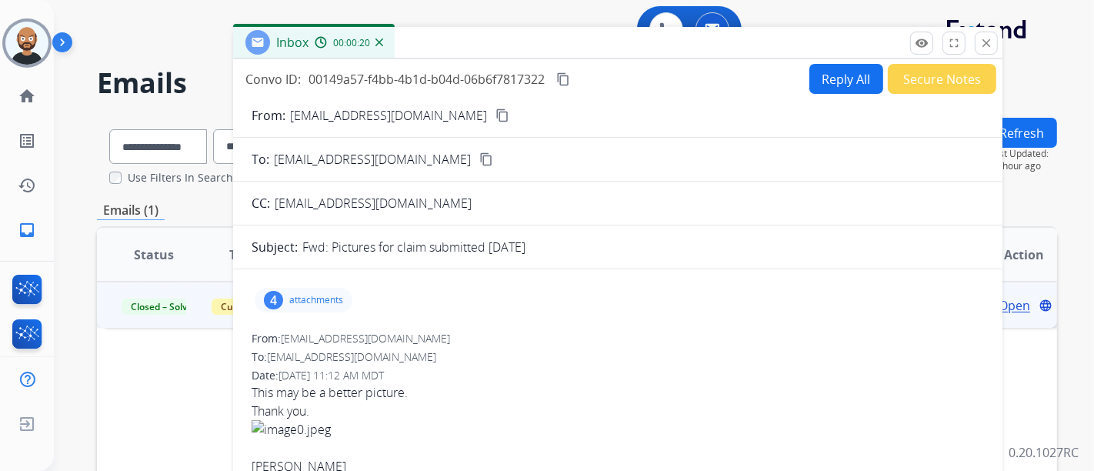
drag, startPoint x: 673, startPoint y: 103, endPoint x: 707, endPoint y: 39, distance: 72.7
click at [707, 39] on div "Inbox 00:00:20" at bounding box center [618, 43] width 770 height 32
click at [979, 41] on button "close Close" at bounding box center [986, 43] width 23 height 23
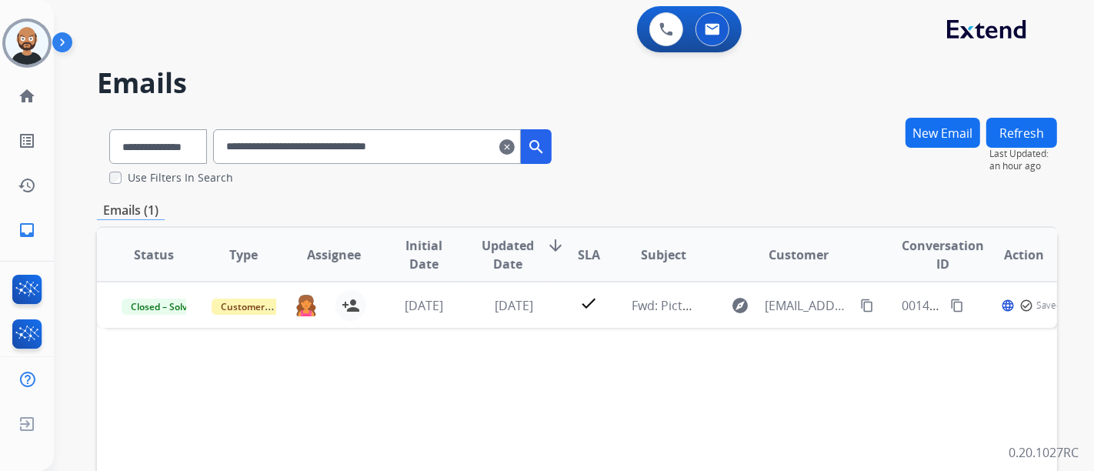
click at [395, 159] on input "**********" at bounding box center [367, 146] width 308 height 35
paste input "text"
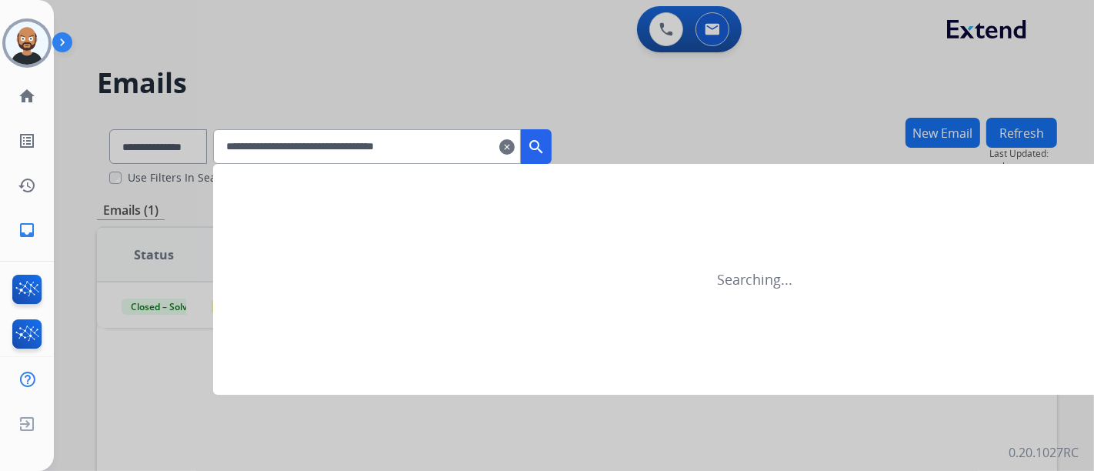
type input "**********"
click at [546, 143] on mat-icon "search" at bounding box center [536, 147] width 18 height 18
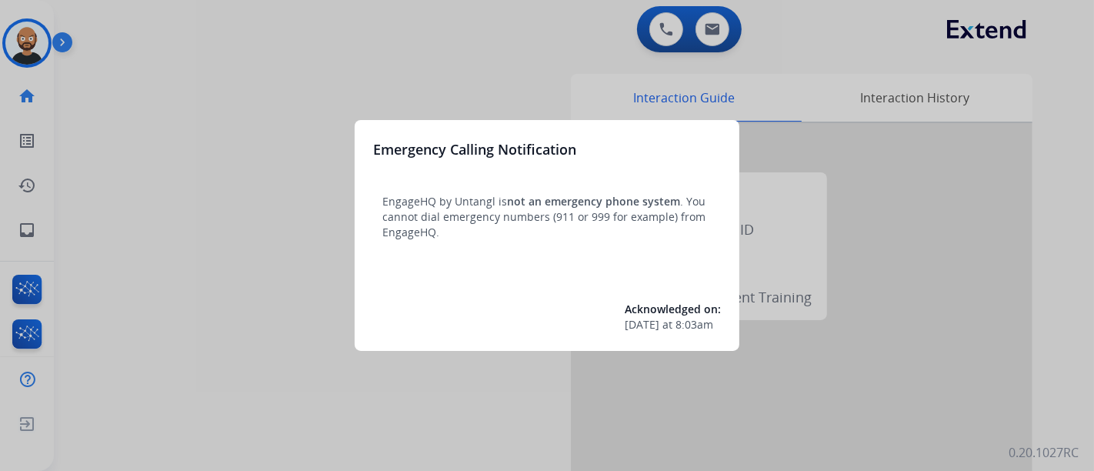
click at [125, 131] on div at bounding box center [547, 235] width 1094 height 471
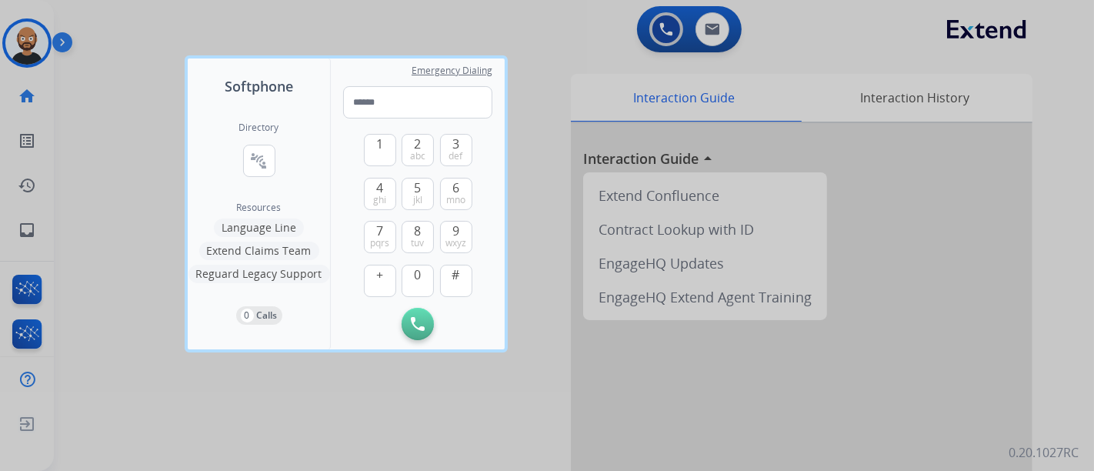
click at [108, 115] on div at bounding box center [547, 235] width 1094 height 471
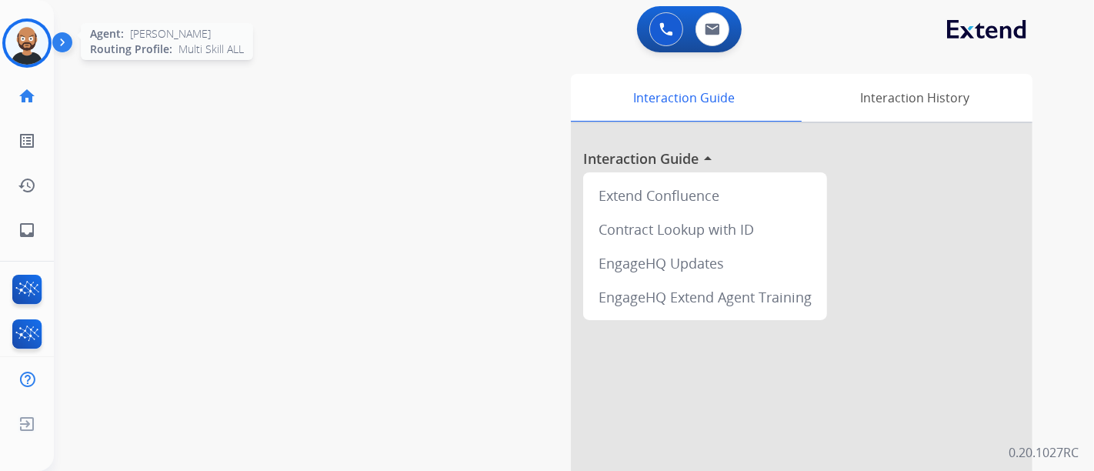
click at [36, 54] on img at bounding box center [26, 43] width 43 height 43
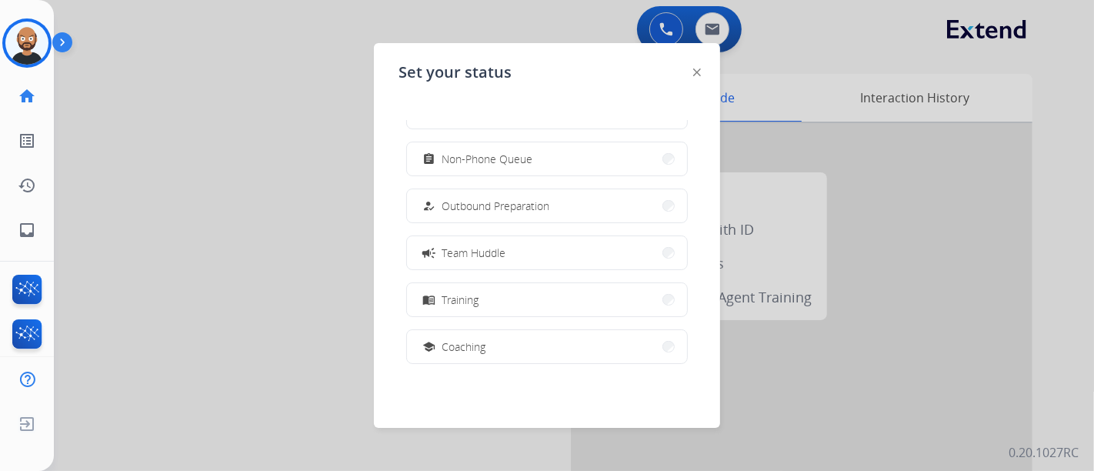
scroll to position [289, 0]
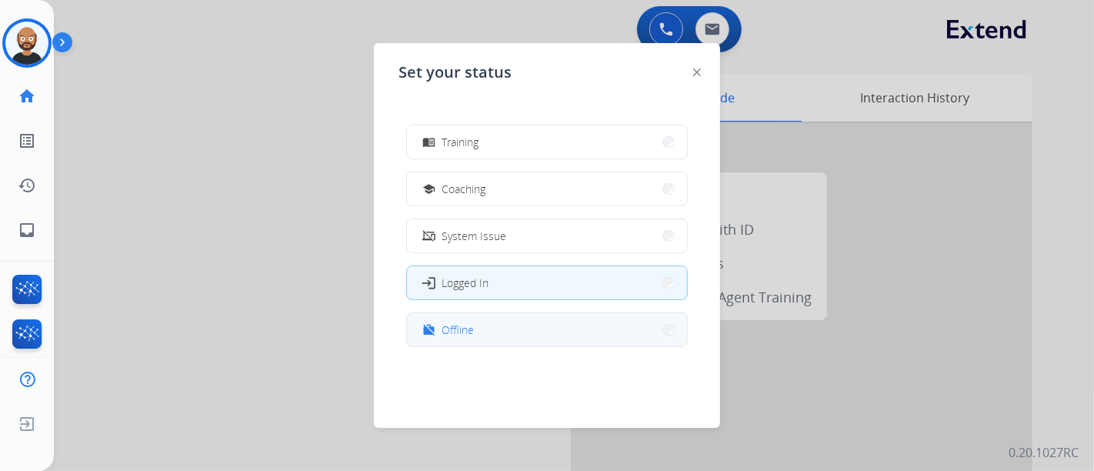
click at [559, 338] on button "work_off Offline" at bounding box center [547, 329] width 280 height 33
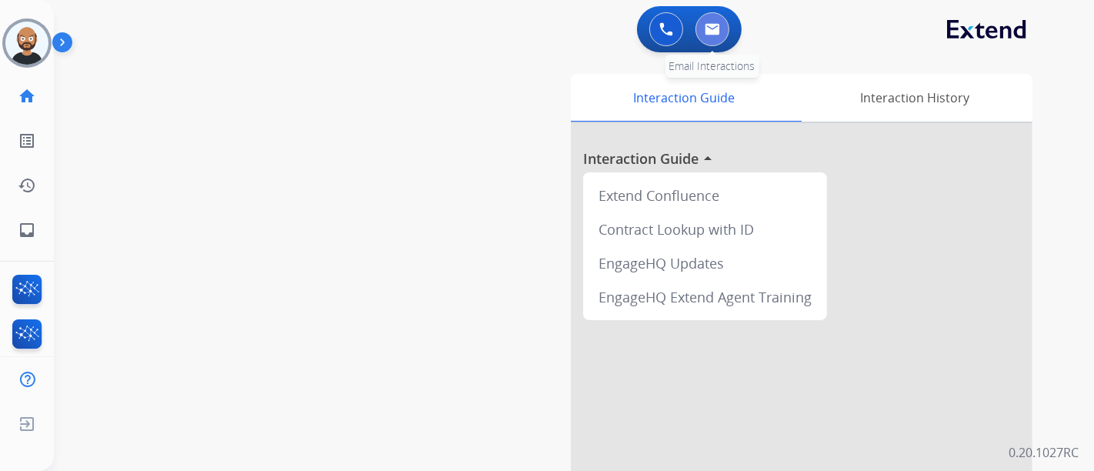
click at [709, 45] on button at bounding box center [713, 29] width 34 height 34
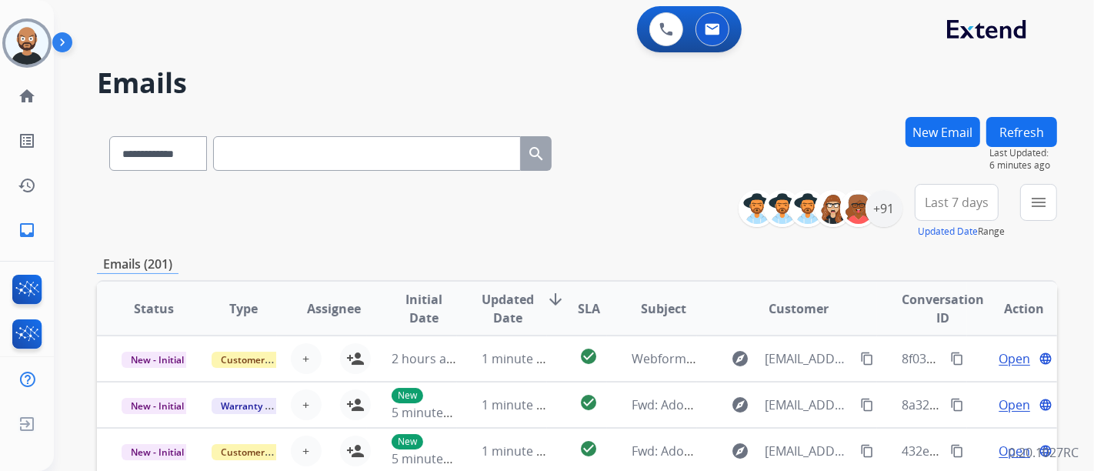
click at [345, 160] on input "text" at bounding box center [367, 153] width 308 height 35
paste input "**********"
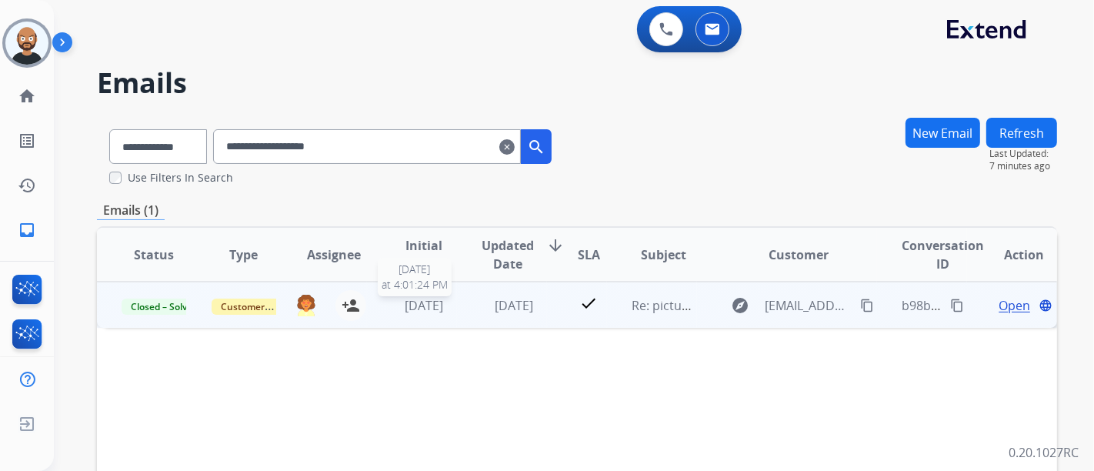
click at [434, 300] on span "[DATE]" at bounding box center [424, 305] width 38 height 17
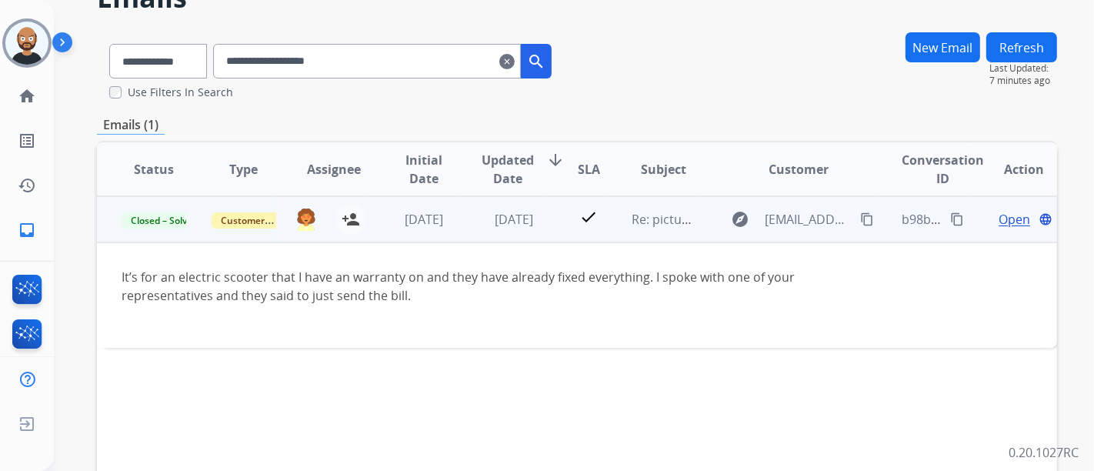
click at [1001, 221] on span "Open" at bounding box center [1015, 219] width 32 height 18
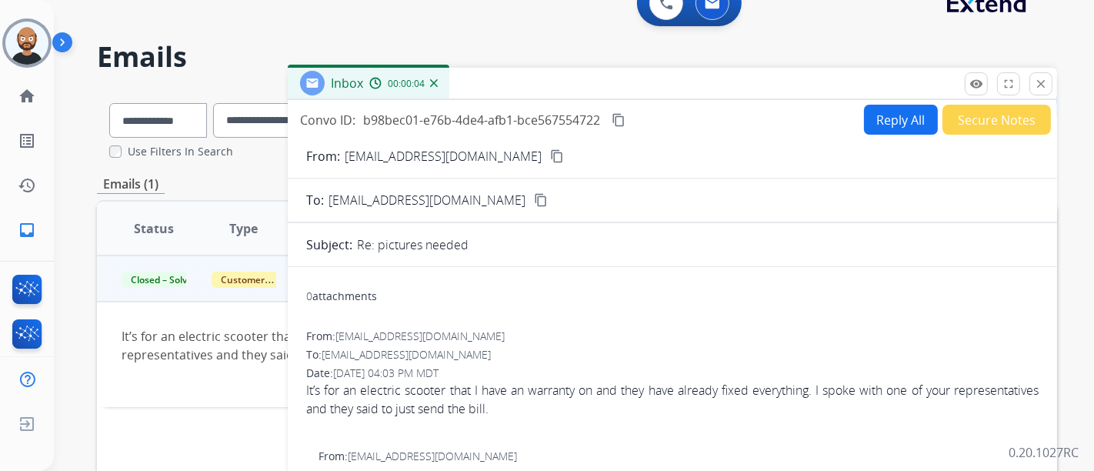
scroll to position [0, 0]
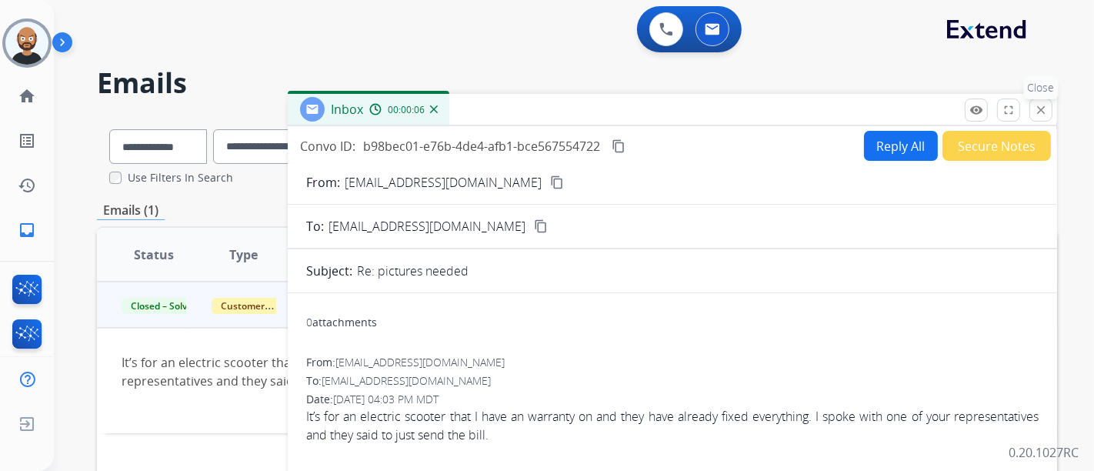
click at [1034, 110] on mat-icon "close" at bounding box center [1041, 110] width 14 height 14
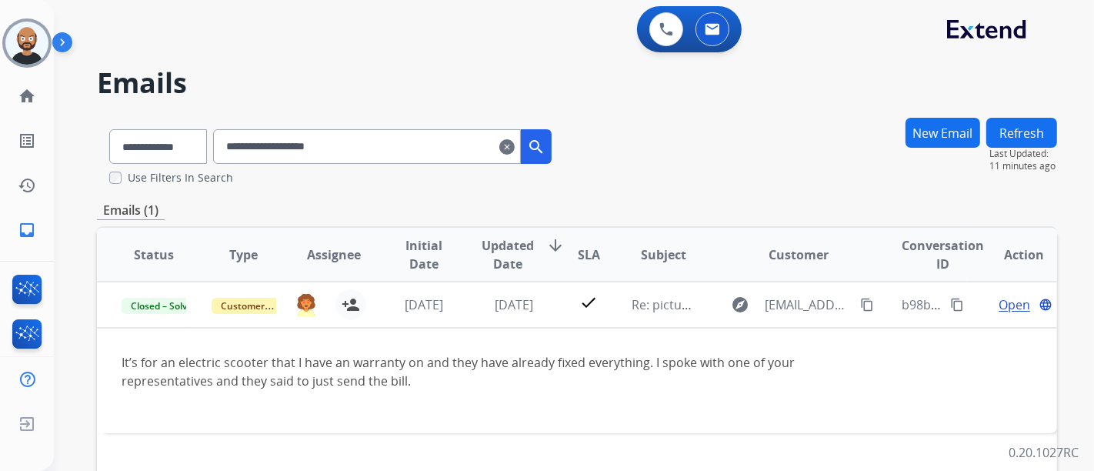
click at [383, 147] on input "**********" at bounding box center [367, 146] width 308 height 35
paste input "text"
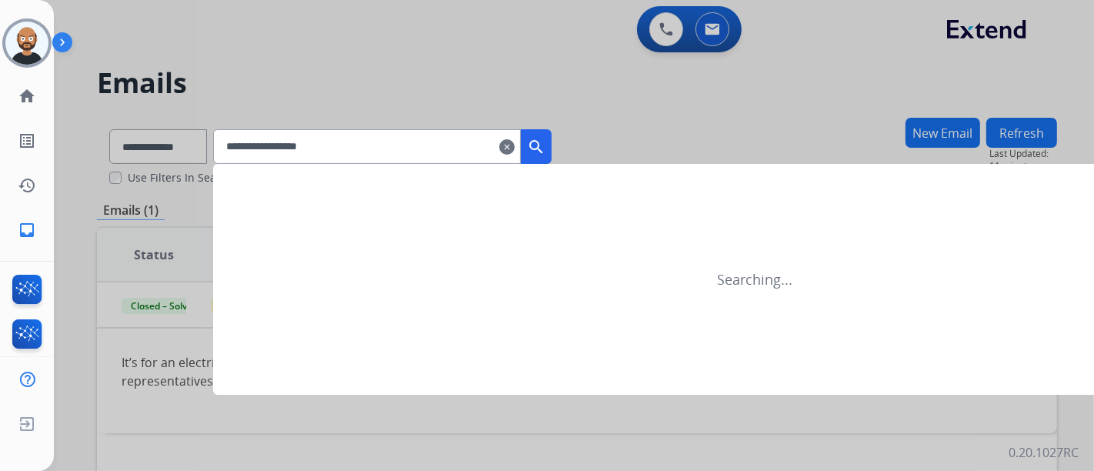
click at [546, 145] on mat-icon "search" at bounding box center [536, 147] width 18 height 18
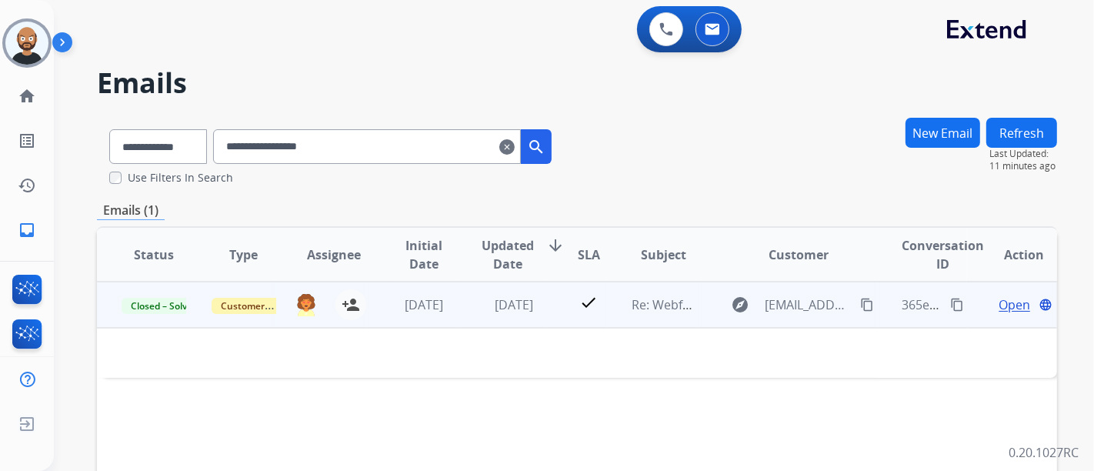
click at [471, 308] on td "[DATE]" at bounding box center [502, 305] width 90 height 46
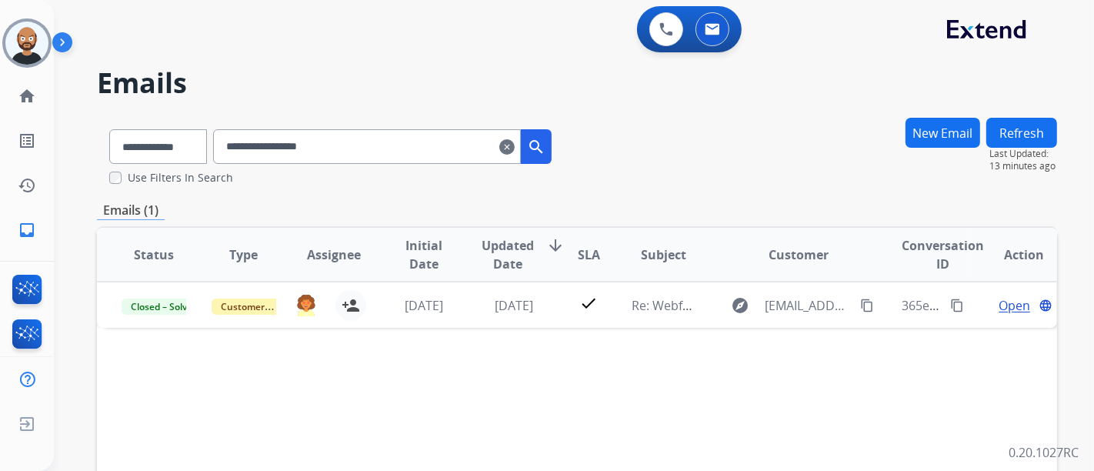
click at [342, 161] on input "**********" at bounding box center [367, 146] width 308 height 35
click at [342, 160] on input "**********" at bounding box center [367, 146] width 308 height 35
paste input "**********"
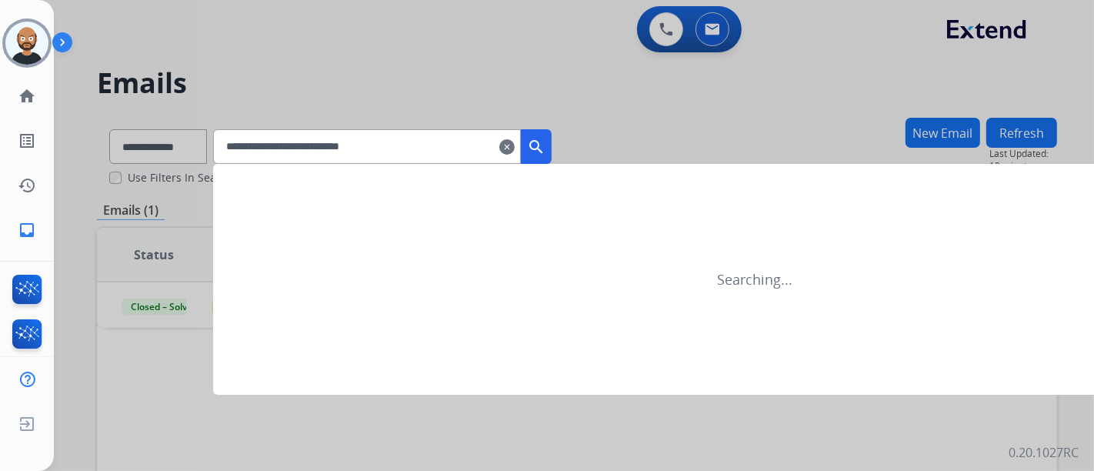
click at [546, 145] on mat-icon "search" at bounding box center [536, 147] width 18 height 18
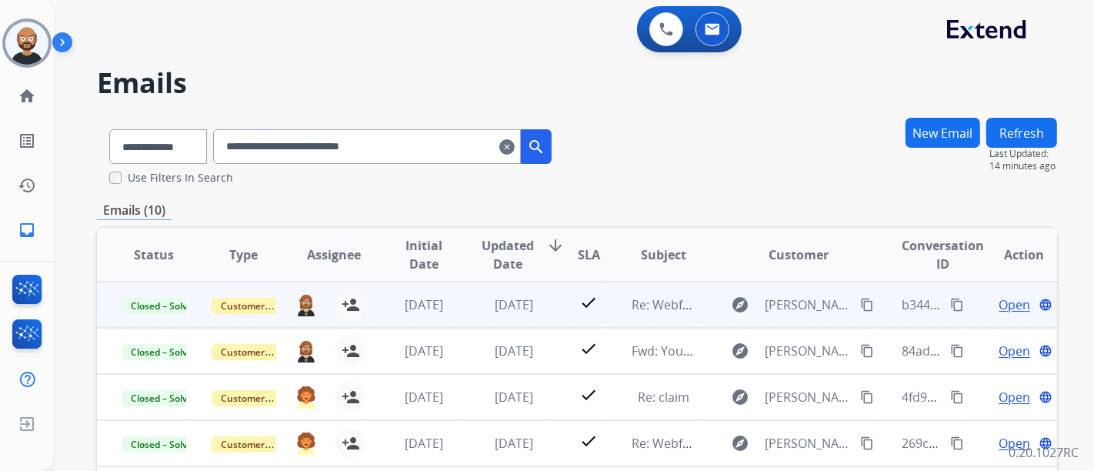
scroll to position [1, 0]
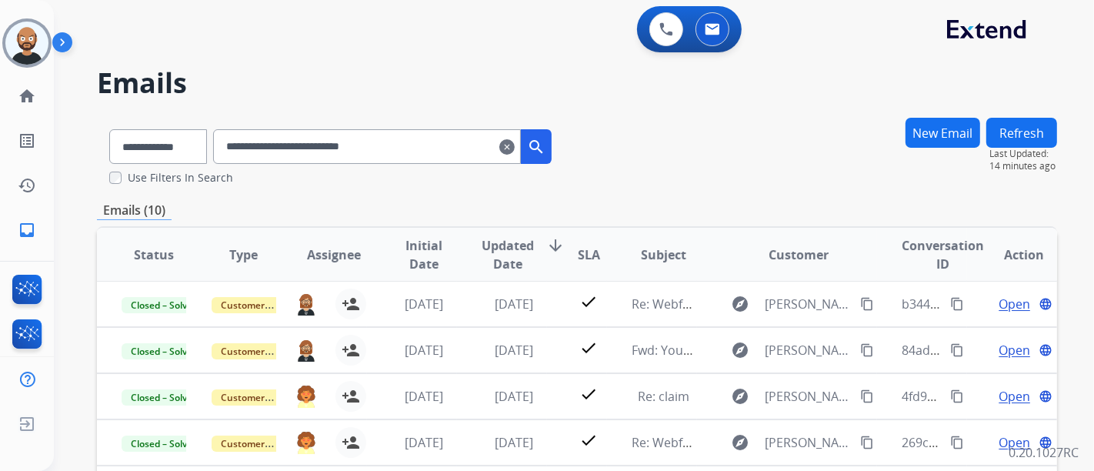
click at [463, 138] on input "**********" at bounding box center [367, 146] width 308 height 35
click at [385, 155] on input "**********" at bounding box center [367, 146] width 308 height 35
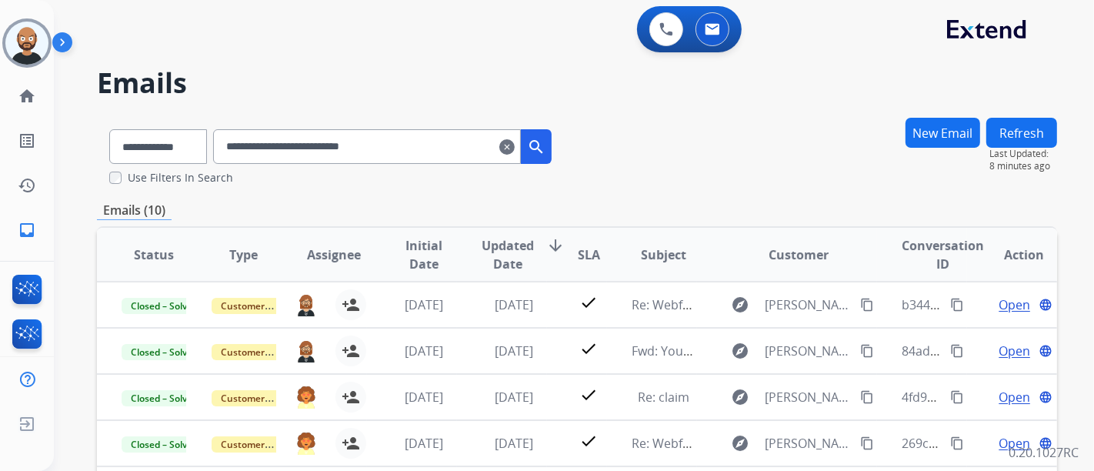
click at [385, 155] on input "**********" at bounding box center [367, 146] width 308 height 35
paste input "text"
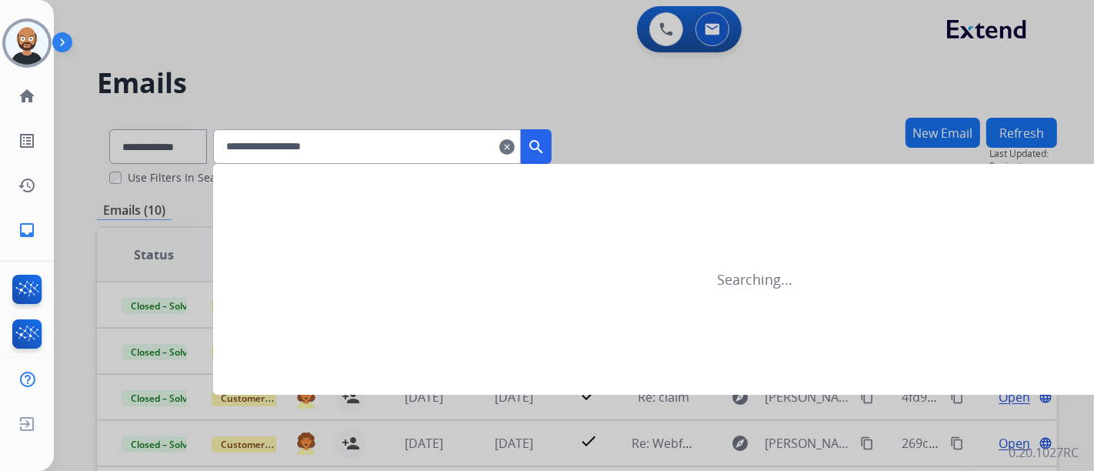
type input "**********"
click at [546, 139] on mat-icon "search" at bounding box center [536, 147] width 18 height 18
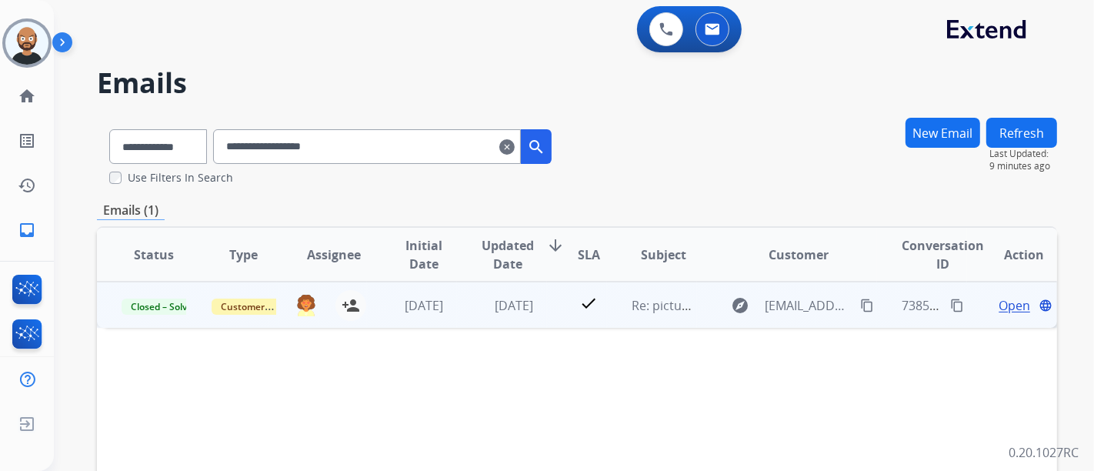
click at [558, 309] on td "check" at bounding box center [577, 305] width 60 height 46
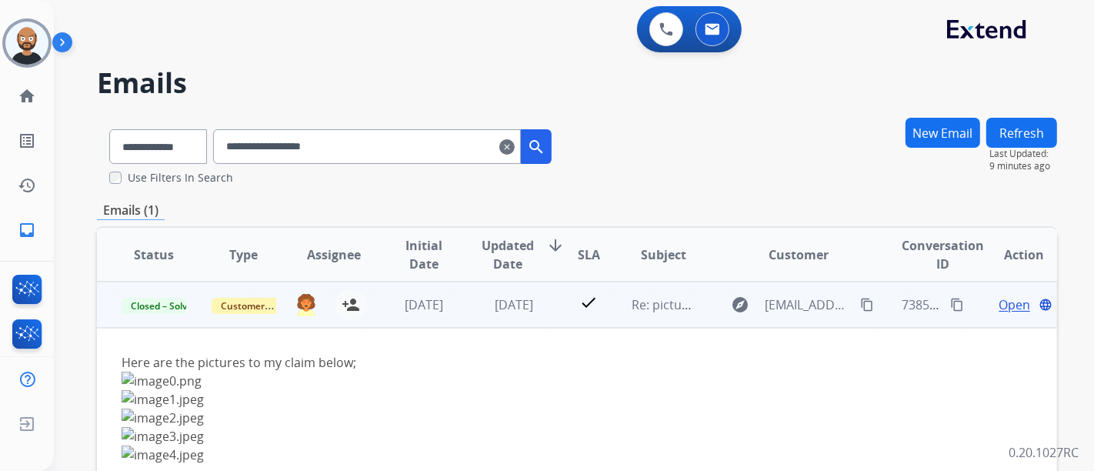
click at [1002, 302] on span "Open" at bounding box center [1015, 305] width 32 height 18
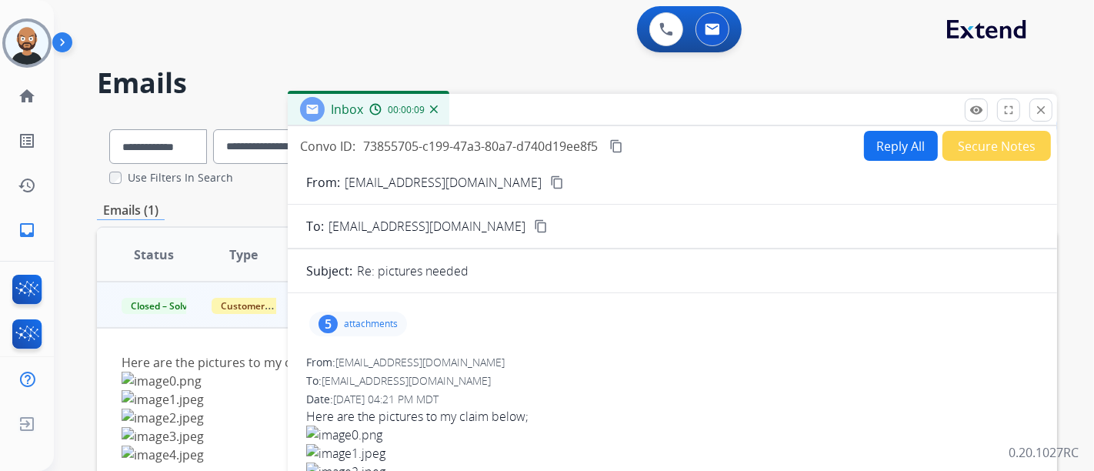
drag, startPoint x: 1037, startPoint y: 105, endPoint x: 974, endPoint y: 121, distance: 65.9
click at [1037, 105] on mat-icon "close" at bounding box center [1041, 110] width 14 height 14
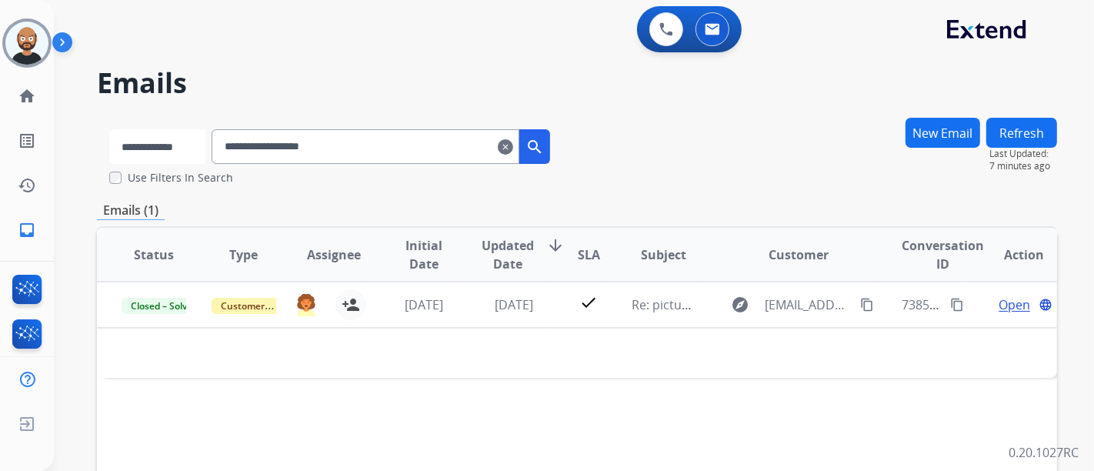
click at [195, 145] on select "**********" at bounding box center [157, 146] width 96 height 35
select select "**********"
click at [109, 129] on select "**********" at bounding box center [157, 146] width 96 height 35
click at [332, 160] on input "**********" at bounding box center [367, 146] width 308 height 35
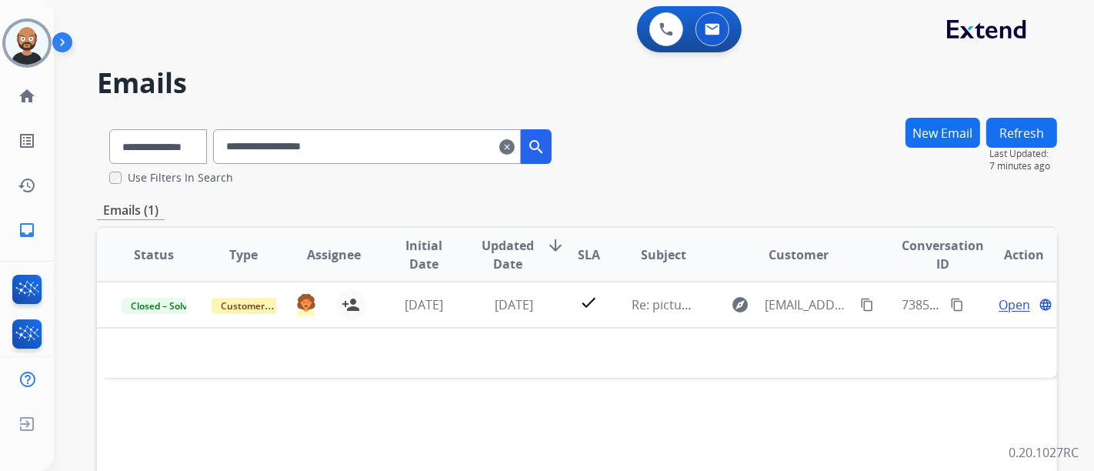
click at [332, 160] on input "**********" at bounding box center [367, 146] width 308 height 35
paste input "**********"
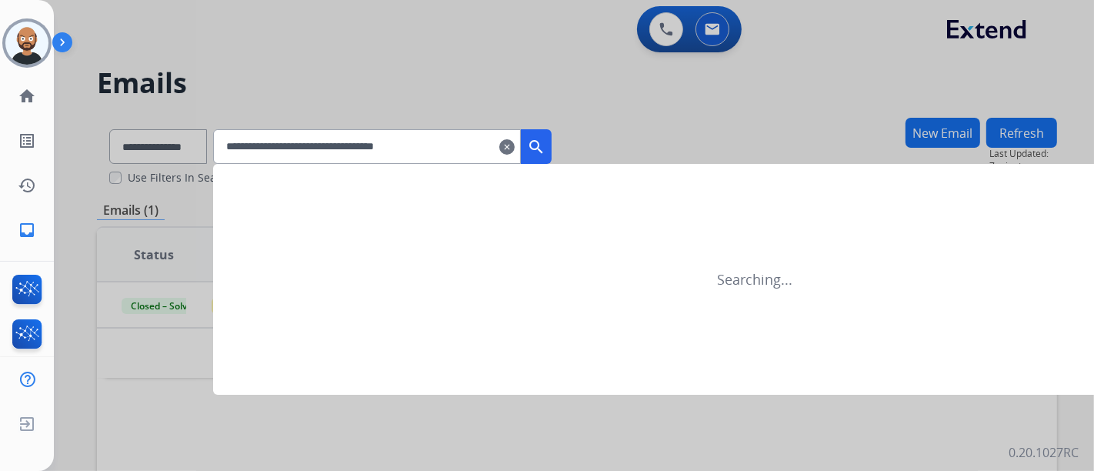
click at [546, 150] on mat-icon "search" at bounding box center [536, 147] width 18 height 18
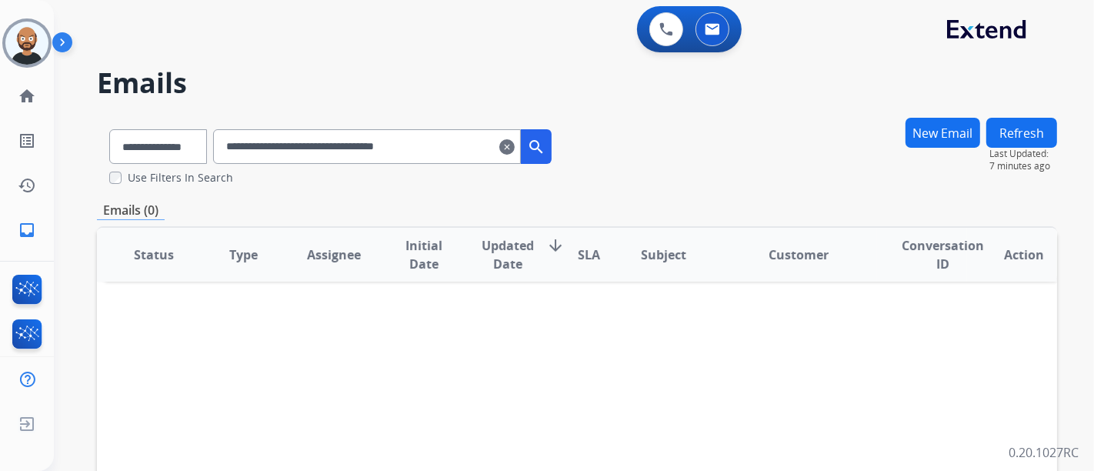
click at [472, 146] on input "**********" at bounding box center [367, 146] width 308 height 35
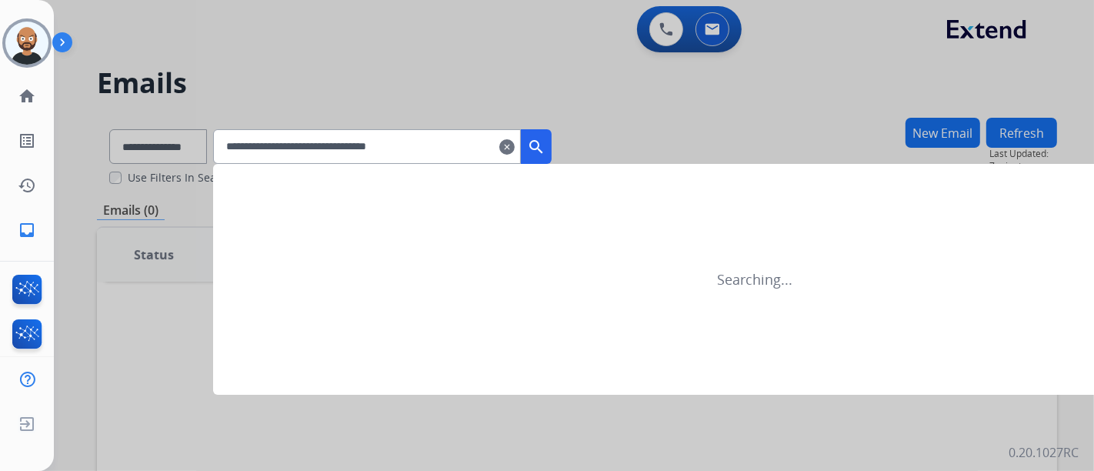
click at [546, 148] on mat-icon "search" at bounding box center [536, 147] width 18 height 18
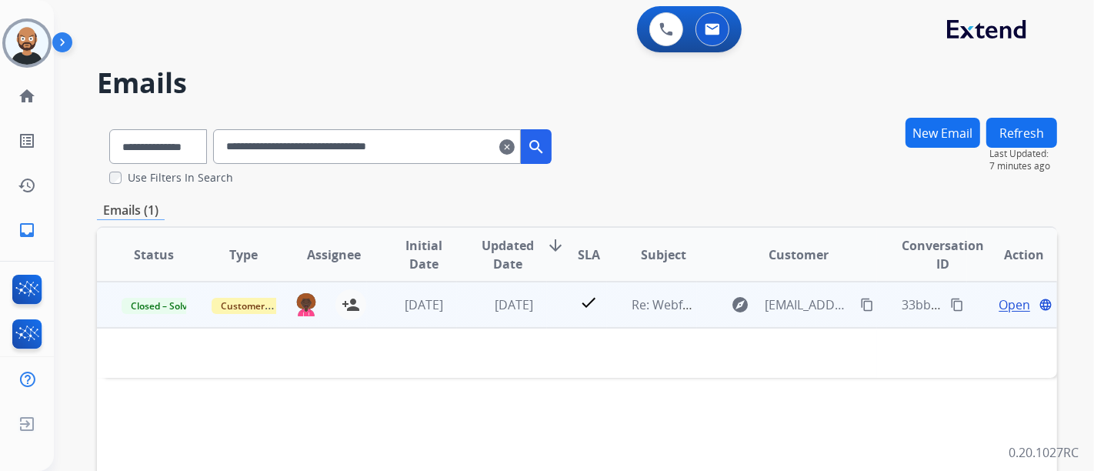
click at [1006, 305] on span "Open" at bounding box center [1015, 305] width 32 height 18
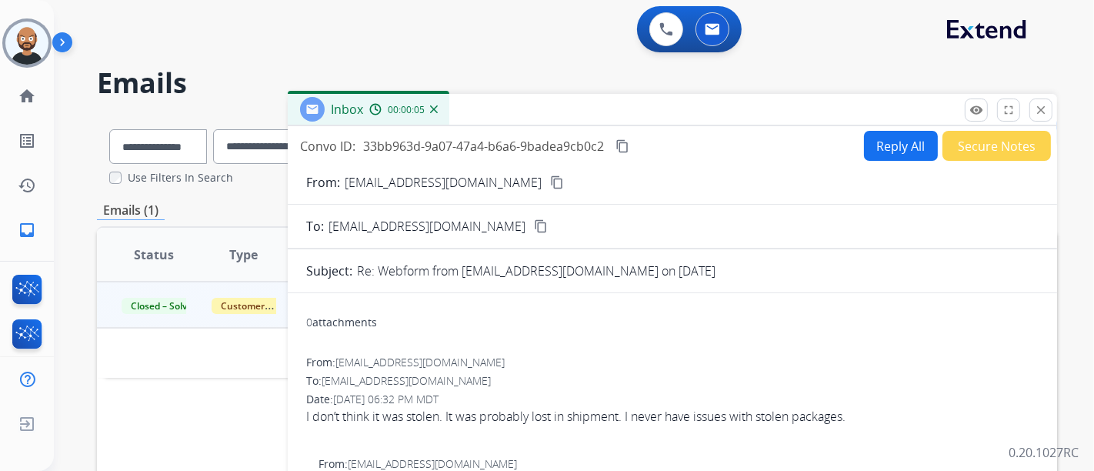
click at [550, 181] on mat-icon "content_copy" at bounding box center [557, 182] width 14 height 14
drag, startPoint x: 1039, startPoint y: 105, endPoint x: 951, endPoint y: 142, distance: 95.9
click at [1039, 105] on mat-icon "close" at bounding box center [1041, 110] width 14 height 14
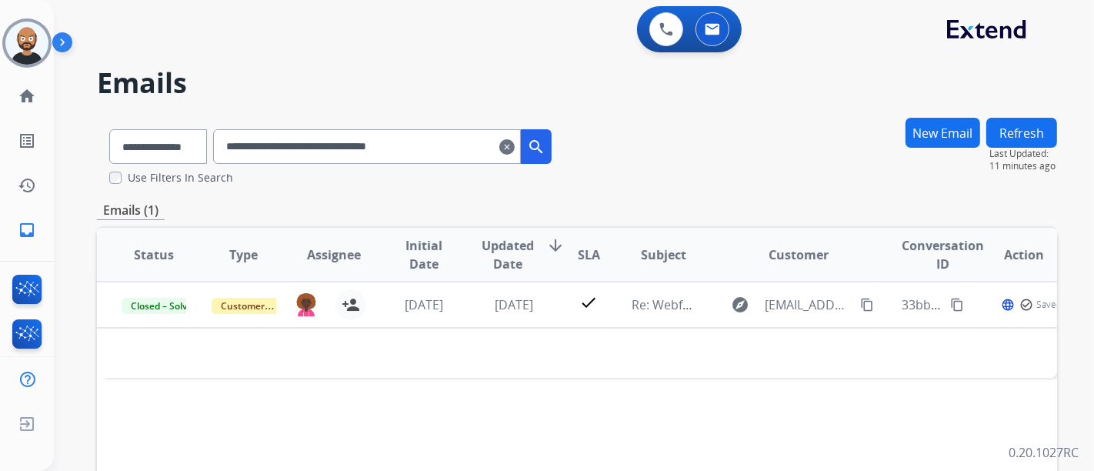
click at [375, 149] on input "**********" at bounding box center [367, 146] width 308 height 35
paste input "text"
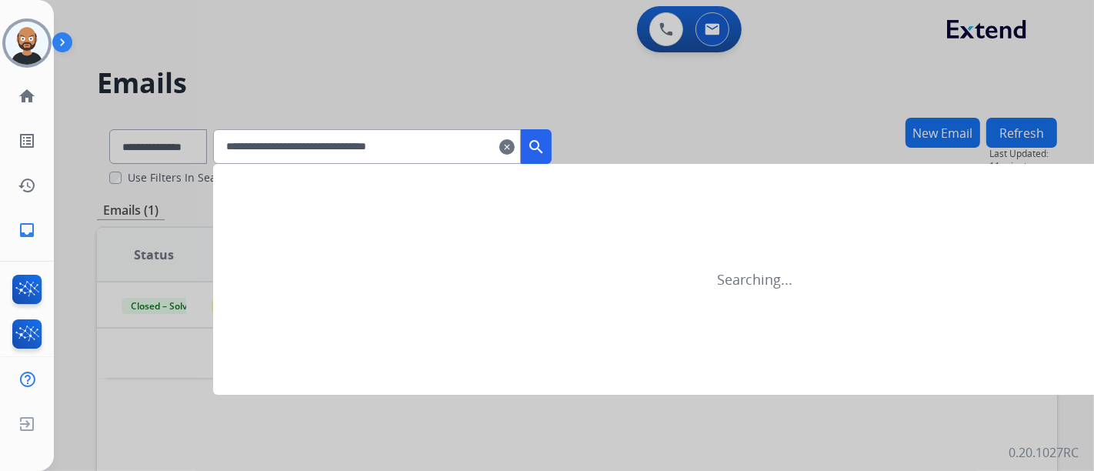
click at [546, 139] on mat-icon "search" at bounding box center [536, 147] width 18 height 18
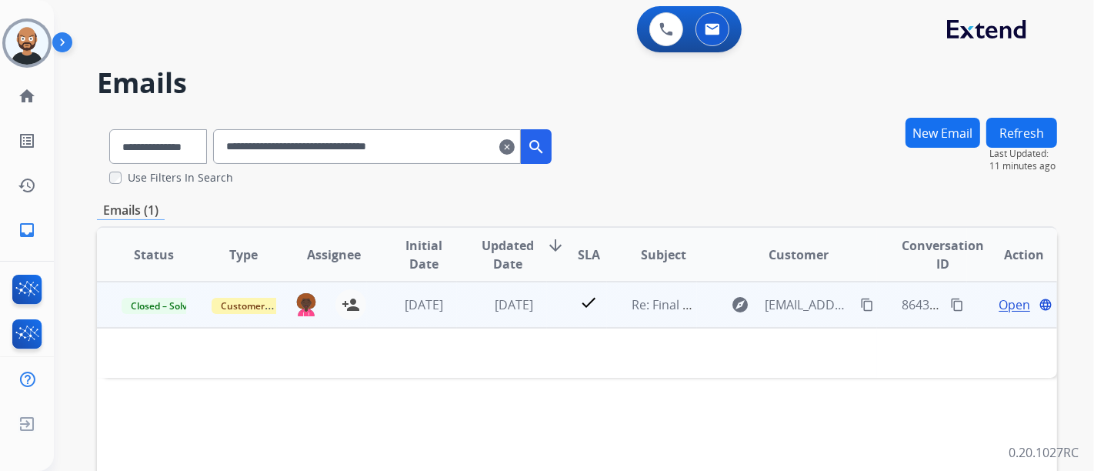
click at [999, 306] on span "Open" at bounding box center [1015, 305] width 32 height 18
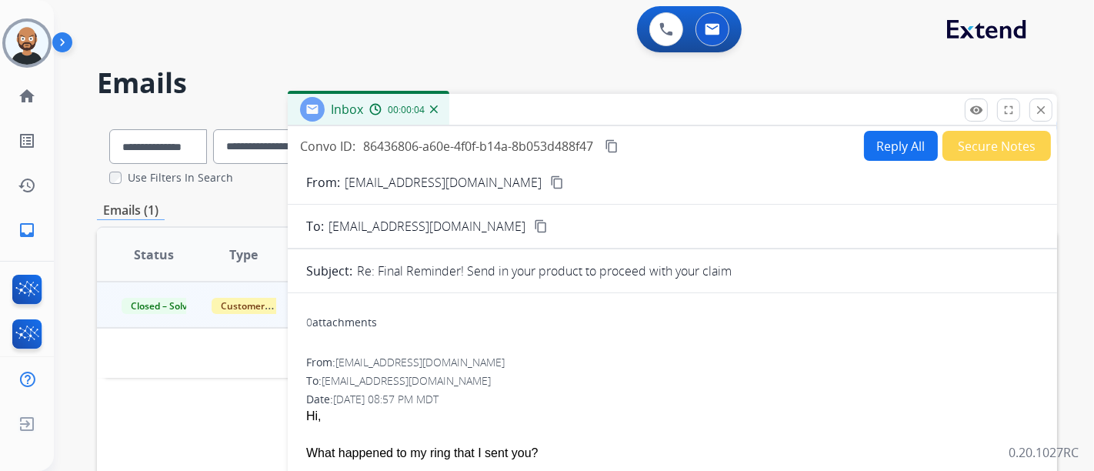
click at [550, 175] on mat-icon "content_copy" at bounding box center [557, 182] width 14 height 14
click at [1031, 102] on button "close Close" at bounding box center [1041, 110] width 23 height 23
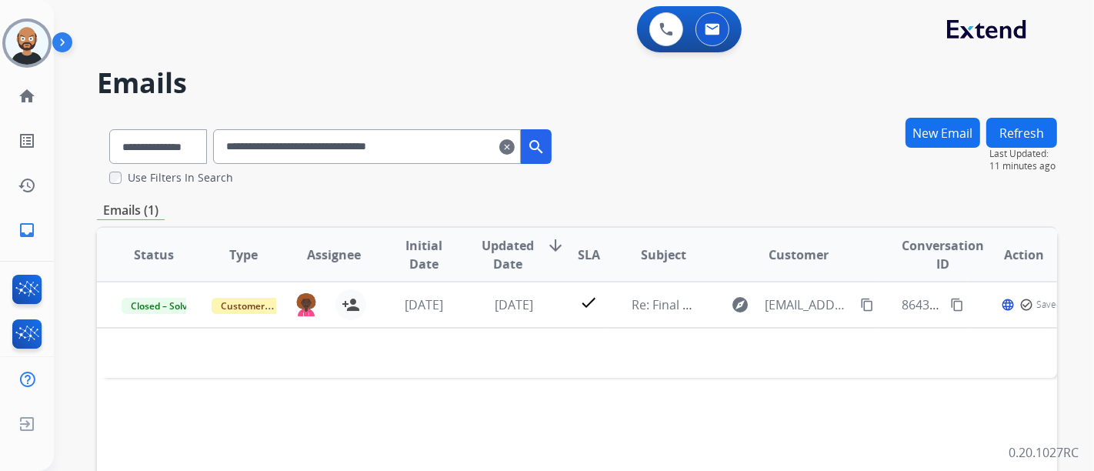
click at [356, 142] on input "**********" at bounding box center [367, 146] width 308 height 35
click at [356, 143] on input "**********" at bounding box center [367, 146] width 308 height 35
paste input "text"
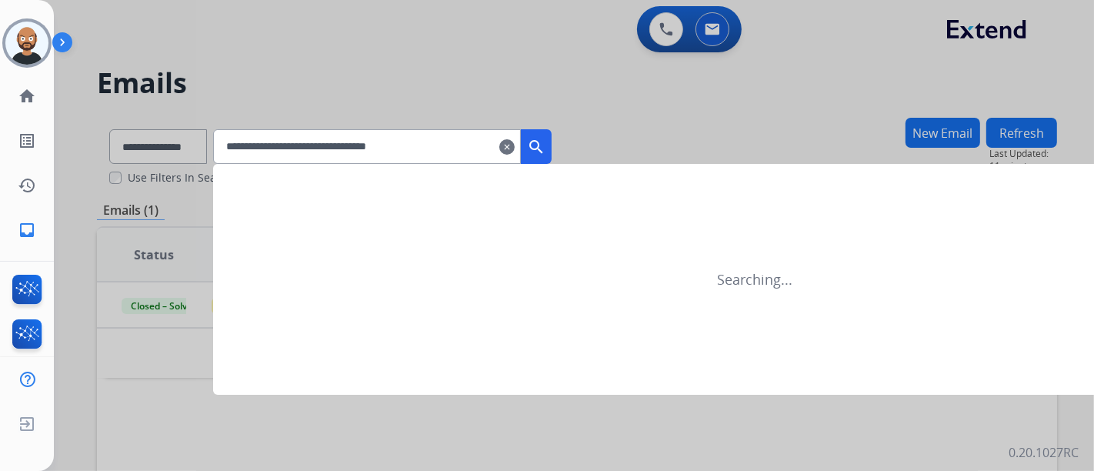
click at [546, 139] on mat-icon "search" at bounding box center [536, 147] width 18 height 18
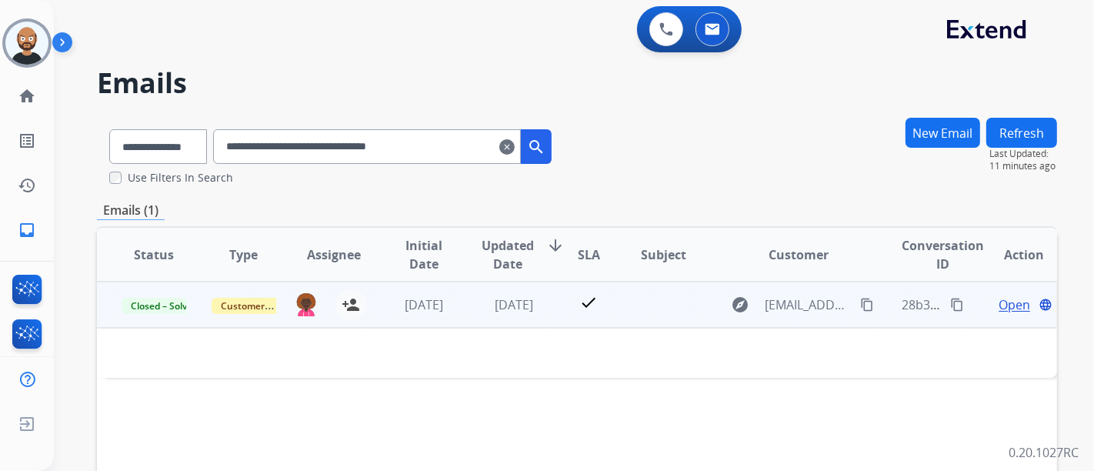
click at [999, 299] on span "Open" at bounding box center [1015, 305] width 32 height 18
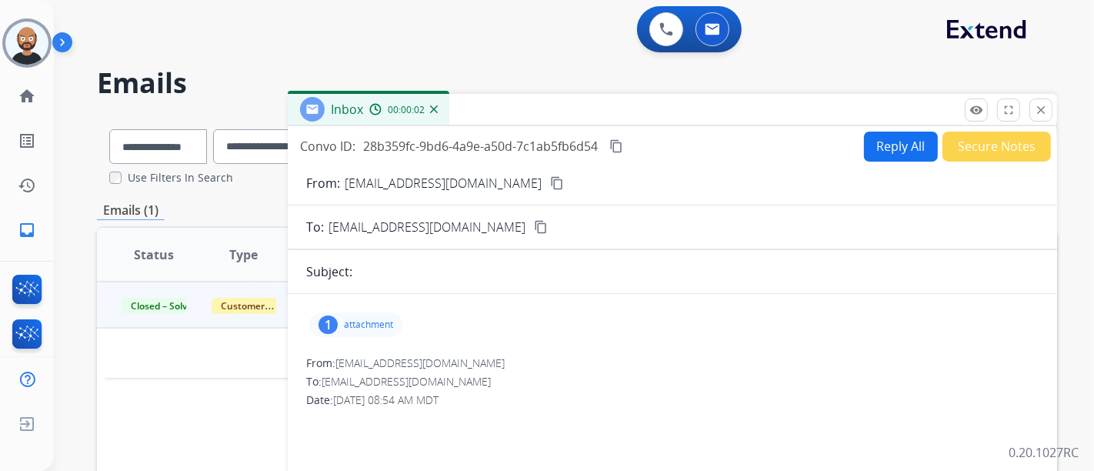
click at [550, 185] on mat-icon "content_copy" at bounding box center [557, 183] width 14 height 14
click at [1033, 105] on button "close Close" at bounding box center [1041, 110] width 23 height 23
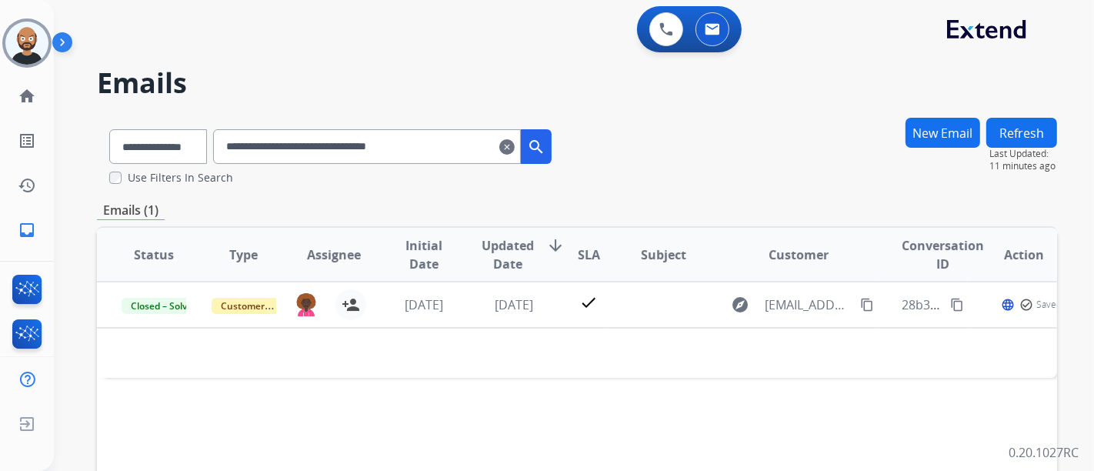
click at [463, 152] on input "**********" at bounding box center [367, 146] width 308 height 35
paste input "text"
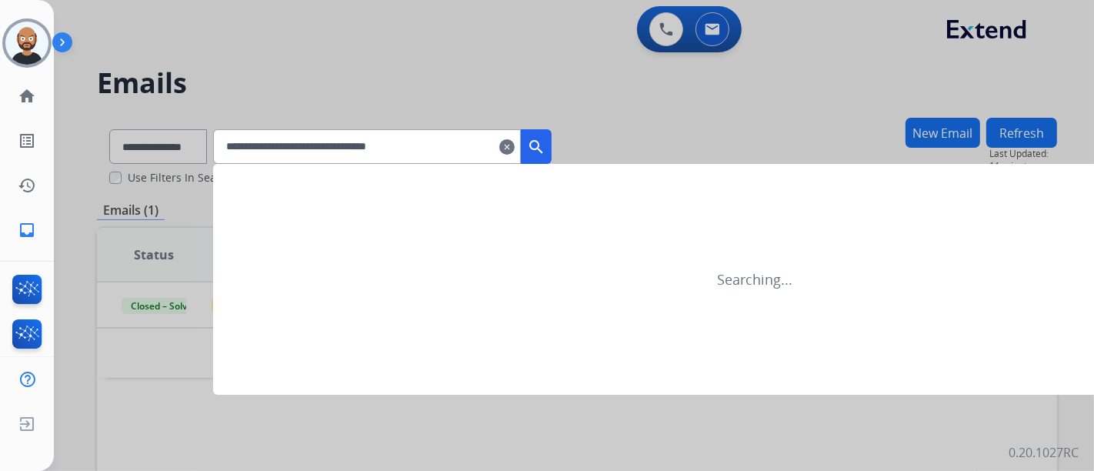
click at [546, 150] on mat-icon "search" at bounding box center [536, 147] width 18 height 18
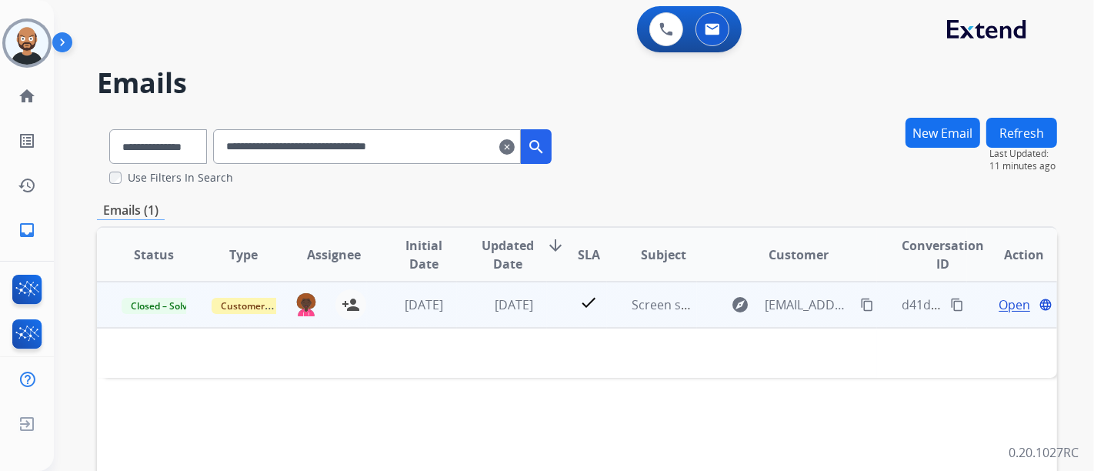
click at [999, 300] on span "Open" at bounding box center [1015, 305] width 32 height 18
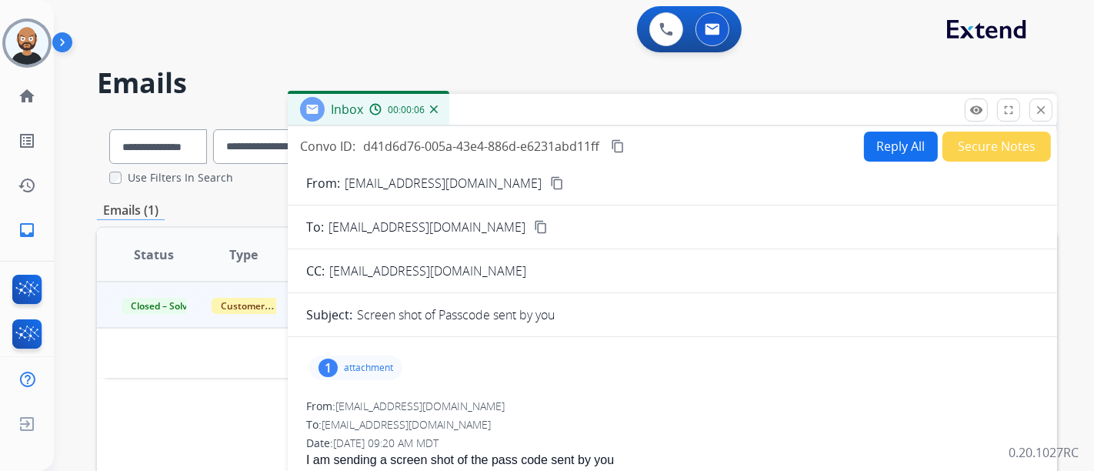
click at [550, 188] on mat-icon "content_copy" at bounding box center [557, 183] width 14 height 14
click at [1036, 115] on mat-icon "close" at bounding box center [1041, 110] width 14 height 14
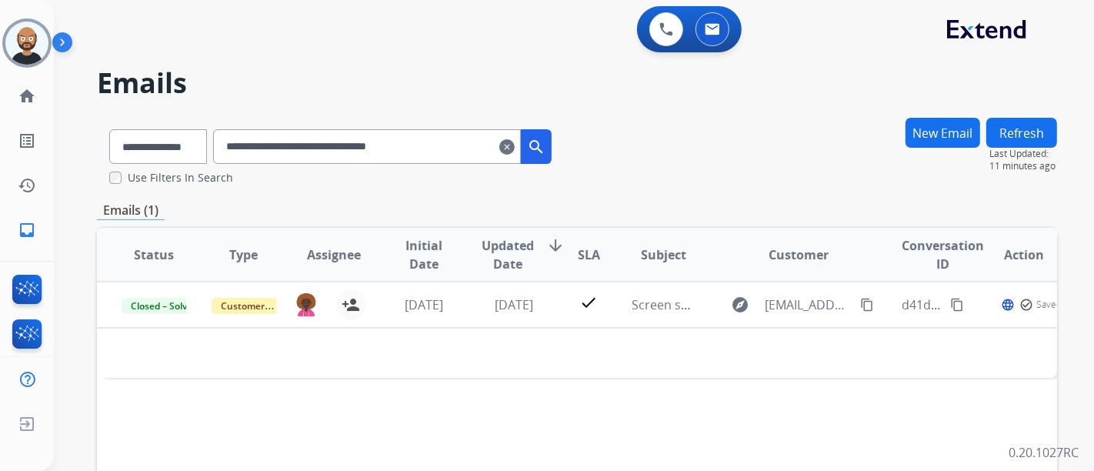
click at [329, 149] on input "**********" at bounding box center [367, 146] width 308 height 35
paste input "text"
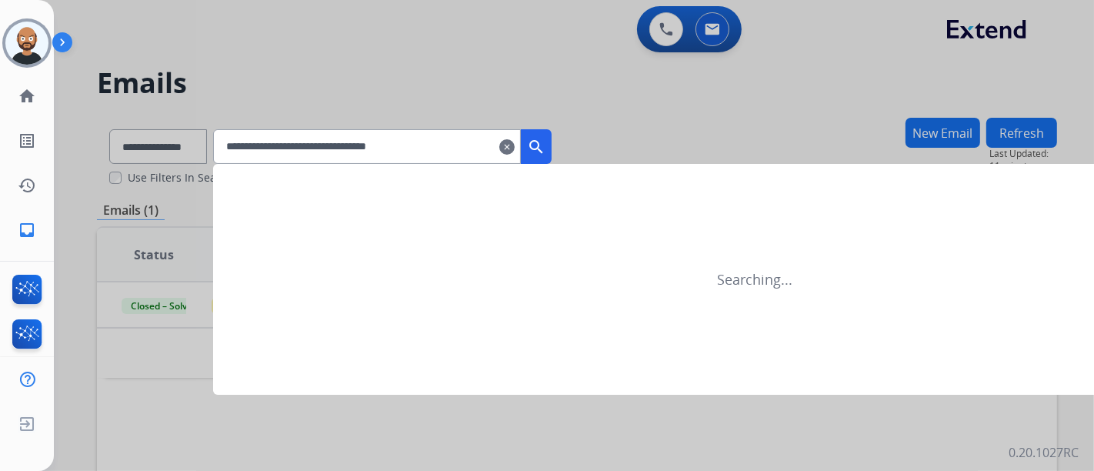
click at [546, 145] on mat-icon "search" at bounding box center [536, 147] width 18 height 18
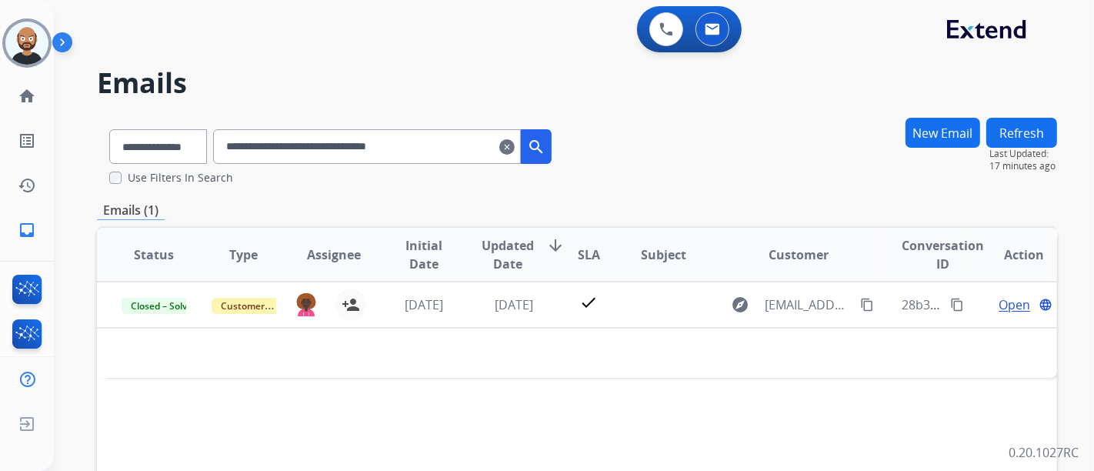
click at [406, 155] on input "**********" at bounding box center [367, 146] width 308 height 35
paste input "text"
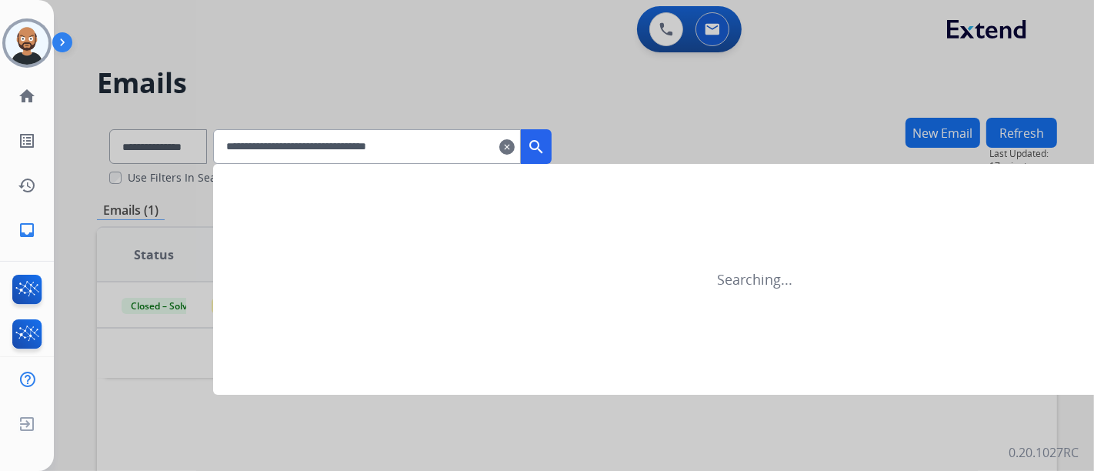
click at [546, 144] on mat-icon "search" at bounding box center [536, 147] width 18 height 18
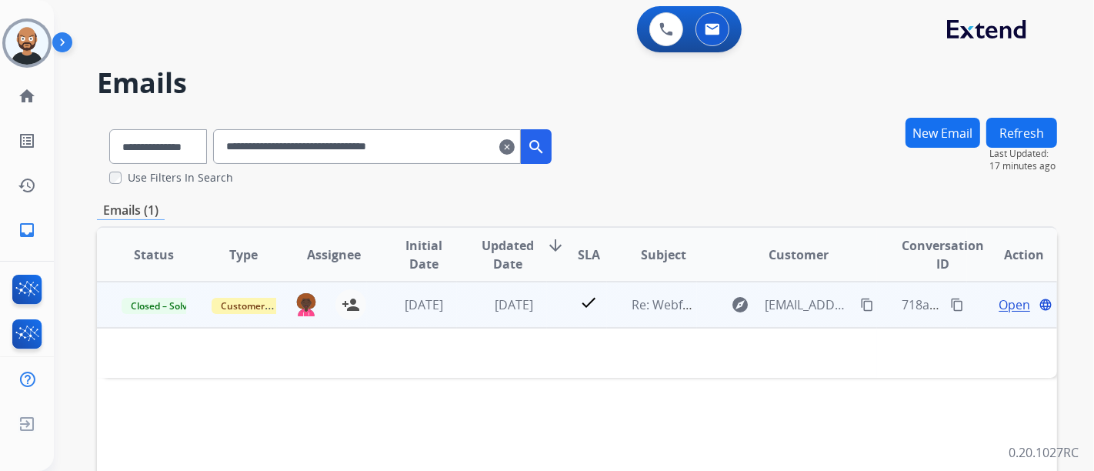
click at [999, 304] on span "Open" at bounding box center [1015, 305] width 32 height 18
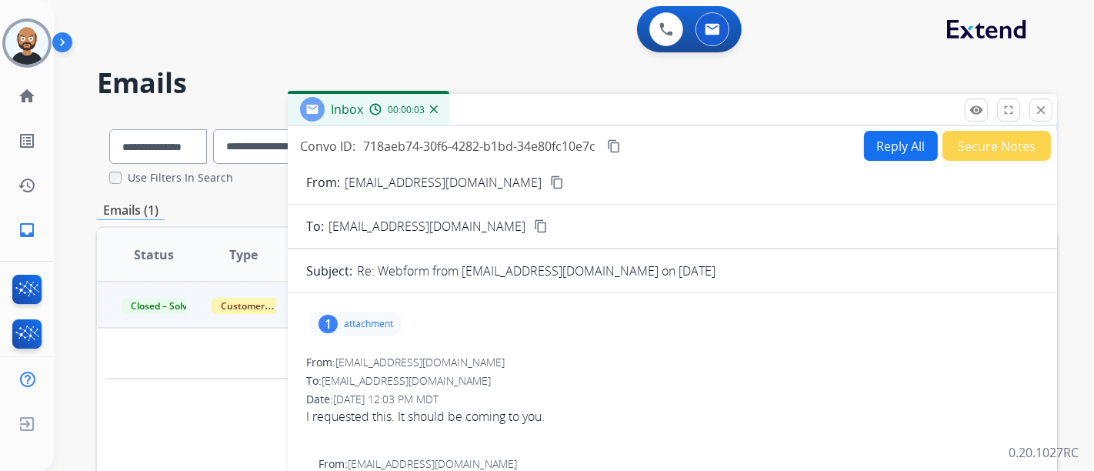
click at [550, 177] on mat-icon "content_copy" at bounding box center [557, 182] width 14 height 14
click at [384, 321] on p "attachment" at bounding box center [368, 324] width 49 height 12
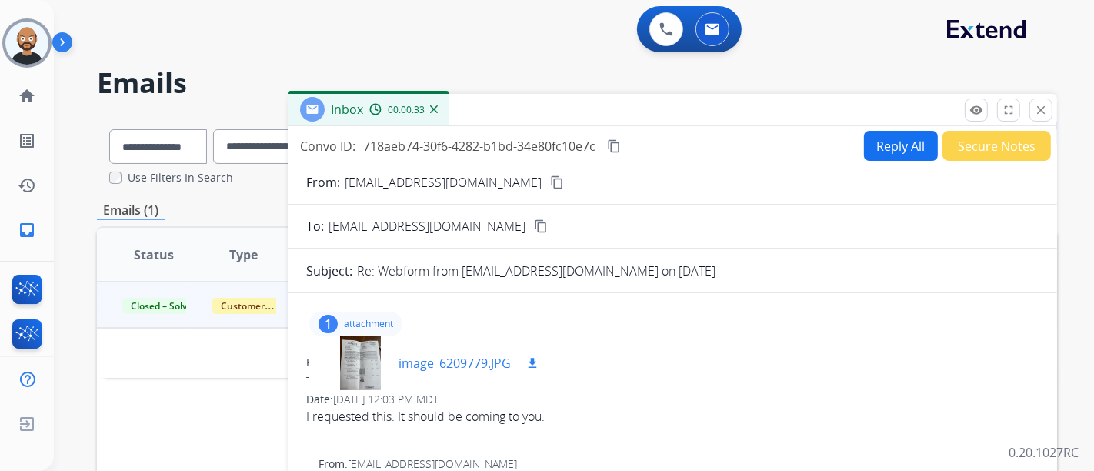
click at [365, 358] on div at bounding box center [360, 363] width 77 height 54
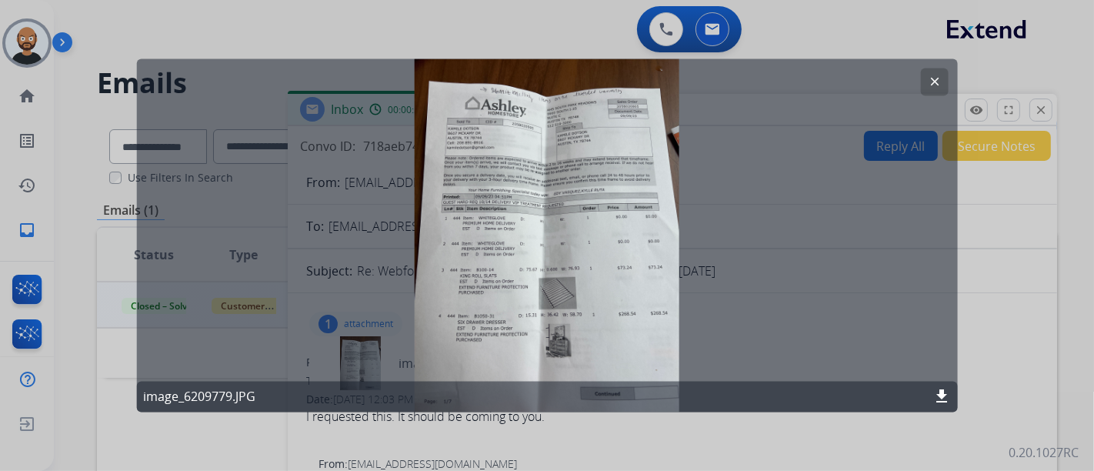
click at [941, 75] on mat-icon "clear" at bounding box center [934, 82] width 14 height 14
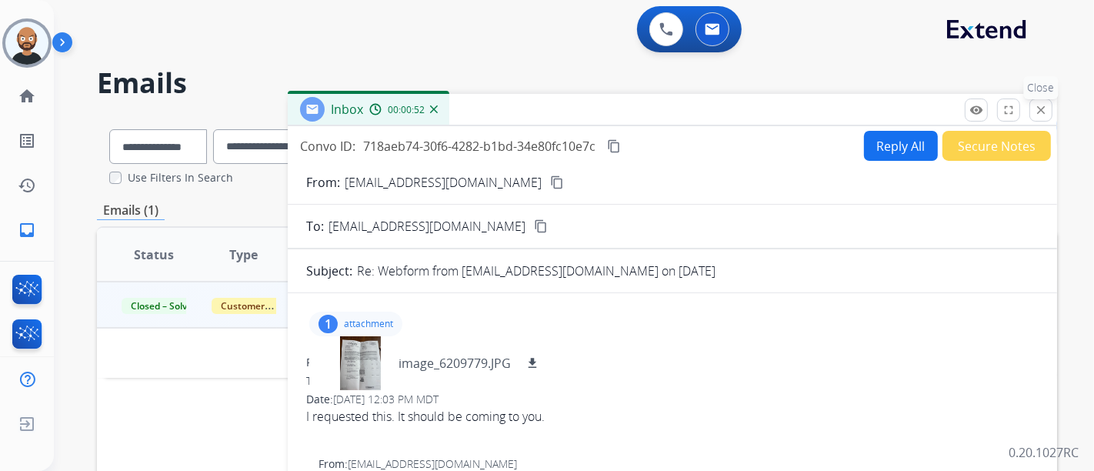
click at [1043, 108] on mat-icon "close" at bounding box center [1041, 110] width 14 height 14
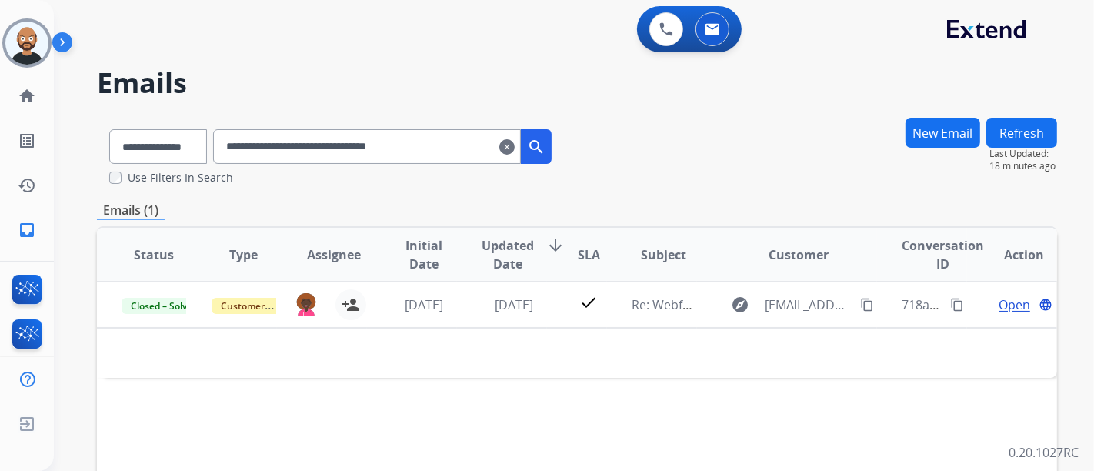
click at [350, 151] on input "**********" at bounding box center [367, 146] width 308 height 35
paste input "text"
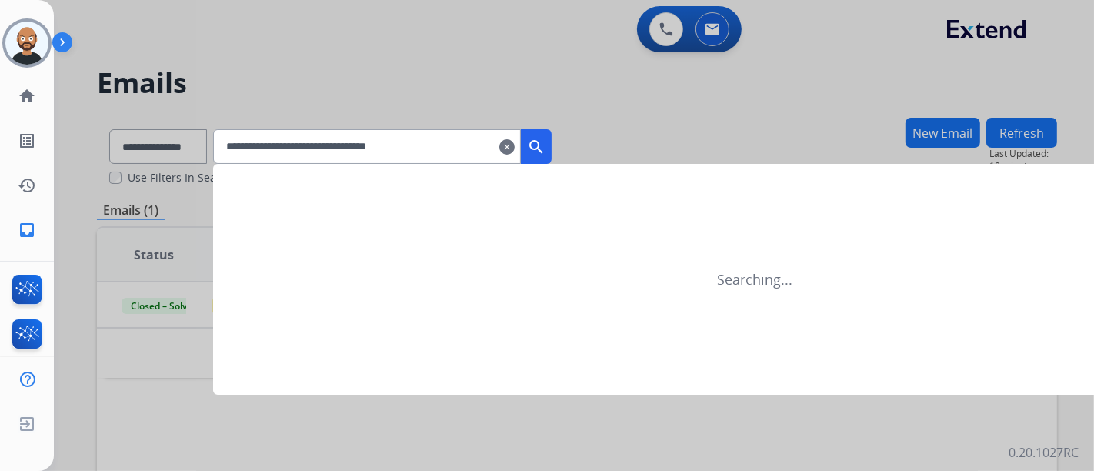
click at [546, 146] on mat-icon "search" at bounding box center [536, 147] width 18 height 18
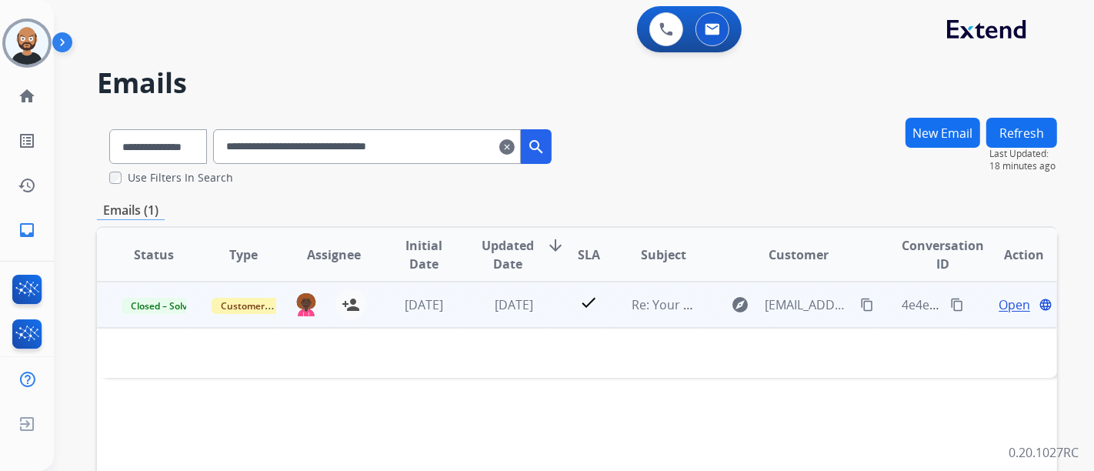
click at [999, 302] on span "Open" at bounding box center [1015, 305] width 32 height 18
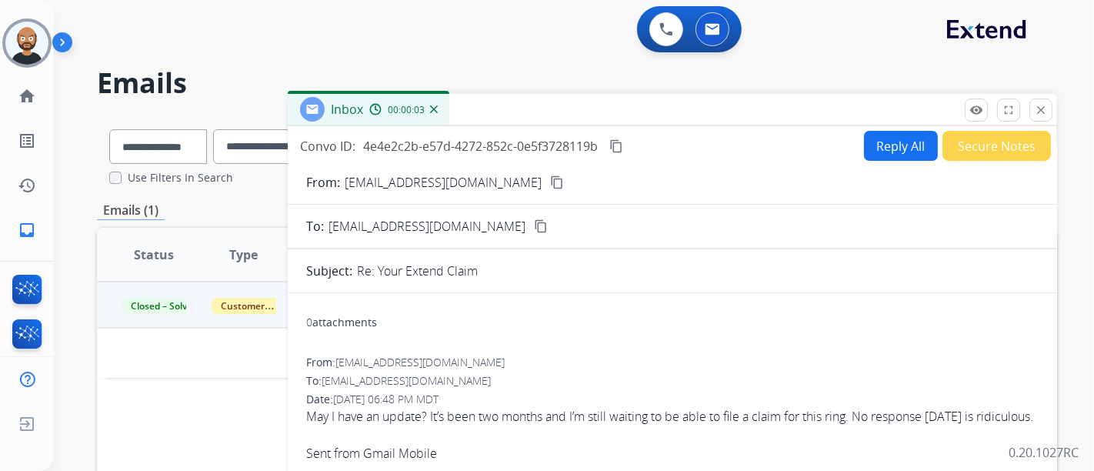
click at [505, 173] on div "From: kimbodo1985@gmail.com content_copy" at bounding box center [673, 182] width 770 height 18
click at [548, 184] on button "content_copy" at bounding box center [557, 182] width 18 height 18
click at [1037, 110] on mat-icon "close" at bounding box center [1041, 110] width 14 height 14
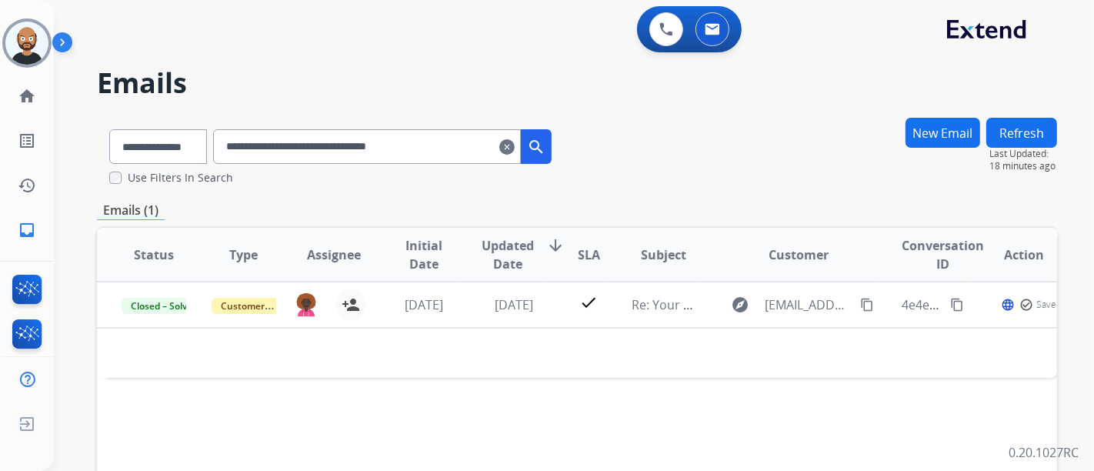
click at [424, 142] on input "**********" at bounding box center [367, 146] width 308 height 35
paste input "text"
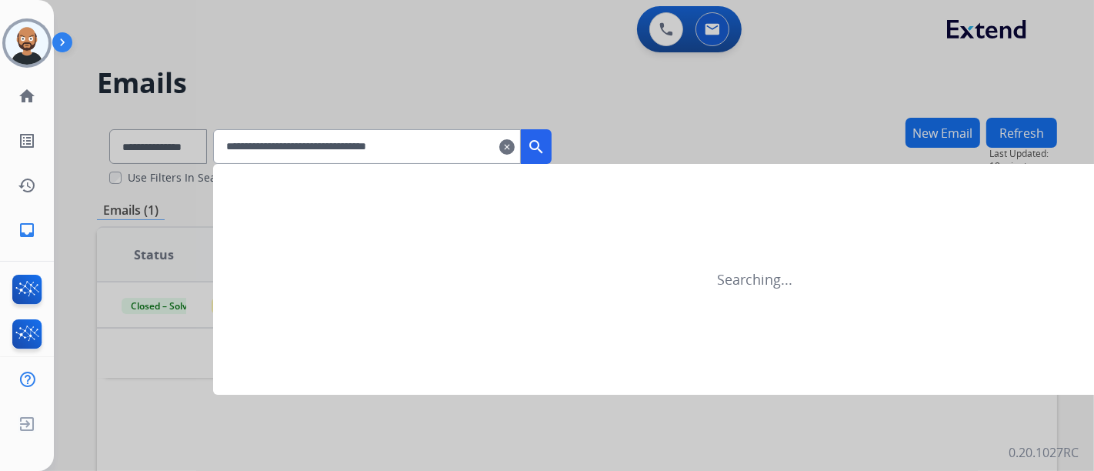
click at [552, 137] on button "search" at bounding box center [536, 146] width 31 height 35
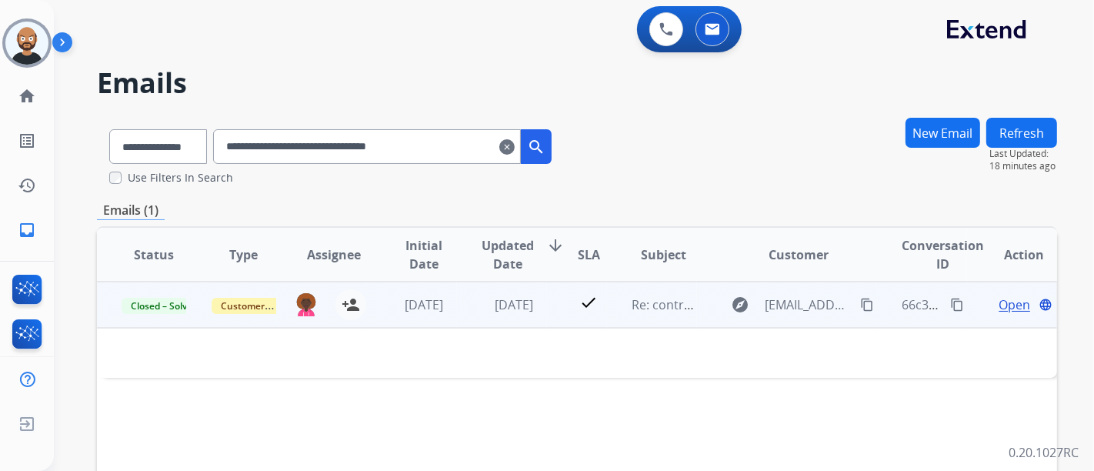
click at [1016, 304] on span "Open" at bounding box center [1015, 305] width 32 height 18
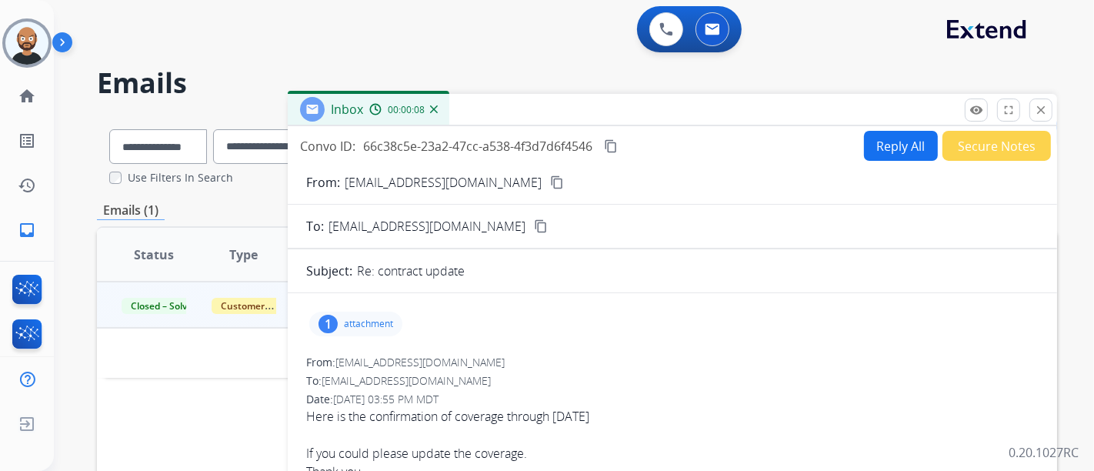
click at [550, 176] on mat-icon "content_copy" at bounding box center [557, 182] width 14 height 14
click at [1039, 107] on mat-icon "close" at bounding box center [1041, 110] width 14 height 14
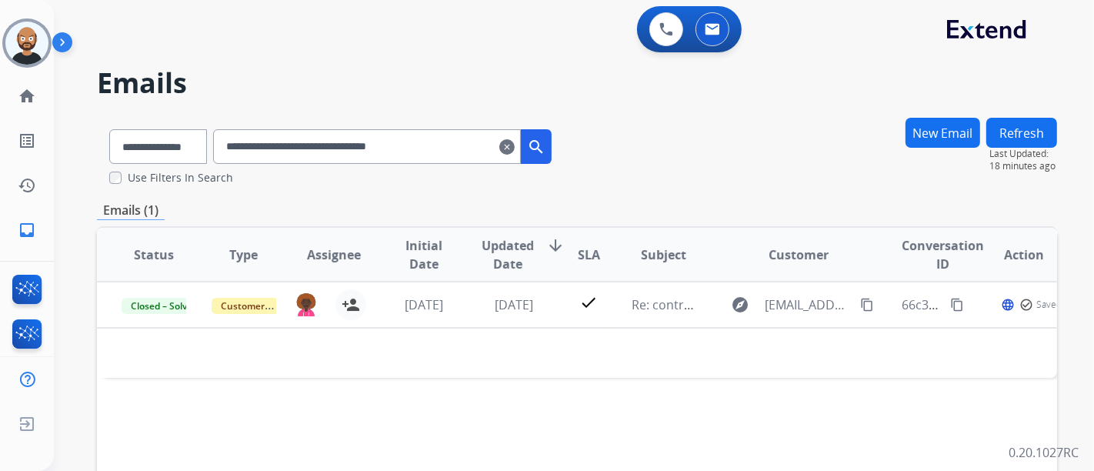
click at [352, 137] on input "**********" at bounding box center [367, 146] width 308 height 35
paste input "text"
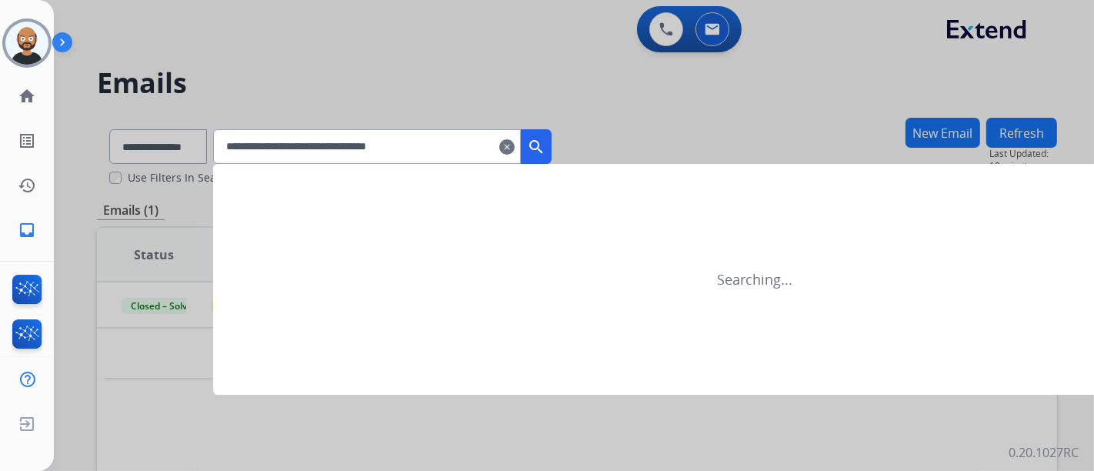
click at [546, 145] on mat-icon "search" at bounding box center [536, 147] width 18 height 18
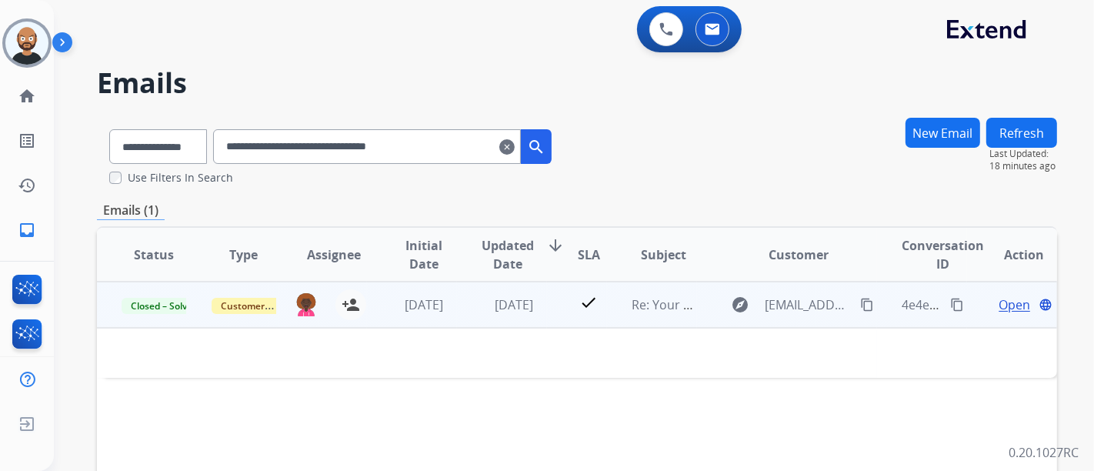
click at [1009, 301] on span "Open" at bounding box center [1015, 305] width 32 height 18
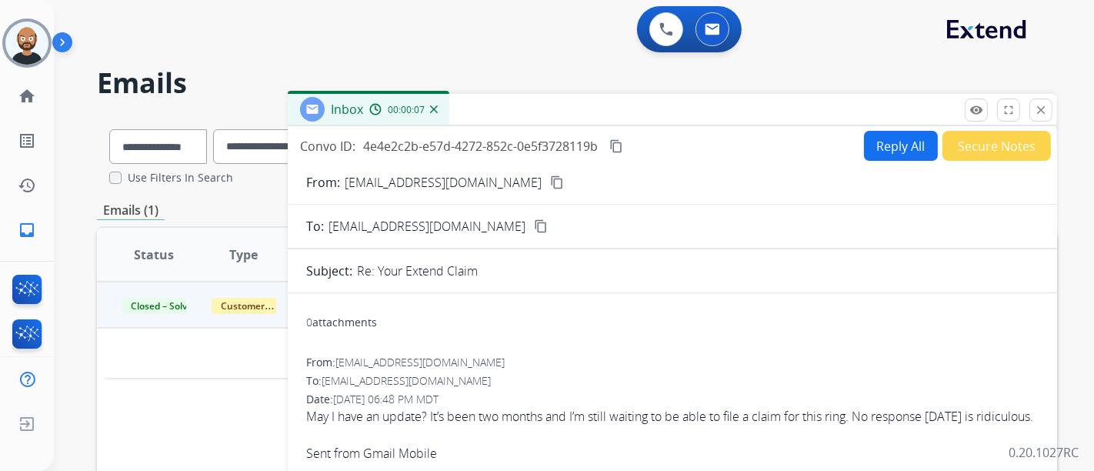
drag, startPoint x: 1039, startPoint y: 109, endPoint x: 910, endPoint y: 148, distance: 134.9
click at [1039, 109] on mat-icon "close" at bounding box center [1041, 110] width 14 height 14
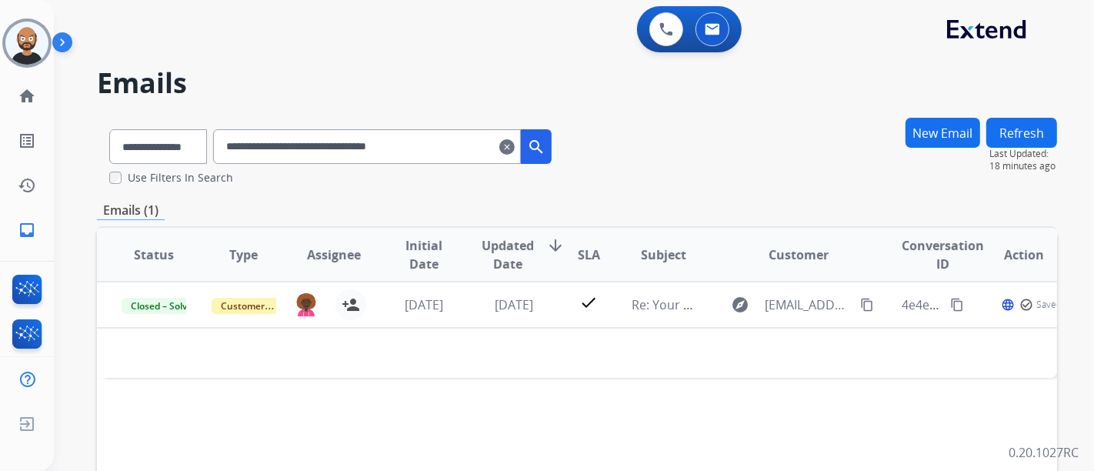
click at [409, 142] on input "**********" at bounding box center [367, 146] width 308 height 35
drag, startPoint x: 409, startPoint y: 142, endPoint x: 543, endPoint y: 142, distance: 133.1
click at [409, 142] on input "**********" at bounding box center [367, 146] width 308 height 35
paste input "text"
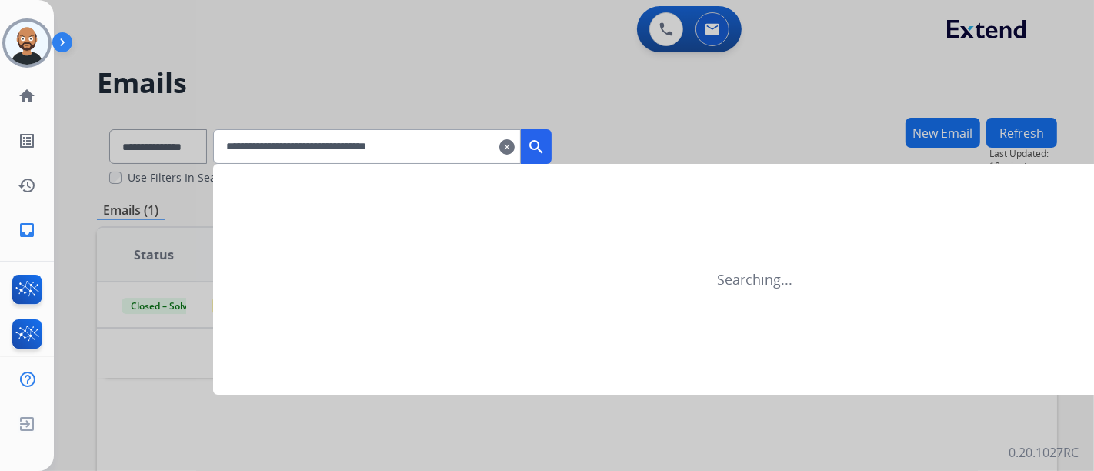
click at [546, 143] on mat-icon "search" at bounding box center [536, 147] width 18 height 18
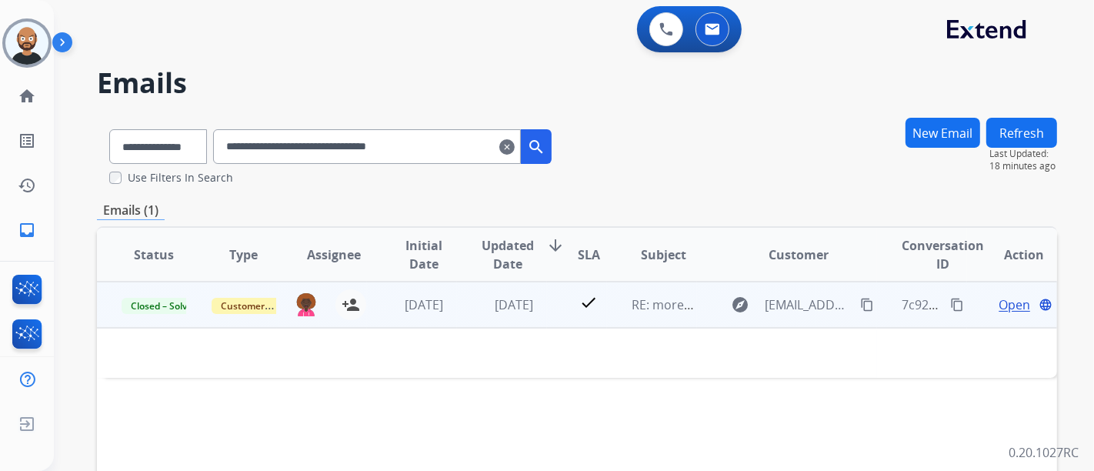
click at [999, 306] on span "Open" at bounding box center [1015, 305] width 32 height 18
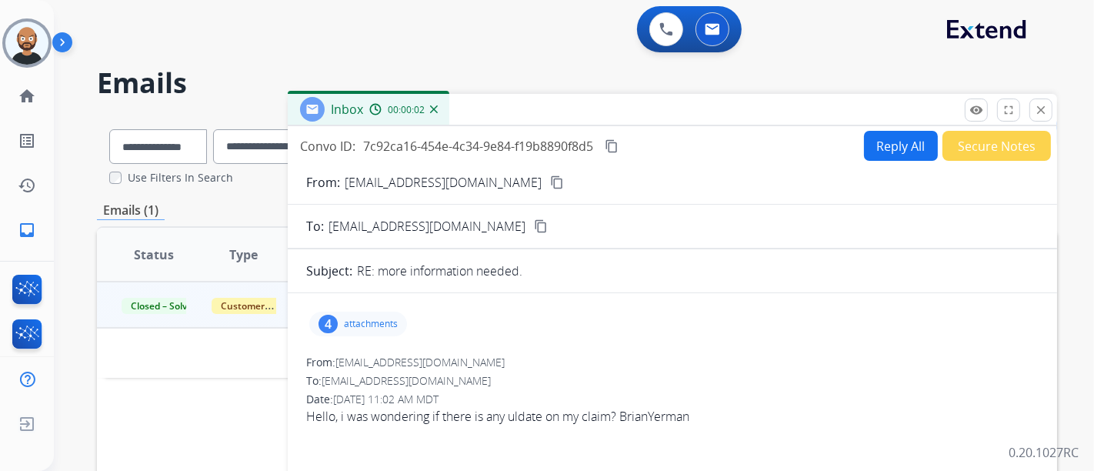
click at [550, 182] on mat-icon "content_copy" at bounding box center [557, 182] width 14 height 14
drag, startPoint x: 1037, startPoint y: 115, endPoint x: 893, endPoint y: 159, distance: 151.2
click at [1038, 115] on mat-icon "close" at bounding box center [1041, 110] width 14 height 14
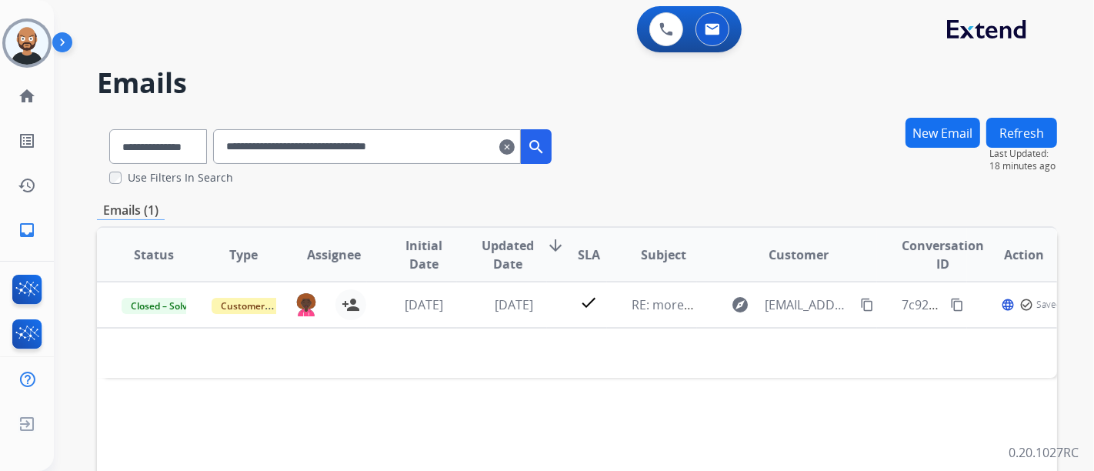
click at [319, 148] on input "**********" at bounding box center [367, 146] width 308 height 35
drag, startPoint x: 319, startPoint y: 148, endPoint x: 369, endPoint y: 148, distance: 50.0
click at [319, 148] on input "**********" at bounding box center [367, 146] width 308 height 35
paste input "text"
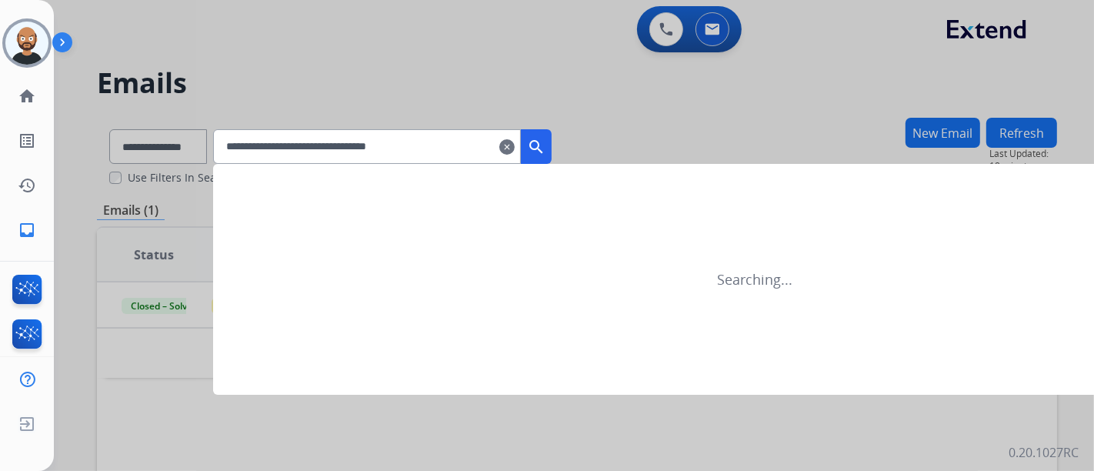
click at [546, 144] on mat-icon "search" at bounding box center [536, 147] width 18 height 18
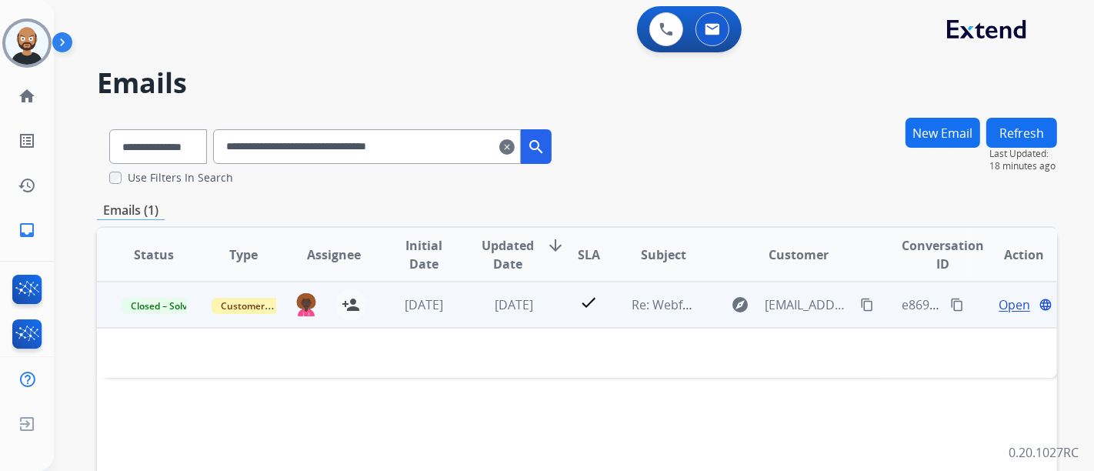
click at [1000, 304] on span "Open" at bounding box center [1015, 305] width 32 height 18
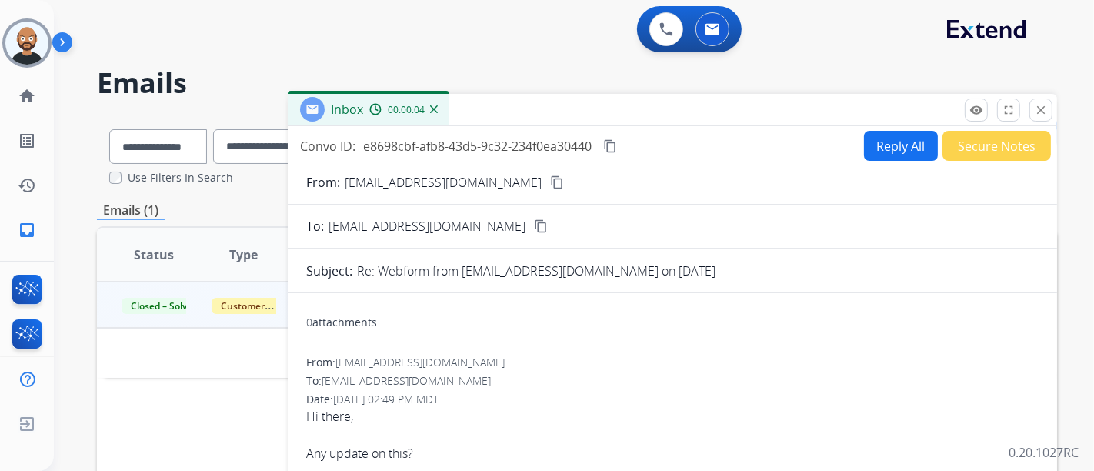
click at [550, 183] on mat-icon "content_copy" at bounding box center [557, 182] width 14 height 14
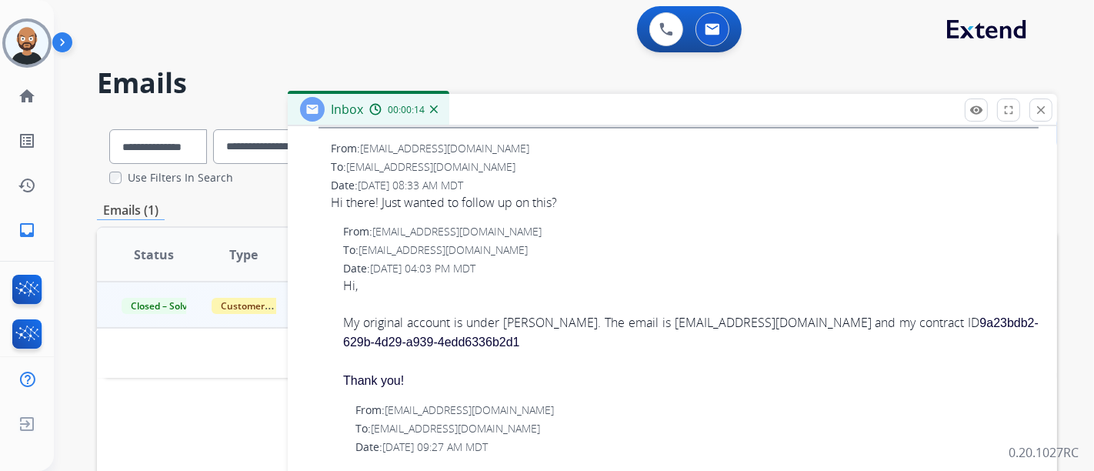
scroll to position [855, 0]
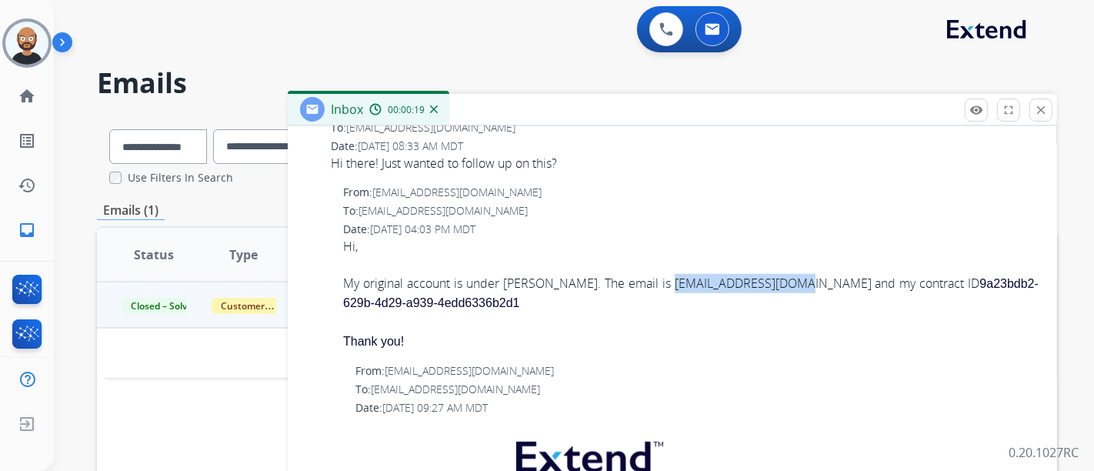
drag, startPoint x: 790, startPoint y: 282, endPoint x: 662, endPoint y: 285, distance: 127.8
click at [662, 285] on div "My original account is under Marika Coffin. The email is marikasue3@gmail.com a…" at bounding box center [691, 293] width 696 height 38
copy div "marikasue3@gmail.com"
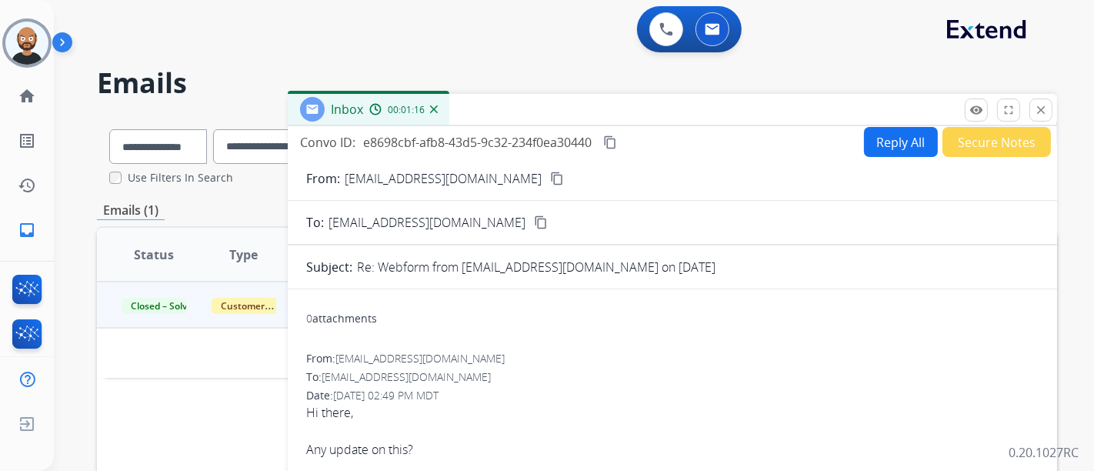
scroll to position [0, 0]
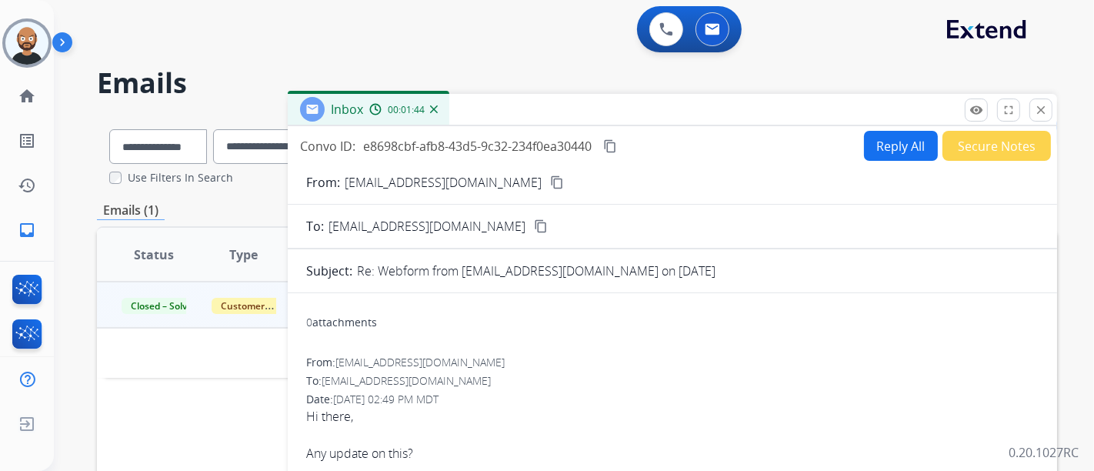
drag, startPoint x: 1044, startPoint y: 106, endPoint x: 1004, endPoint y: 126, distance: 45.4
click at [1044, 106] on mat-icon "close" at bounding box center [1041, 110] width 14 height 14
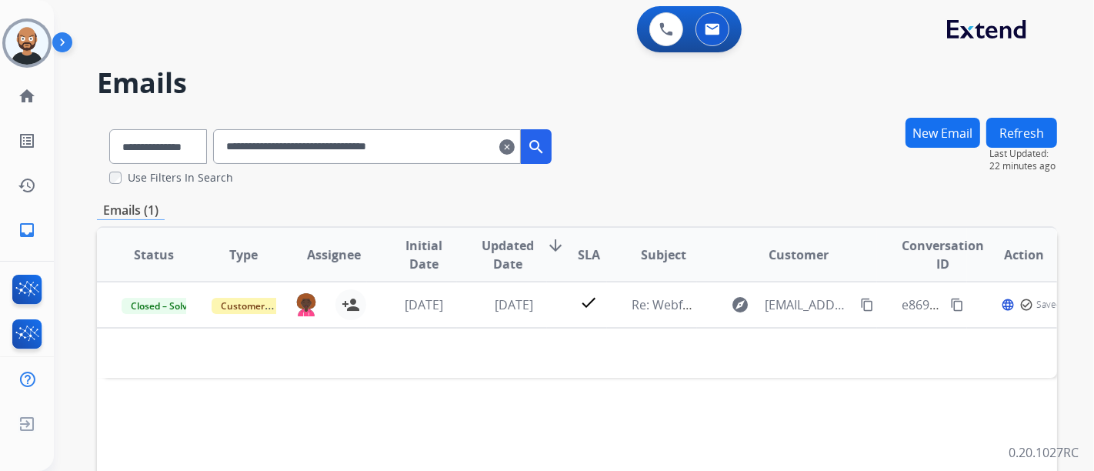
click at [383, 142] on input "**********" at bounding box center [367, 146] width 308 height 35
paste input "text"
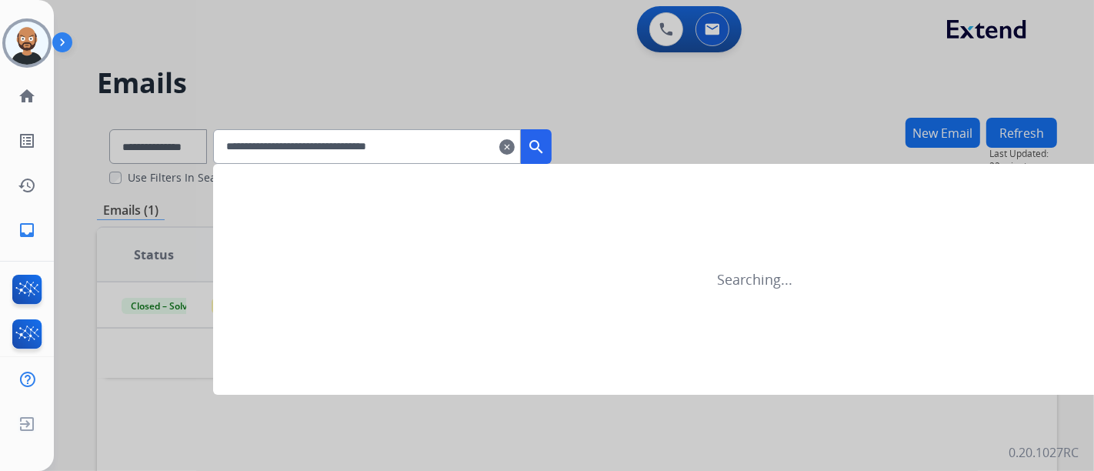
click at [546, 145] on mat-icon "search" at bounding box center [536, 147] width 18 height 18
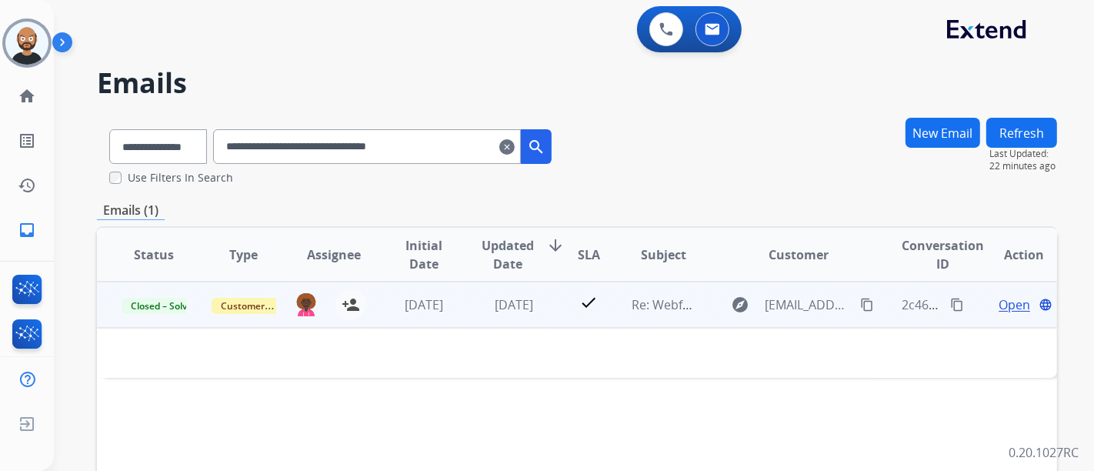
click at [1004, 302] on span "Open" at bounding box center [1015, 305] width 32 height 18
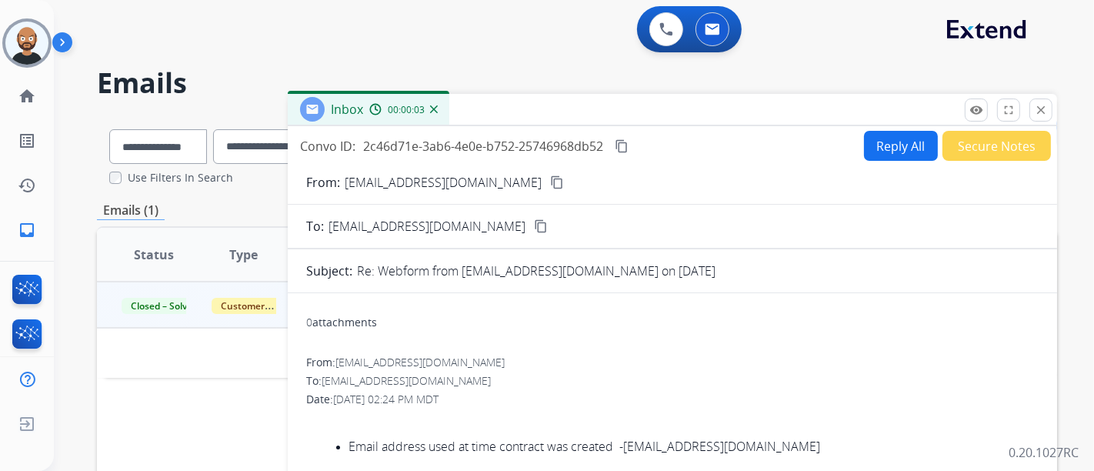
click at [550, 182] on mat-icon "content_copy" at bounding box center [557, 182] width 14 height 14
drag, startPoint x: 779, startPoint y: 439, endPoint x: 633, endPoint y: 447, distance: 146.5
click at [633, 447] on p "Email address used at time contract was created - adamscherylf@gmail.com" at bounding box center [694, 446] width 690 height 14
copy link "adamscherylf@gmail.com"
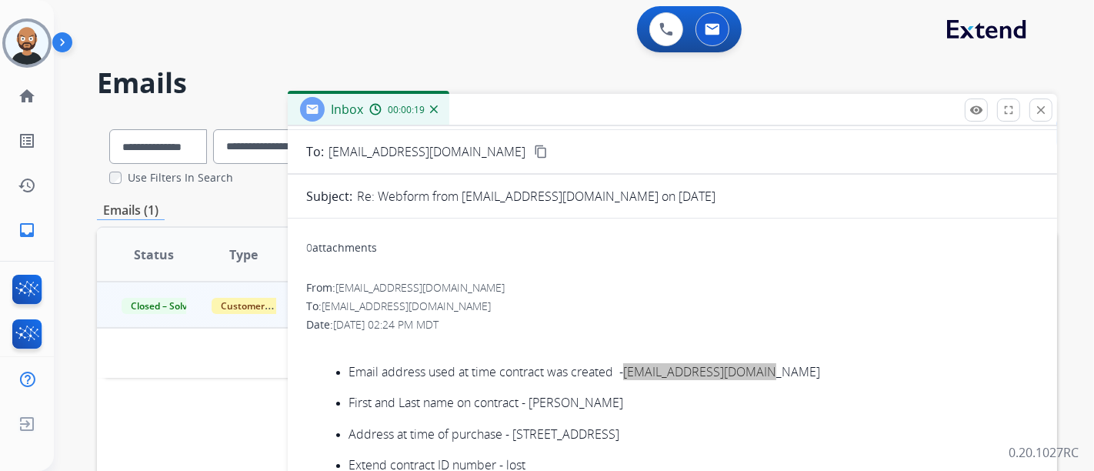
scroll to position [54, 0]
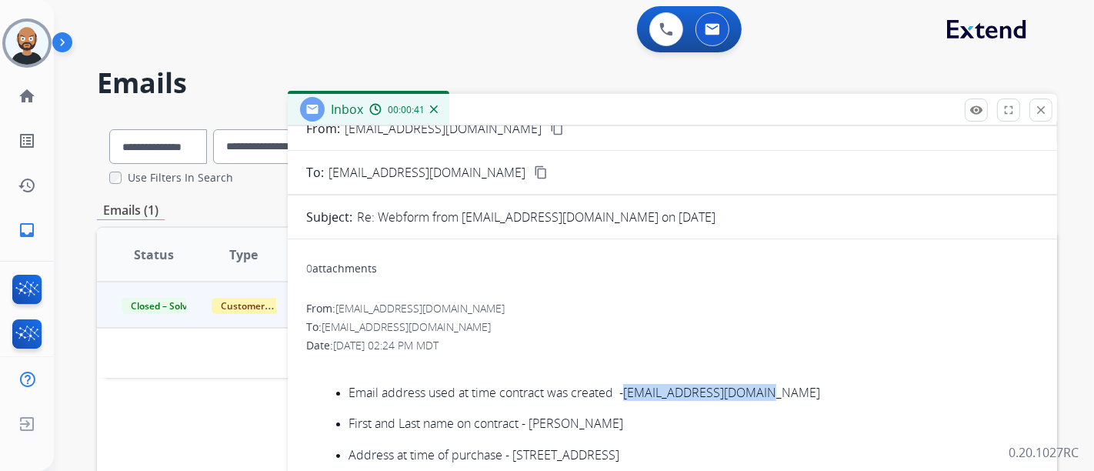
click at [1047, 115] on mat-icon "close" at bounding box center [1041, 110] width 14 height 14
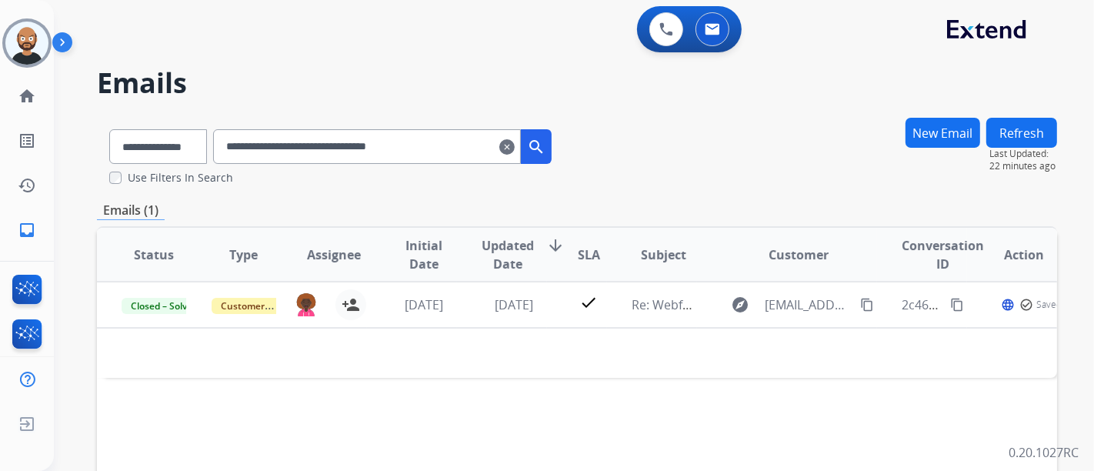
click at [399, 152] on input "**********" at bounding box center [367, 146] width 308 height 35
paste input "text"
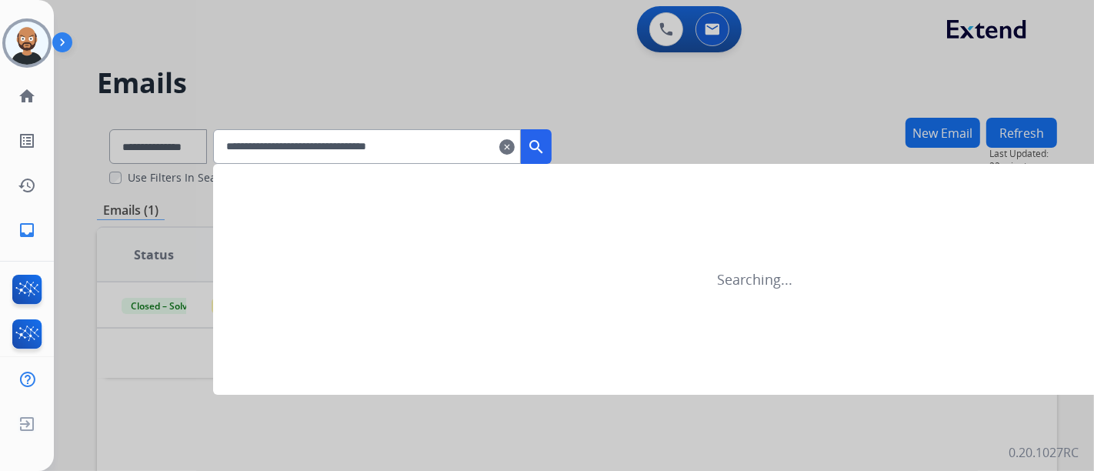
click at [546, 142] on mat-icon "search" at bounding box center [536, 147] width 18 height 18
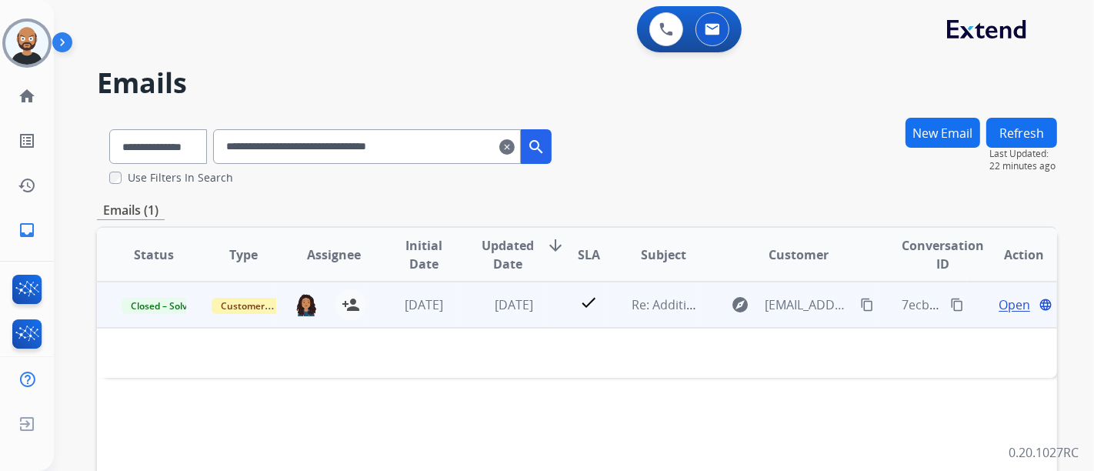
click at [999, 300] on span "Open" at bounding box center [1015, 305] width 32 height 18
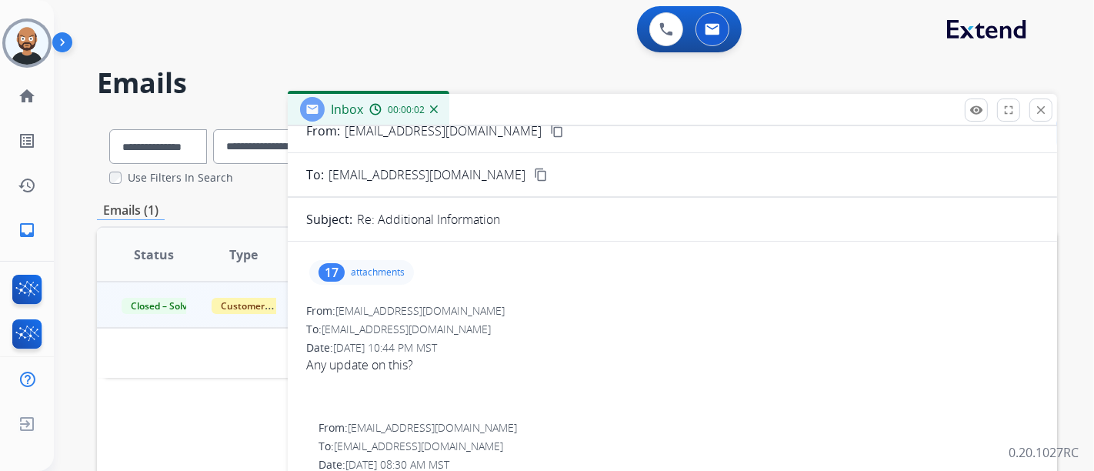
scroll to position [0, 0]
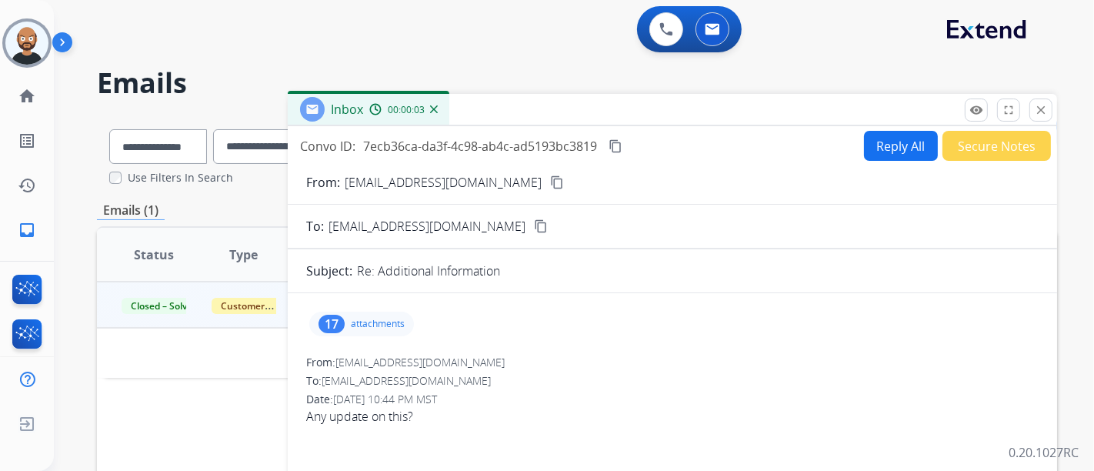
click at [550, 183] on mat-icon "content_copy" at bounding box center [557, 182] width 14 height 14
click at [1047, 111] on mat-icon "close" at bounding box center [1041, 110] width 14 height 14
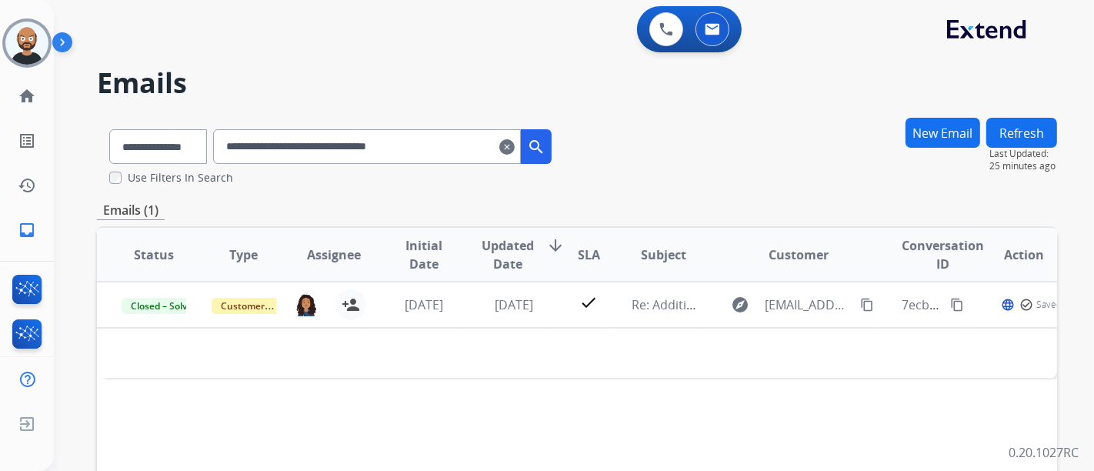
click at [389, 146] on input "**********" at bounding box center [367, 146] width 308 height 35
paste input "text"
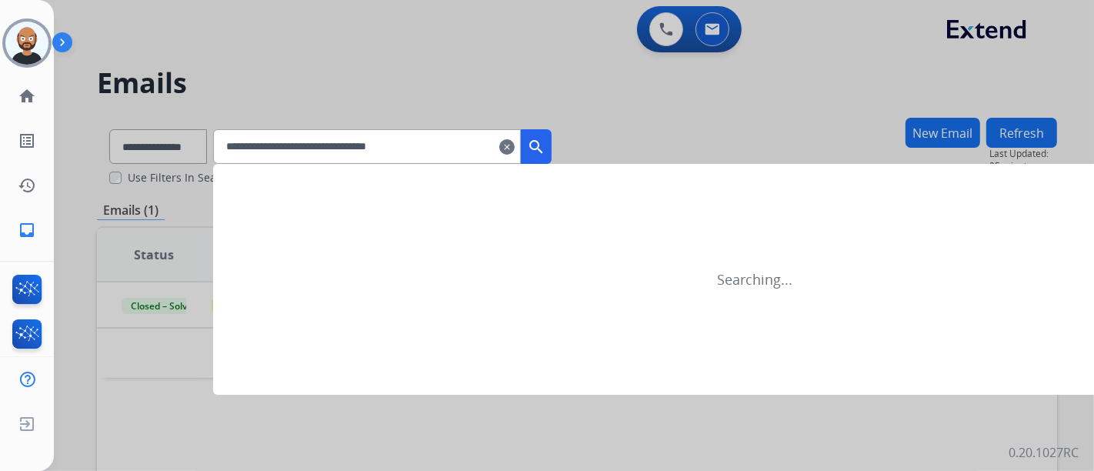
click at [545, 149] on button "search" at bounding box center [536, 146] width 31 height 35
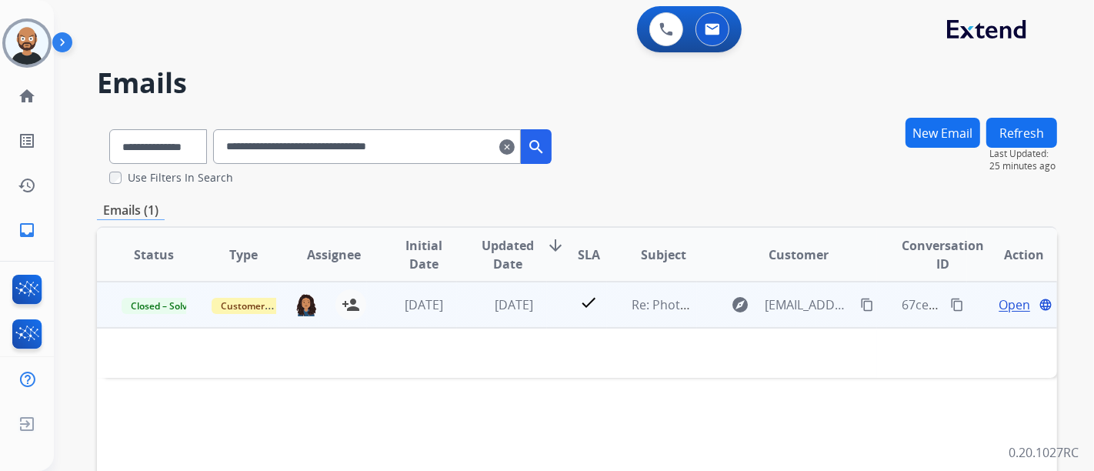
click at [1001, 306] on span "Open" at bounding box center [1015, 305] width 32 height 18
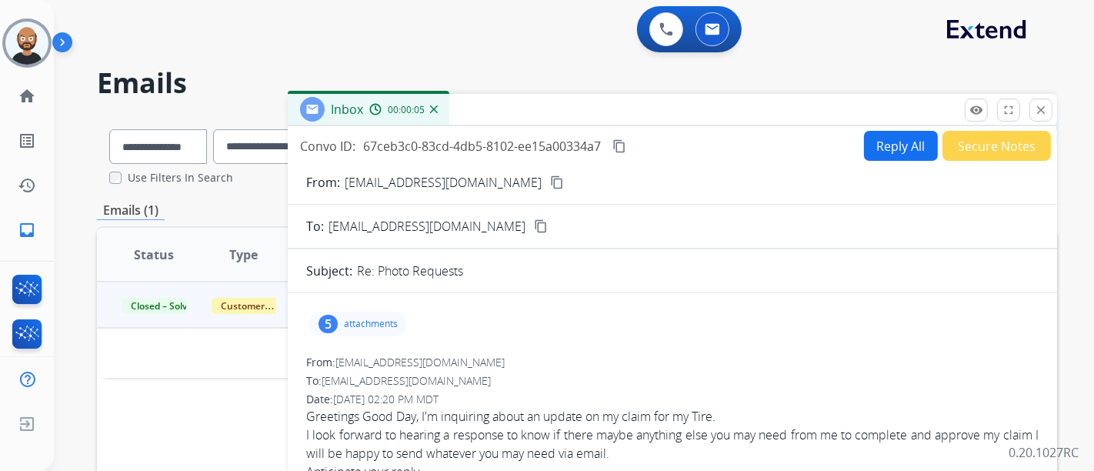
click at [550, 183] on mat-icon "content_copy" at bounding box center [557, 182] width 14 height 14
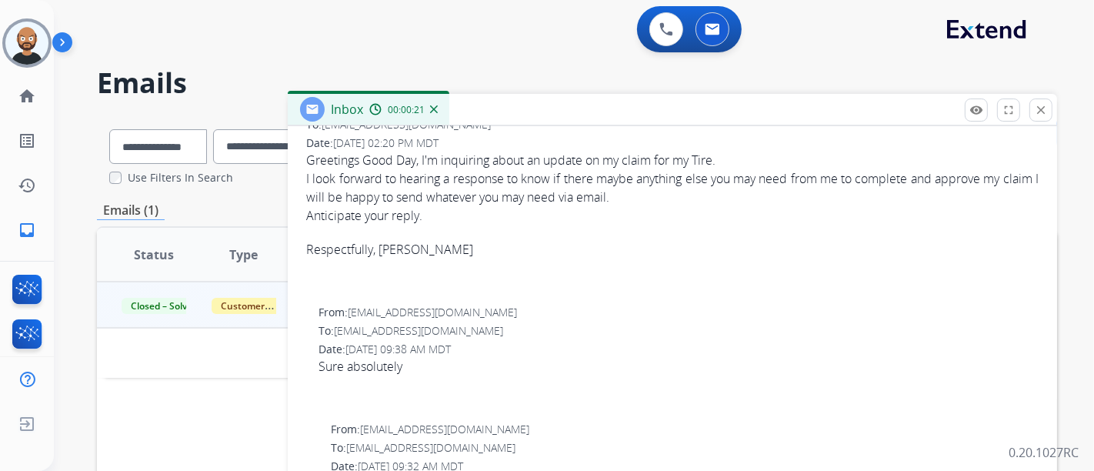
scroll to position [85, 0]
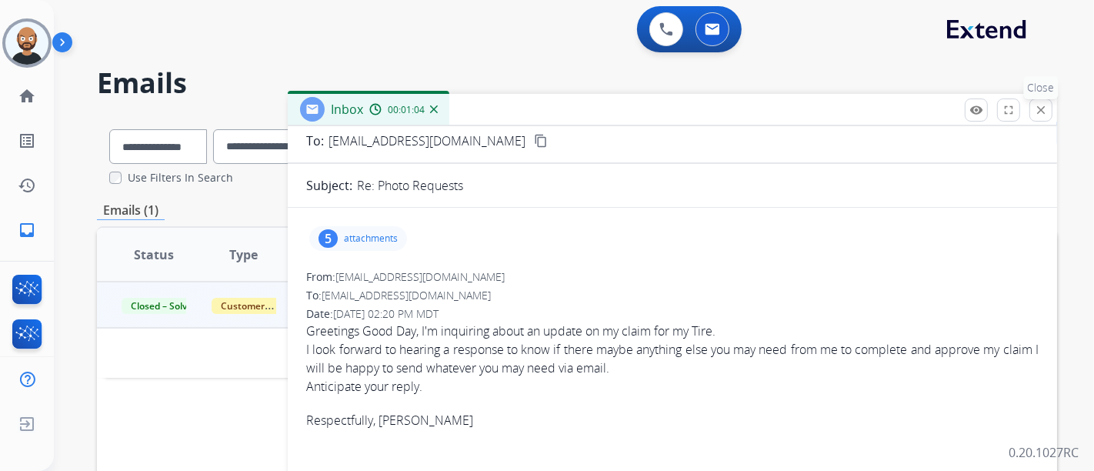
click at [1032, 104] on button "close Close" at bounding box center [1041, 110] width 23 height 23
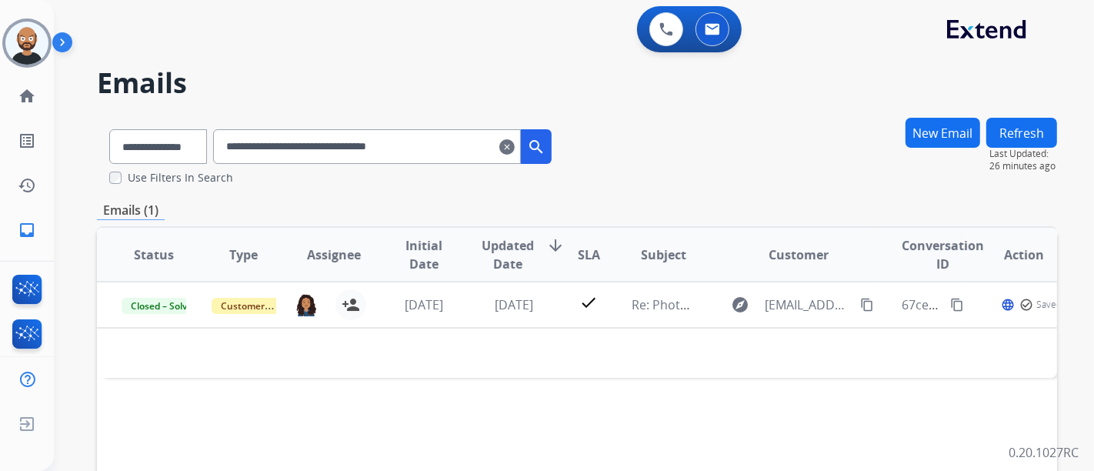
click at [337, 142] on input "**********" at bounding box center [367, 146] width 308 height 35
paste input "text"
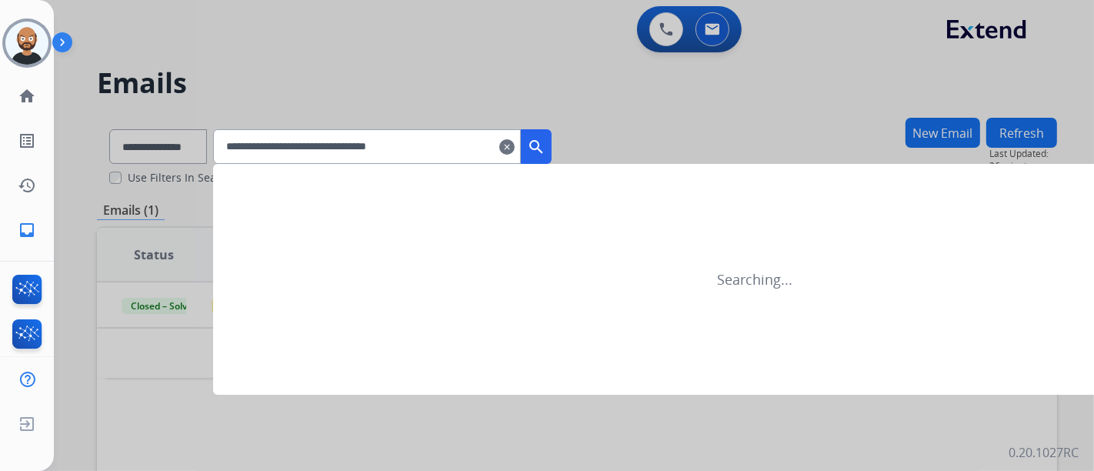
click at [546, 148] on mat-icon "search" at bounding box center [536, 147] width 18 height 18
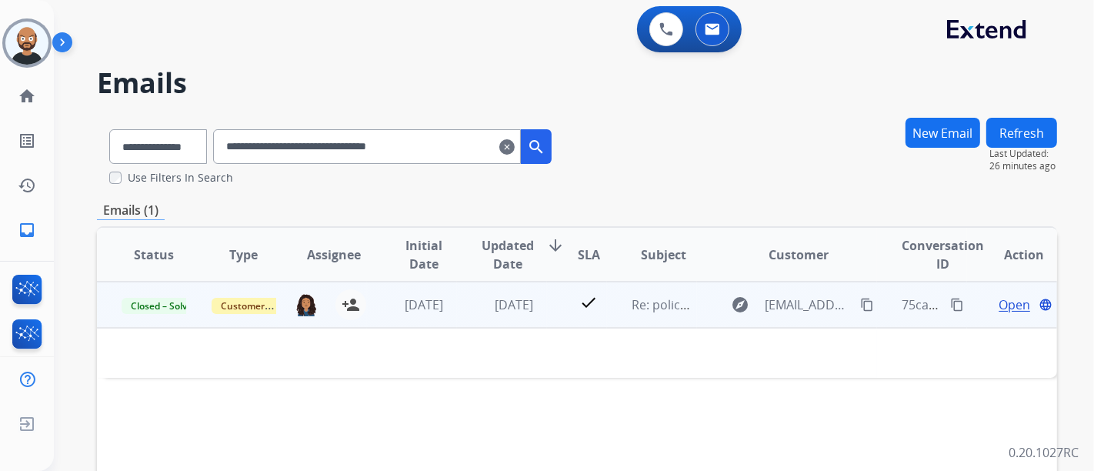
click at [1009, 304] on span "Open" at bounding box center [1015, 305] width 32 height 18
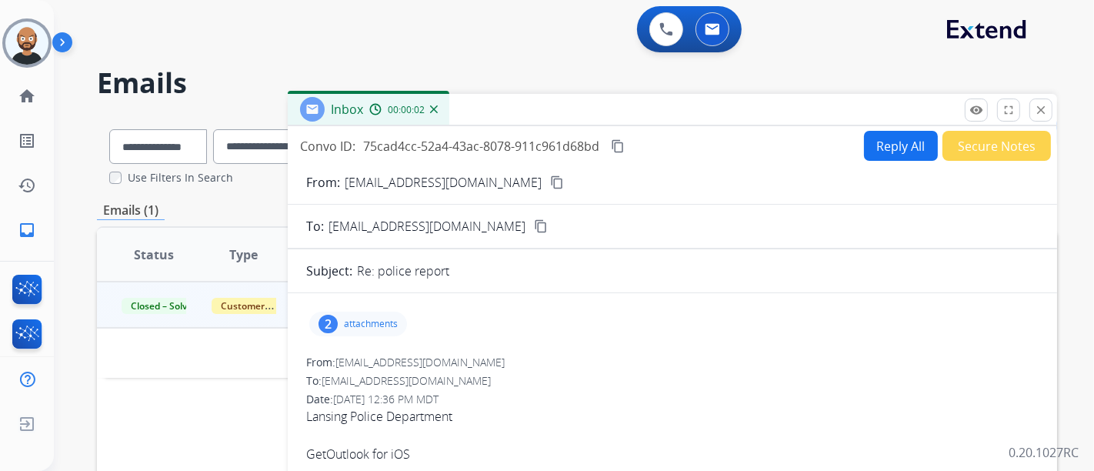
scroll to position [0, 0]
click at [474, 186] on div "From: Zotonye@outlook.com content_copy" at bounding box center [673, 182] width 770 height 18
click at [550, 183] on mat-icon "content_copy" at bounding box center [557, 182] width 14 height 14
click at [550, 182] on mat-icon "content_copy" at bounding box center [557, 182] width 14 height 14
click at [1044, 110] on mat-icon "close" at bounding box center [1041, 110] width 14 height 14
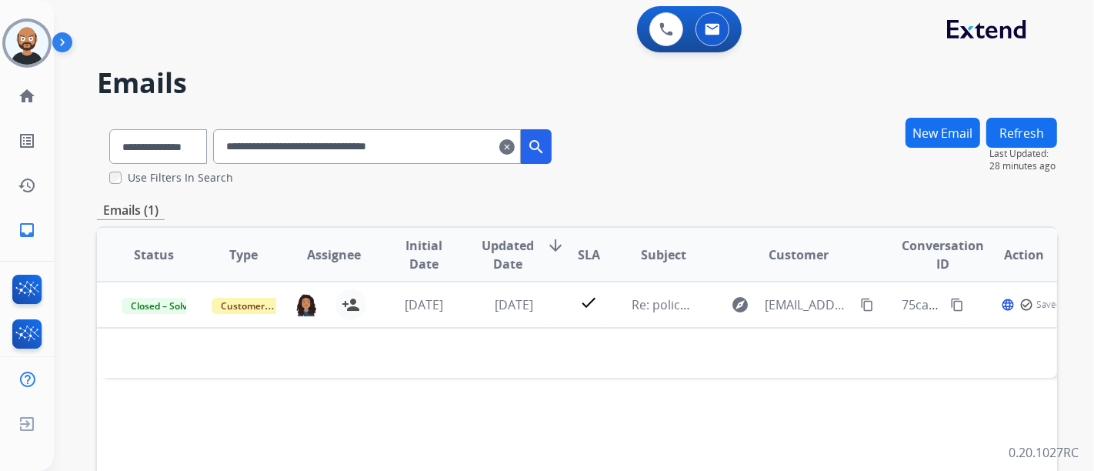
click at [453, 150] on input "**********" at bounding box center [367, 146] width 308 height 35
paste input "text"
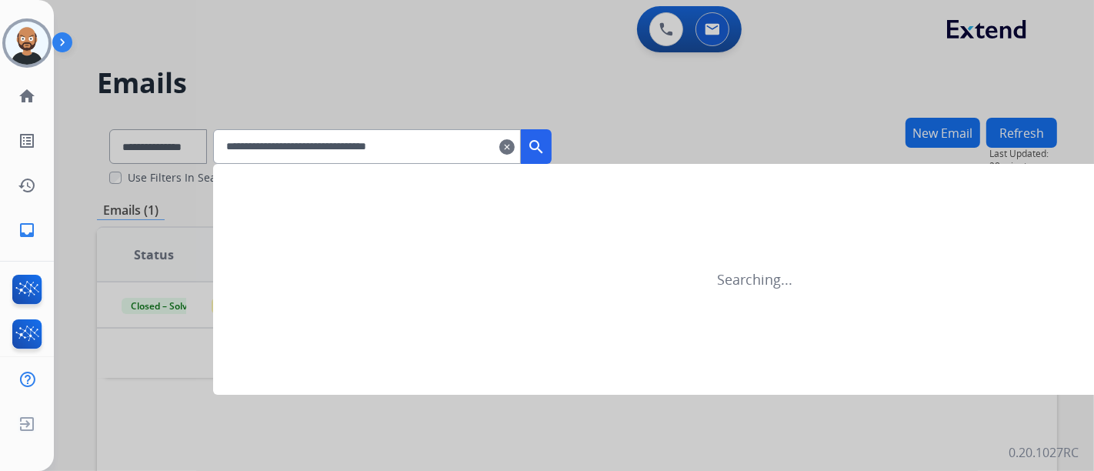
click at [546, 144] on mat-icon "search" at bounding box center [536, 147] width 18 height 18
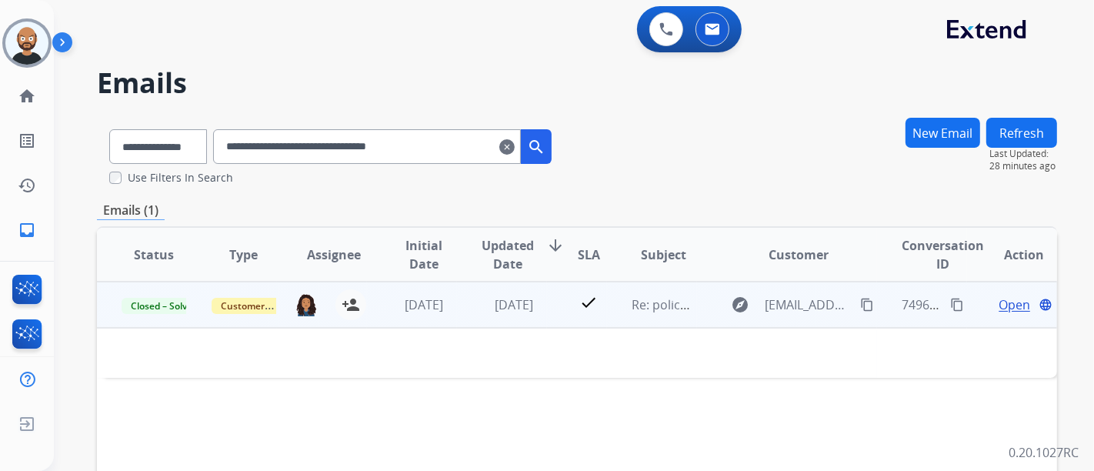
click at [1011, 300] on span "Open" at bounding box center [1015, 305] width 32 height 18
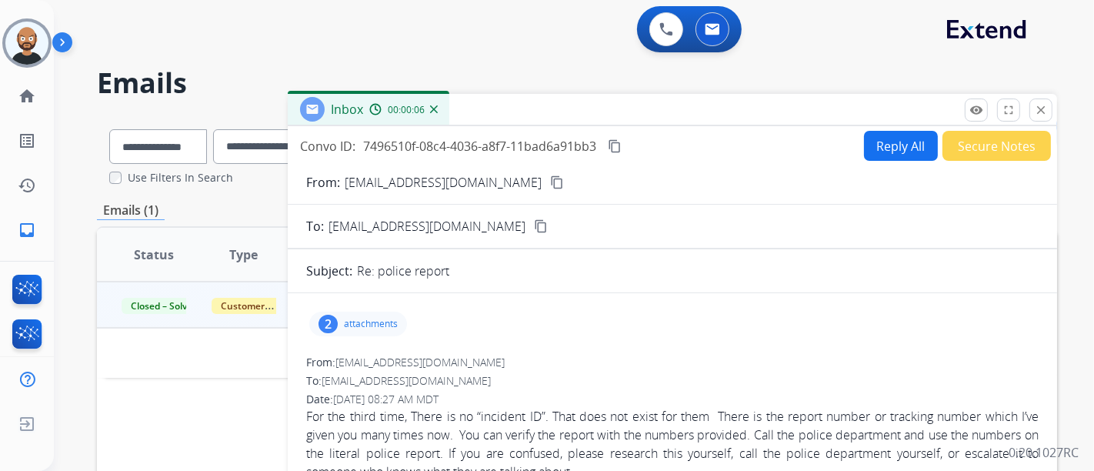
click at [550, 183] on mat-icon "content_copy" at bounding box center [557, 182] width 14 height 14
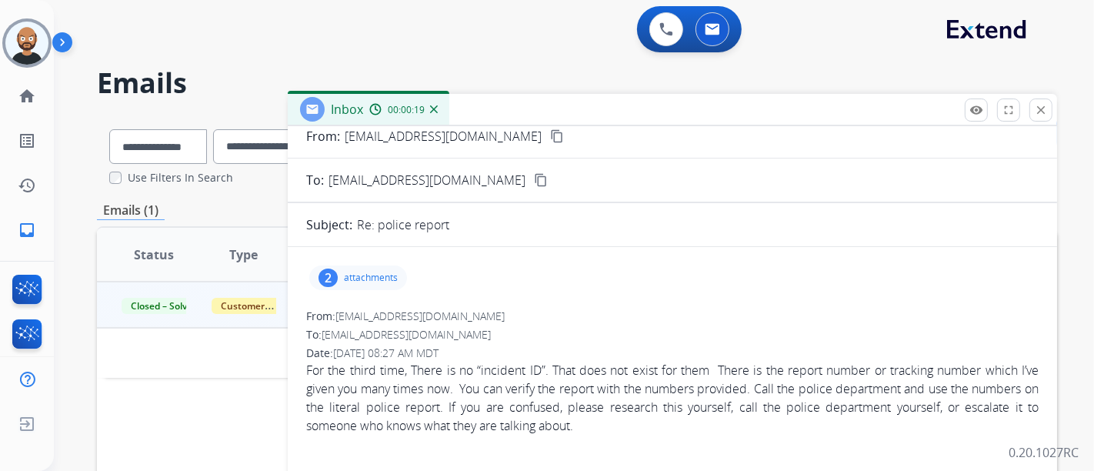
scroll to position [85, 0]
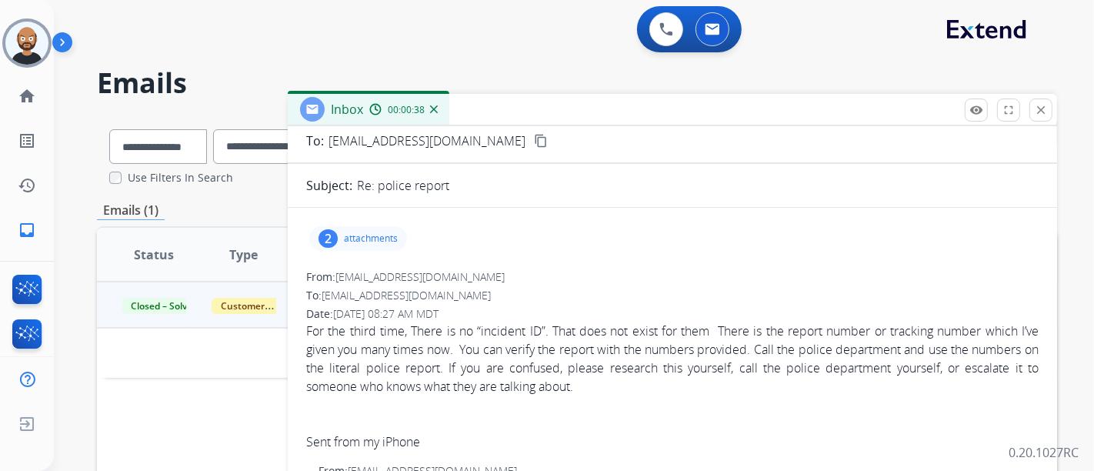
click at [1034, 105] on button "close Close" at bounding box center [1041, 110] width 23 height 23
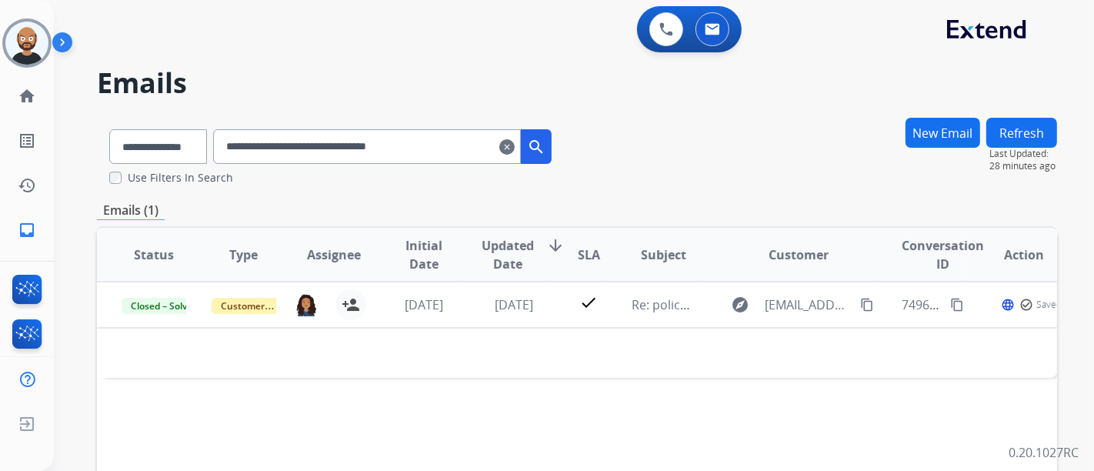
click at [371, 156] on input "**********" at bounding box center [367, 146] width 308 height 35
click at [371, 155] on input "**********" at bounding box center [367, 146] width 308 height 35
paste input "text"
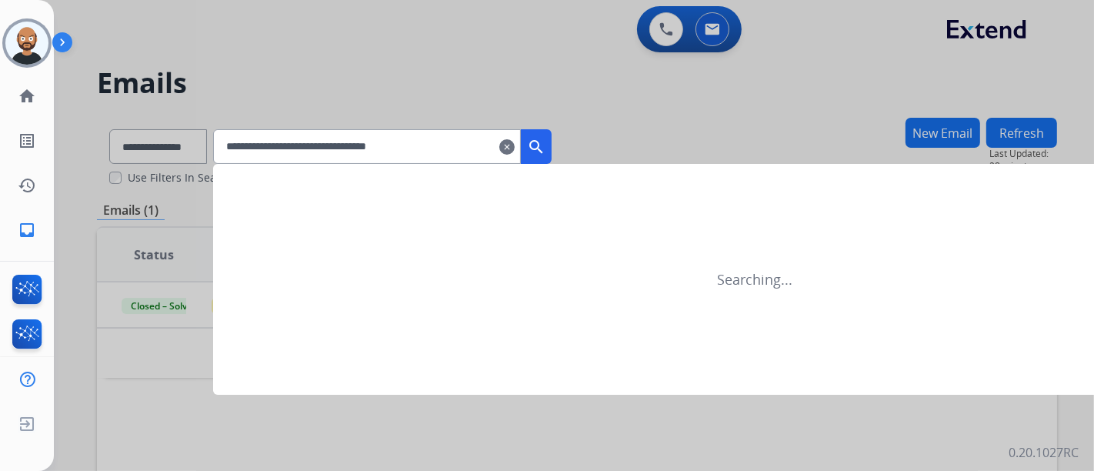
click at [546, 148] on button "search" at bounding box center [536, 146] width 31 height 35
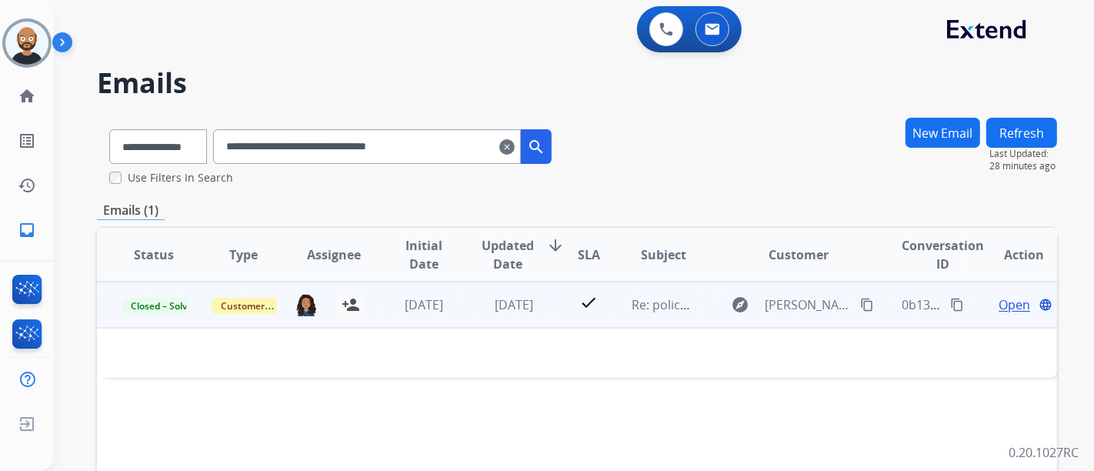
click at [1003, 306] on span "Open" at bounding box center [1015, 305] width 32 height 18
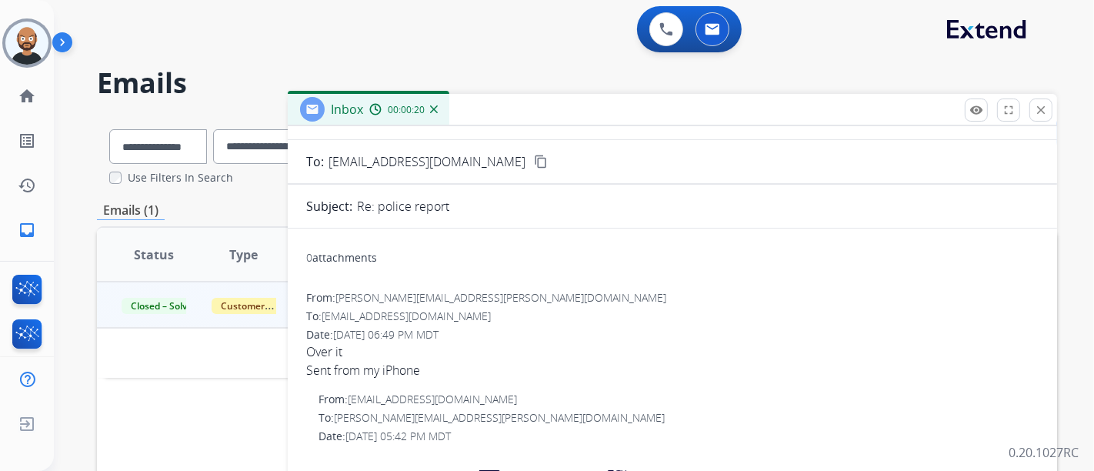
scroll to position [0, 0]
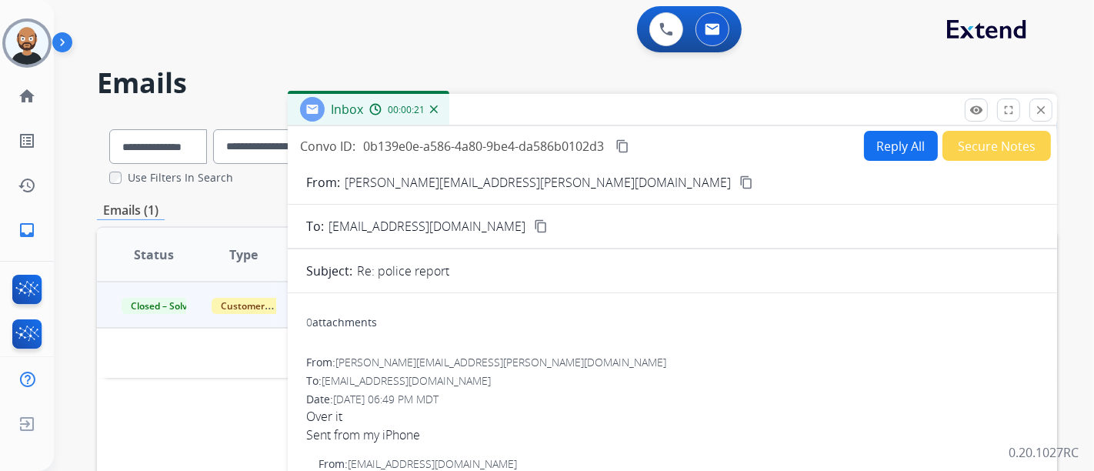
click at [740, 184] on mat-icon "content_copy" at bounding box center [747, 182] width 14 height 14
drag, startPoint x: 1045, startPoint y: 109, endPoint x: 968, endPoint y: 126, distance: 79.0
click at [1045, 109] on mat-icon "close" at bounding box center [1041, 110] width 14 height 14
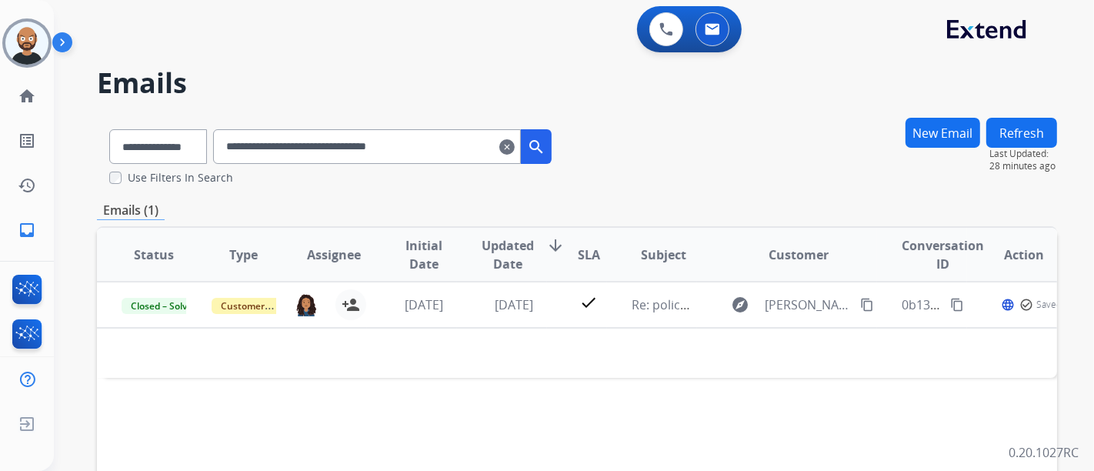
click at [414, 145] on input "**********" at bounding box center [367, 146] width 308 height 35
paste input "text"
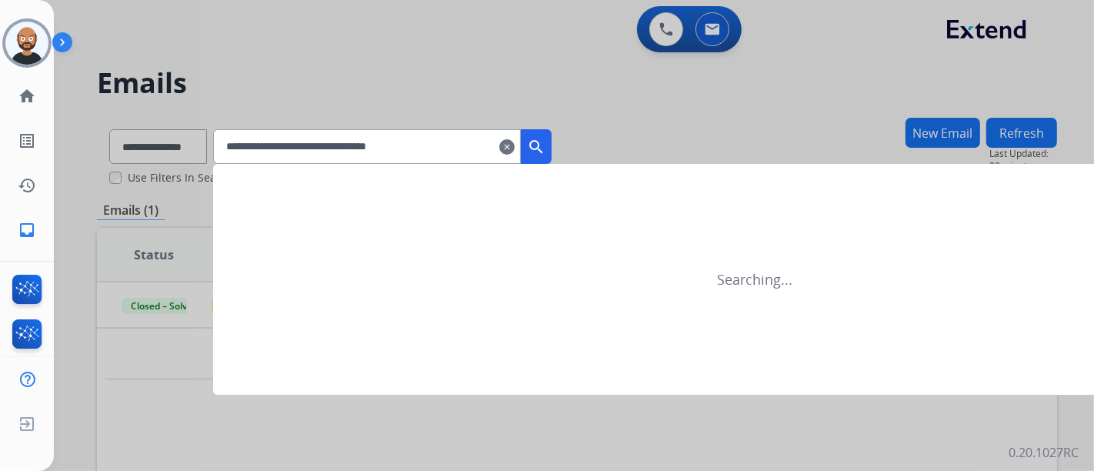
click at [546, 144] on mat-icon "search" at bounding box center [536, 147] width 18 height 18
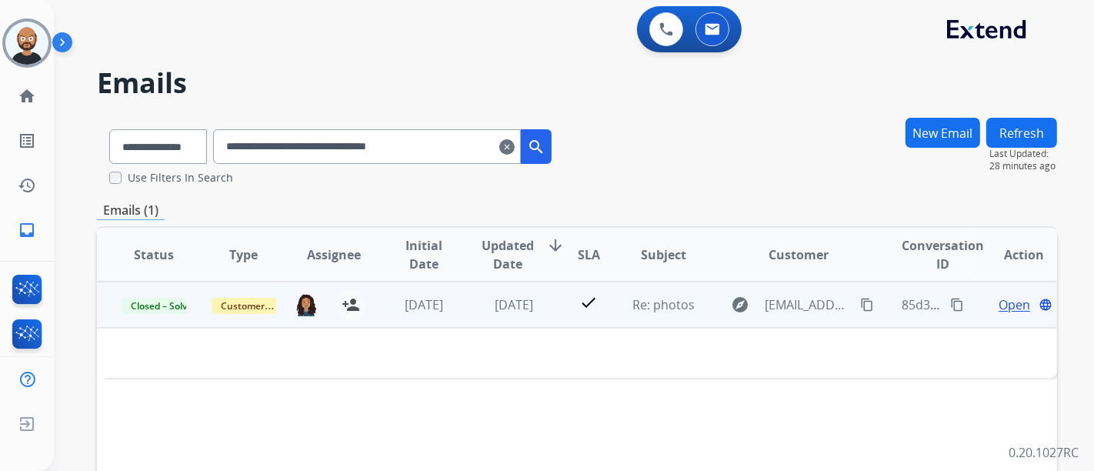
click at [999, 306] on span "Open" at bounding box center [1015, 305] width 32 height 18
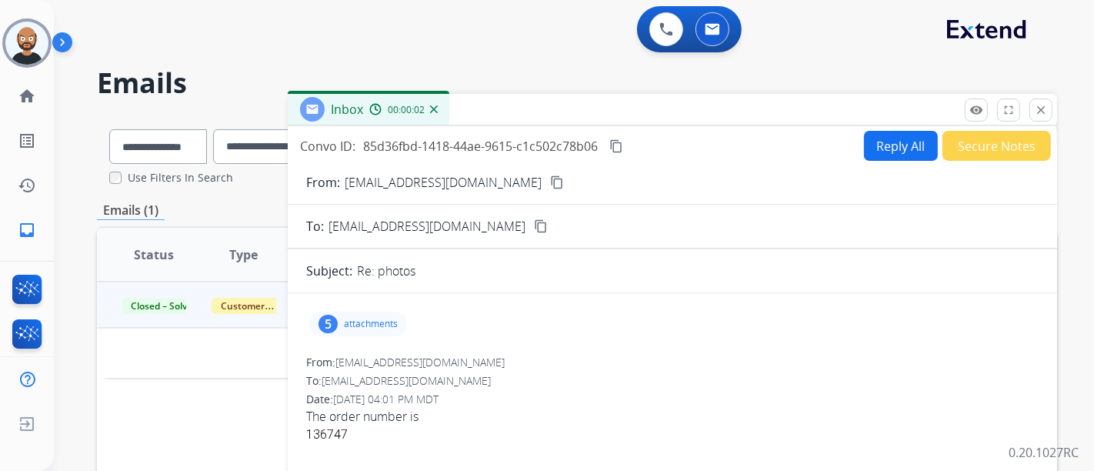
click at [550, 188] on mat-icon "content_copy" at bounding box center [557, 182] width 14 height 14
click at [1047, 106] on mat-icon "close" at bounding box center [1041, 110] width 14 height 14
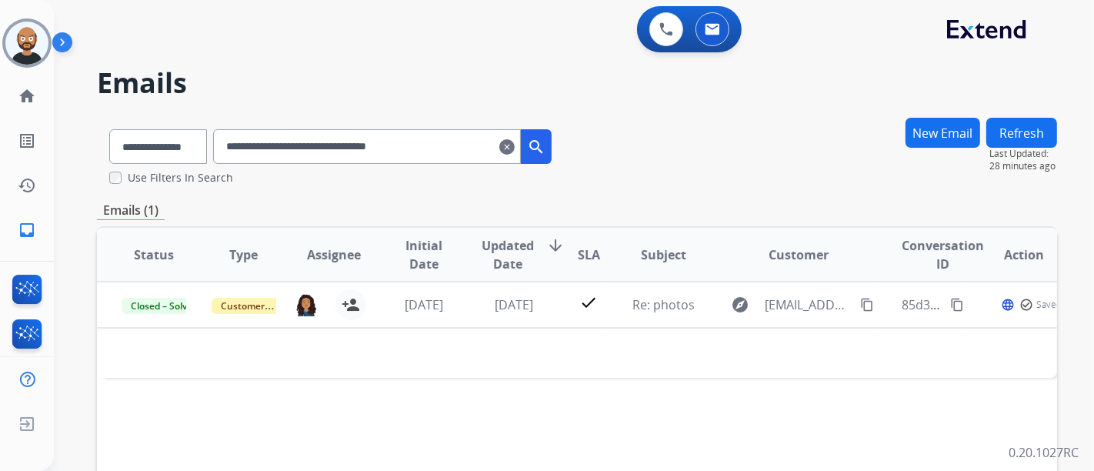
click at [396, 139] on input "**********" at bounding box center [367, 146] width 308 height 35
paste input "text"
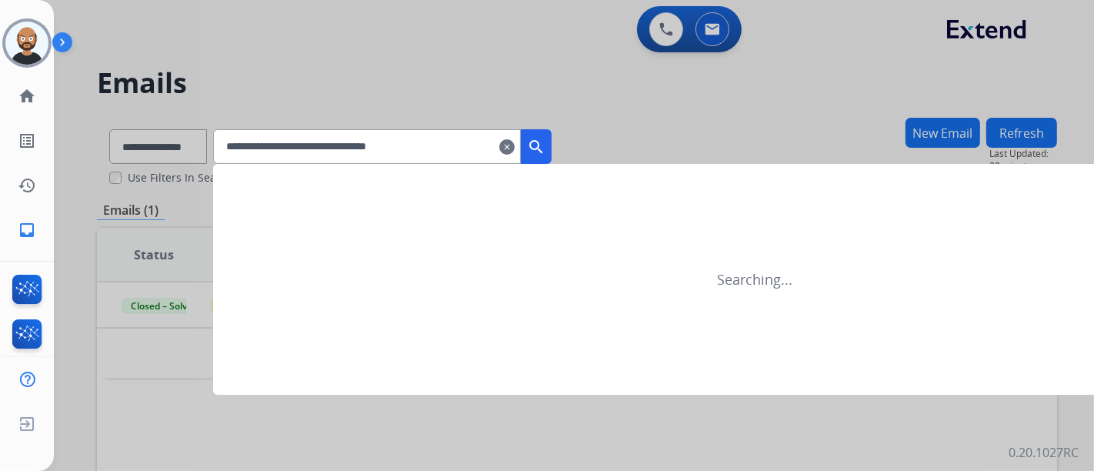
click at [546, 145] on mat-icon "search" at bounding box center [536, 147] width 18 height 18
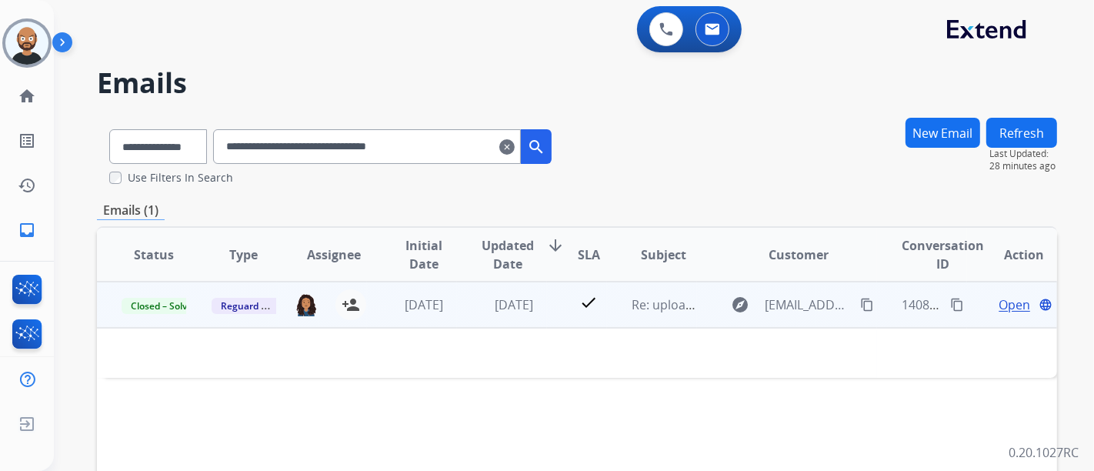
click at [1002, 304] on span "Open" at bounding box center [1015, 305] width 32 height 18
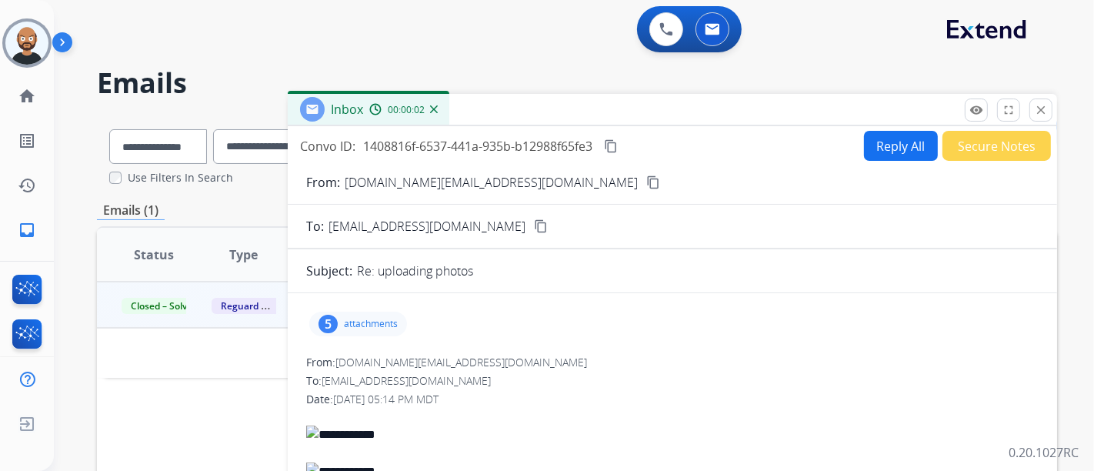
click at [513, 173] on div "From: coleworld42.na@gmail.com content_copy" at bounding box center [673, 182] width 770 height 18
click at [647, 180] on mat-icon "content_copy" at bounding box center [654, 182] width 14 height 14
click at [1037, 112] on mat-icon "close" at bounding box center [1041, 110] width 14 height 14
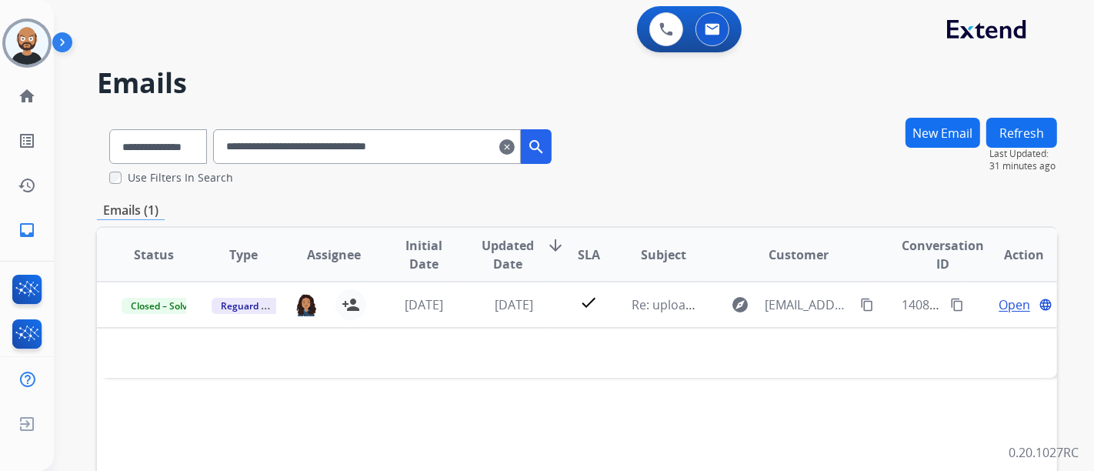
click at [369, 155] on input "**********" at bounding box center [367, 146] width 308 height 35
drag, startPoint x: 369, startPoint y: 155, endPoint x: 505, endPoint y: 143, distance: 136.8
click at [369, 155] on input "**********" at bounding box center [367, 146] width 308 height 35
paste input "text"
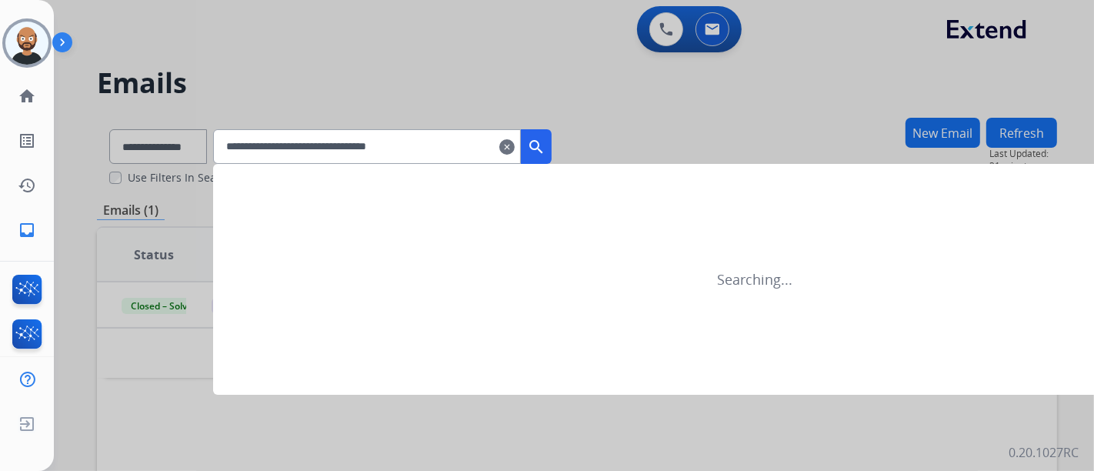
click at [546, 142] on mat-icon "search" at bounding box center [536, 147] width 18 height 18
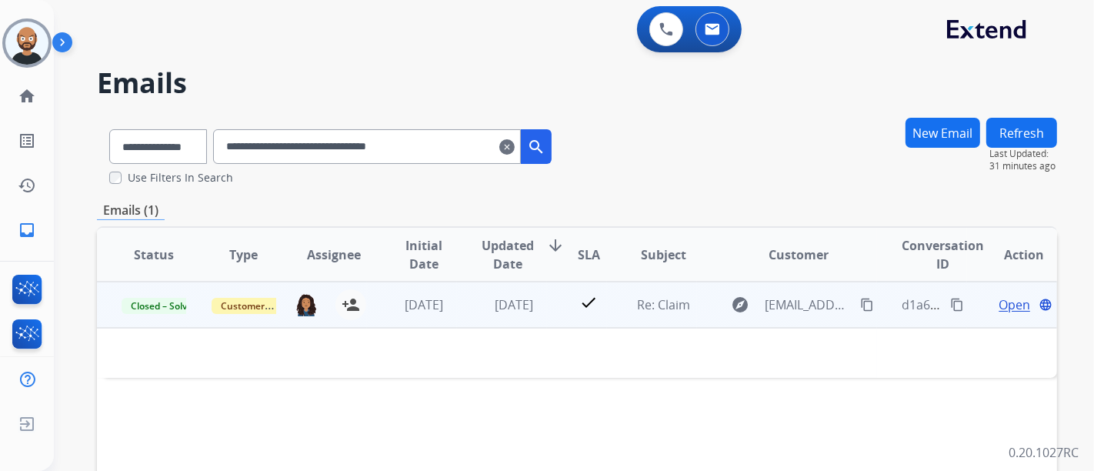
click at [999, 300] on span "Open" at bounding box center [1015, 305] width 32 height 18
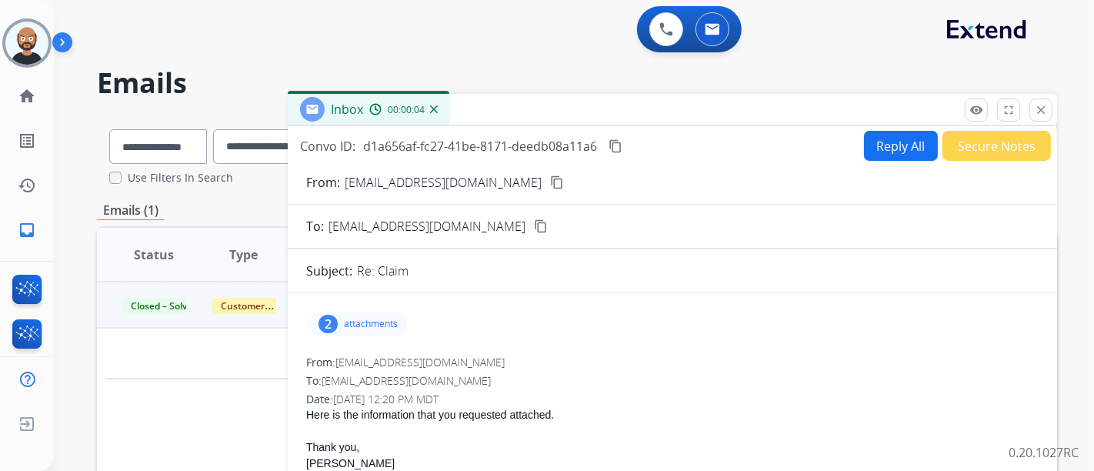
click at [548, 183] on button "content_copy" at bounding box center [557, 182] width 18 height 18
click at [1044, 111] on mat-icon "close" at bounding box center [1041, 110] width 14 height 14
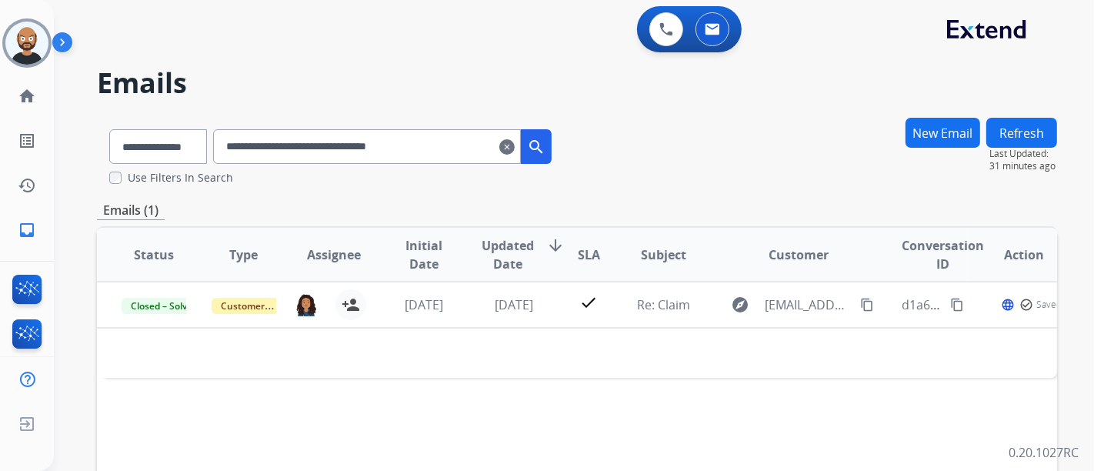
click at [395, 150] on input "**********" at bounding box center [367, 146] width 308 height 35
paste input "text"
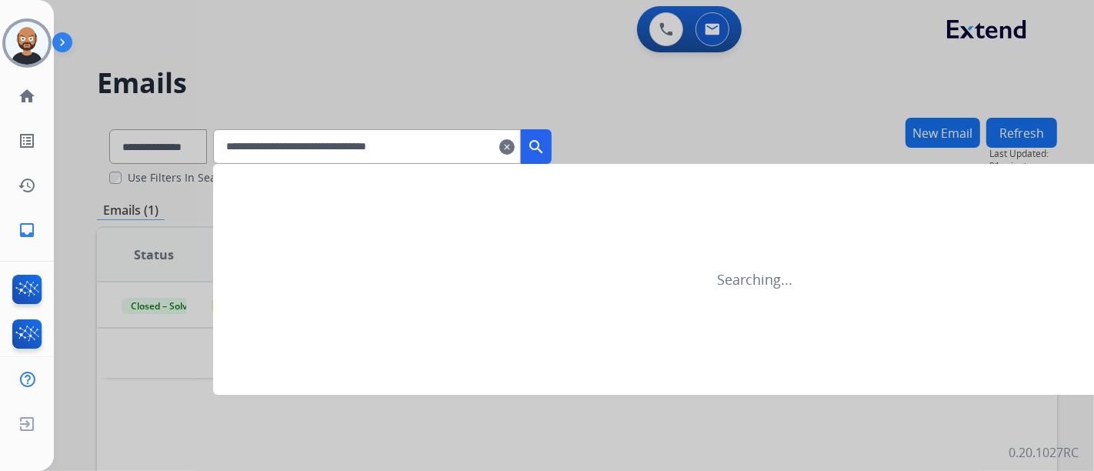
click at [552, 142] on button "search" at bounding box center [536, 146] width 31 height 35
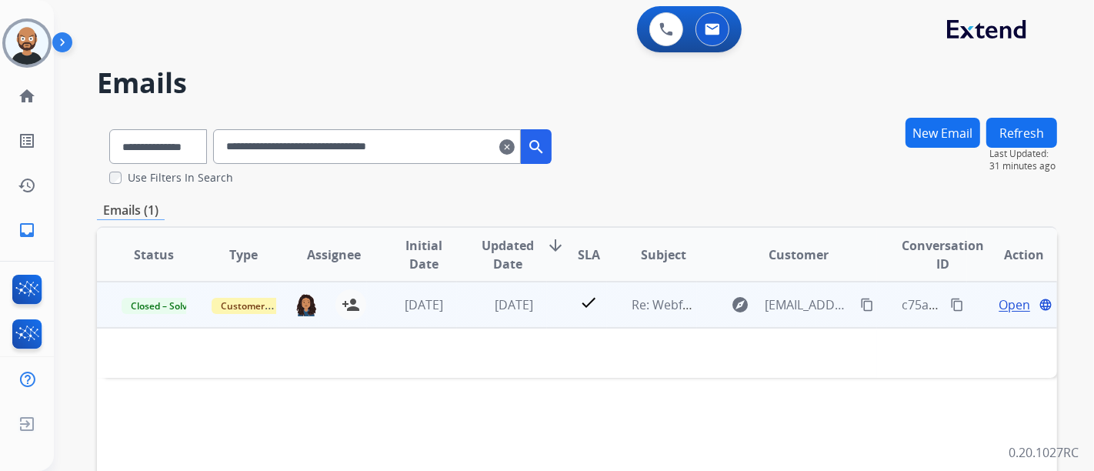
click at [1006, 309] on span "Open" at bounding box center [1015, 305] width 32 height 18
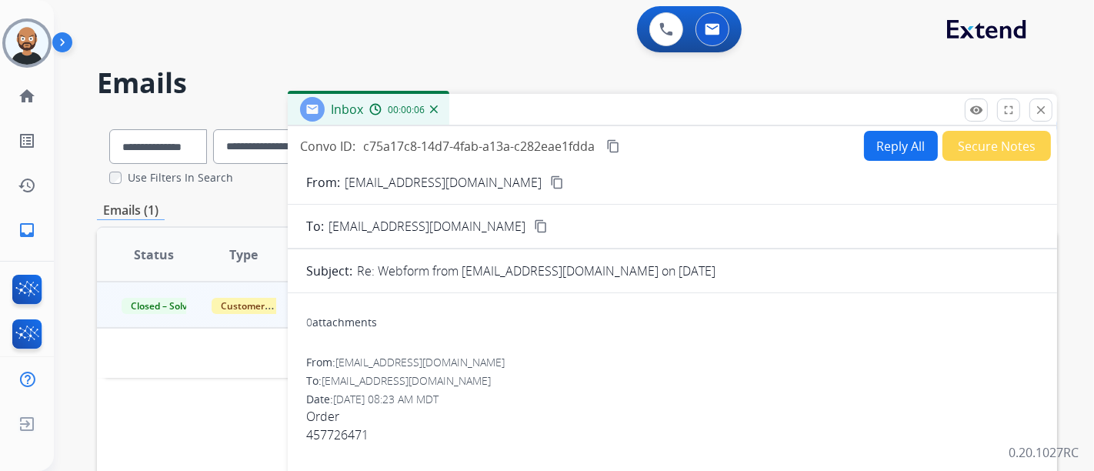
click at [550, 182] on mat-icon "content_copy" at bounding box center [557, 182] width 14 height 14
click at [1038, 113] on mat-icon "close" at bounding box center [1041, 110] width 14 height 14
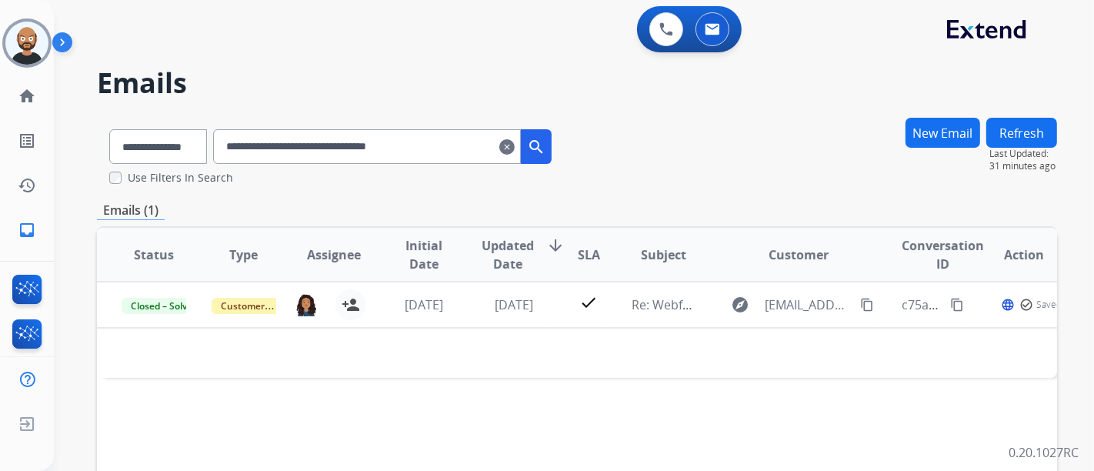
click at [434, 162] on input "**********" at bounding box center [367, 146] width 308 height 35
paste input "text"
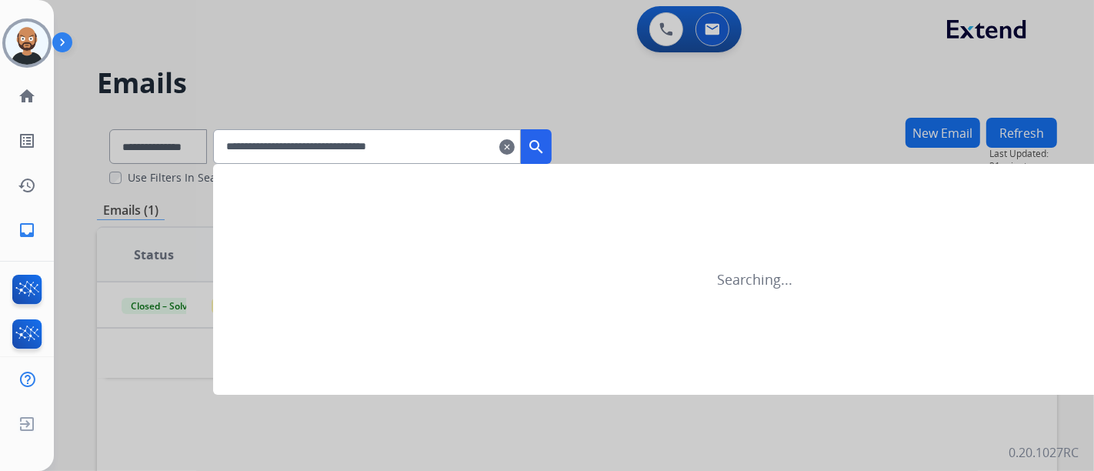
click at [546, 146] on mat-icon "search" at bounding box center [536, 147] width 18 height 18
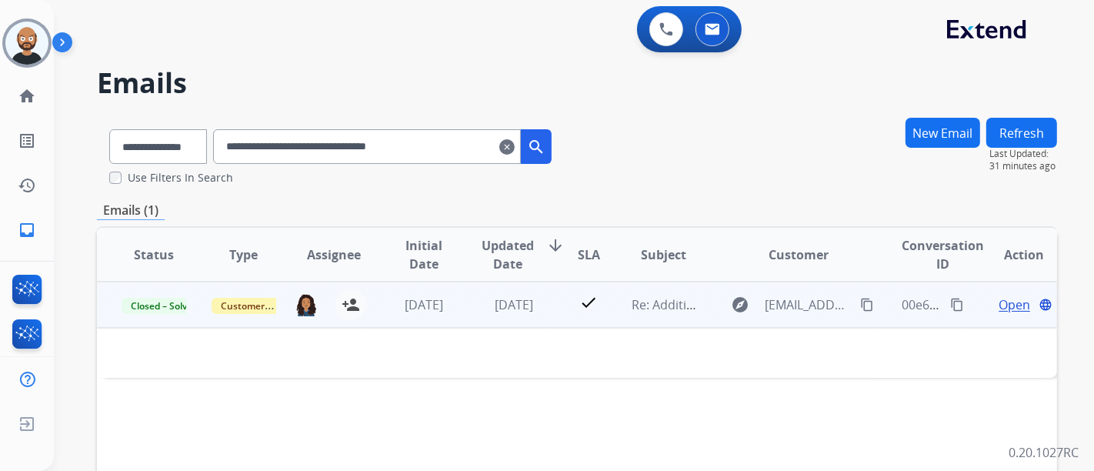
click at [999, 301] on span "Open" at bounding box center [1015, 305] width 32 height 18
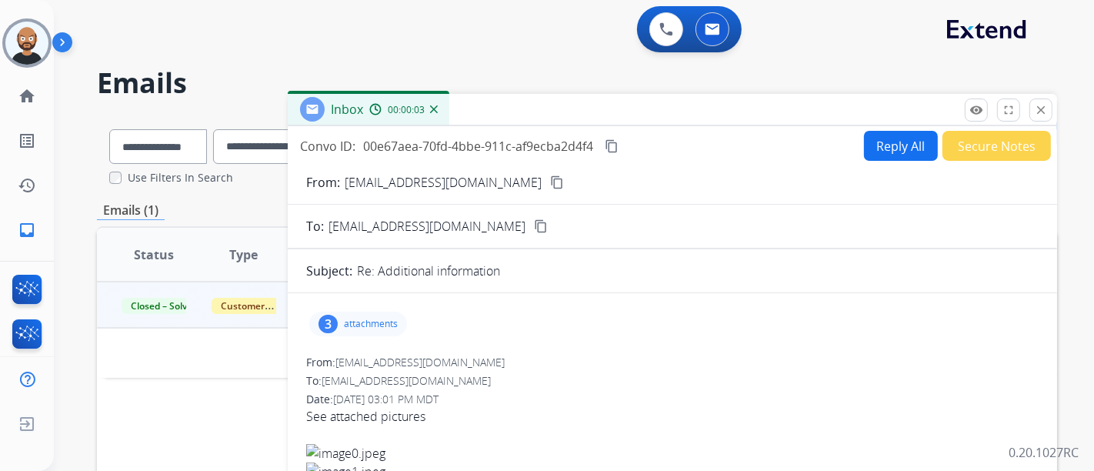
click at [550, 175] on mat-icon "content_copy" at bounding box center [557, 182] width 14 height 14
click at [1046, 107] on mat-icon "close" at bounding box center [1041, 110] width 14 height 14
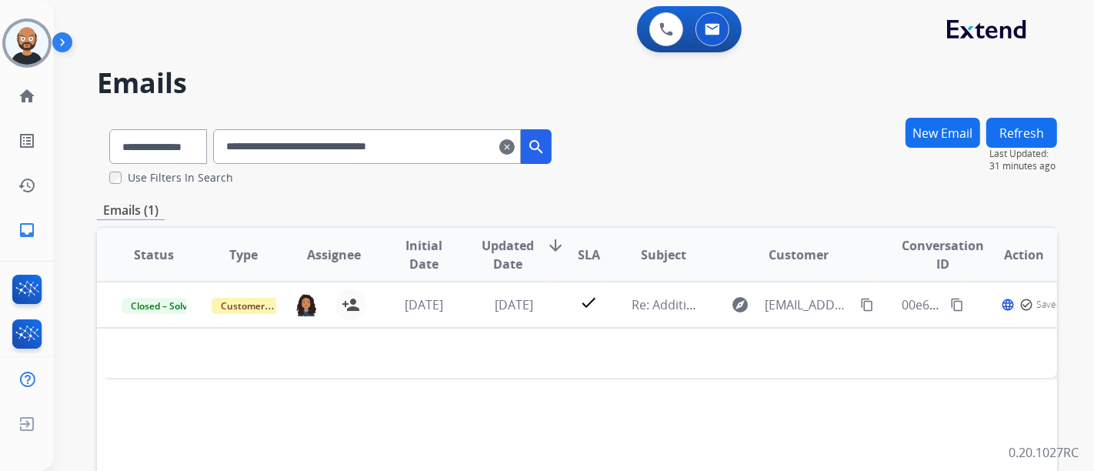
click at [448, 154] on input "**********" at bounding box center [367, 146] width 308 height 35
click at [389, 145] on input "**********" at bounding box center [367, 146] width 308 height 35
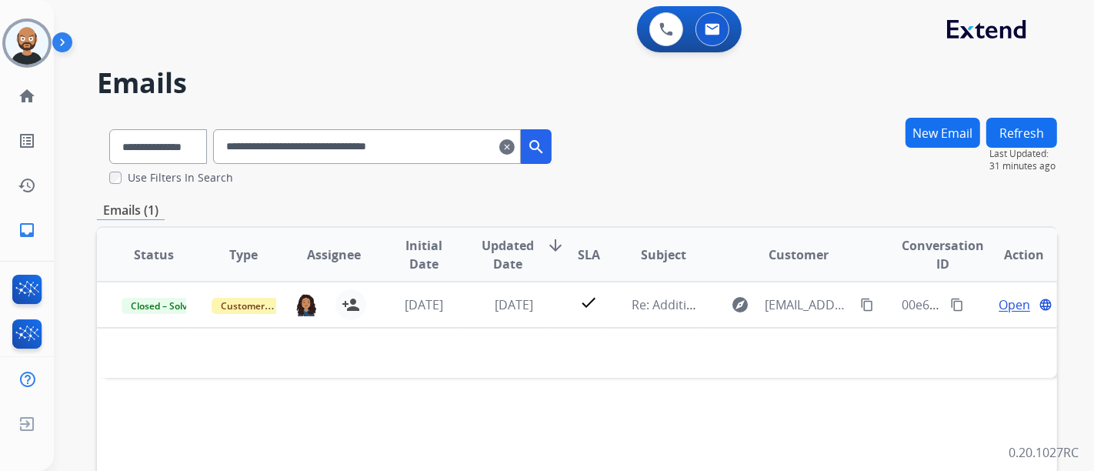
drag, startPoint x: 398, startPoint y: 146, endPoint x: 408, endPoint y: 148, distance: 10.1
click at [398, 147] on input "**********" at bounding box center [367, 146] width 308 height 35
paste input "text"
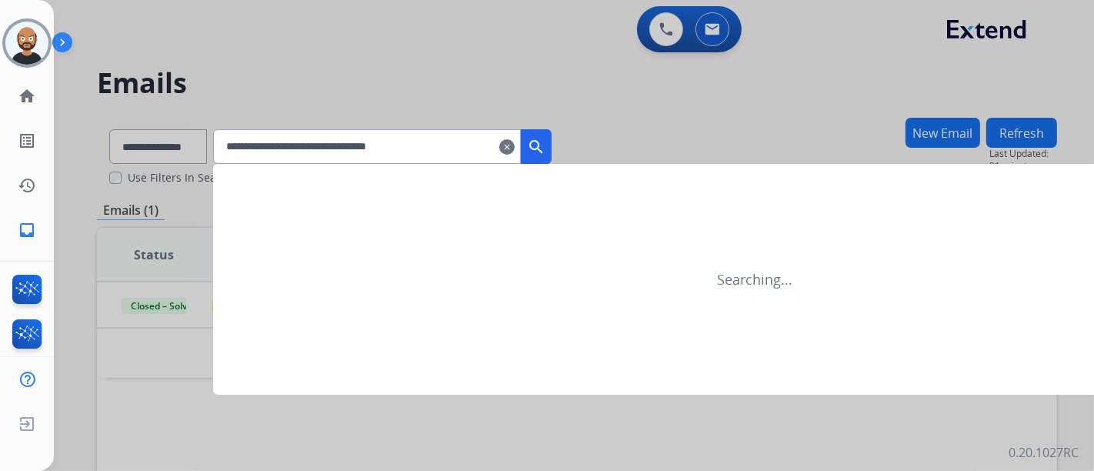
click at [546, 138] on mat-icon "search" at bounding box center [536, 147] width 18 height 18
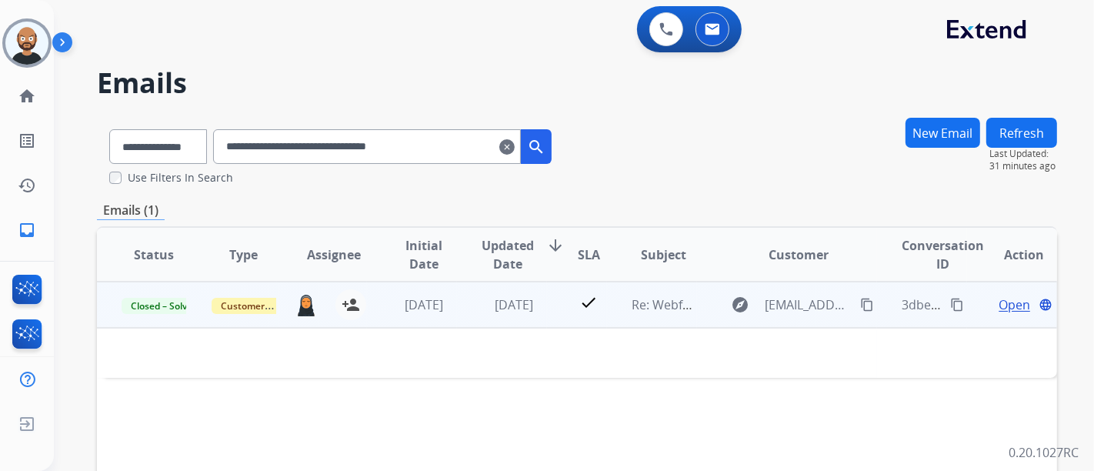
click at [1012, 302] on span "Open" at bounding box center [1015, 305] width 32 height 18
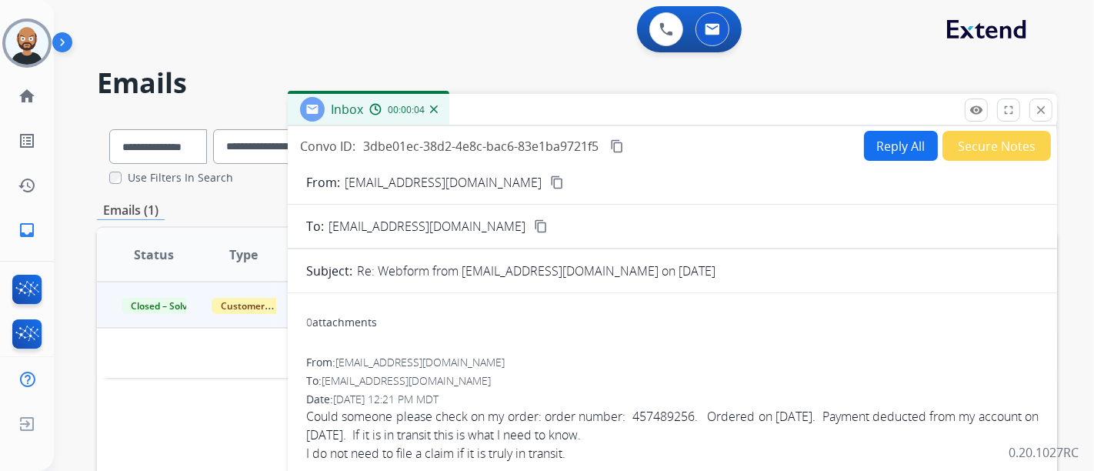
click at [550, 180] on mat-icon "content_copy" at bounding box center [557, 182] width 14 height 14
click at [1047, 107] on mat-icon "close" at bounding box center [1041, 110] width 14 height 14
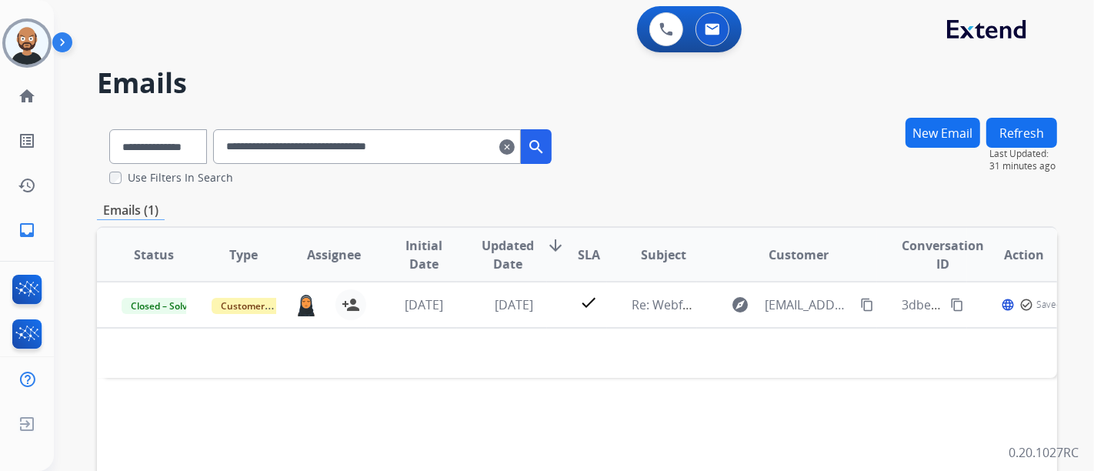
click at [446, 152] on input "**********" at bounding box center [367, 146] width 308 height 35
paste input "text"
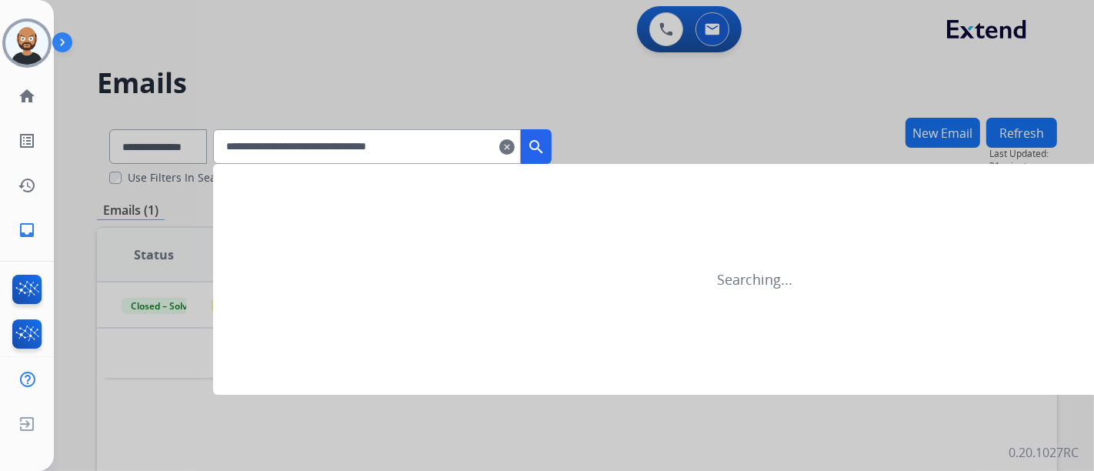
click at [552, 149] on button "search" at bounding box center [536, 146] width 31 height 35
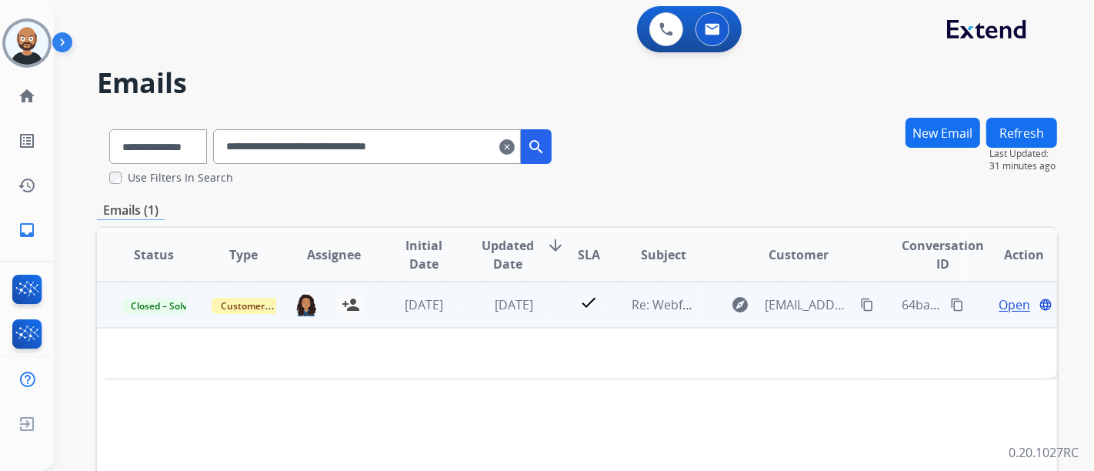
click at [1004, 300] on span "Open" at bounding box center [1015, 305] width 32 height 18
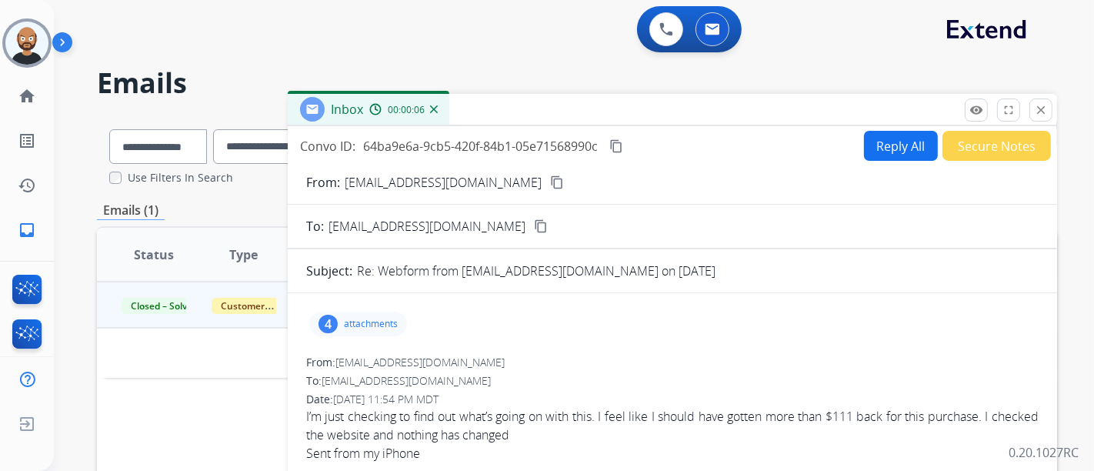
click at [550, 180] on mat-icon "content_copy" at bounding box center [557, 182] width 14 height 14
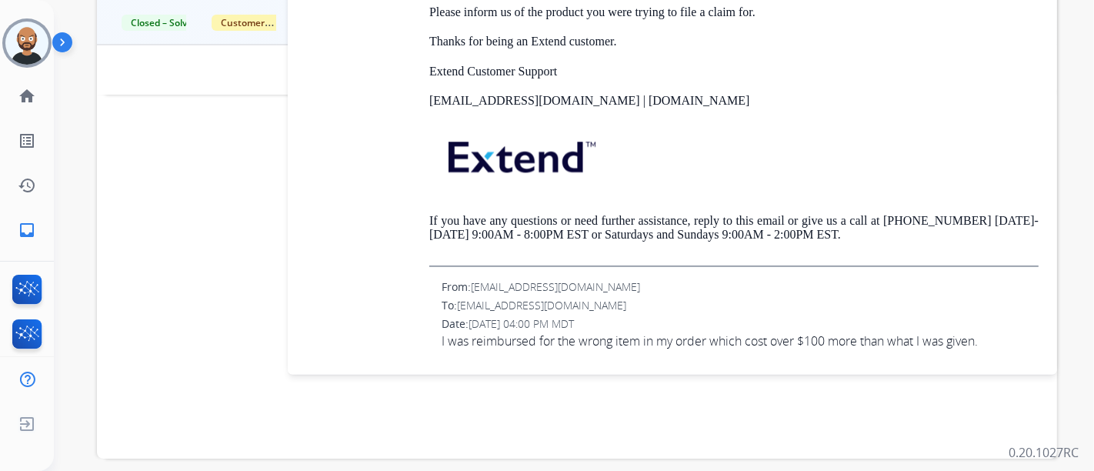
scroll to position [256, 0]
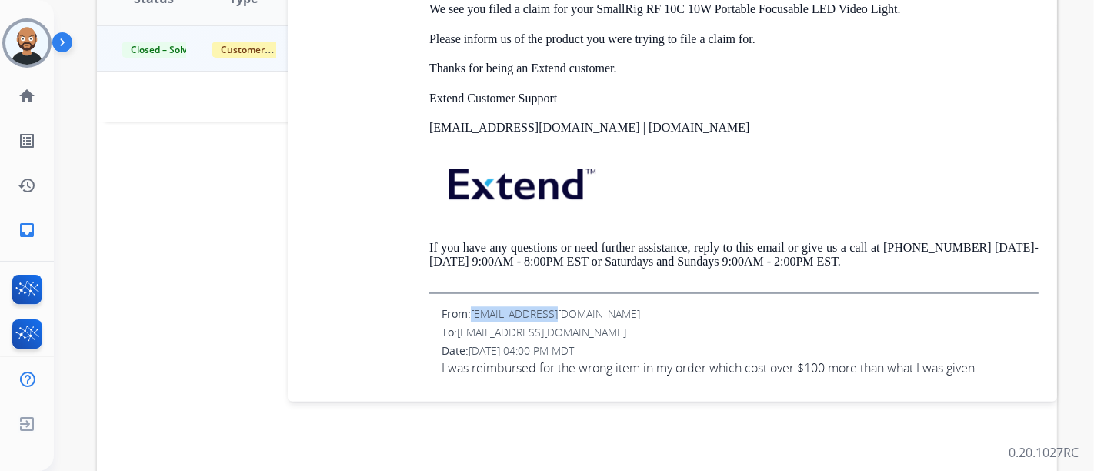
drag, startPoint x: 576, startPoint y: 317, endPoint x: 476, endPoint y: 316, distance: 100.1
click at [476, 316] on div "From: Dan98712@me.com" at bounding box center [740, 313] width 597 height 15
copy span "Dan98712@me.com"
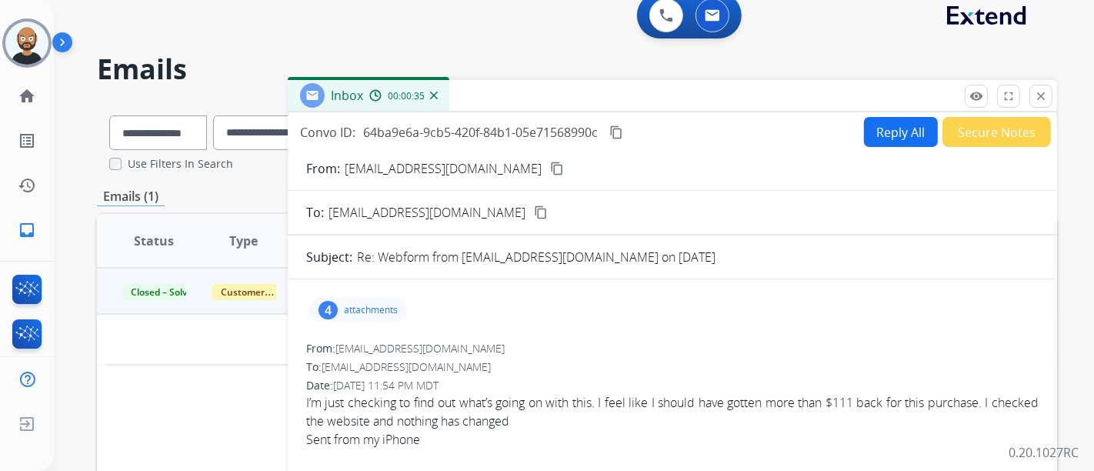
scroll to position [0, 0]
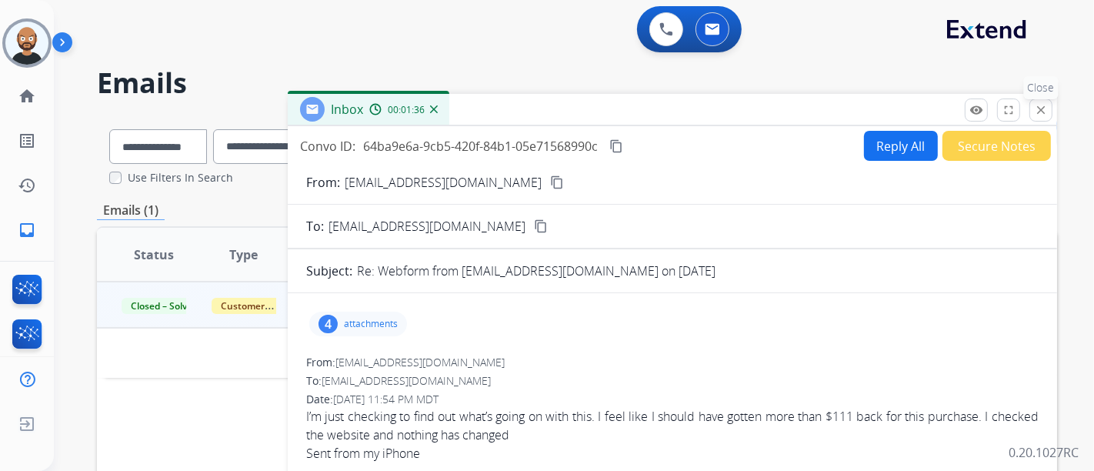
click at [1041, 106] on mat-icon "close" at bounding box center [1041, 110] width 14 height 14
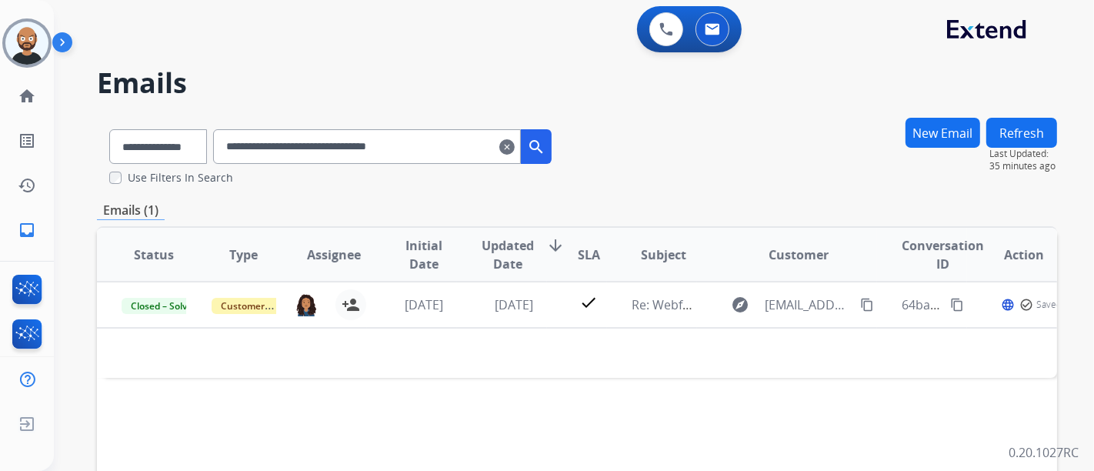
click at [290, 144] on input "**********" at bounding box center [367, 146] width 308 height 35
paste input "text"
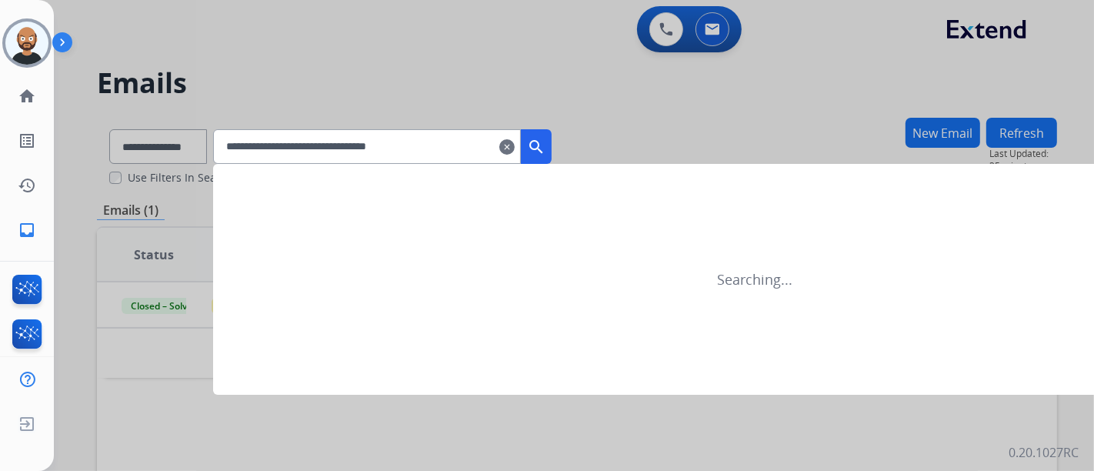
type input "**********"
click at [546, 139] on mat-icon "search" at bounding box center [536, 147] width 18 height 18
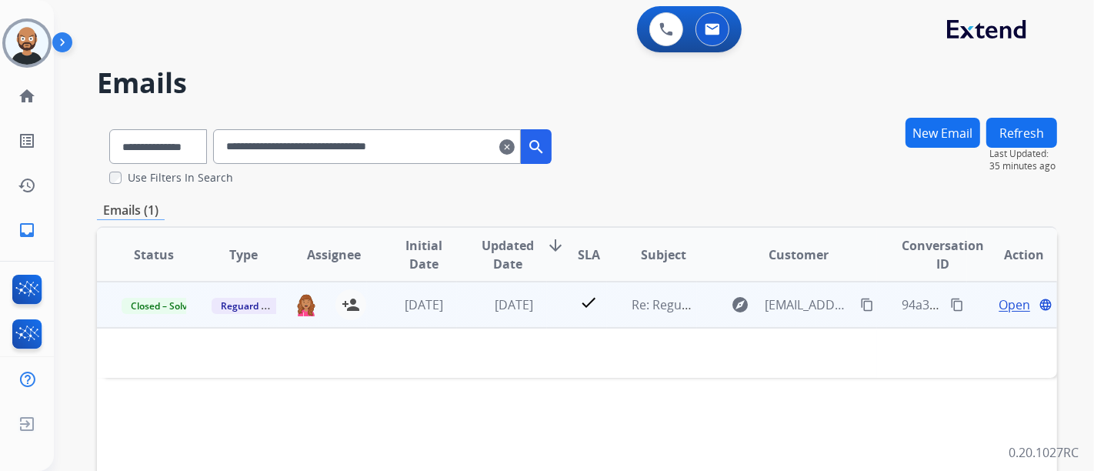
click at [1011, 301] on span "Open" at bounding box center [1015, 305] width 32 height 18
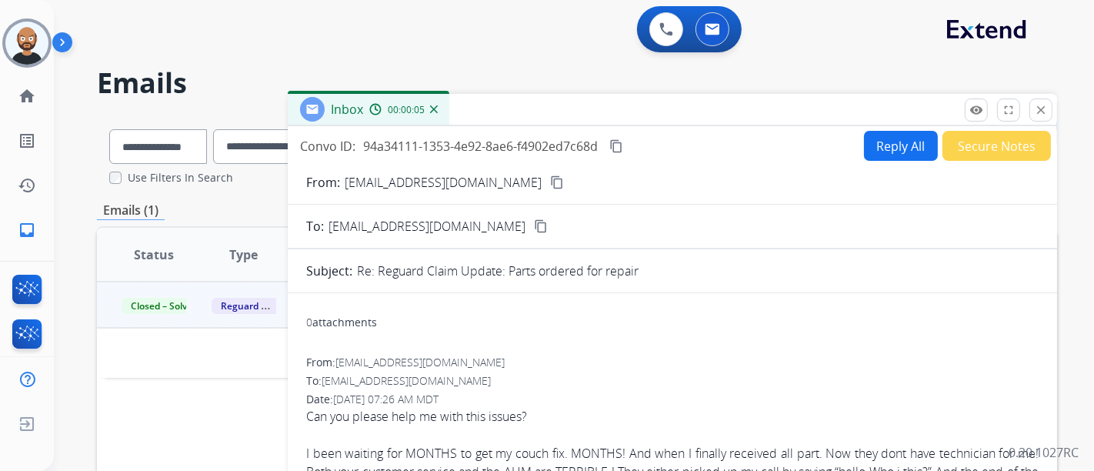
click at [548, 173] on button "content_copy" at bounding box center [557, 182] width 18 height 18
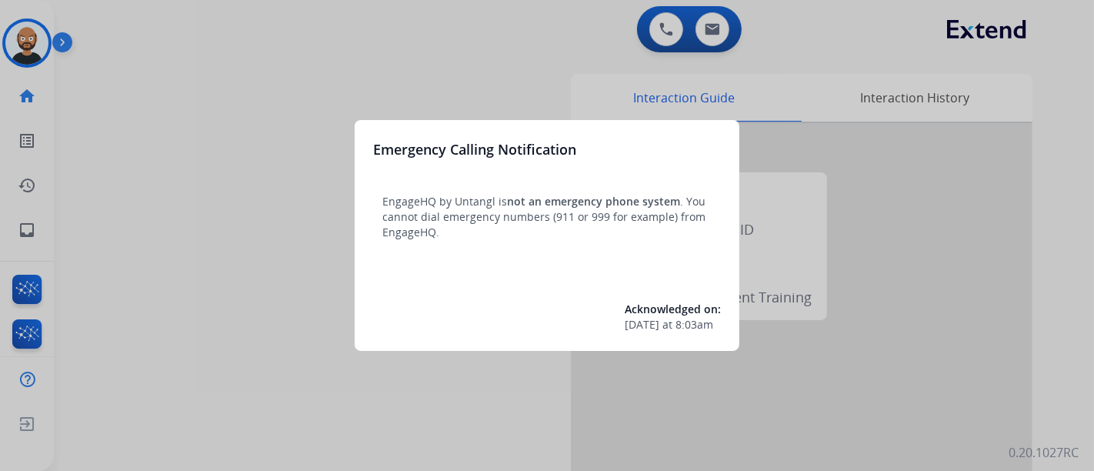
click at [263, 100] on div at bounding box center [547, 235] width 1094 height 471
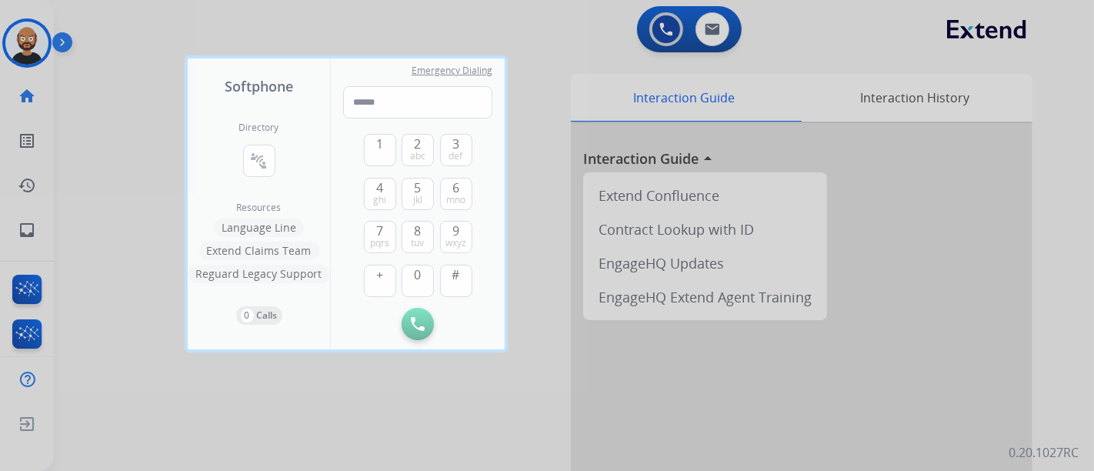
click at [109, 76] on div at bounding box center [547, 235] width 1094 height 471
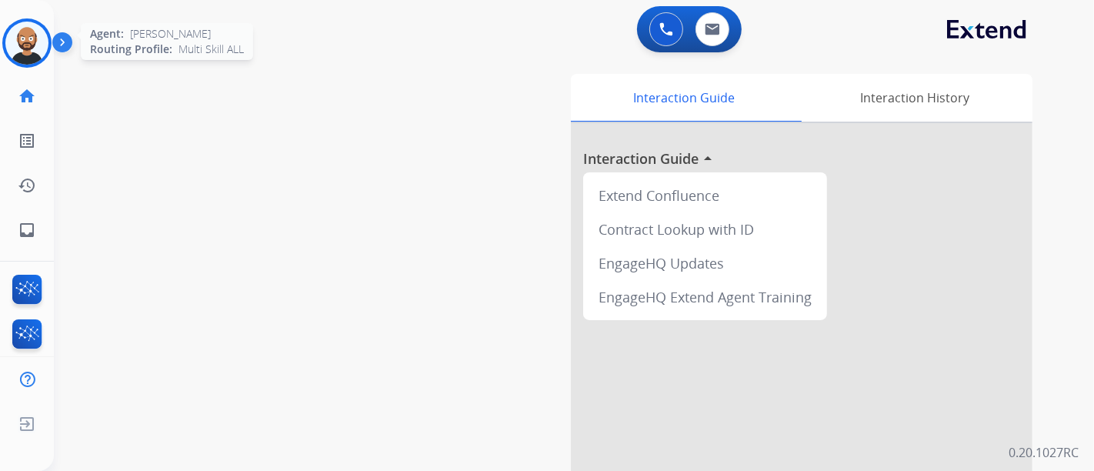
click at [35, 40] on img at bounding box center [26, 43] width 43 height 43
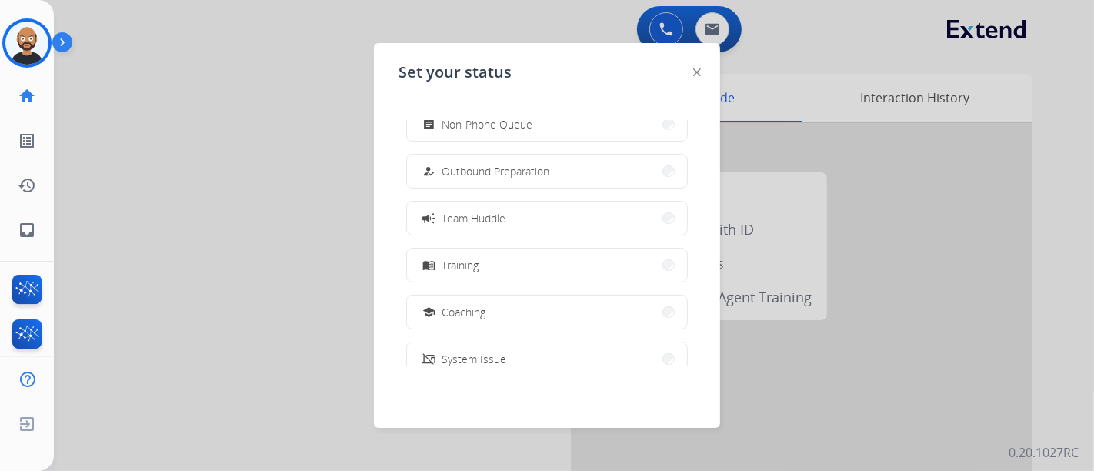
scroll to position [289, 0]
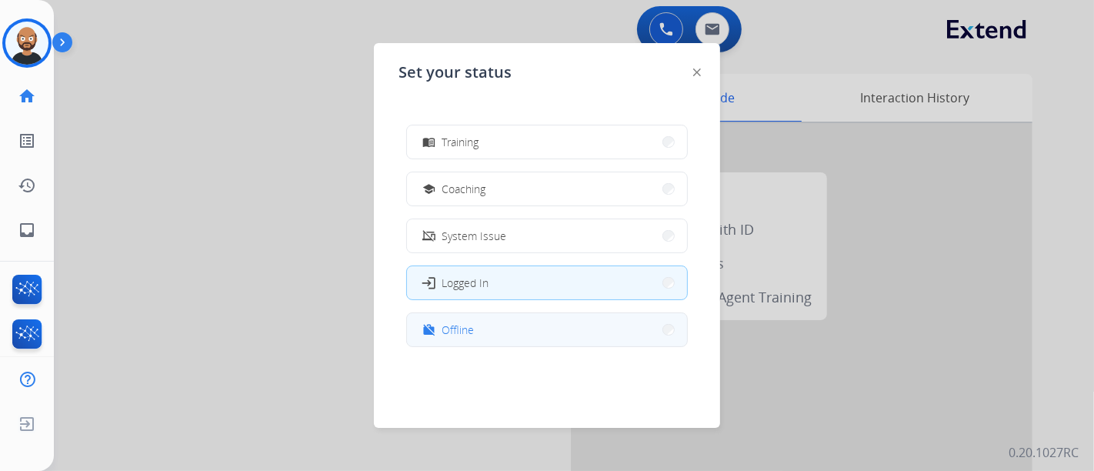
click at [530, 331] on button "work_off Offline" at bounding box center [547, 329] width 280 height 33
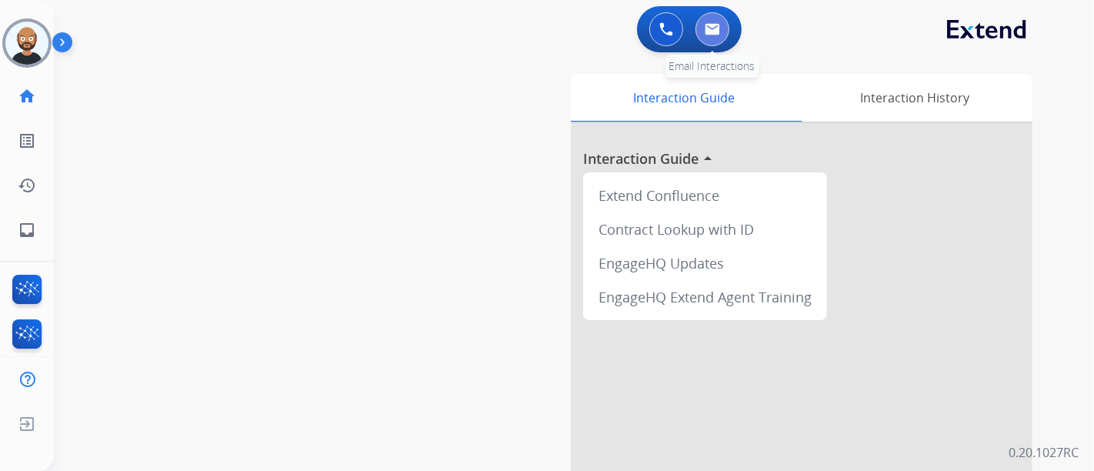
click at [723, 26] on button at bounding box center [713, 29] width 34 height 34
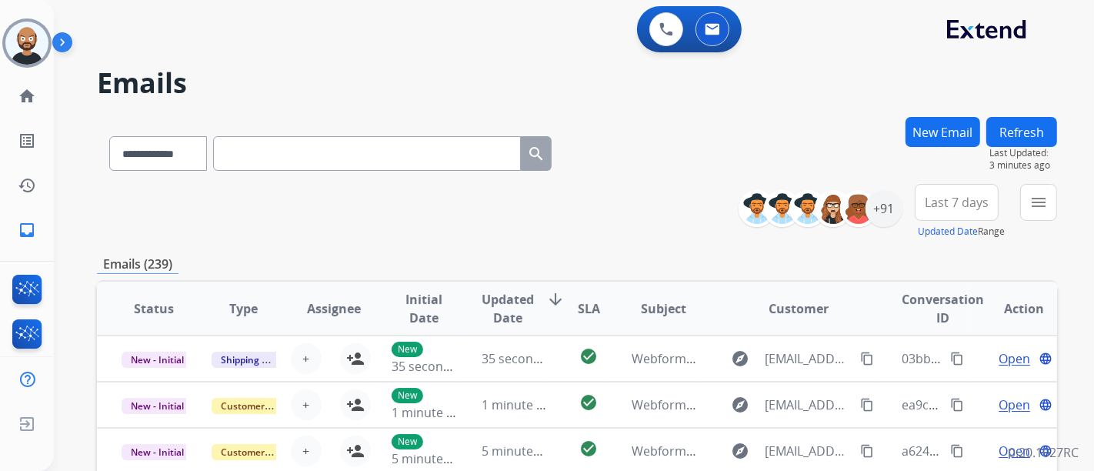
click at [323, 150] on input "text" at bounding box center [367, 153] width 308 height 35
paste input "**********"
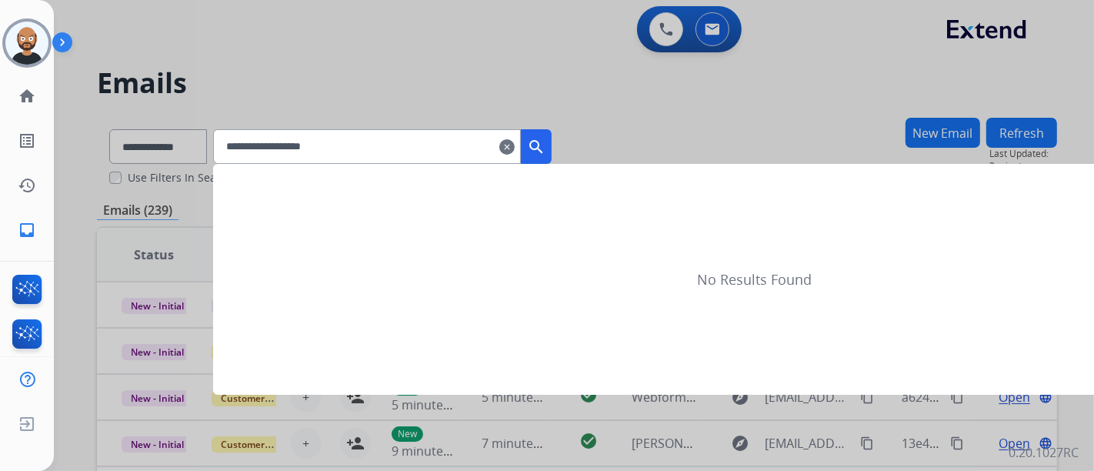
type input "**********"
click at [546, 159] on button "search" at bounding box center [536, 146] width 31 height 35
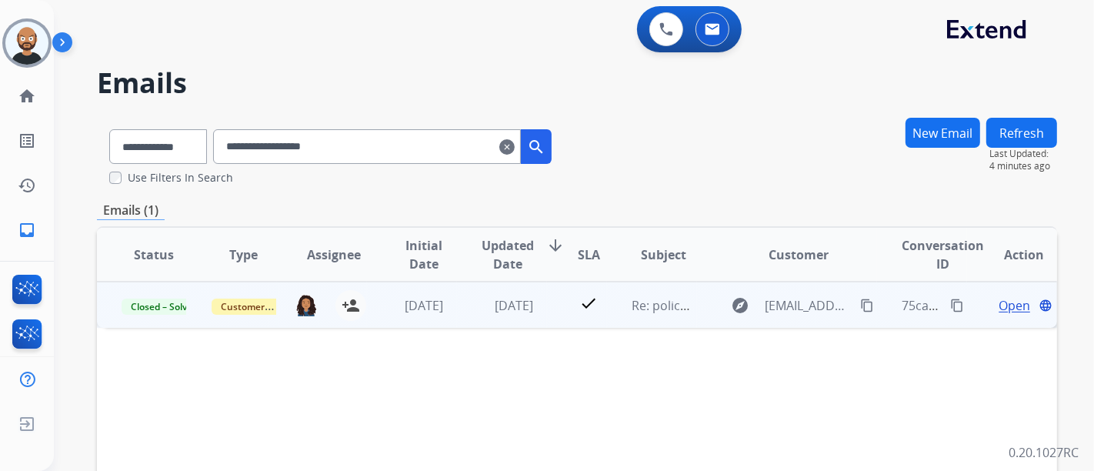
click at [999, 304] on span "Open" at bounding box center [1015, 305] width 32 height 18
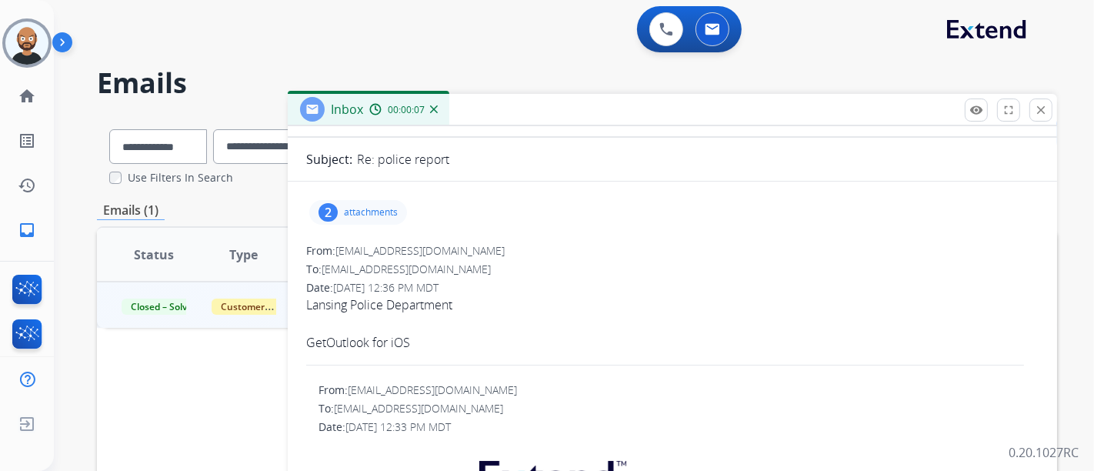
scroll to position [85, 0]
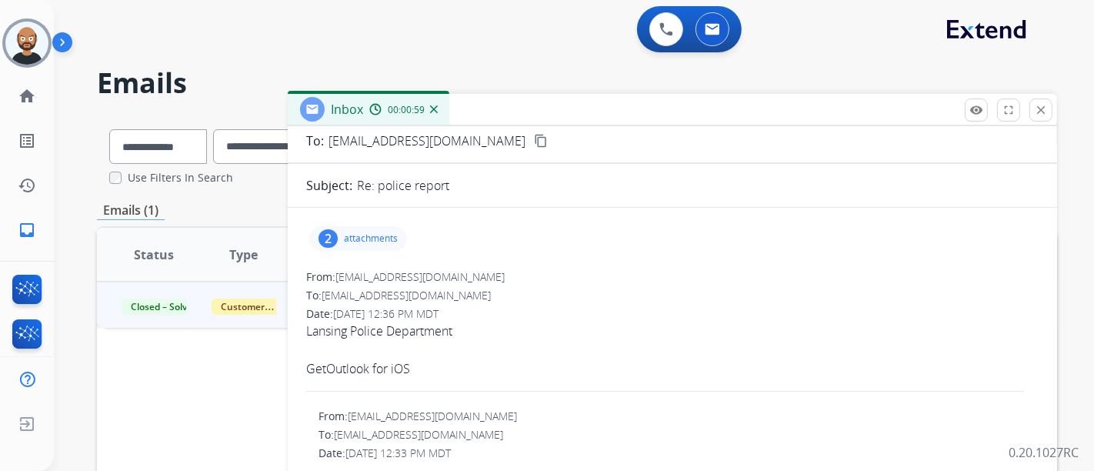
drag, startPoint x: 1037, startPoint y: 115, endPoint x: 783, endPoint y: 179, distance: 261.9
click at [1037, 115] on mat-icon "close" at bounding box center [1041, 110] width 14 height 14
